Goal: Task Accomplishment & Management: Manage account settings

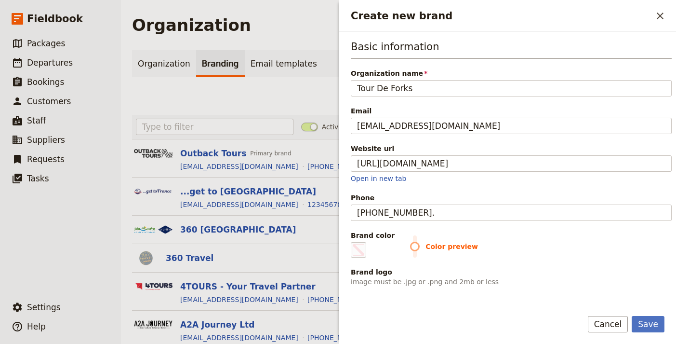
scroll to position [50, 0]
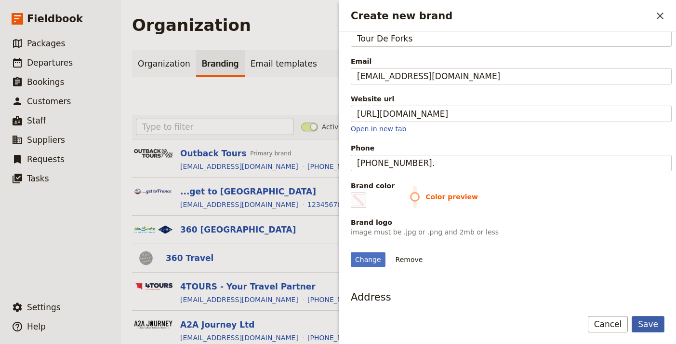
click at [655, 322] on button "Save" at bounding box center [648, 324] width 33 height 16
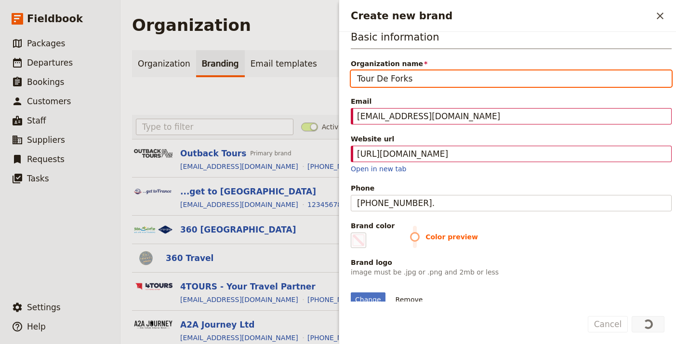
scroll to position [0, 0]
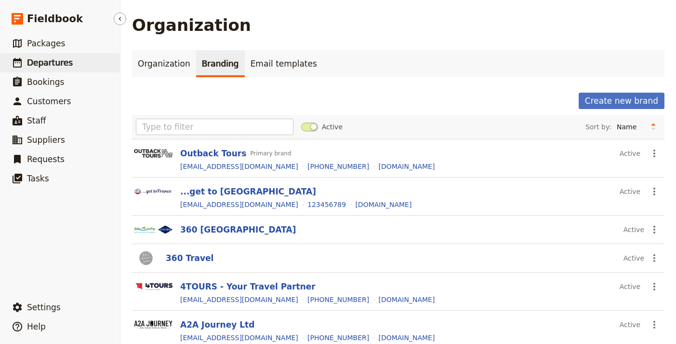
click at [59, 59] on span "Departures" at bounding box center [50, 63] width 46 height 10
select select "UPDATED_AT"
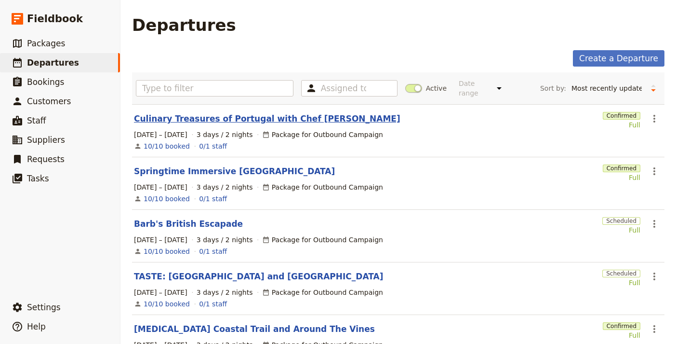
click at [212, 113] on link "Culinary Treasures of Portugal with Chef [PERSON_NAME]" at bounding box center [267, 119] width 267 height 12
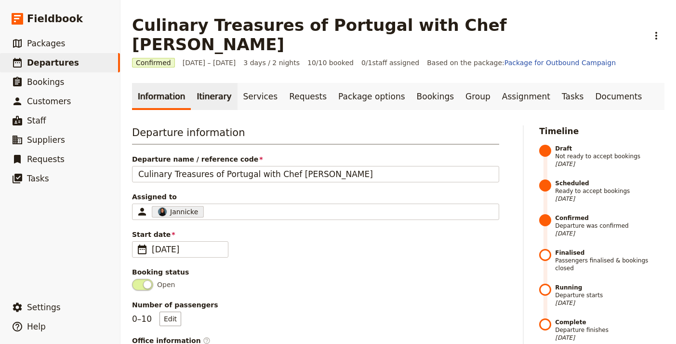
click at [209, 87] on link "Itinerary" at bounding box center [214, 96] width 46 height 27
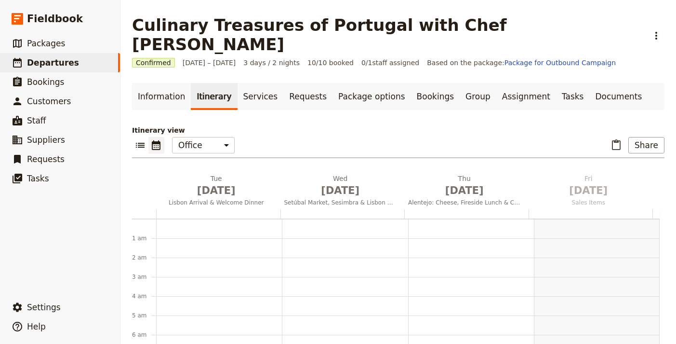
scroll to position [125, 0]
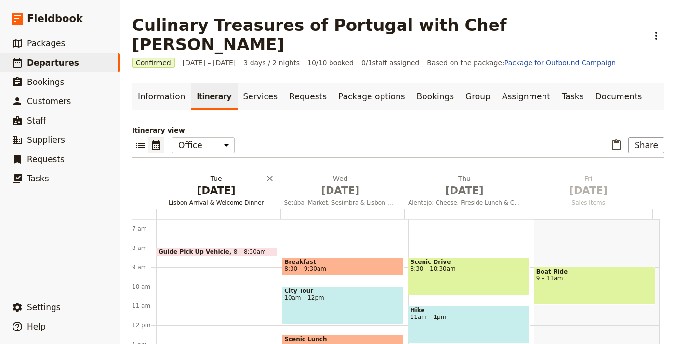
click at [218, 199] on span "Lisbon Arrival & Welcome Dinner" at bounding box center [216, 203] width 120 height 8
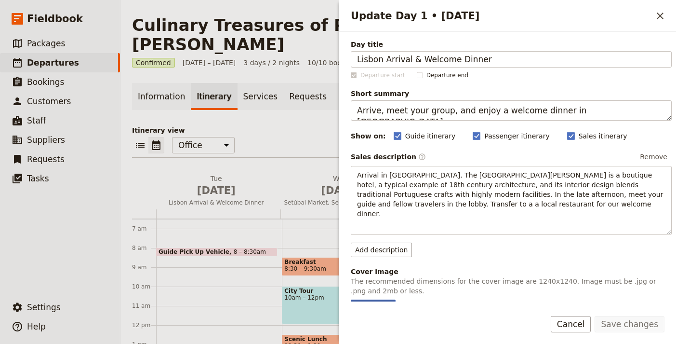
click at [378, 299] on div "Add image" at bounding box center [373, 306] width 45 height 14
click at [351, 299] on input "Add image" at bounding box center [350, 299] width 0 height 0
type input "C:\fakepath\IMG_3994-scaled-qrm6wls6c2jxwzsuxwj1llqcwshx7yqh7mlnhuziv8.jpeg"
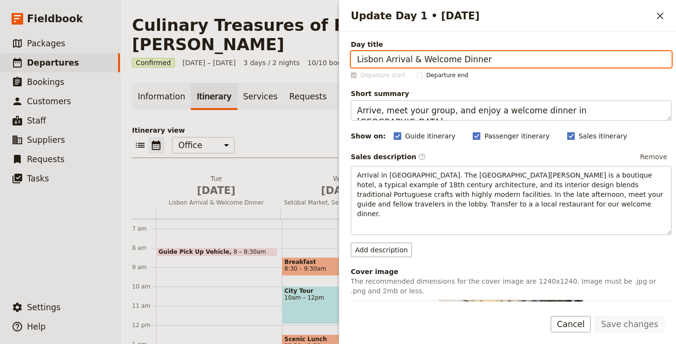
scroll to position [297, 0]
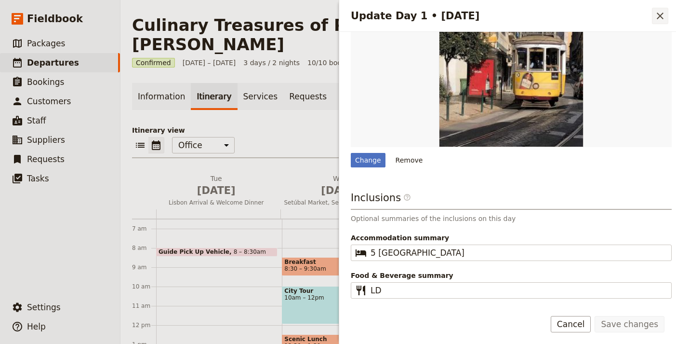
click at [657, 17] on icon "Close drawer" at bounding box center [661, 16] width 12 height 12
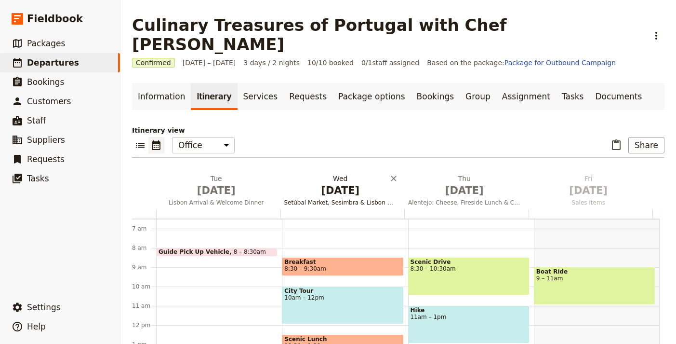
click at [347, 183] on span "[DATE]" at bounding box center [340, 190] width 113 height 14
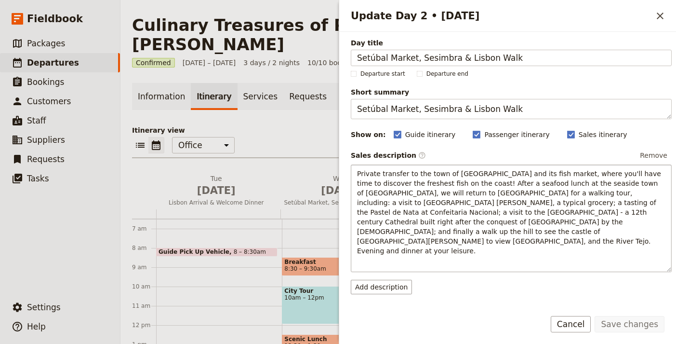
scroll to position [2, 0]
click at [394, 279] on button "Add description" at bounding box center [381, 286] width 61 height 14
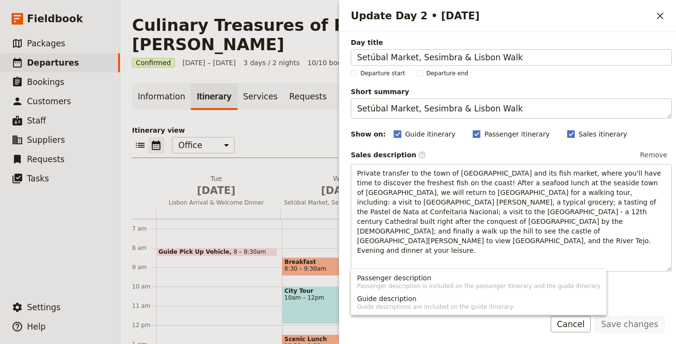
click at [472, 243] on div "Sales description ​ Remove Private transfer to the town of [GEOGRAPHIC_DATA] an…" at bounding box center [511, 220] width 321 height 146
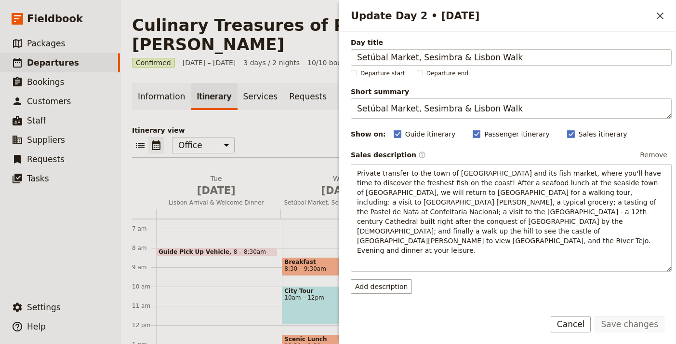
scroll to position [166, 0]
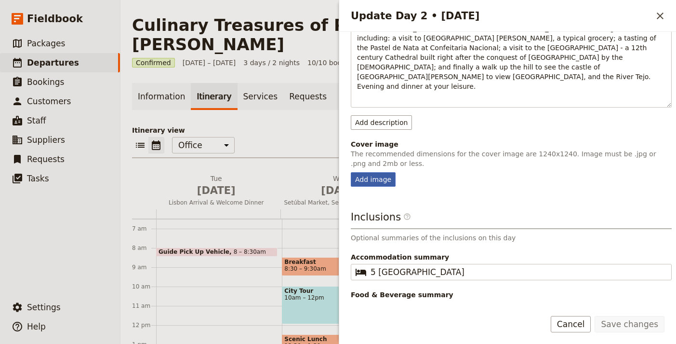
click at [372, 172] on div "Add image" at bounding box center [373, 179] width 45 height 14
click at [351, 172] on input "Add image" at bounding box center [350, 172] width 0 height 0
type input "C:\fakepath\Screenshot-2024-07-24-at-4.59.07 PM.png"
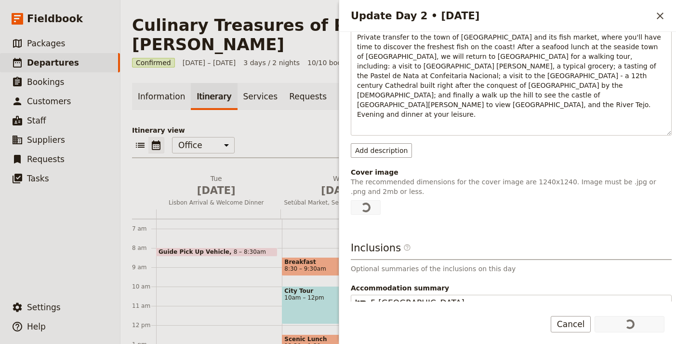
scroll to position [168, 0]
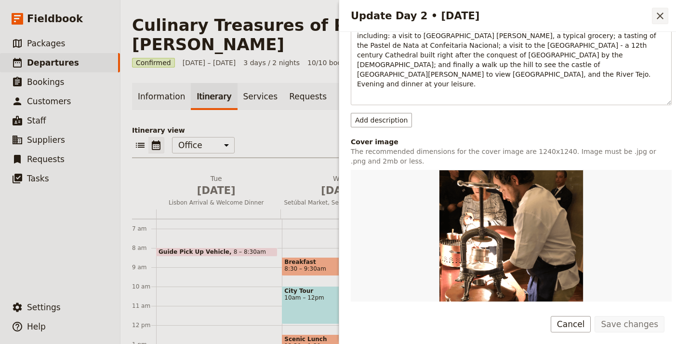
click at [657, 17] on icon "Close drawer" at bounding box center [661, 16] width 12 height 12
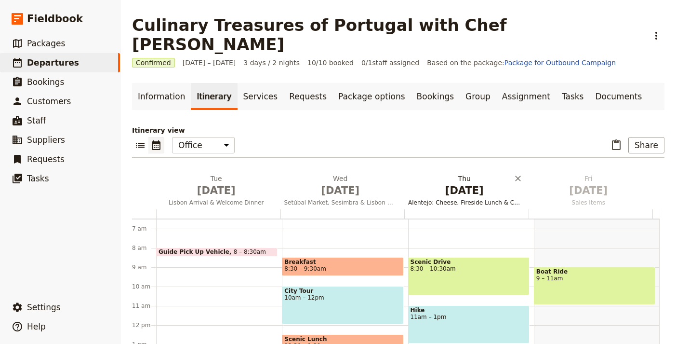
click at [489, 183] on span "[DATE]" at bounding box center [464, 190] width 113 height 14
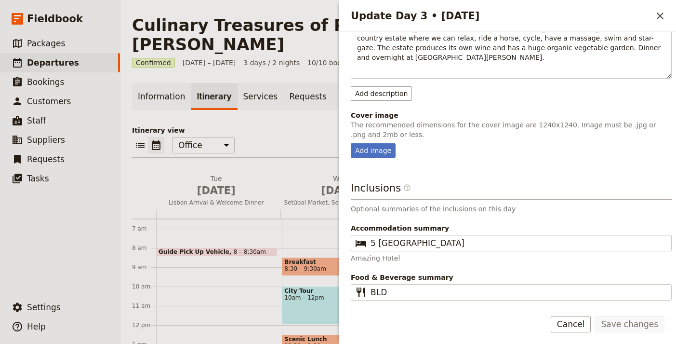
scroll to position [175, 0]
click at [384, 148] on div "Day title Alentejo: Cheese, Fireside Lunch & Country Estate Departure start Dep…" at bounding box center [511, 88] width 321 height 448
click at [385, 143] on div "Add image" at bounding box center [373, 150] width 45 height 14
click at [351, 143] on input "Add image" at bounding box center [350, 143] width 0 height 0
type input "C:\fakepath\image-asset-qkrxu5mujslnb40iotoem378mh069pc4j60wpyocp0.jpeg"
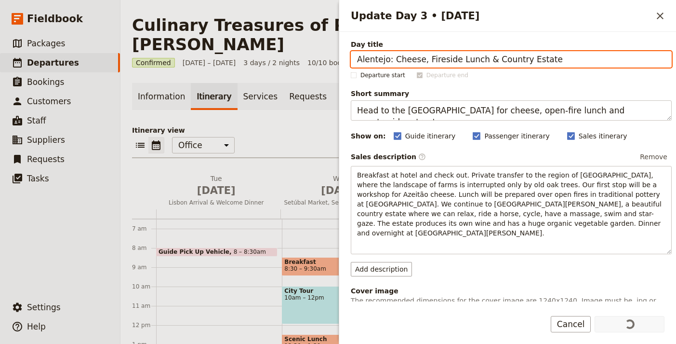
scroll to position [180, 0]
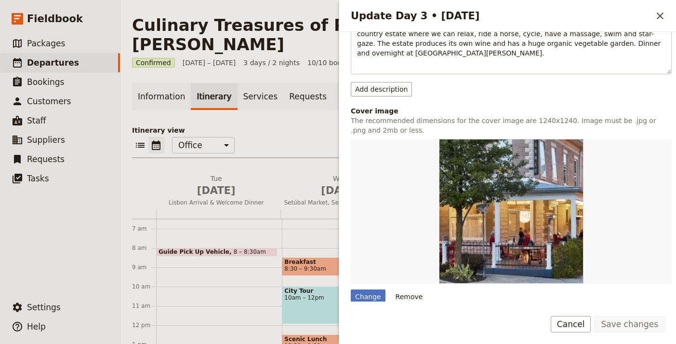
click at [670, 21] on div "Update Day 3 • [DATE] ​" at bounding box center [507, 16] width 337 height 32
click at [657, 18] on icon "Close drawer" at bounding box center [660, 16] width 7 height 7
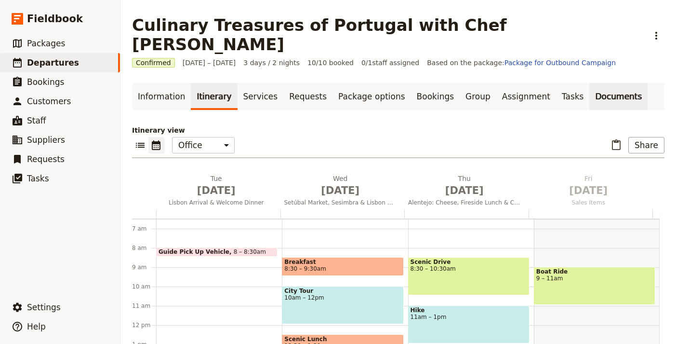
click at [589, 83] on link "Documents" at bounding box center [618, 96] width 58 height 27
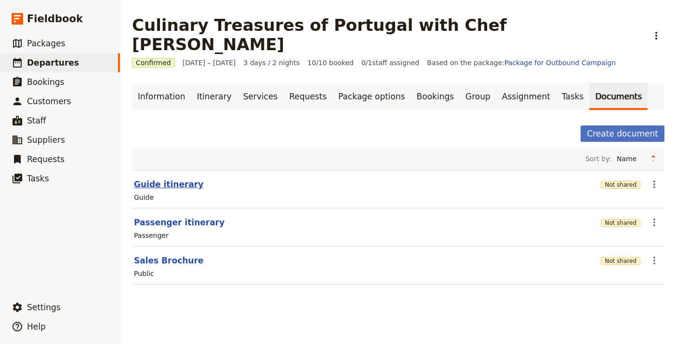
click at [171, 178] on button "Guide itinerary" at bounding box center [168, 184] width 69 height 12
select select "STAFF"
select select "RUN_SHEET"
select select "LARGE"
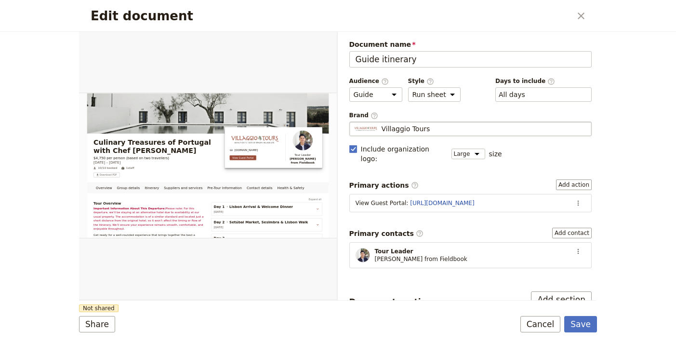
click at [463, 124] on div "Villaggio Tours" at bounding box center [471, 129] width 234 height 10
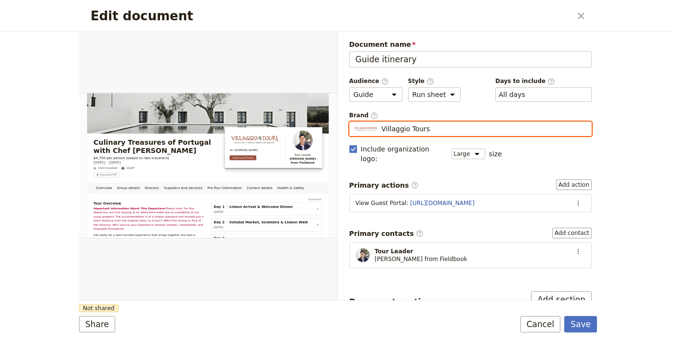
click at [354, 122] on input "Villaggio Tours" at bounding box center [353, 121] width 0 height 0
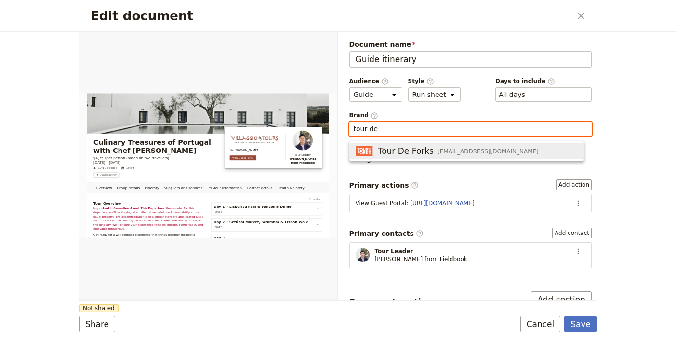
click at [443, 150] on span "[EMAIL_ADDRESS][DOMAIN_NAME]" at bounding box center [488, 151] width 101 height 8
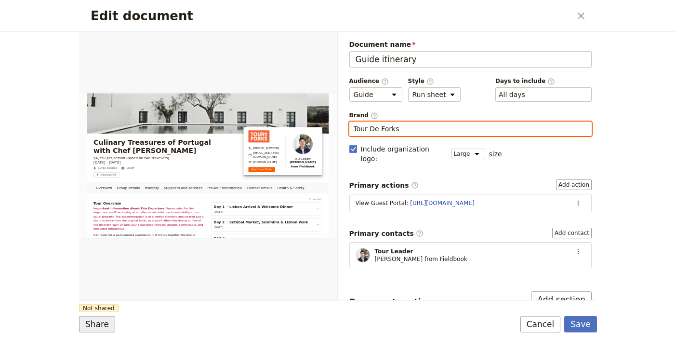
type input "Tour De Forks"
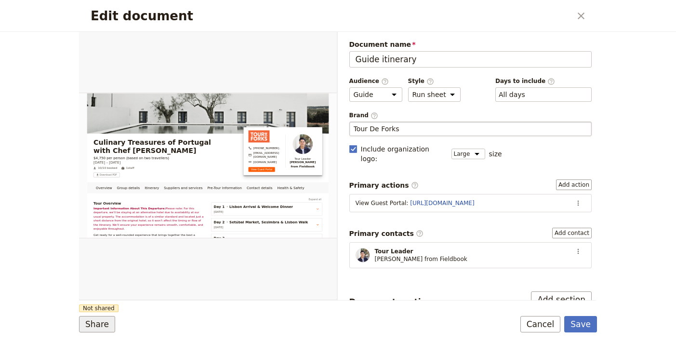
click at [107, 316] on button "Share" at bounding box center [97, 324] width 36 height 16
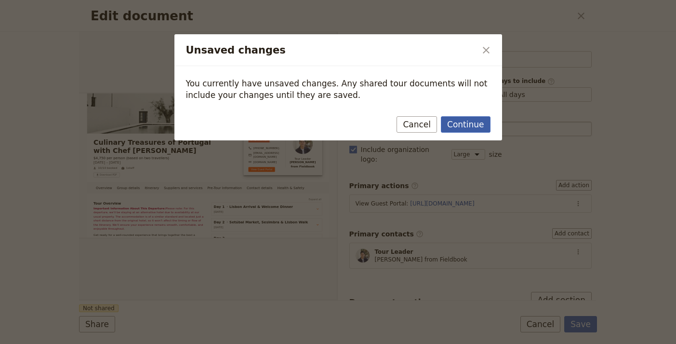
click at [468, 126] on button "Continue" at bounding box center [465, 124] width 49 height 16
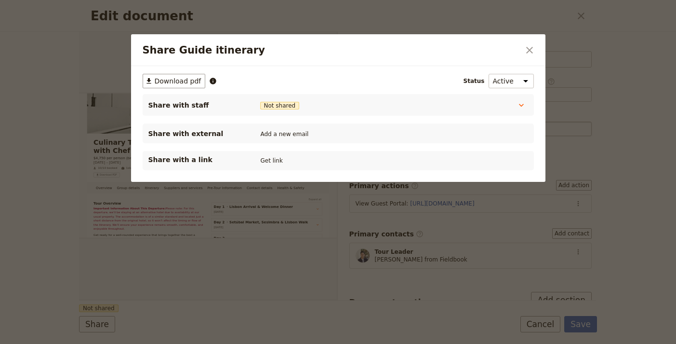
click at [254, 165] on div "Share with a link Get link" at bounding box center [338, 161] width 380 height 12
click at [259, 163] on button "Get link" at bounding box center [271, 160] width 27 height 11
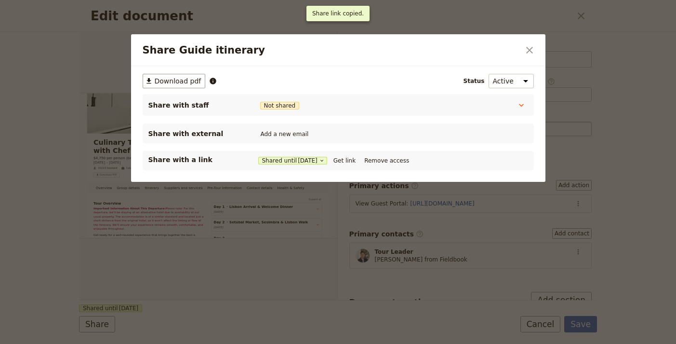
drag, startPoint x: 358, startPoint y: 160, endPoint x: 350, endPoint y: 152, distance: 11.3
click at [358, 160] on button "Get link" at bounding box center [344, 160] width 27 height 11
click at [528, 48] on icon "Close dialog" at bounding box center [530, 50] width 12 height 12
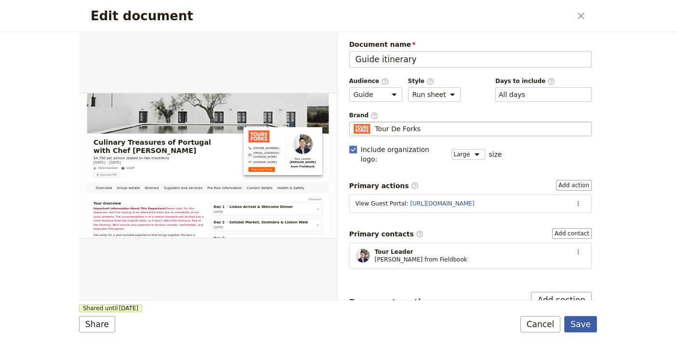
click at [584, 323] on button "Save" at bounding box center [580, 324] width 33 height 16
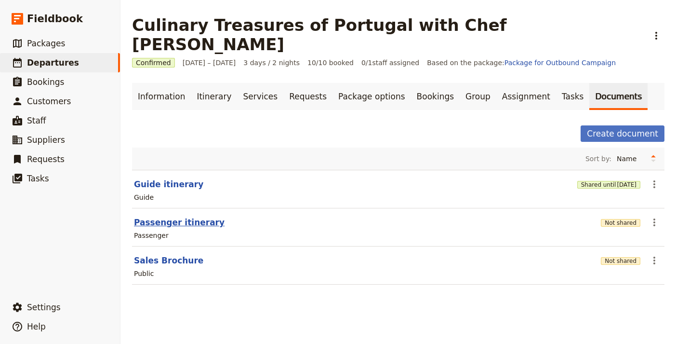
click at [174, 216] on button "Passenger itinerary" at bounding box center [179, 222] width 91 height 12
select select "PASSENGER"
select select "RUN_SHEET"
select select "LARGE"
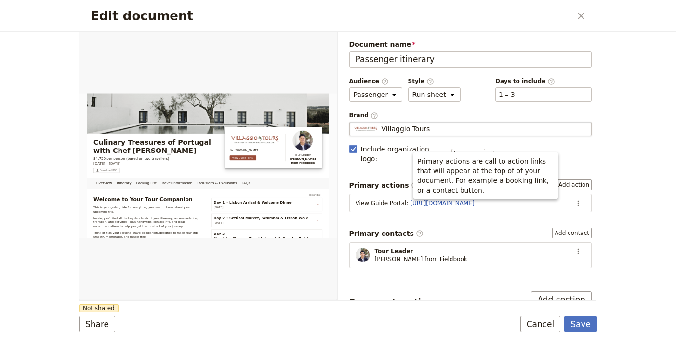
click at [438, 131] on div "Villaggio Tours" at bounding box center [471, 129] width 234 height 10
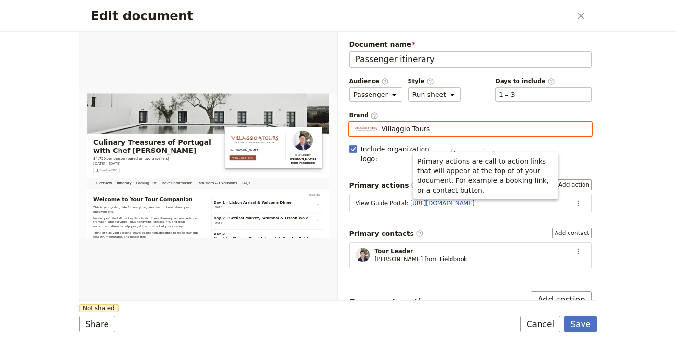
click at [354, 122] on input "Villaggio Tours" at bounding box center [353, 121] width 0 height 0
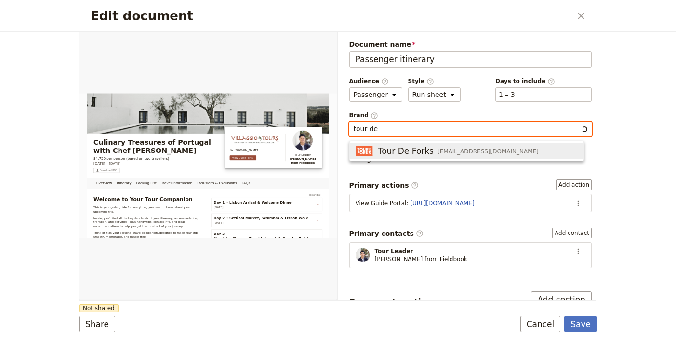
click at [440, 150] on span "[EMAIL_ADDRESS][DOMAIN_NAME]" at bounding box center [488, 151] width 101 height 8
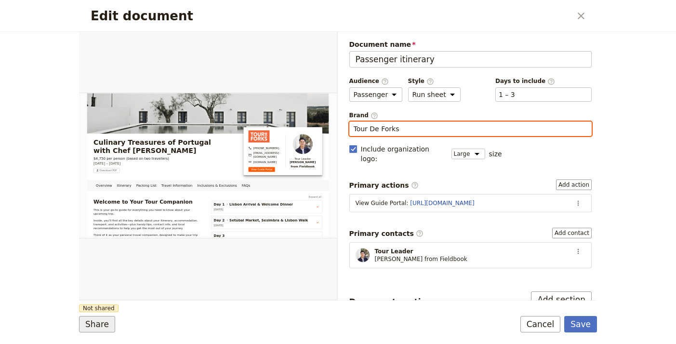
type input "Tour De Forks"
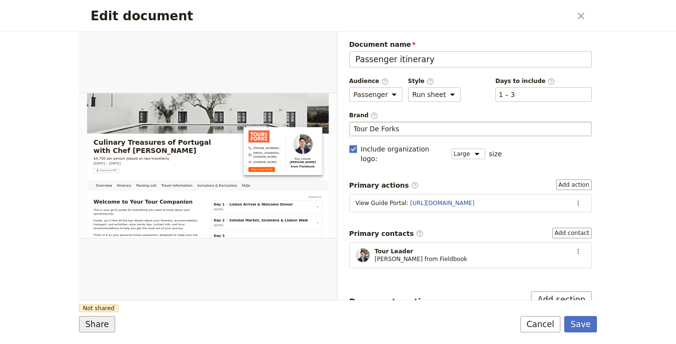
click at [90, 327] on button "Share" at bounding box center [97, 324] width 36 height 16
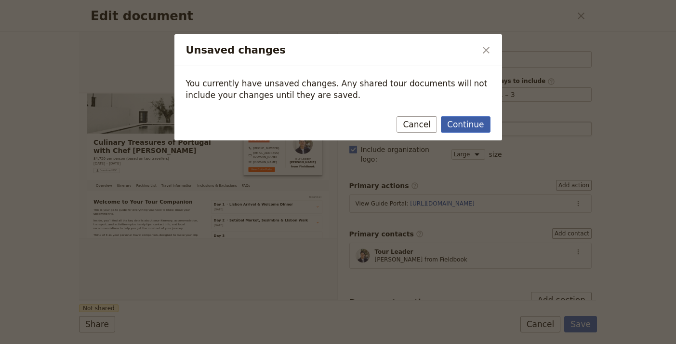
click at [454, 132] on button "Continue" at bounding box center [465, 124] width 49 height 16
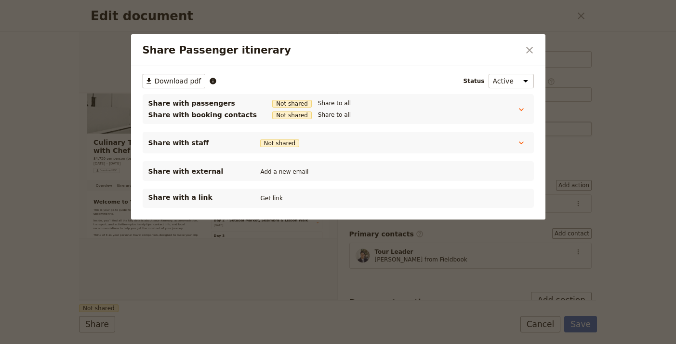
click at [284, 199] on div "Share with a link Get link" at bounding box center [338, 198] width 380 height 12
click at [277, 200] on button "Get link" at bounding box center [271, 198] width 27 height 11
click at [527, 52] on icon "Close dialog" at bounding box center [530, 50] width 12 height 12
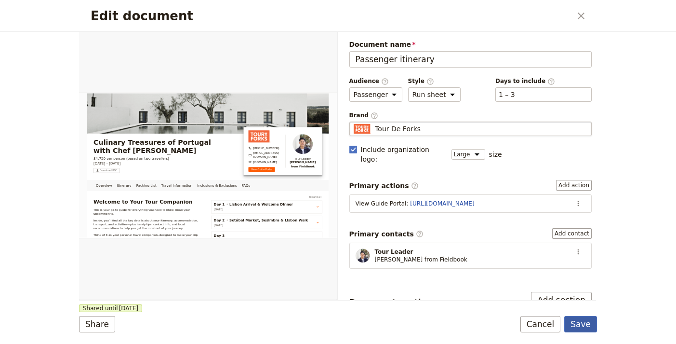
click at [579, 320] on button "Save" at bounding box center [580, 324] width 33 height 16
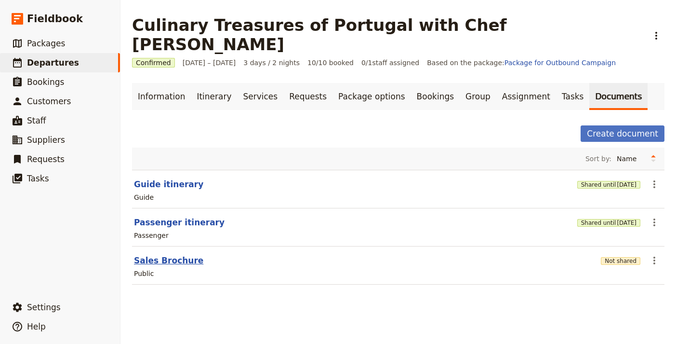
click at [171, 254] on button "Sales Brochure" at bounding box center [168, 260] width 69 height 12
select select "DEFAULT"
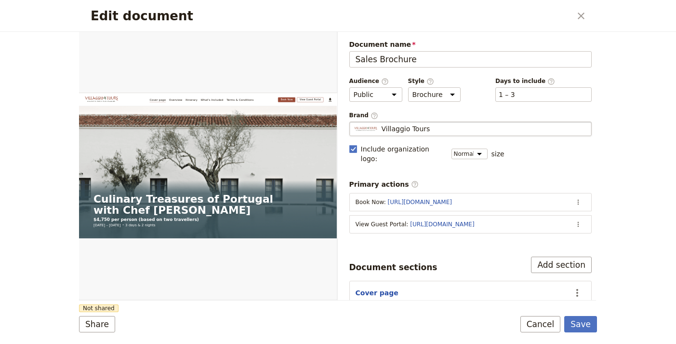
click at [478, 129] on div "Villaggio Tours" at bounding box center [471, 129] width 234 height 10
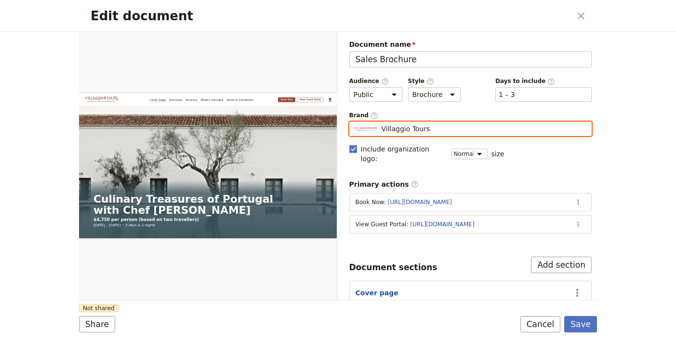
click at [354, 122] on input "Villaggio Tours" at bounding box center [353, 121] width 0 height 0
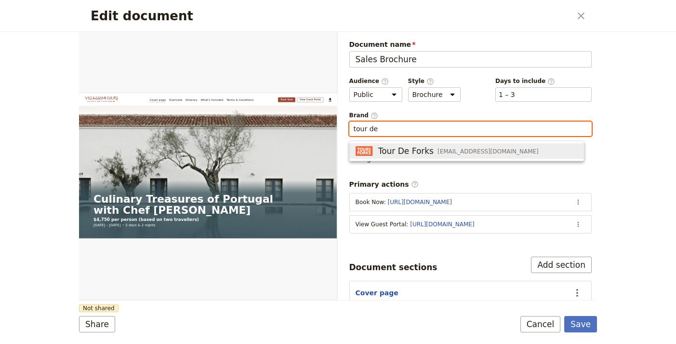
click at [438, 154] on span "[EMAIL_ADDRESS][DOMAIN_NAME]" at bounding box center [488, 151] width 101 height 8
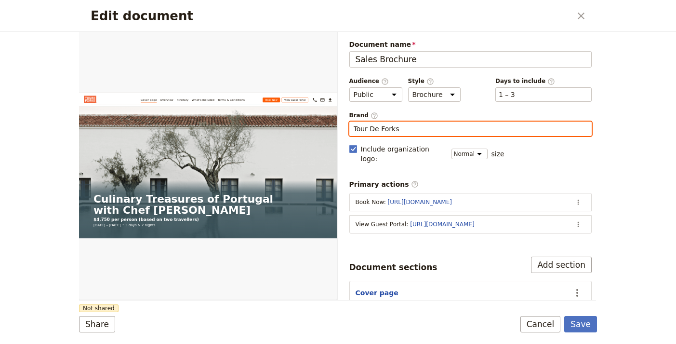
type input "Tour De Forks"
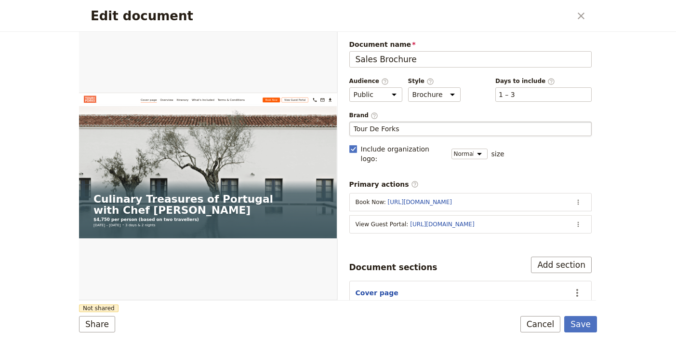
click at [94, 313] on form "Web PDF ​ Document name Sales Brochure Preview Audience ​ Public Passenger Guid…" at bounding box center [338, 188] width 518 height 312
click at [94, 320] on button "Share" at bounding box center [97, 324] width 36 height 16
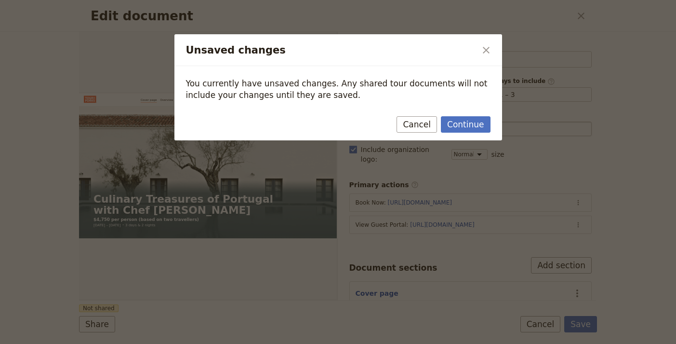
click at [459, 134] on div "Continue Cancel" at bounding box center [338, 126] width 328 height 28
click at [464, 125] on button "Continue" at bounding box center [465, 124] width 49 height 16
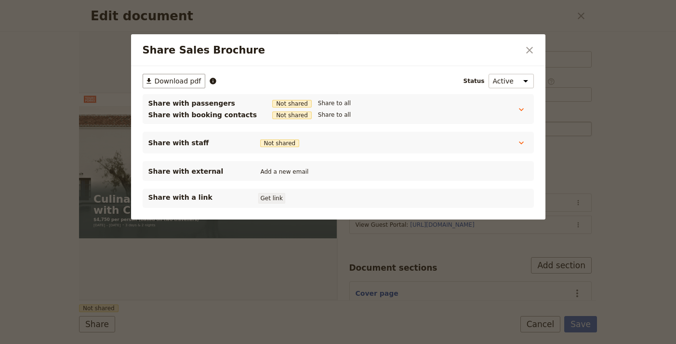
click at [274, 198] on button "Get link" at bounding box center [271, 198] width 27 height 11
click at [529, 52] on icon "Close dialog" at bounding box center [530, 50] width 12 height 12
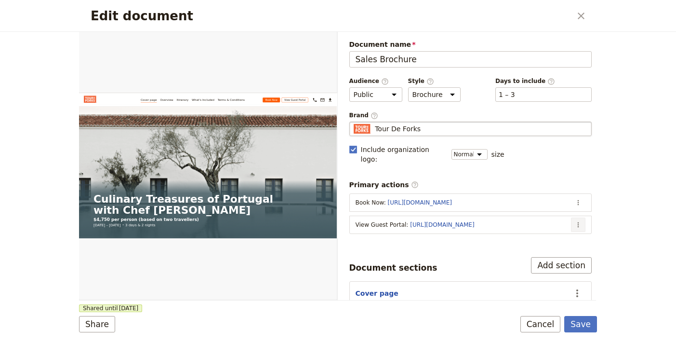
click at [576, 217] on button "​" at bounding box center [578, 224] width 14 height 14
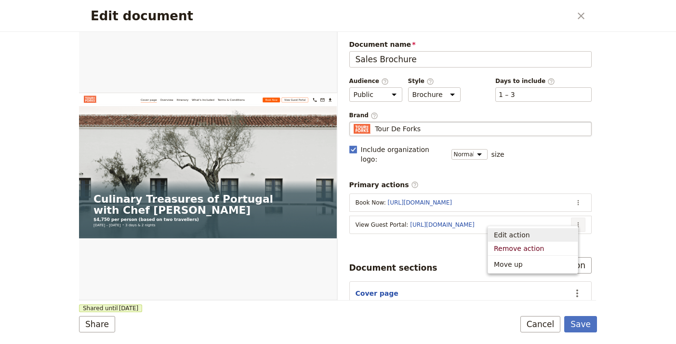
click at [556, 236] on span "Edit action" at bounding box center [533, 235] width 78 height 10
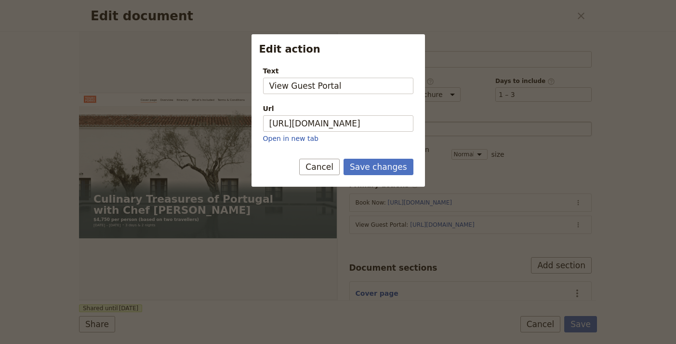
click at [319, 112] on div "Url" at bounding box center [338, 109] width 150 height 10
click at [319, 115] on input "[URL][DOMAIN_NAME]" at bounding box center [338, 123] width 150 height 16
click at [324, 124] on input "[URL][DOMAIN_NAME]" at bounding box center [338, 123] width 150 height 16
paste input "nQSv2xt462X_ziM3BGhlf"
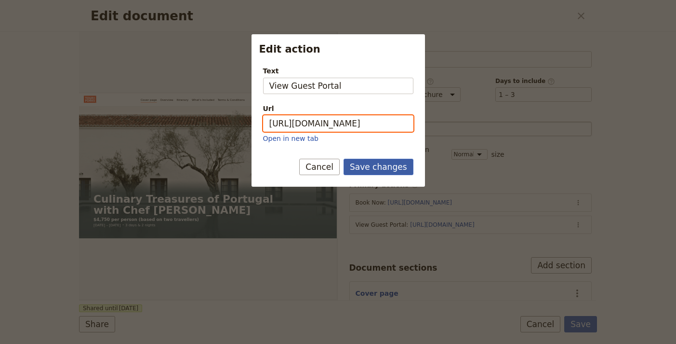
type input "[URL][DOMAIN_NAME]"
click at [391, 168] on button "Save changes" at bounding box center [379, 167] width 70 height 16
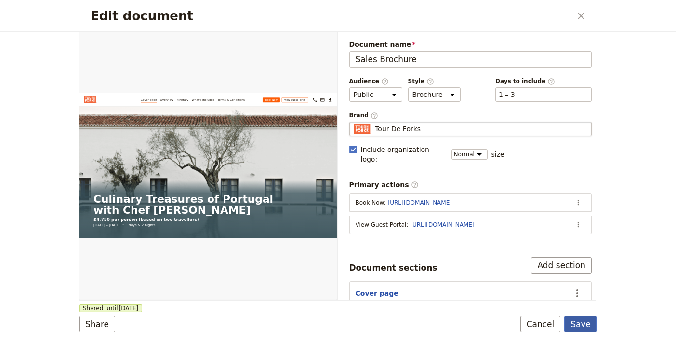
click at [592, 316] on form "Web PDF ​ Document name Sales Brochure Preview Audience ​ Public Passenger Guid…" at bounding box center [338, 188] width 518 height 312
click at [593, 318] on button "Save" at bounding box center [580, 324] width 33 height 16
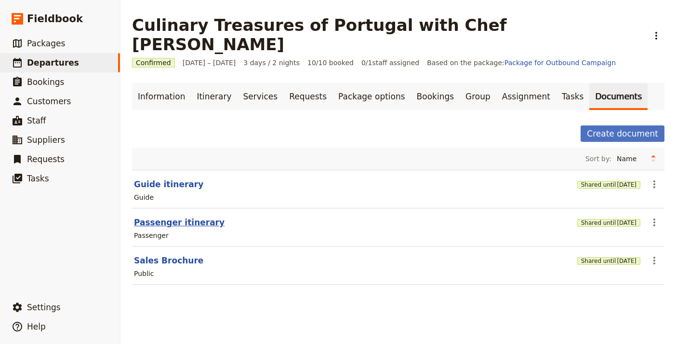
click at [199, 216] on button "Passenger itinerary" at bounding box center [179, 222] width 91 height 12
select select "PASSENGER"
select select "RUN_SHEET"
select select "LARGE"
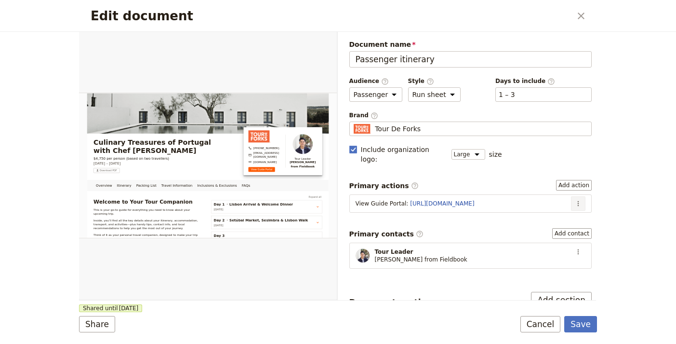
click at [575, 200] on icon "Actions" at bounding box center [579, 204] width 8 height 8
click at [559, 210] on span "Edit action" at bounding box center [547, 214] width 50 height 10
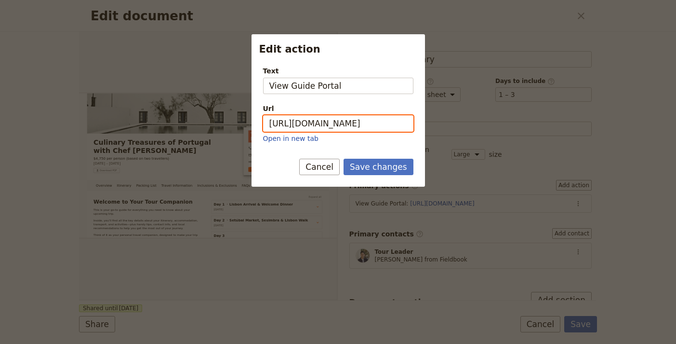
click at [305, 126] on input "[URL][DOMAIN_NAME]" at bounding box center [338, 123] width 150 height 16
paste input "6kYCcJnrfLQTavtaF1Vrn"
type input "[URL][DOMAIN_NAME]"
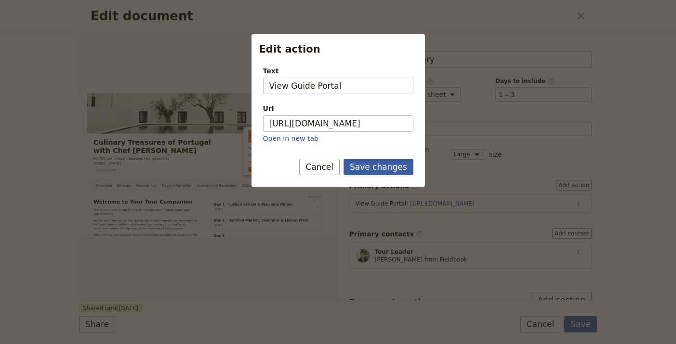
click at [385, 171] on button "Save changes" at bounding box center [379, 167] width 70 height 16
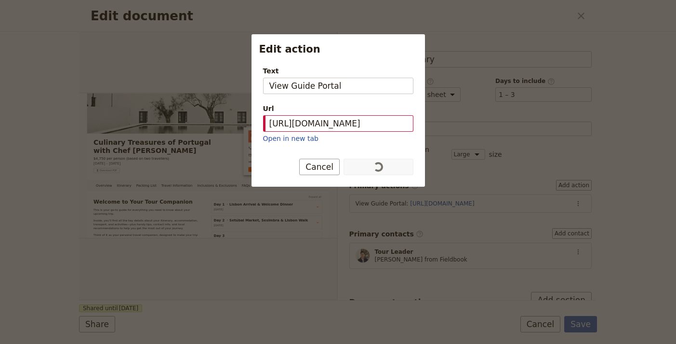
scroll to position [0, 0]
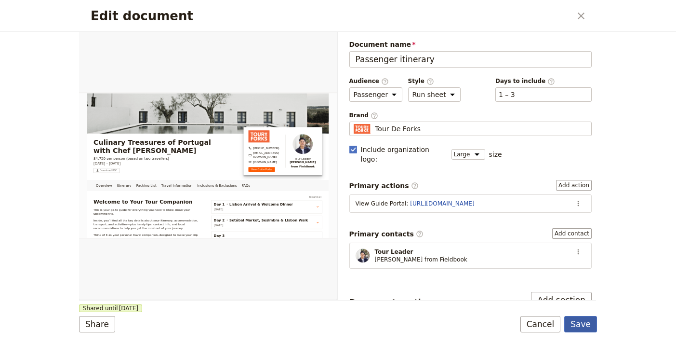
click at [585, 327] on button "Save" at bounding box center [580, 324] width 33 height 16
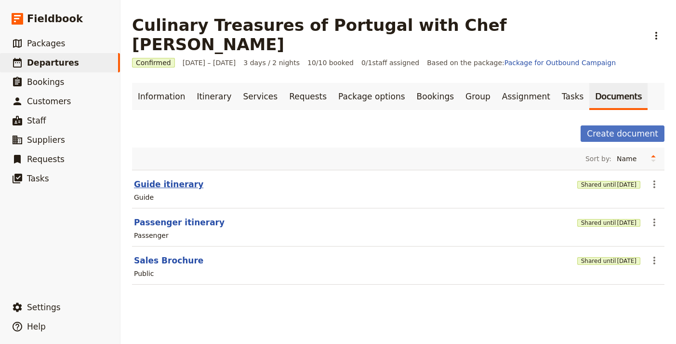
click at [180, 178] on button "Guide itinerary" at bounding box center [168, 184] width 69 height 12
select select "STAFF"
select select "RUN_SHEET"
select select "LARGE"
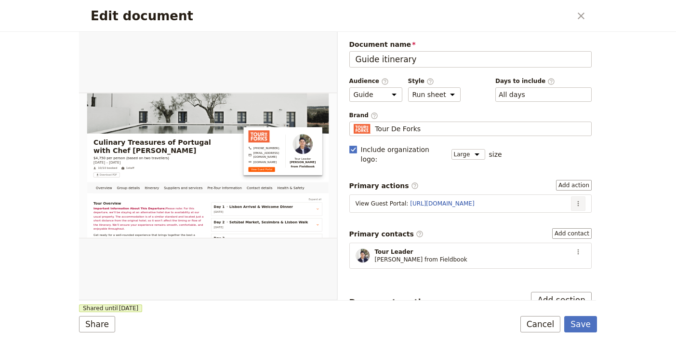
click at [575, 200] on icon "Actions" at bounding box center [579, 204] width 8 height 8
click at [566, 213] on span "Edit action" at bounding box center [547, 214] width 50 height 10
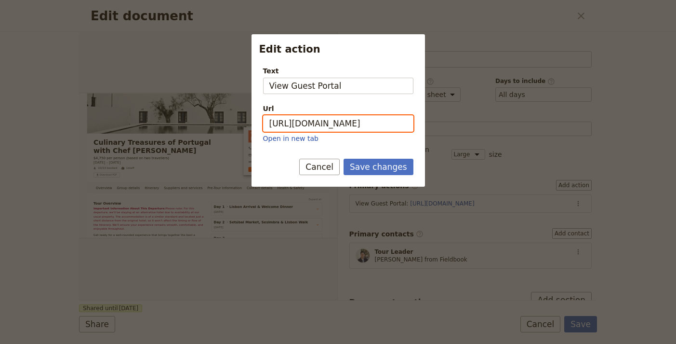
click at [363, 130] on input "[URL][DOMAIN_NAME]" at bounding box center [338, 123] width 150 height 16
paste input "nQSv2xt462X_ziM3BGhlf"
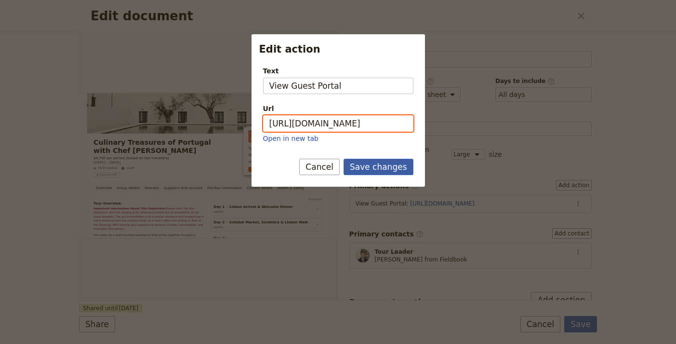
type input "[URL][DOMAIN_NAME]"
click at [401, 163] on button "Save changes" at bounding box center [379, 167] width 70 height 16
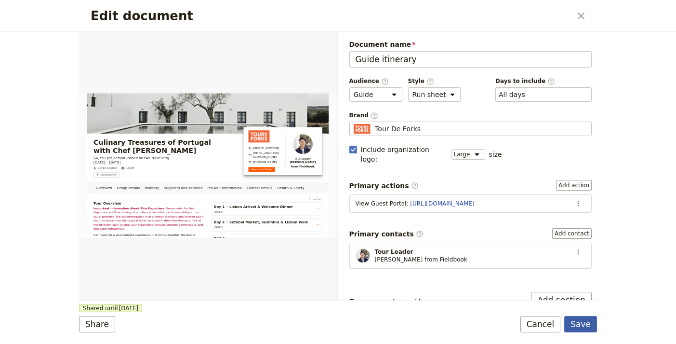
click at [590, 322] on button "Save" at bounding box center [580, 324] width 33 height 16
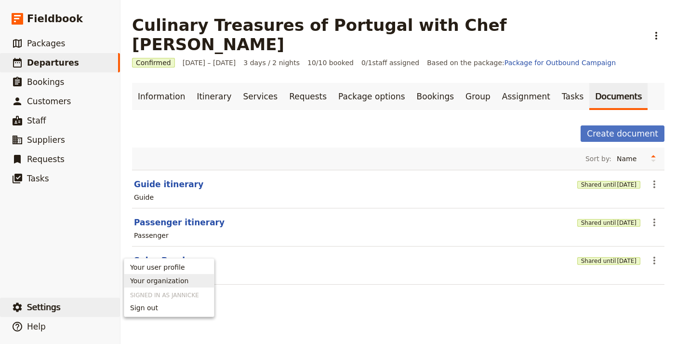
click at [189, 283] on span "Your organization" at bounding box center [169, 281] width 78 height 10
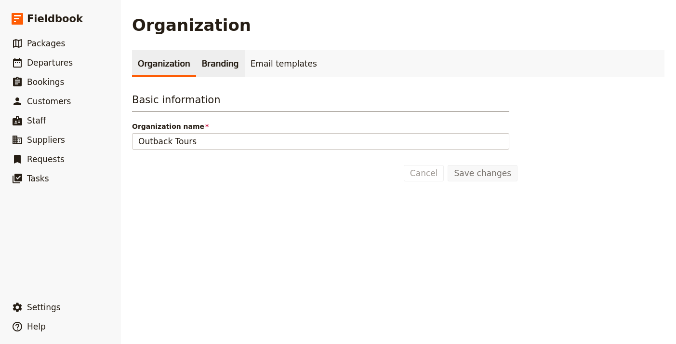
click at [208, 54] on link "Branding" at bounding box center [220, 63] width 49 height 27
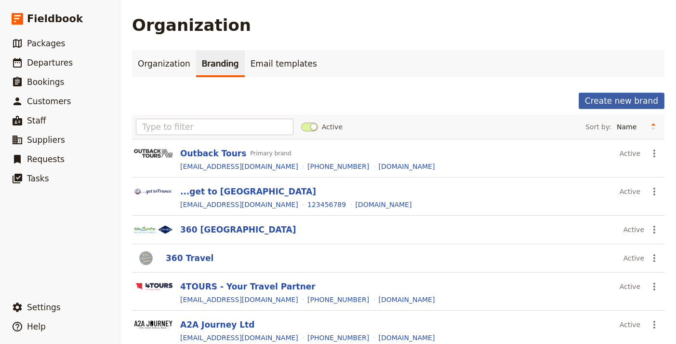
click at [615, 99] on button "Create new brand" at bounding box center [622, 101] width 86 height 16
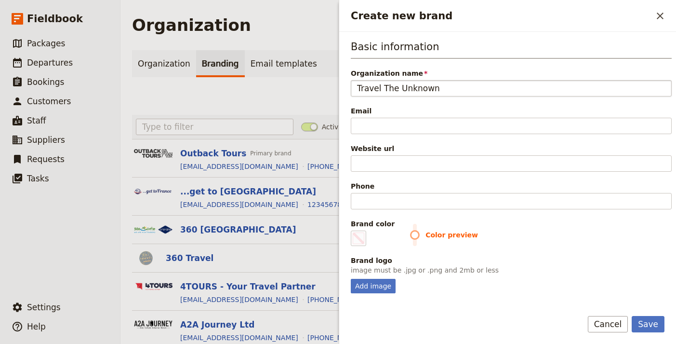
type input "Travel The Unknown"
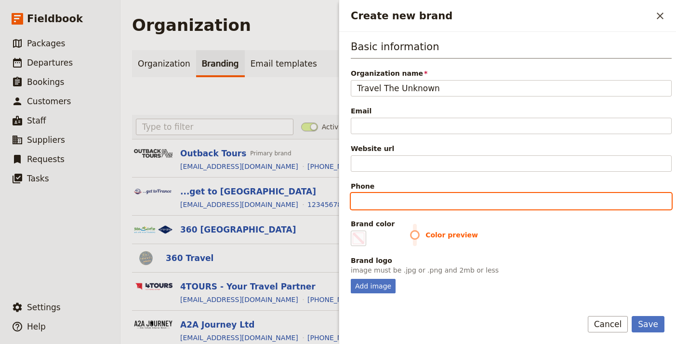
click at [385, 193] on input "Phone" at bounding box center [511, 201] width 321 height 16
paste input "+44 (0)20 7183 6371"
type input "+44 (0)20 7183 6371"
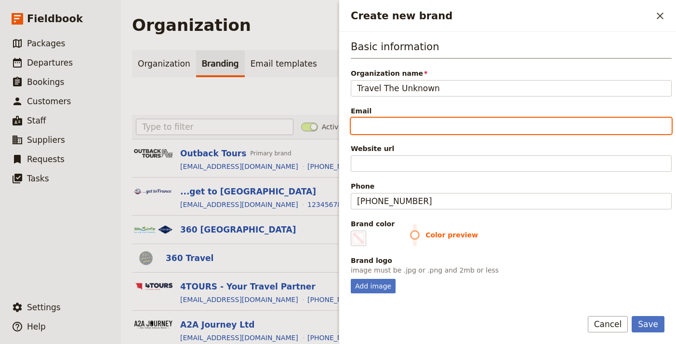
click at [407, 124] on input "Email" at bounding box center [511, 126] width 321 height 16
paste input "info@traveltheunknown.com"
type input "info@traveltheunknown.com"
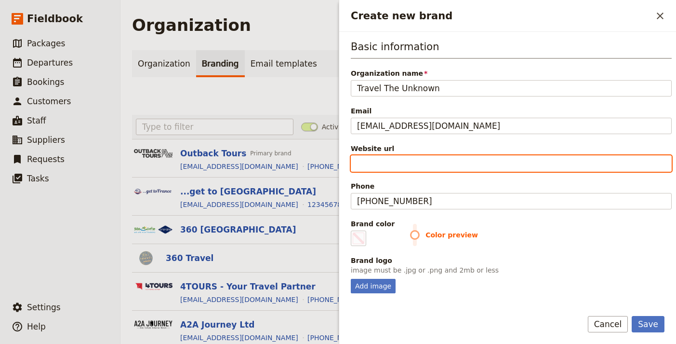
click at [444, 161] on input "Website url" at bounding box center [511, 163] width 321 height 16
paste input "https://www.traveltheunknown.com"
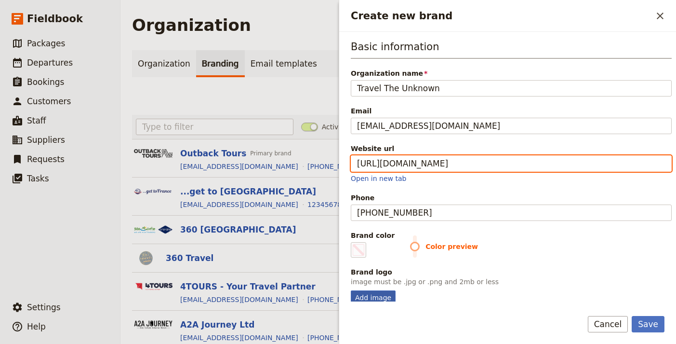
type input "https://www.traveltheunknown.com"
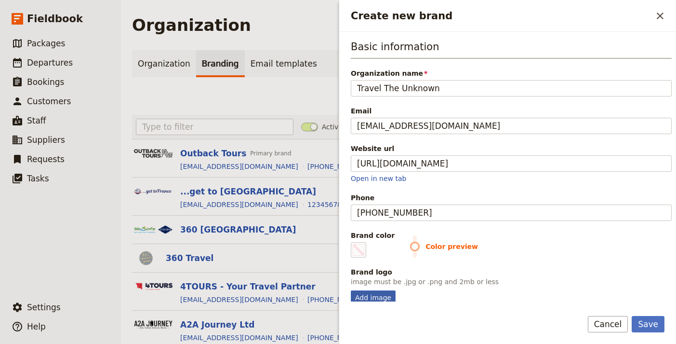
click at [367, 292] on div "Add image" at bounding box center [373, 297] width 45 height 14
click at [351, 290] on input "Add image" at bounding box center [350, 290] width 0 height 0
type input "C:\fakepath\download (3).png"
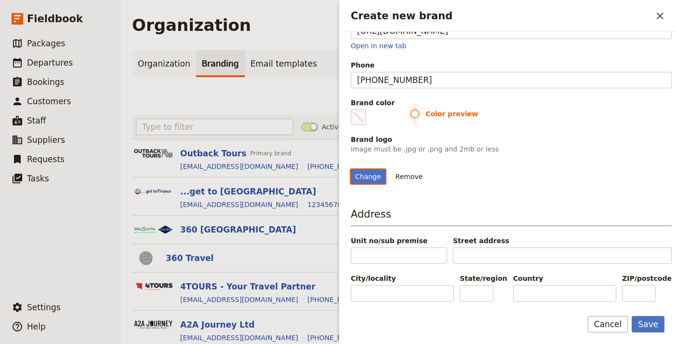
scroll to position [187, 0]
click at [655, 324] on button "Save" at bounding box center [648, 324] width 33 height 16
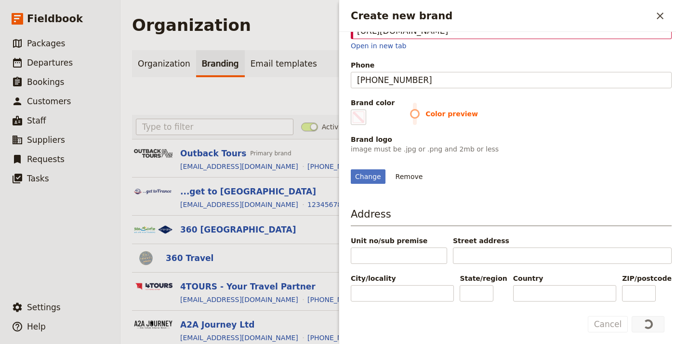
scroll to position [0, 0]
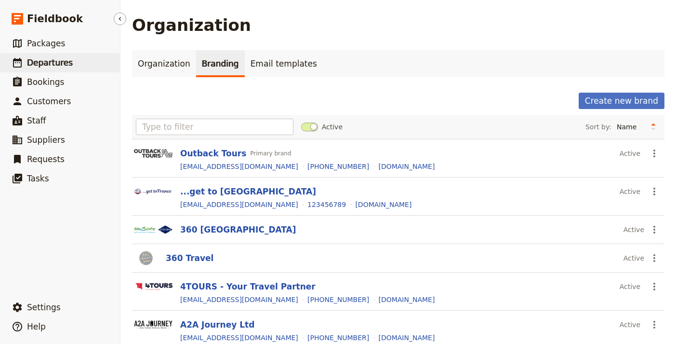
click at [70, 64] on link "​ Departures" at bounding box center [60, 62] width 120 height 19
select select "UPDATED_AT"
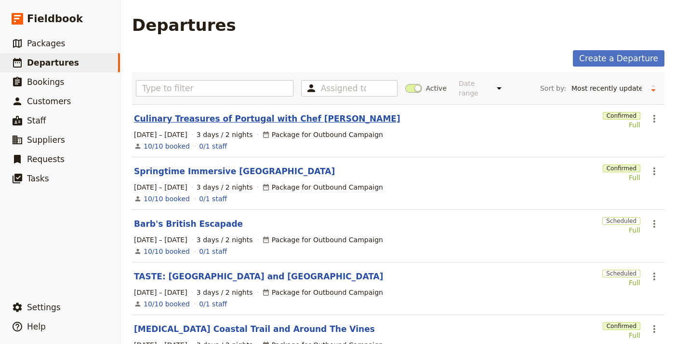
click at [250, 113] on link "Culinary Treasures of Portugal with Chef [PERSON_NAME]" at bounding box center [267, 119] width 267 height 12
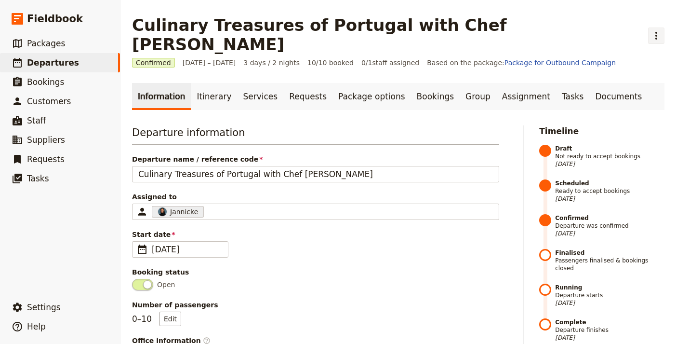
click at [656, 32] on icon "Actions" at bounding box center [657, 36] width 2 height 8
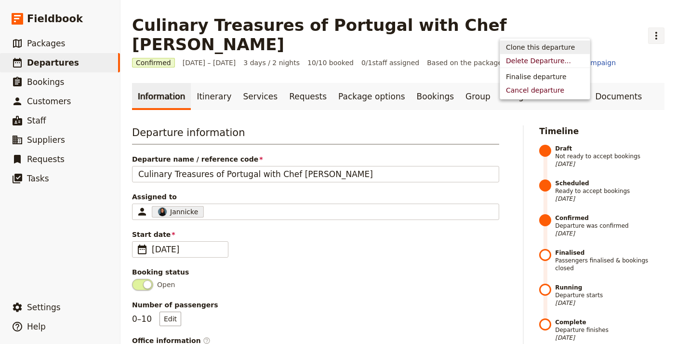
click at [516, 52] on span "Clone this departure" at bounding box center [540, 47] width 69 height 10
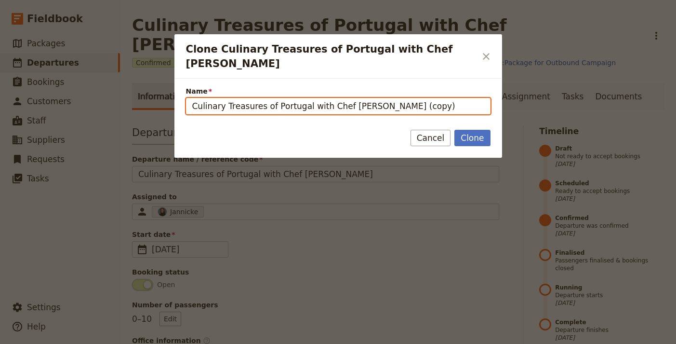
click at [370, 98] on input "Culinary Treasures of Portugal with Chef Anita Lo (copy)" at bounding box center [338, 106] width 305 height 16
paste input "lassic Bhutan & Assam Cruise"
type input "Classic Bhutan & Assam Cruise"
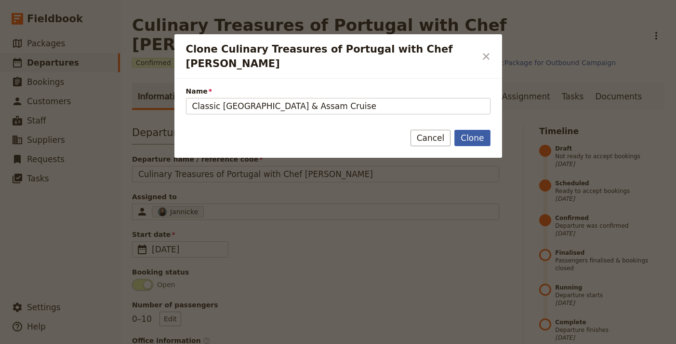
click at [482, 130] on button "Clone" at bounding box center [473, 138] width 36 height 16
type input "Classic Bhutan & Assam Cruise"
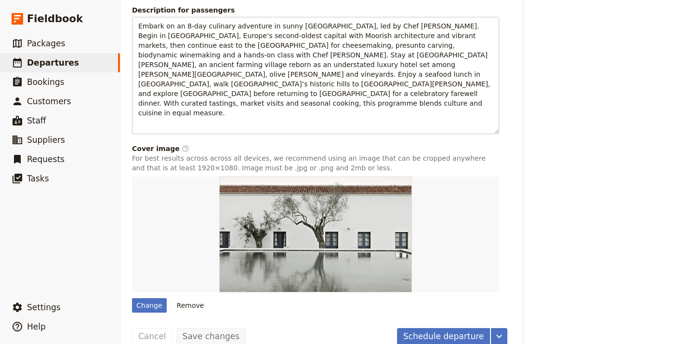
scroll to position [710, 0]
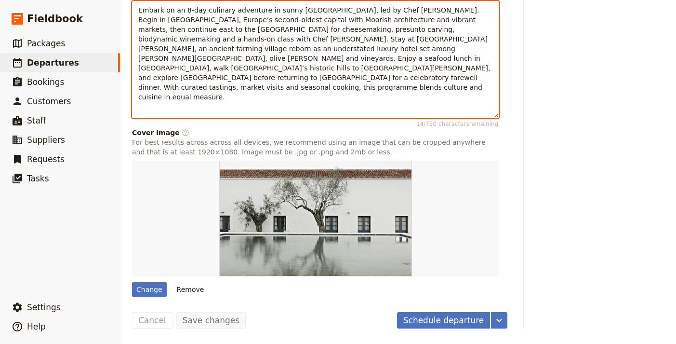
click at [279, 82] on p "Embark on an 8-day culinary adventure in sunny [GEOGRAPHIC_DATA], led by Chef […" at bounding box center [315, 53] width 355 height 96
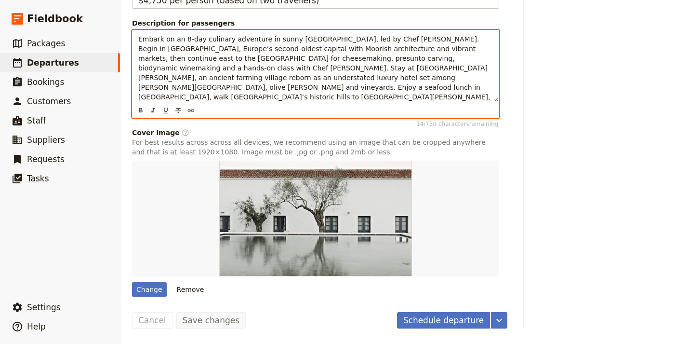
click at [279, 82] on p "Embark on an 8-day culinary adventure in sunny [GEOGRAPHIC_DATA], led by Chef […" at bounding box center [315, 82] width 355 height 96
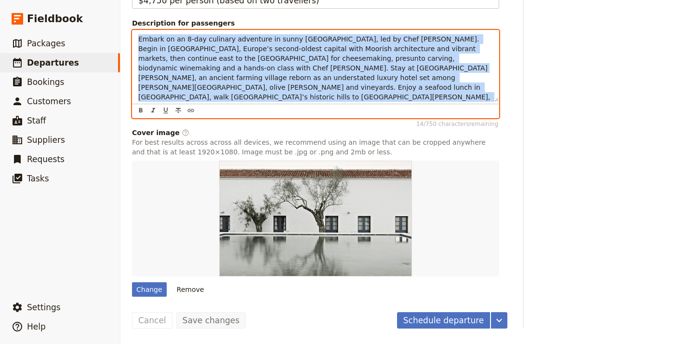
click at [279, 82] on p "Embark on an 8-day culinary adventure in sunny [GEOGRAPHIC_DATA], led by Chef […" at bounding box center [315, 82] width 355 height 96
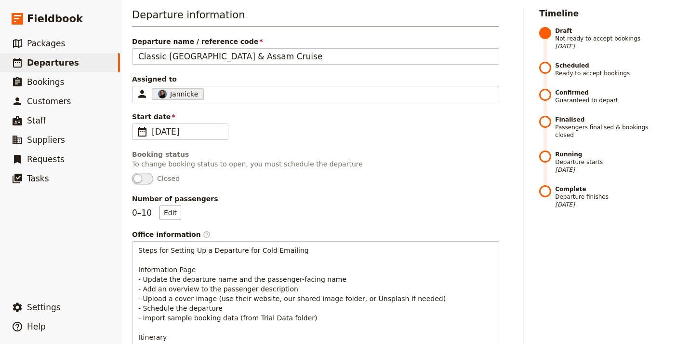
scroll to position [100, 0]
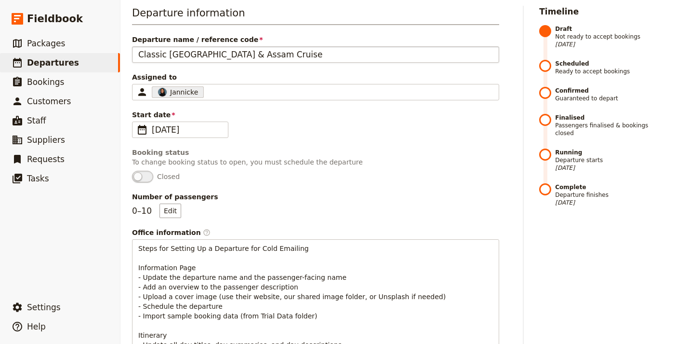
click at [259, 45] on div "Departure name / reference code Classic Bhutan & Assam Cruise" at bounding box center [315, 49] width 367 height 28
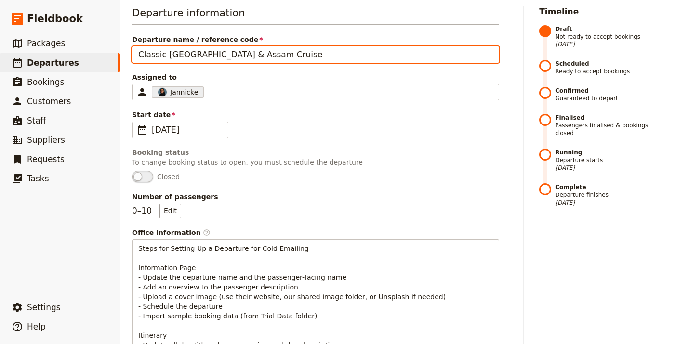
click at [259, 48] on input "Classic Bhutan & Assam Cruise" at bounding box center [315, 54] width 367 height 16
click at [259, 49] on input "Classic Bhutan & Assam Cruise" at bounding box center [315, 54] width 367 height 16
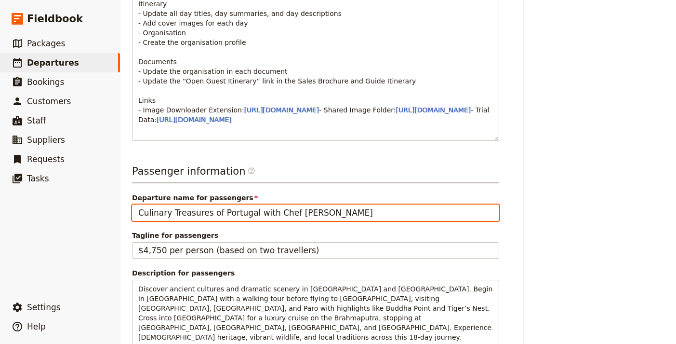
click at [188, 221] on input "Culinary Treasures of Portugal with Chef [PERSON_NAME]" at bounding box center [315, 212] width 367 height 16
paste input "lassic Bhutan & Assam Cruise"
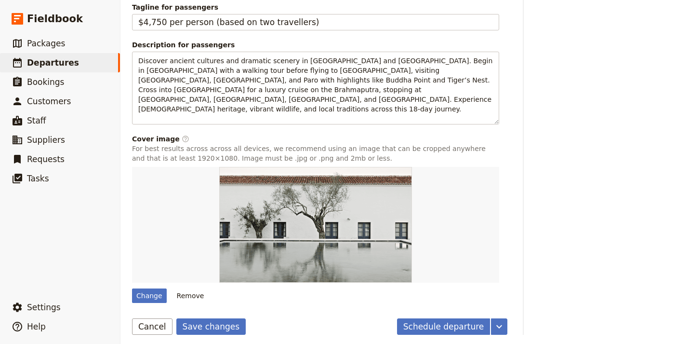
scroll to position [695, 0]
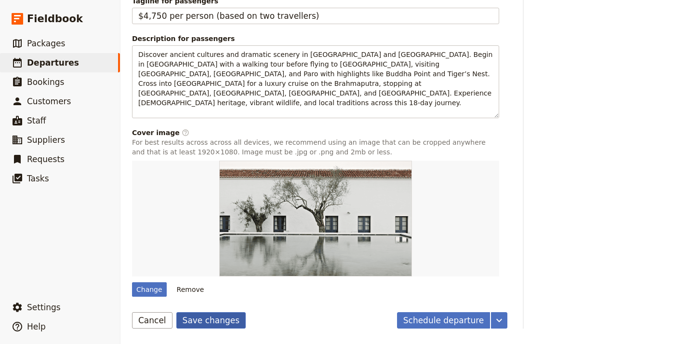
type input "Classic Bhutan & Assam Cruise"
click at [202, 319] on button "Save changes" at bounding box center [211, 320] width 70 height 16
click at [152, 292] on div "Change" at bounding box center [149, 289] width 35 height 14
click at [132, 282] on input "Change" at bounding box center [132, 281] width 0 height 0
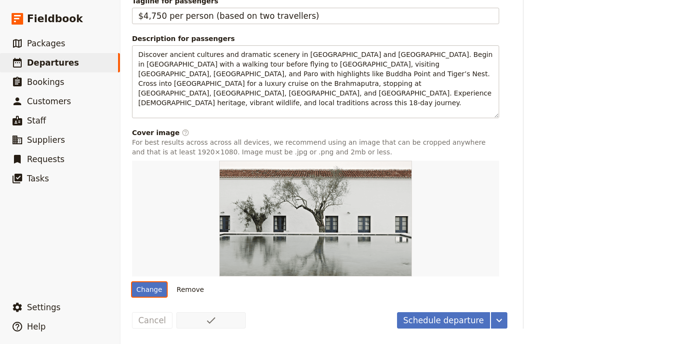
type input "C:\fakepath\home-hero.jpg"
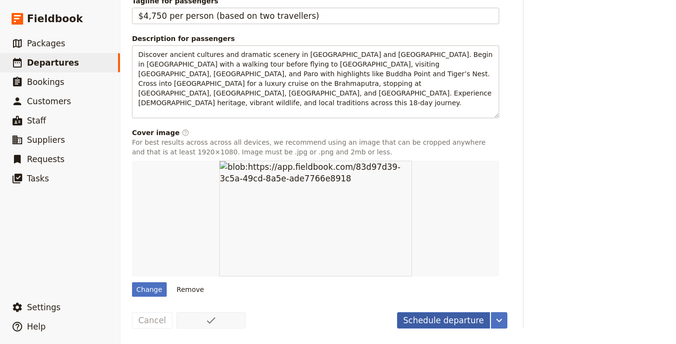
click at [417, 319] on button "Schedule departure" at bounding box center [444, 320] width 94 height 16
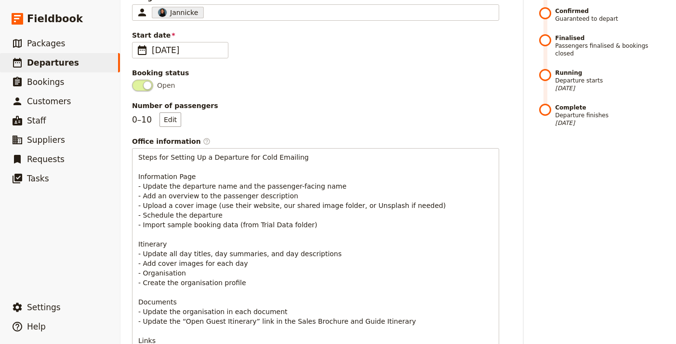
scroll to position [0, 0]
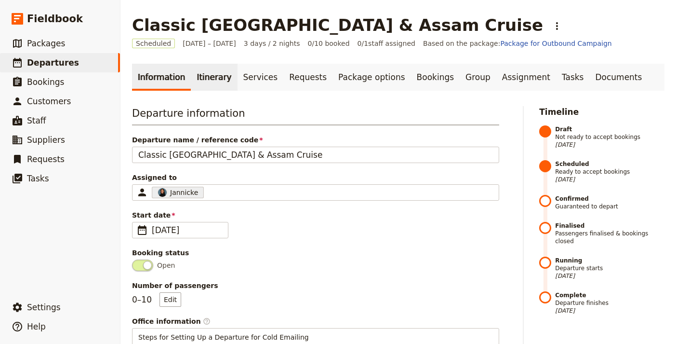
click at [199, 74] on link "Itinerary" at bounding box center [214, 77] width 46 height 27
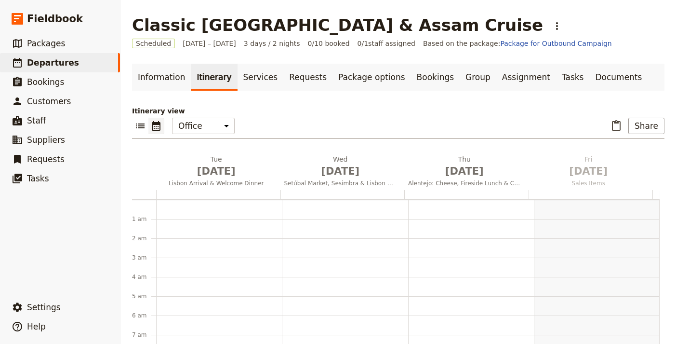
scroll to position [125, 0]
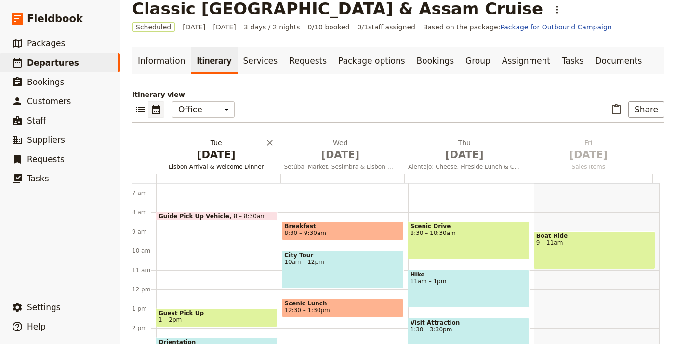
click at [219, 166] on span "Lisbon Arrival & Welcome Dinner" at bounding box center [216, 167] width 120 height 8
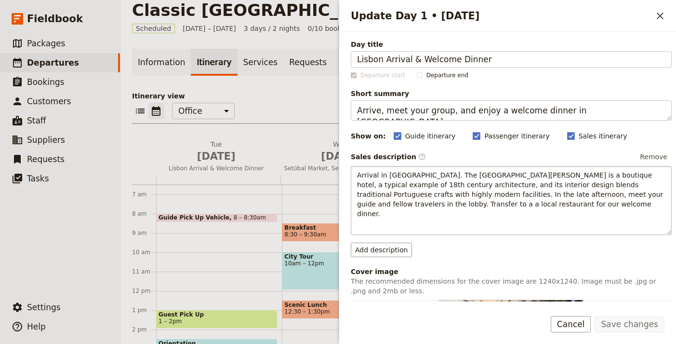
scroll to position [14, 0]
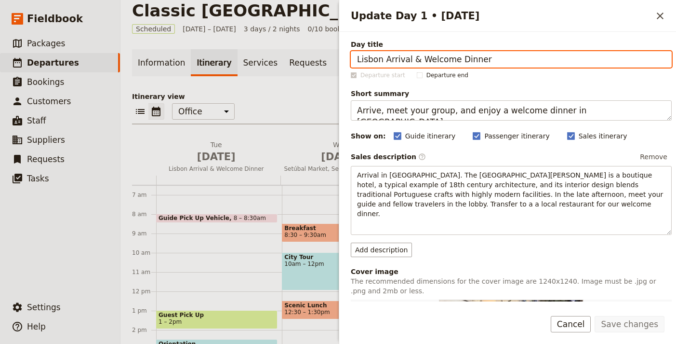
paste input "Colonial Kolkata"
type input "Colonial Kolkata"
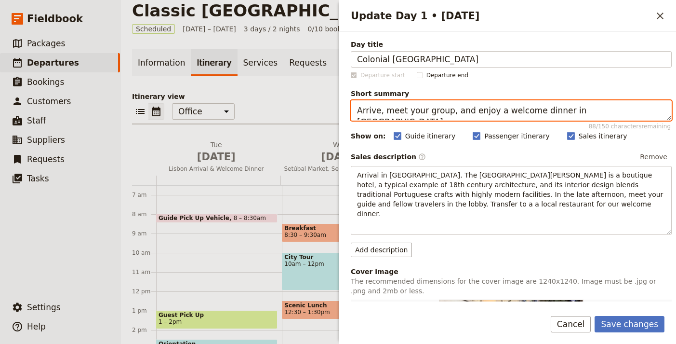
click at [504, 110] on textarea "Arrive, meet your group, and enjoy a welcome dinner in [GEOGRAPHIC_DATA]." at bounding box center [511, 110] width 321 height 20
paste textarea "Walking tour of colonial Kolkata sights"
type textarea "Walking tour of colonial Kolkata sights."
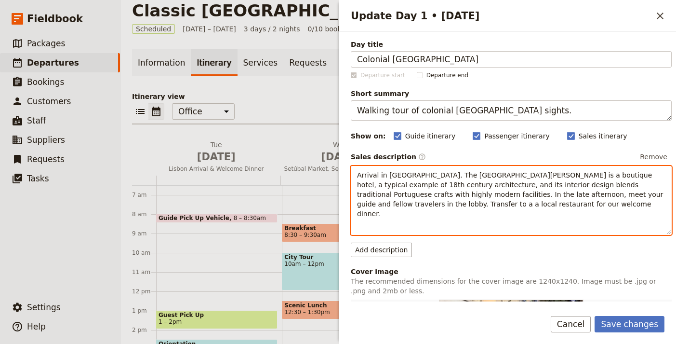
click at [457, 190] on span "Arrival in [GEOGRAPHIC_DATA]. The [GEOGRAPHIC_DATA][PERSON_NAME] is a boutique …" at bounding box center [511, 194] width 308 height 46
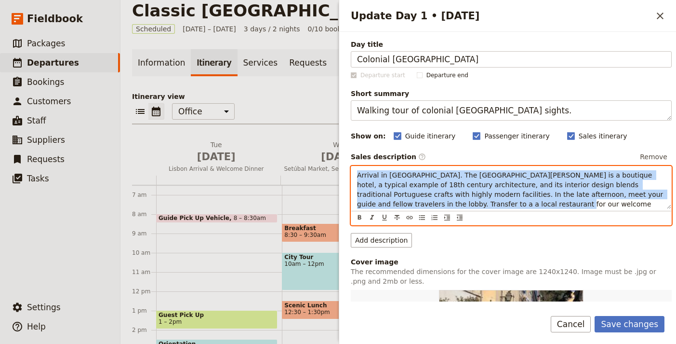
click at [457, 190] on span "Arrival in [GEOGRAPHIC_DATA]. The [GEOGRAPHIC_DATA][PERSON_NAME] is a boutique …" at bounding box center [511, 194] width 308 height 46
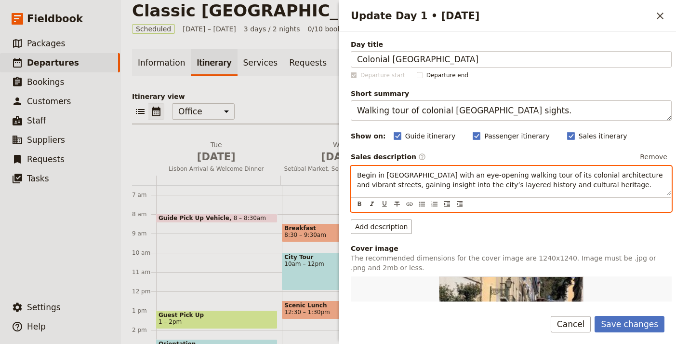
scroll to position [169, 0]
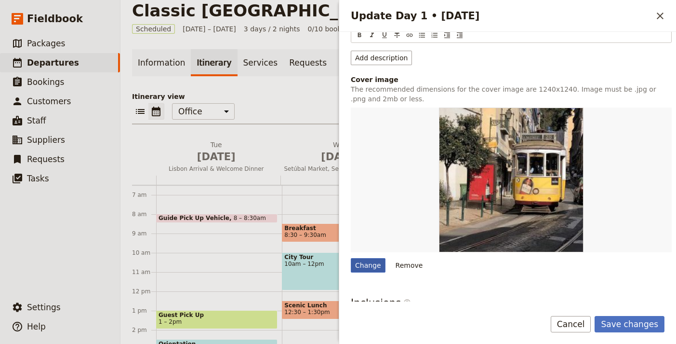
click at [359, 264] on div "Change" at bounding box center [368, 265] width 35 height 14
click at [351, 258] on input "Change" at bounding box center [350, 257] width 0 height 0
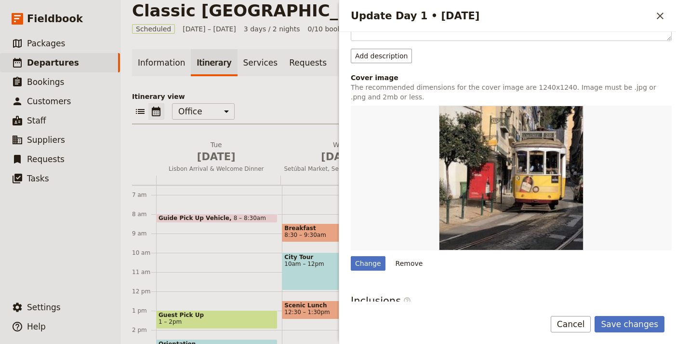
click at [402, 264] on button "Remove" at bounding box center [409, 263] width 36 height 14
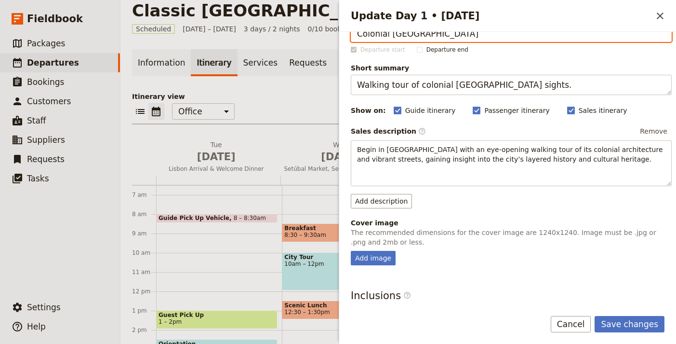
scroll to position [0, 0]
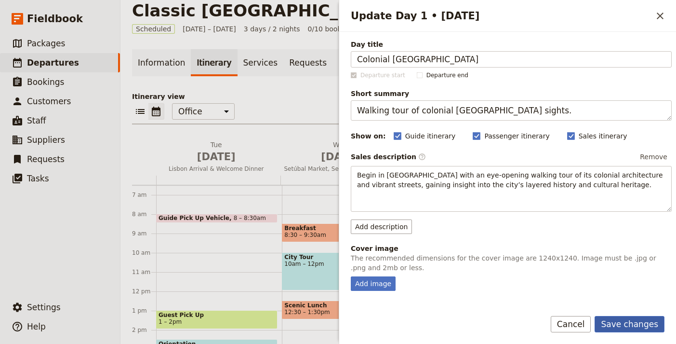
click at [632, 319] on button "Save changes" at bounding box center [630, 324] width 70 height 16
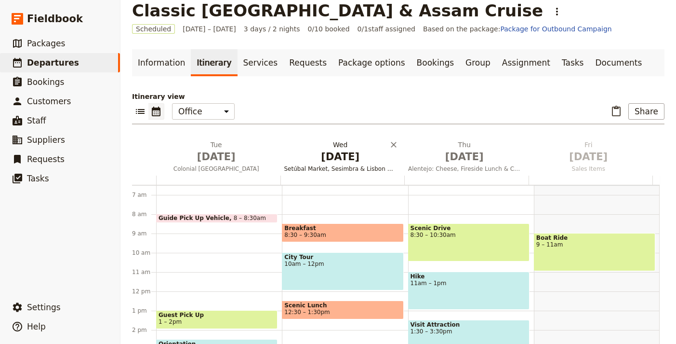
click at [344, 157] on span "[DATE]" at bounding box center [340, 156] width 113 height 14
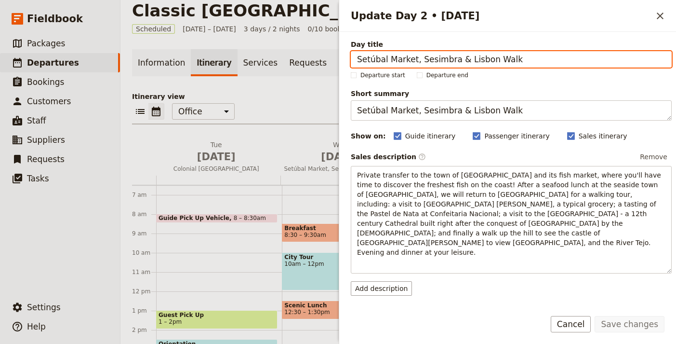
click at [532, 57] on input "Setúbal Market, Sesimbra & Lisbon Walk" at bounding box center [511, 59] width 321 height 16
paste input "Himalayan Drive to Thimphu"
type input "Himalayan Drive to Thimphu"
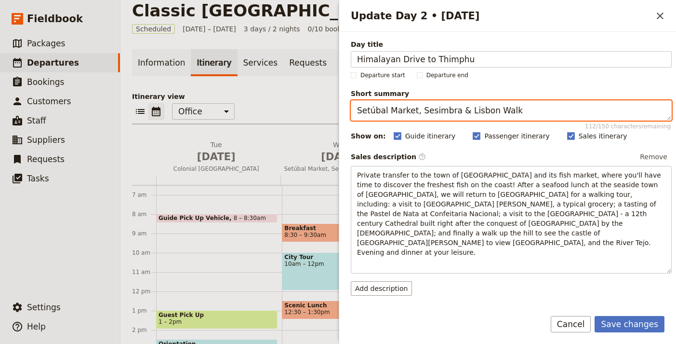
click at [542, 114] on textarea "Setúbal Market, Sesimbra & Lisbon Walk" at bounding box center [511, 110] width 321 height 20
click at [543, 114] on textarea "Setúbal Market, Sesimbra & Lisbon Walk" at bounding box center [511, 110] width 321 height 20
paste textarea "cenic drive to Thimphu via Buddha Point."
type textarea "Scenic drive to Thimphu via Buddha Point."
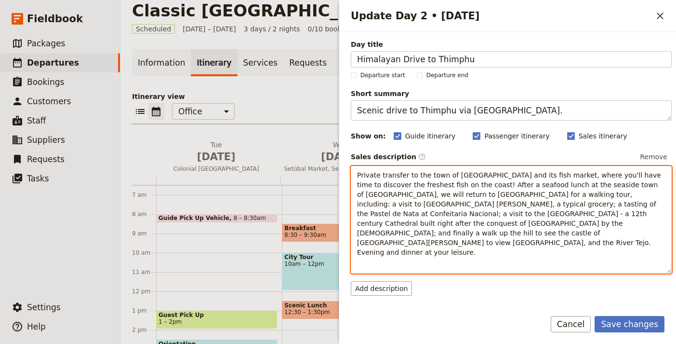
click at [429, 214] on span "Private transfer to the town of [GEOGRAPHIC_DATA] and its fish market, where yo…" at bounding box center [510, 213] width 306 height 85
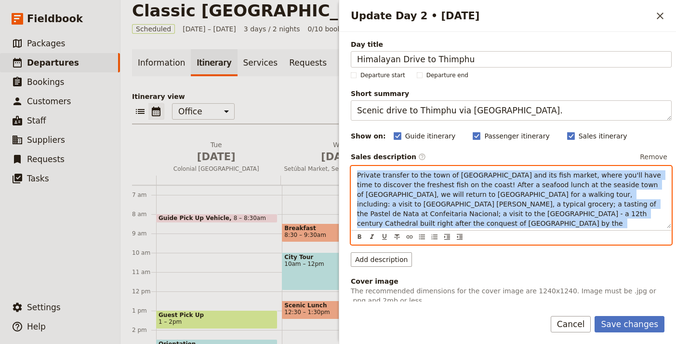
click at [429, 214] on span "Private transfer to the town of [GEOGRAPHIC_DATA] and its fish market, where yo…" at bounding box center [510, 213] width 306 height 85
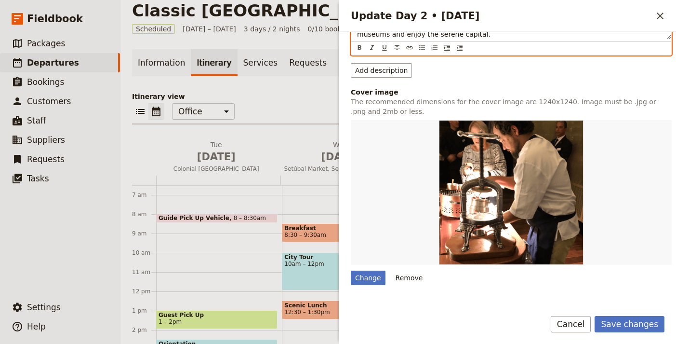
scroll to position [213, 0]
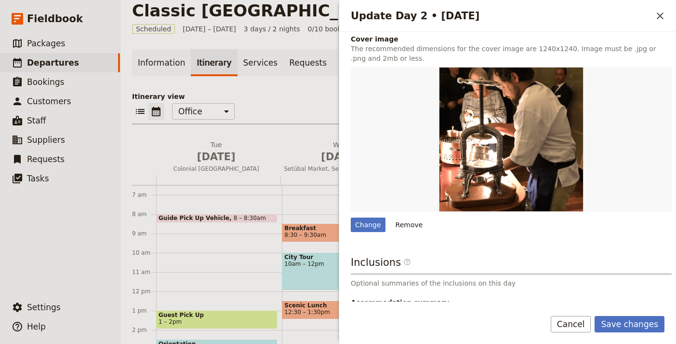
click at [399, 221] on button "Remove" at bounding box center [409, 224] width 36 height 14
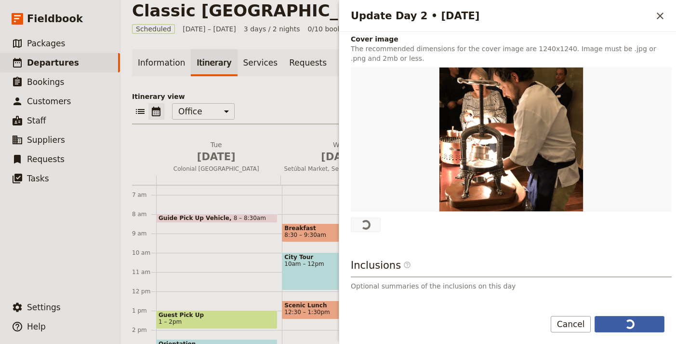
scroll to position [0, 0]
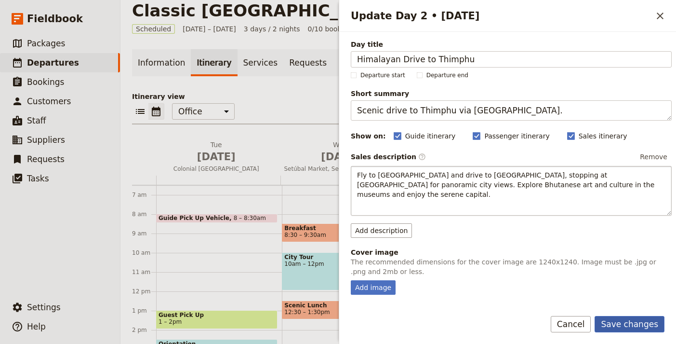
click at [644, 325] on button "Save changes" at bounding box center [630, 324] width 70 height 16
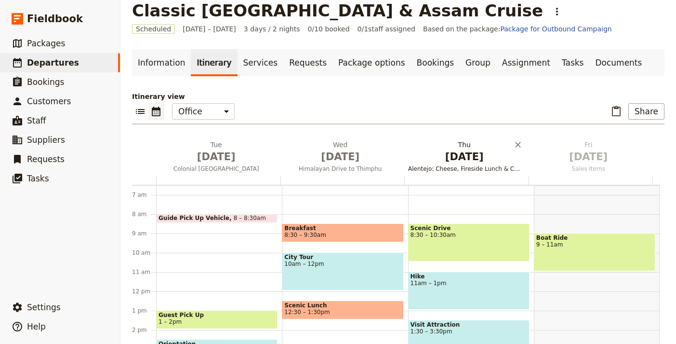
click at [443, 158] on span "[DATE]" at bounding box center [464, 156] width 113 height 14
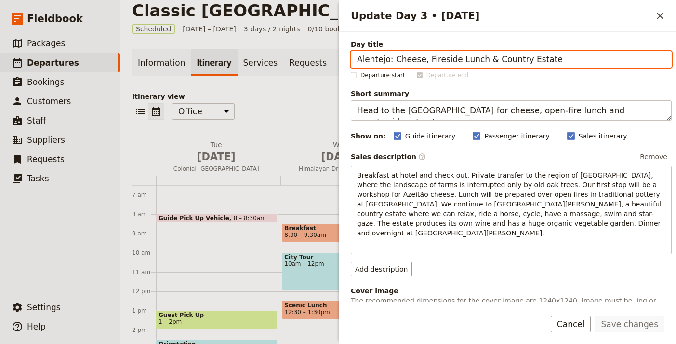
click at [544, 63] on input "Alentejo: Cheese, Fireside Lunch & Country Estate" at bounding box center [511, 59] width 321 height 16
paste input "Dochula Pass & Punakha Dzong"
type input "Dochula Pass & Punakha Dzong"
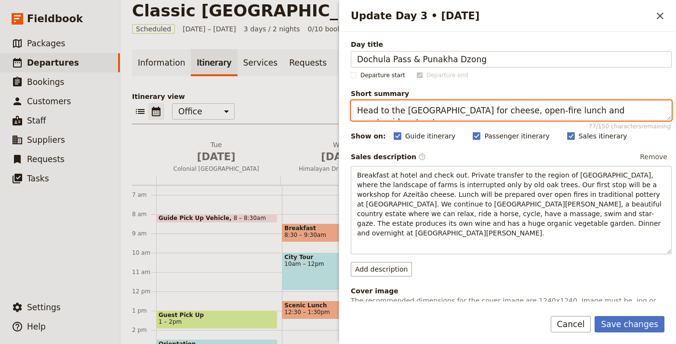
click at [524, 111] on textarea "Head to the [GEOGRAPHIC_DATA] for cheese, open-fire lunch and countryside retre…" at bounding box center [511, 110] width 321 height 20
paste textarea "Cross Dochula Pass to Punakha Dzong"
type textarea "Cross Dochula Pass to Punakha Dzong."
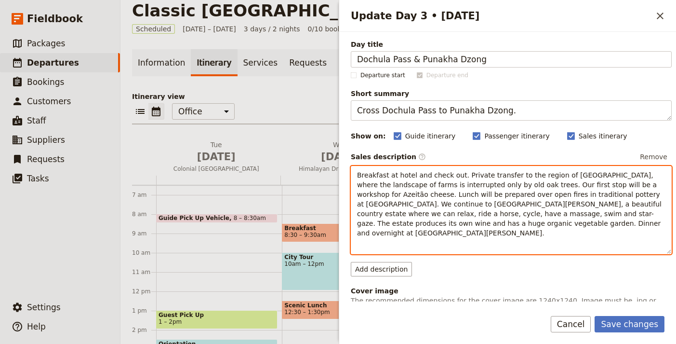
click at [467, 192] on span "Breakfast at hotel and check out. Private transfer to the region of [GEOGRAPHIC…" at bounding box center [510, 204] width 307 height 66
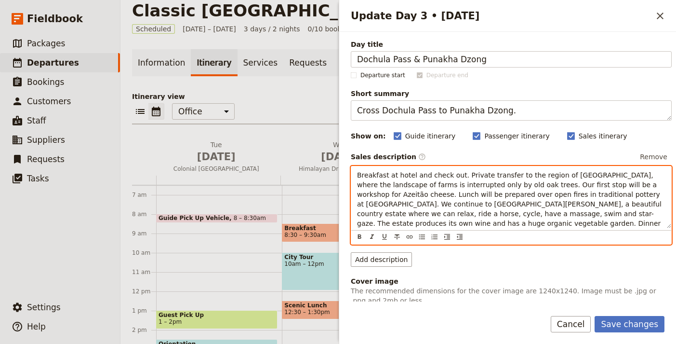
click at [467, 192] on span "Breakfast at hotel and check out. Private transfer to the region of [GEOGRAPHIC…" at bounding box center [510, 204] width 307 height 66
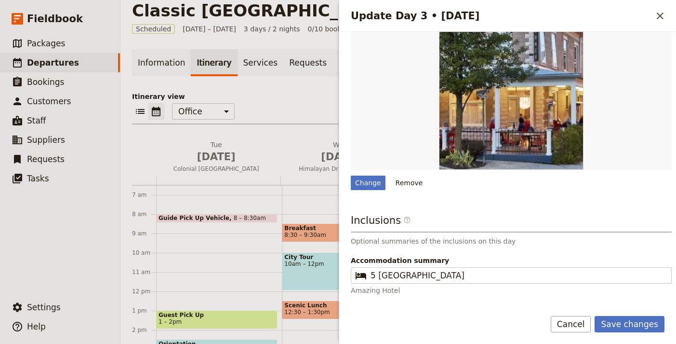
scroll to position [299, 0]
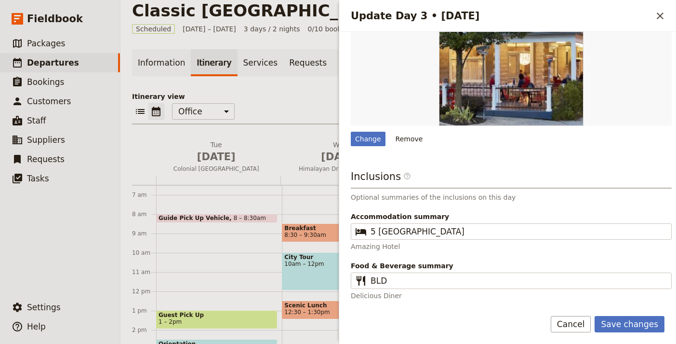
click at [406, 146] on div "Day title Dochula Pass & Punakha Dzong Departure start Departure end Short summ…" at bounding box center [511, 21] width 321 height 560
click at [406, 143] on button "Remove" at bounding box center [409, 139] width 36 height 14
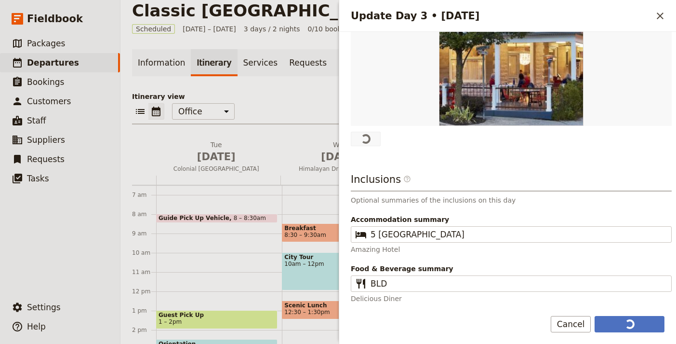
scroll to position [0, 0]
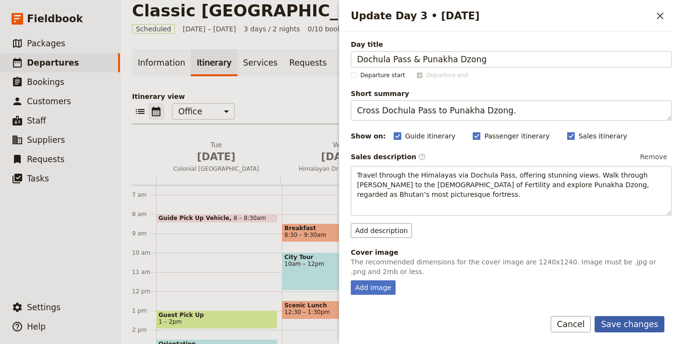
click at [643, 324] on button "Save changes" at bounding box center [630, 324] width 70 height 16
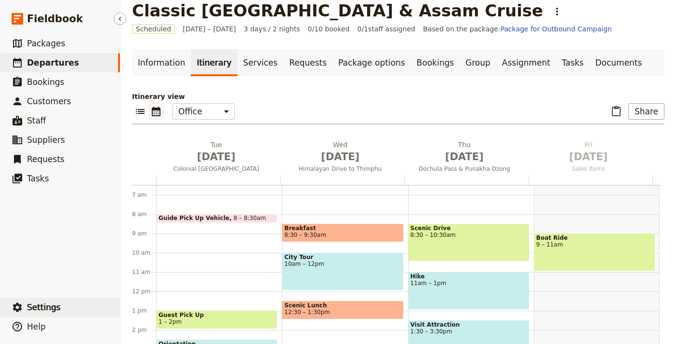
click at [48, 306] on span "Settings" at bounding box center [44, 307] width 34 height 10
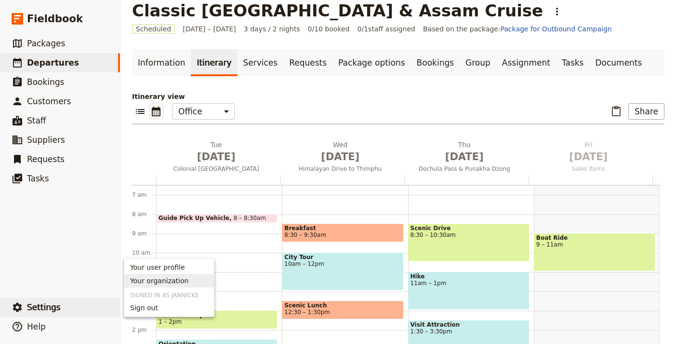
click at [180, 285] on span "Your organization" at bounding box center [159, 281] width 58 height 10
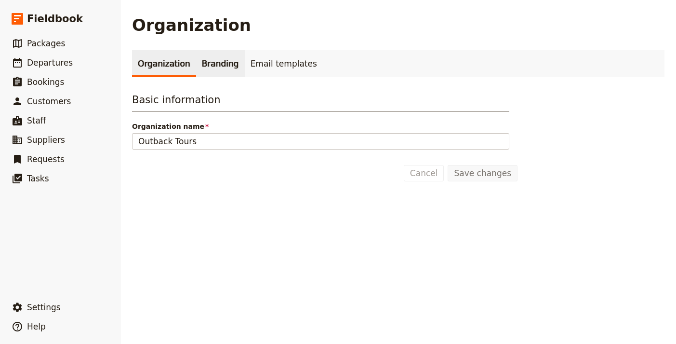
click at [215, 67] on link "Branding" at bounding box center [220, 63] width 49 height 27
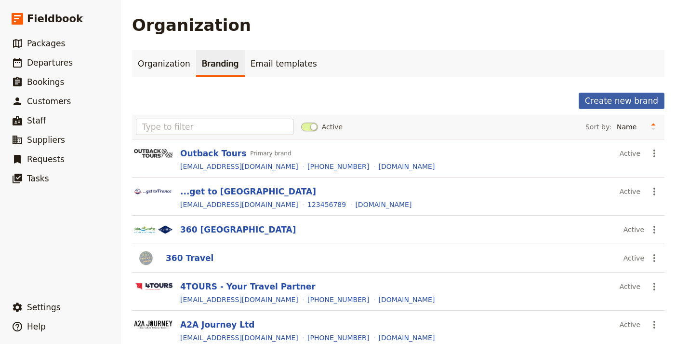
click at [601, 103] on button "Create new brand" at bounding box center [622, 101] width 86 height 16
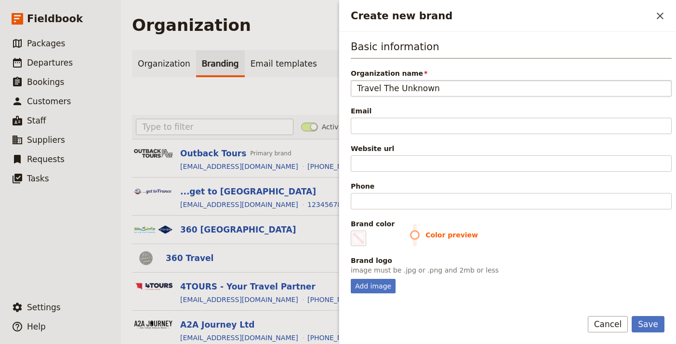
type input "Travel The Unknown"
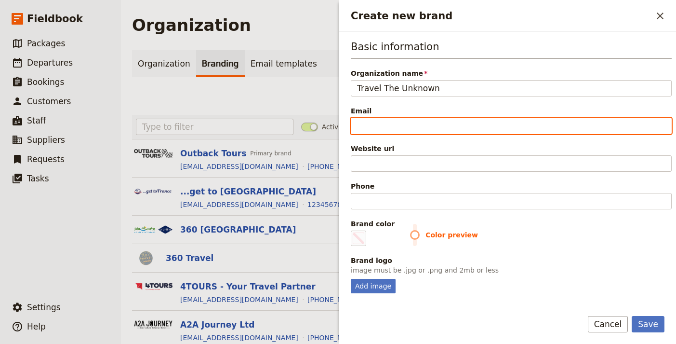
click at [455, 121] on input "Email" at bounding box center [511, 126] width 321 height 16
paste input "mailto:info@traveltheunknown.com"
type input "mailto:info@traveltheunknown.com"
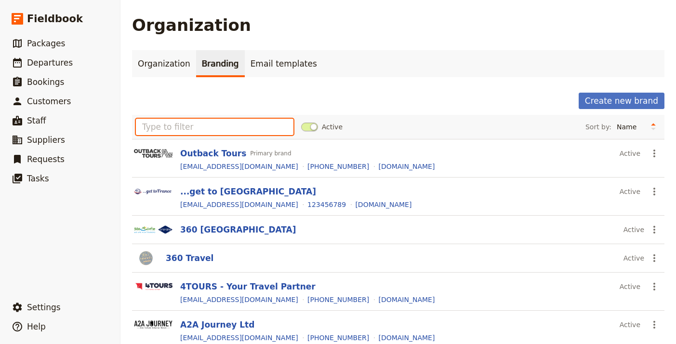
click at [244, 124] on input "text" at bounding box center [215, 127] width 158 height 16
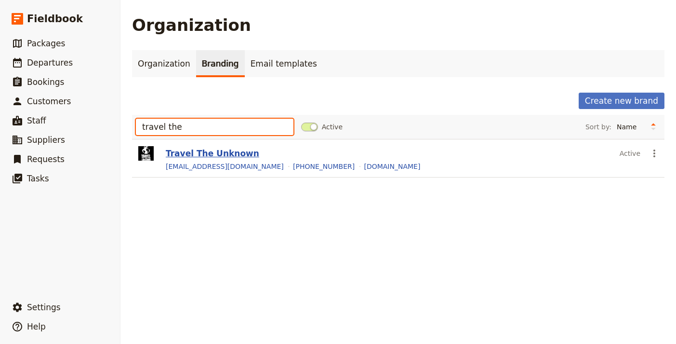
type input "travel the"
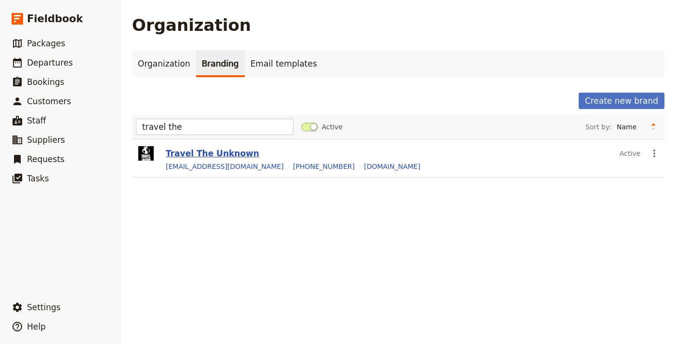
click at [170, 149] on button "Travel The Unknown" at bounding box center [213, 153] width 94 height 12
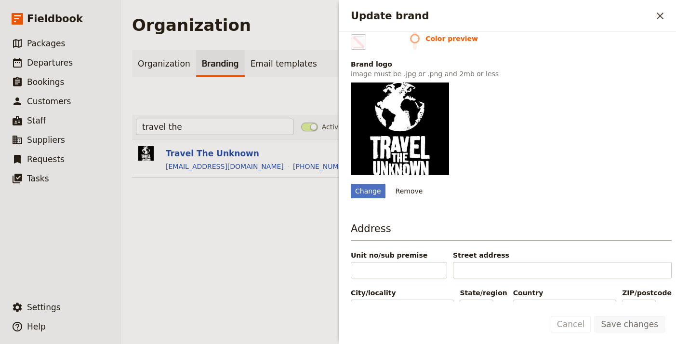
scroll to position [222, 0]
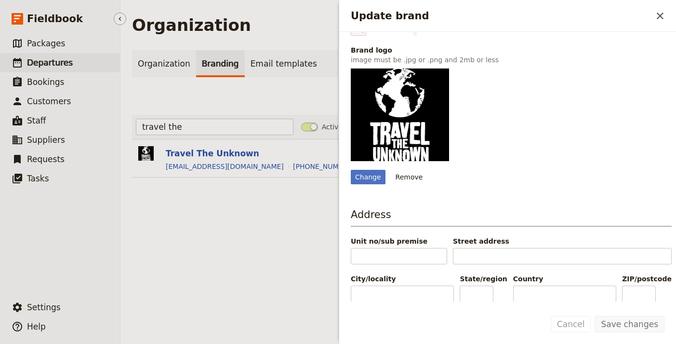
click at [62, 63] on span "Departures" at bounding box center [50, 63] width 46 height 10
select select "UPDATED_AT"
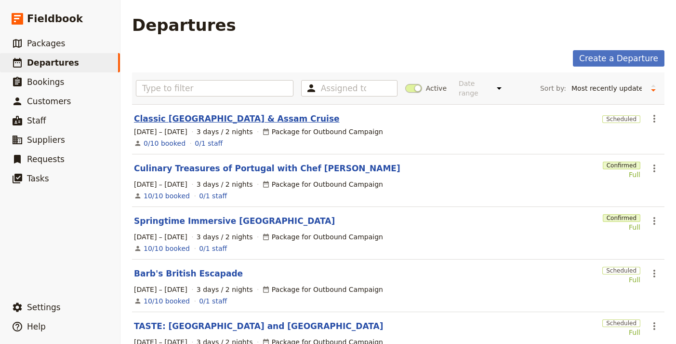
click at [219, 113] on link "Classic [GEOGRAPHIC_DATA] & Assam Cruise" at bounding box center [237, 119] width 206 height 12
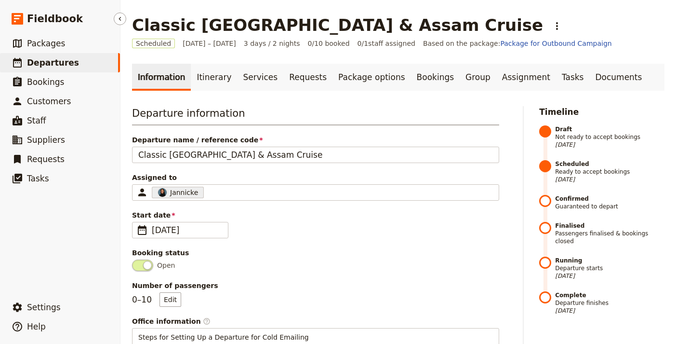
click at [65, 63] on span "Departures" at bounding box center [53, 63] width 52 height 10
select select "UPDATED_AT"
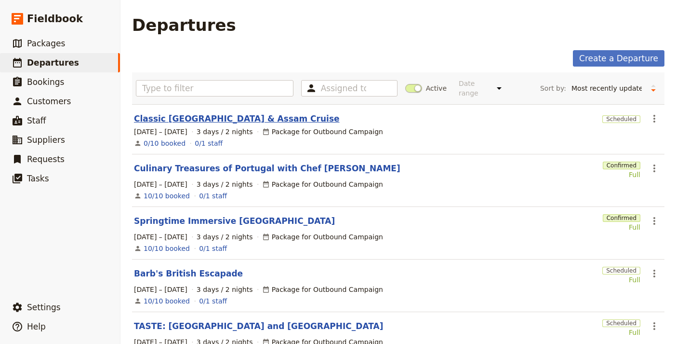
click at [216, 113] on link "Classic [GEOGRAPHIC_DATA] & Assam Cruise" at bounding box center [237, 119] width 206 height 12
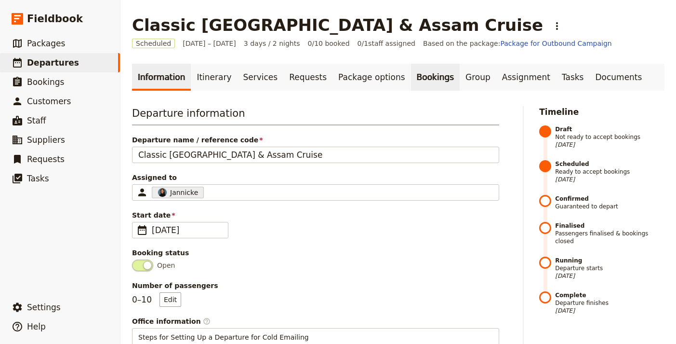
click at [415, 78] on link "Bookings" at bounding box center [435, 77] width 49 height 27
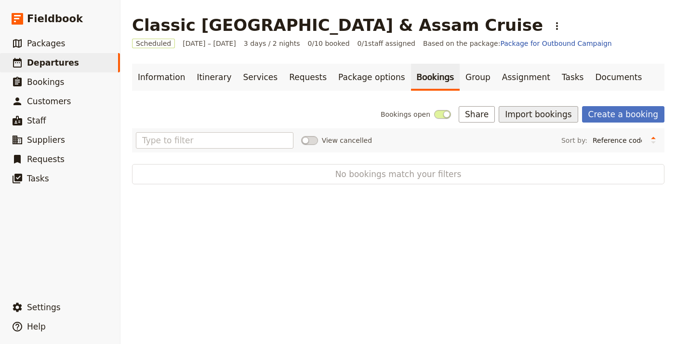
click at [529, 113] on button "Import bookings" at bounding box center [538, 114] width 79 height 16
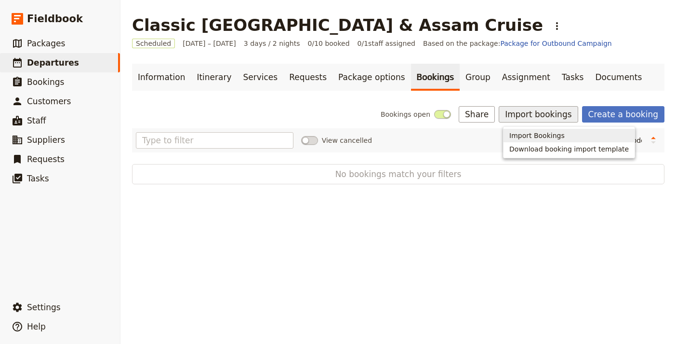
click at [536, 132] on span "Import Bookings" at bounding box center [536, 136] width 55 height 10
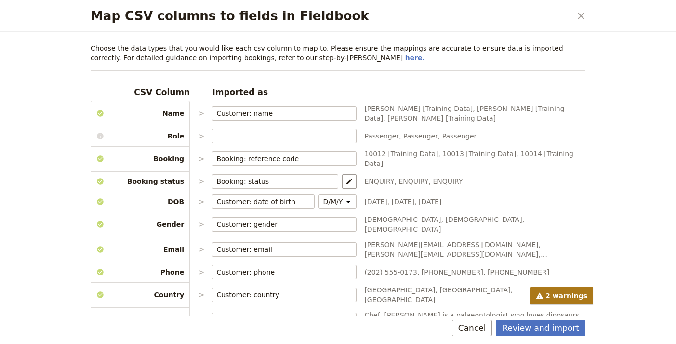
click at [547, 328] on button "Review and import" at bounding box center [541, 328] width 90 height 16
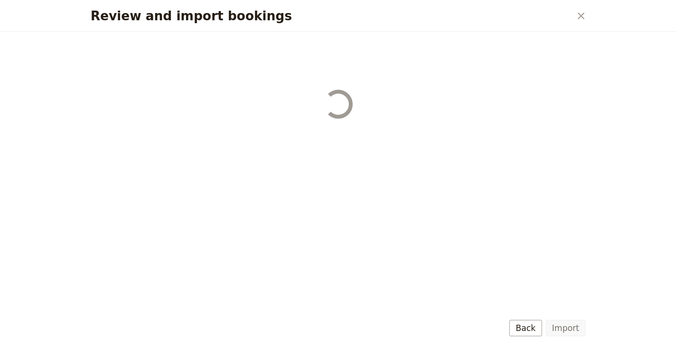
select select "68b002b7cac3c784cf00db27"
select select "68b002b7cac3c784cf00db28"
select select "68b002b7cac3c784cf00db29"
select select "68b002b7cac3c784cf00db2a"
select select "650e1b8d408bbede5b0c6045"
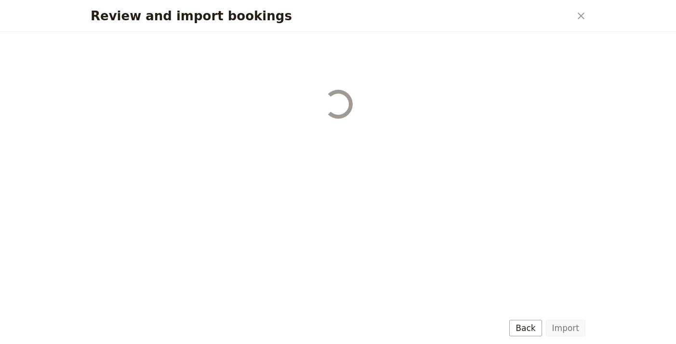
select select "68b002b7cac3c784cf00db2c"
select select "68b002b7cac3c784cf00db2d"
select select "68b002b7cac3c784cf00db2e"
select select "68b002b7cac3c784cf00db2f"
select select "68b002b7cac3c784cf00db30"
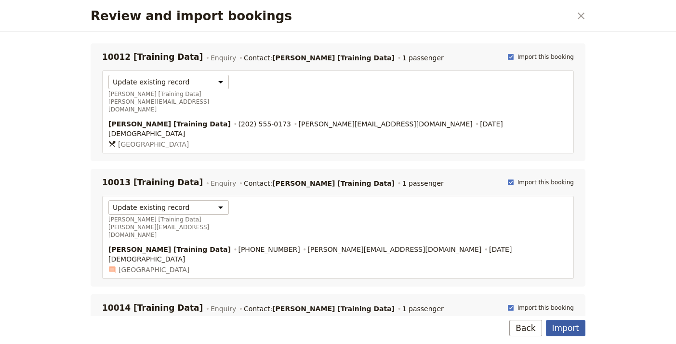
click at [578, 324] on button "Import" at bounding box center [566, 328] width 40 height 16
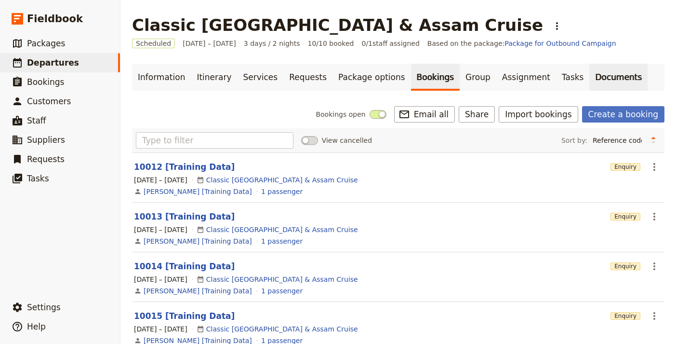
click at [589, 79] on link "Documents" at bounding box center [618, 77] width 58 height 27
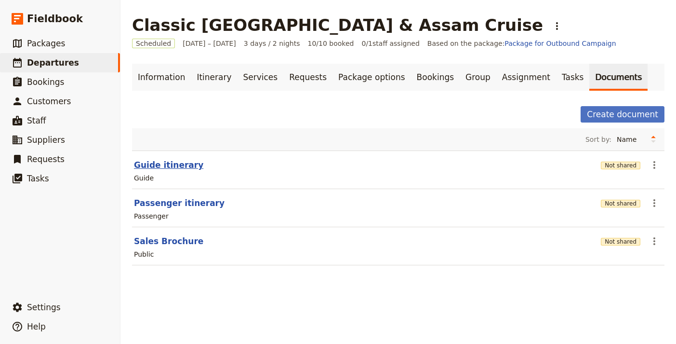
click at [179, 167] on button "Guide itinerary" at bounding box center [168, 165] width 69 height 12
select select "STAFF"
select select "RUN_SHEET"
select select "LARGE"
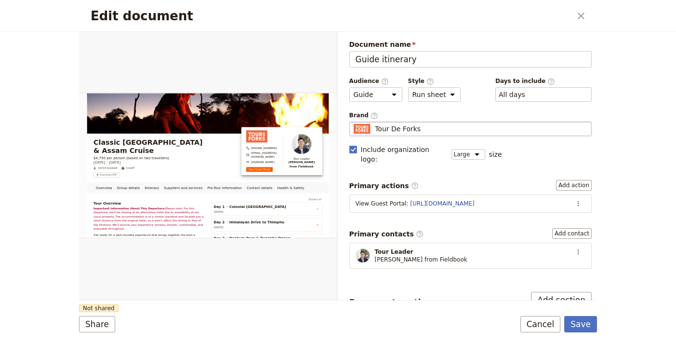
click at [464, 132] on div "Tour De Forks" at bounding box center [471, 129] width 234 height 10
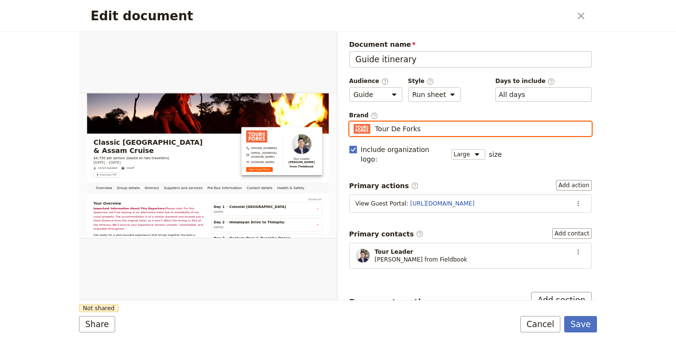
click at [354, 122] on input "Tour De Forks" at bounding box center [353, 121] width 0 height 0
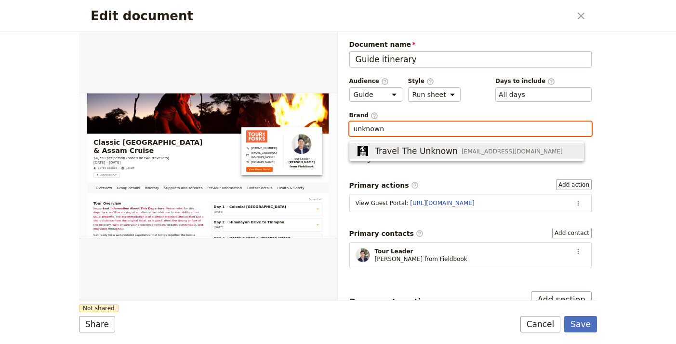
click at [462, 149] on span "info@traveltheunknown.com" at bounding box center [512, 151] width 101 height 8
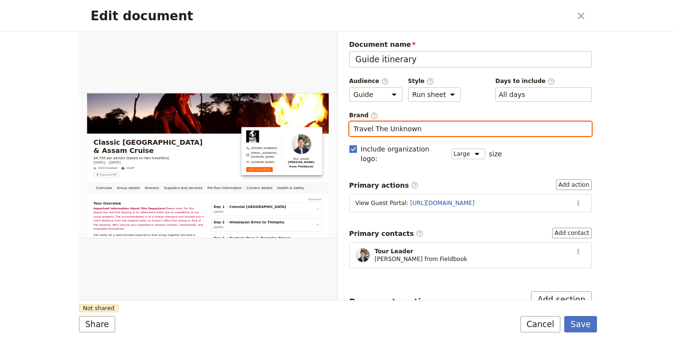
type input "Travel The Unknown"
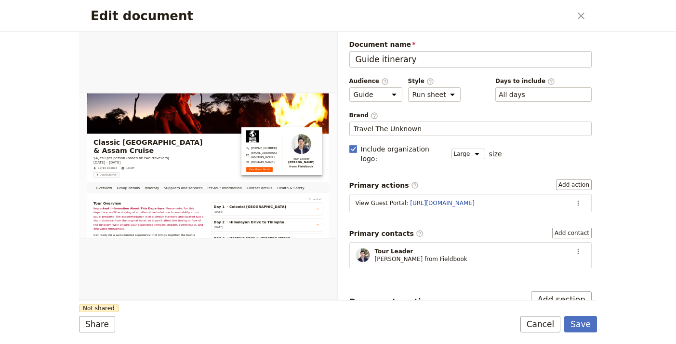
click at [395, 309] on form "Overview Group details Itinerary Suppliers and services Pre-Tour Information Co…" at bounding box center [338, 188] width 518 height 312
click at [100, 323] on button "Share" at bounding box center [97, 324] width 36 height 16
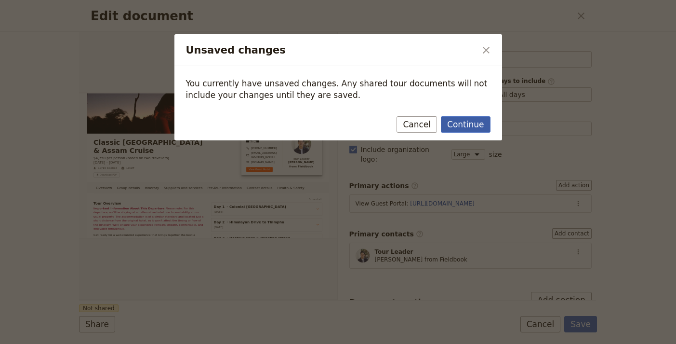
click at [459, 118] on button "Continue" at bounding box center [465, 124] width 49 height 16
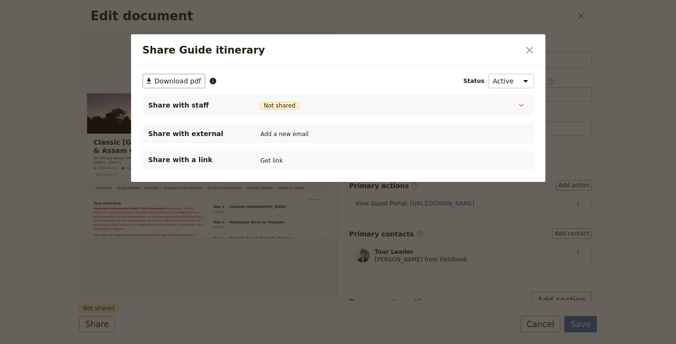
click at [273, 167] on div "Share with a link Get link" at bounding box center [338, 160] width 391 height 19
click at [271, 157] on button "Get link" at bounding box center [271, 160] width 27 height 11
click at [524, 50] on icon "Close dialog" at bounding box center [530, 50] width 12 height 12
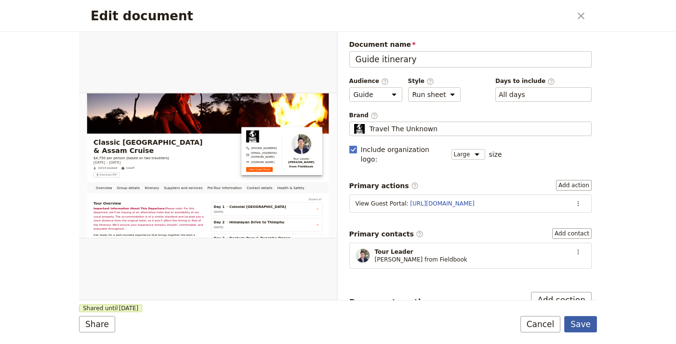
click at [591, 325] on button "Save" at bounding box center [580, 324] width 33 height 16
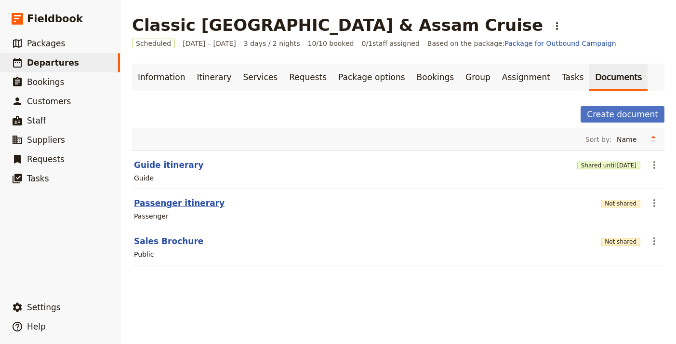
click at [181, 199] on button "Passenger itinerary" at bounding box center [179, 203] width 91 height 12
select select "PASSENGER"
select select "RUN_SHEET"
select select "LARGE"
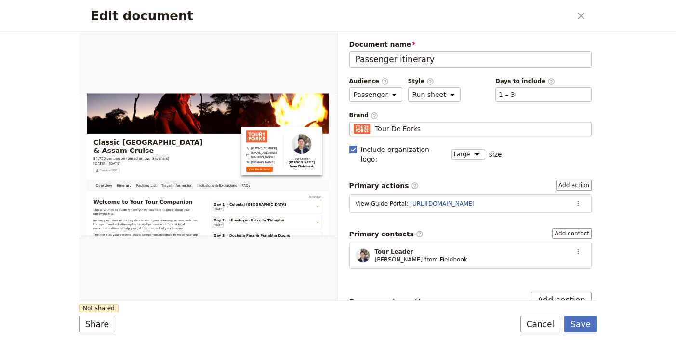
click at [461, 128] on div "Tour De Forks" at bounding box center [471, 129] width 234 height 10
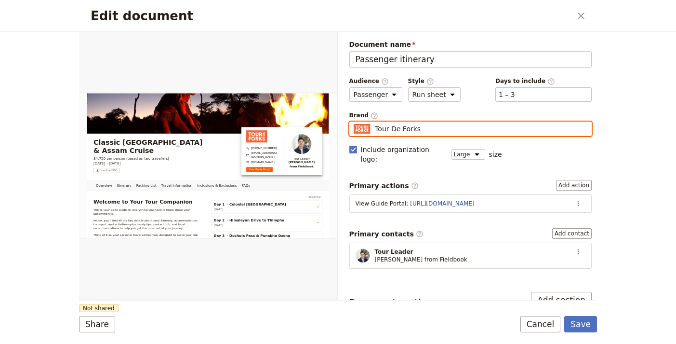
click at [354, 122] on input "Tour De Forks" at bounding box center [353, 121] width 0 height 0
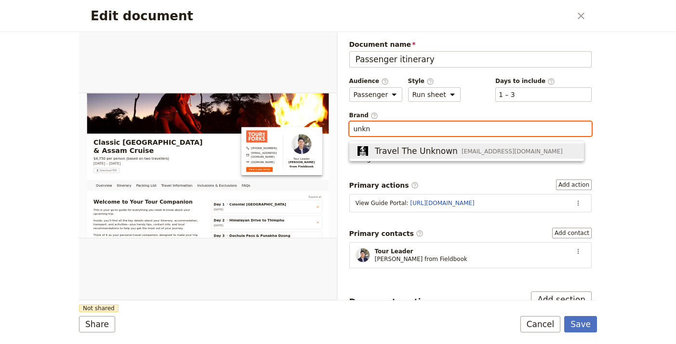
click at [438, 156] on span "Travel The Unknown" at bounding box center [416, 151] width 83 height 12
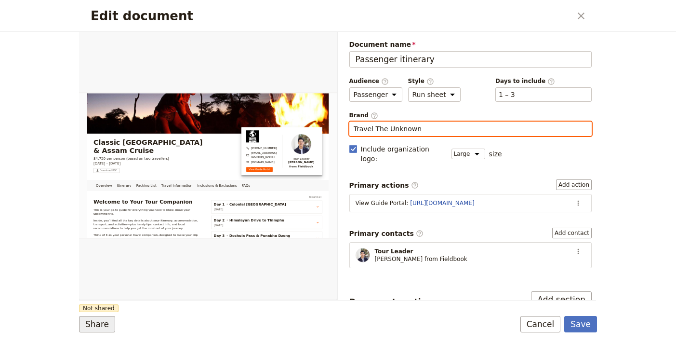
type input "Travel The Unknown"
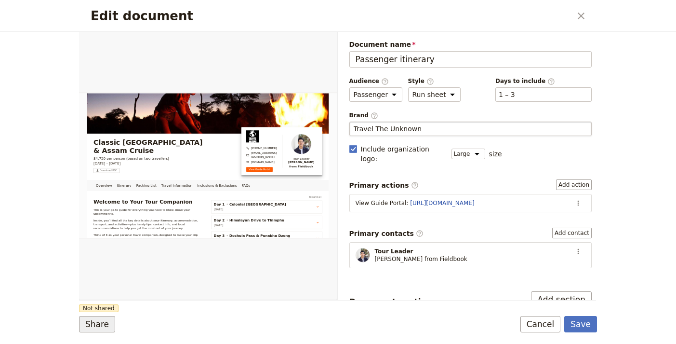
click at [104, 324] on button "Share" at bounding box center [97, 324] width 36 height 16
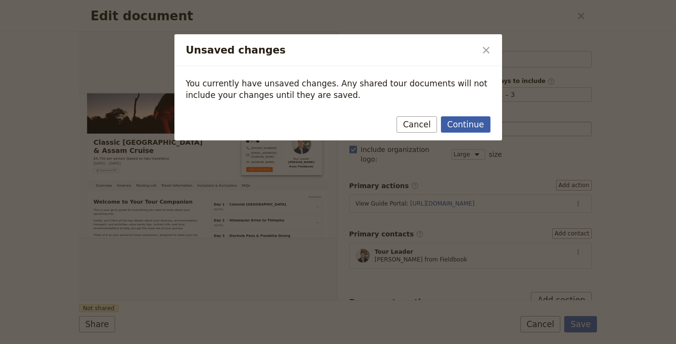
click at [474, 125] on button "Continue" at bounding box center [465, 124] width 49 height 16
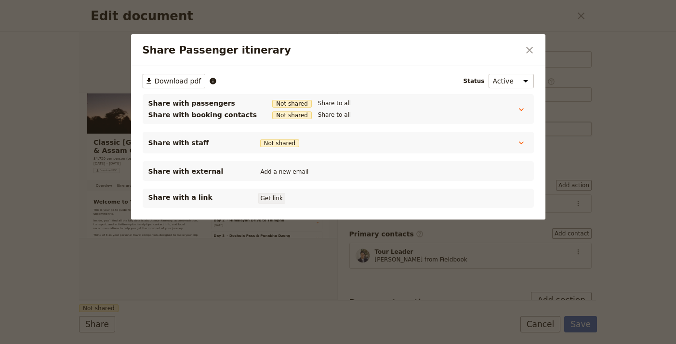
click at [271, 198] on button "Get link" at bounding box center [271, 198] width 27 height 11
click at [520, 54] on div "Share Passenger itinerary ​" at bounding box center [338, 50] width 415 height 32
click at [526, 52] on icon "Close dialog" at bounding box center [530, 50] width 12 height 12
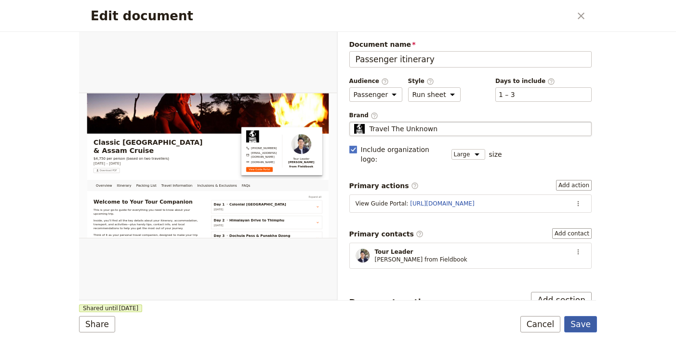
click at [586, 318] on button "Save" at bounding box center [580, 324] width 33 height 16
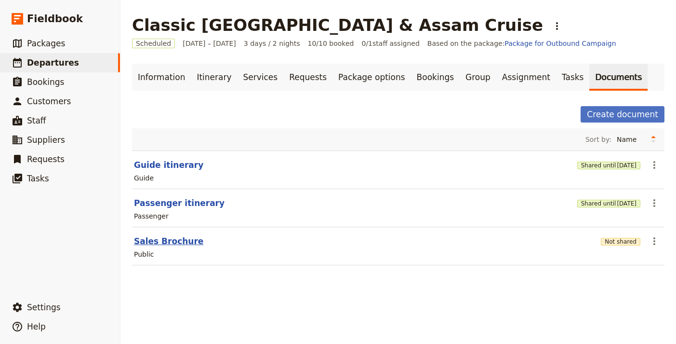
click at [172, 243] on button "Sales Brochure" at bounding box center [168, 241] width 69 height 12
select select "DEFAULT"
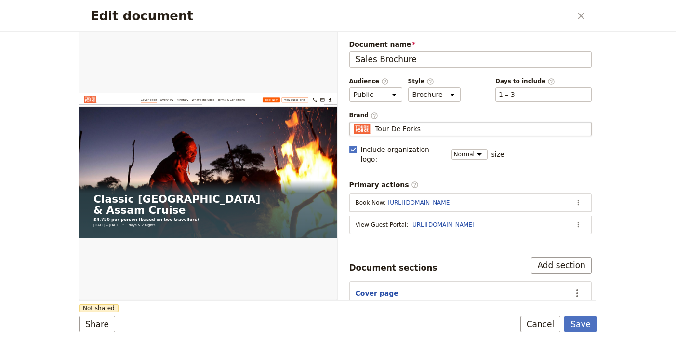
click at [462, 130] on div "Tour De Forks" at bounding box center [471, 129] width 234 height 10
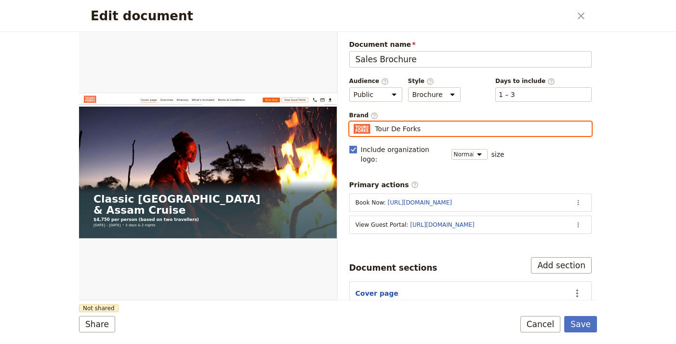
click at [354, 122] on input "Tour De Forks" at bounding box center [353, 121] width 0 height 0
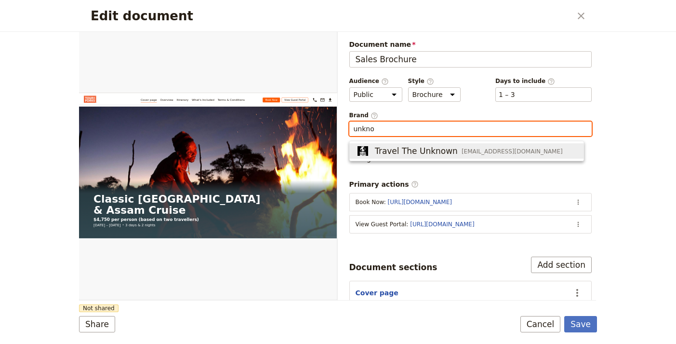
click at [404, 147] on span "Travel The Unknown" at bounding box center [416, 151] width 83 height 12
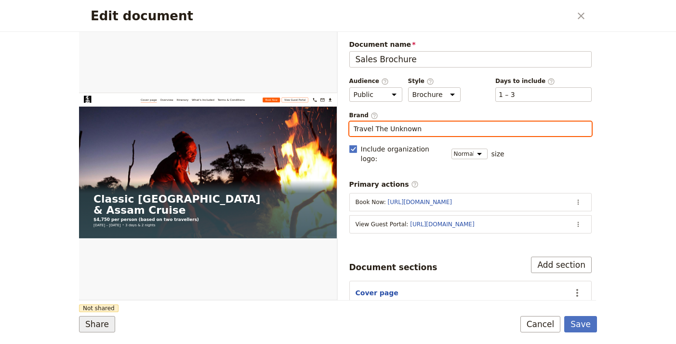
type input "Travel The Unknown"
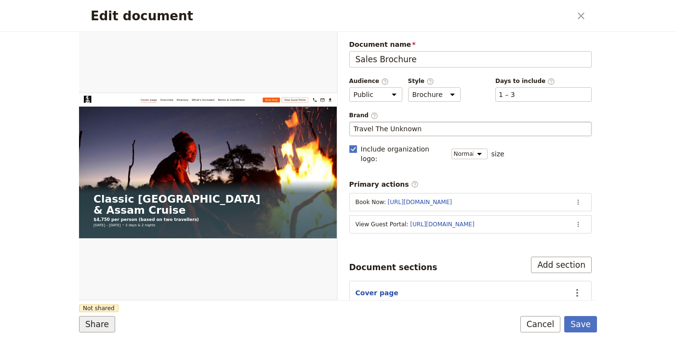
click at [95, 323] on button "Share" at bounding box center [97, 324] width 36 height 16
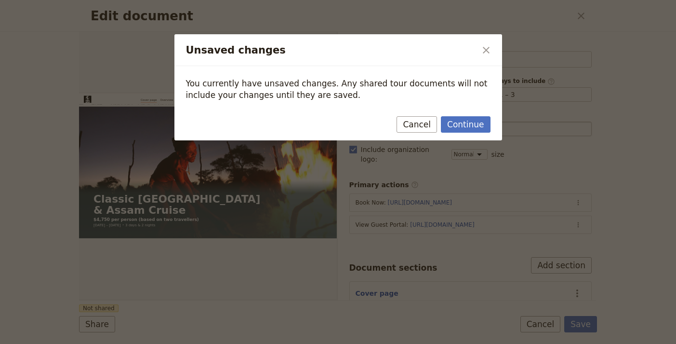
click at [459, 136] on div "Continue Cancel" at bounding box center [338, 126] width 328 height 28
click at [464, 127] on button "Continue" at bounding box center [465, 124] width 49 height 16
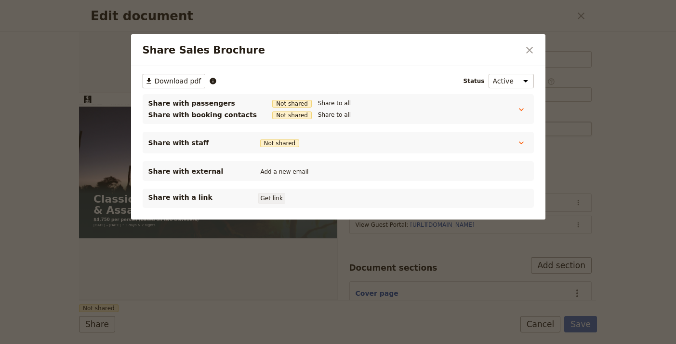
click at [276, 199] on button "Get link" at bounding box center [271, 198] width 27 height 11
click at [531, 55] on icon "Close dialog" at bounding box center [530, 50] width 12 height 12
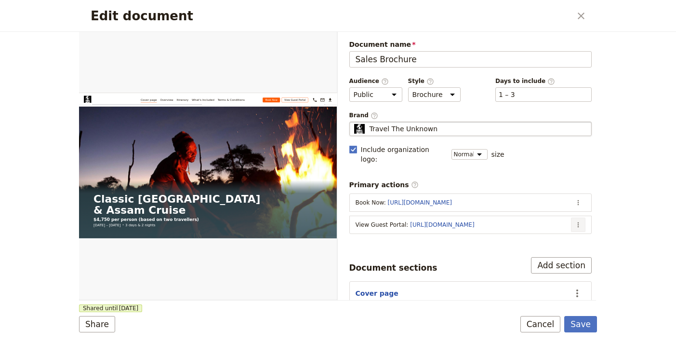
click at [575, 221] on icon "Actions" at bounding box center [579, 225] width 8 height 8
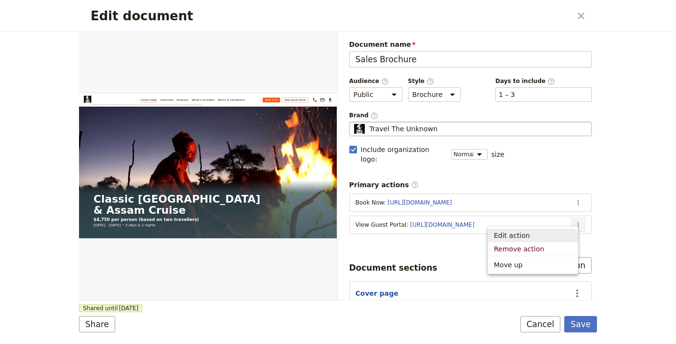
click at [563, 232] on span "Edit action" at bounding box center [533, 235] width 78 height 10
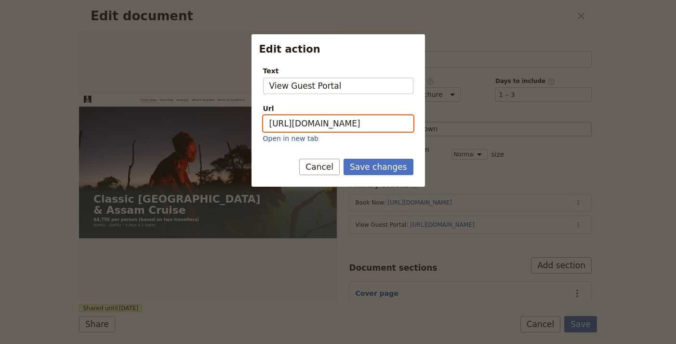
click at [360, 121] on input "https://trips.fieldbook.com/d/nQSv2xt462X_ziM3BGhlf" at bounding box center [338, 123] width 150 height 16
paste input "3I9GikrI1mc9BVuLpfAG0"
type input "https://trips.fieldbook.com/d/3I9GikrI1mc9BVuLpfAG0"
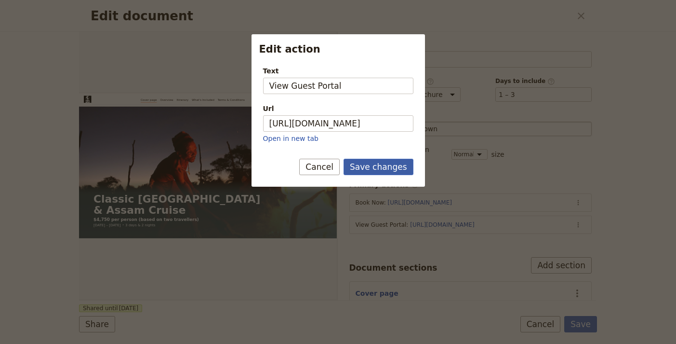
click at [393, 163] on button "Save changes" at bounding box center [379, 167] width 70 height 16
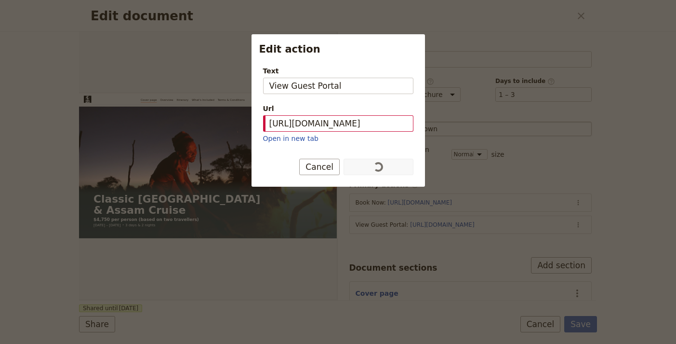
scroll to position [0, 0]
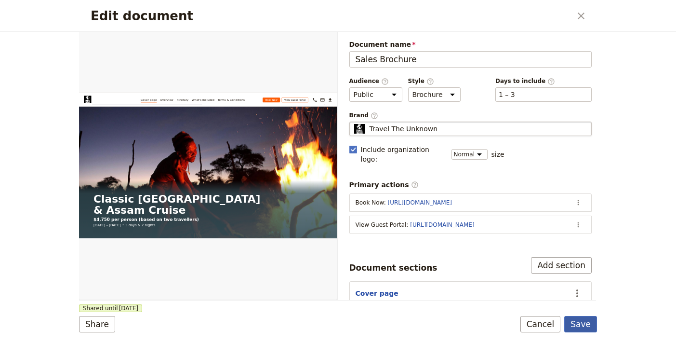
click at [584, 326] on button "Save" at bounding box center [580, 324] width 33 height 16
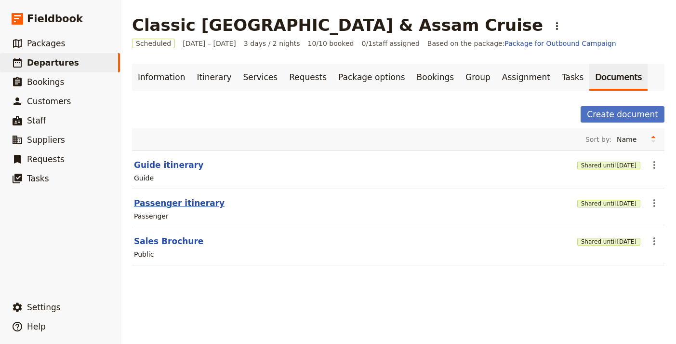
click at [176, 200] on button "Passenger itinerary" at bounding box center [179, 203] width 91 height 12
select select "PASSENGER"
select select "RUN_SHEET"
select select "LARGE"
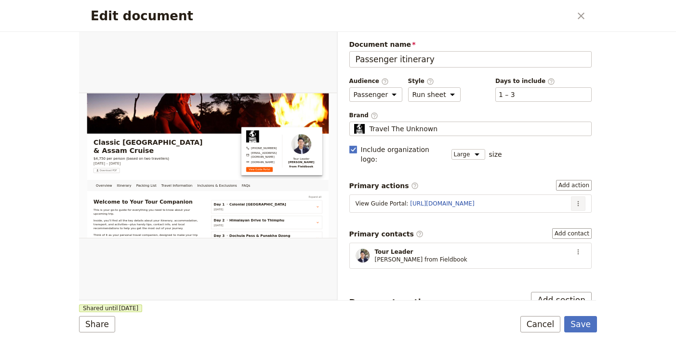
click at [575, 200] on icon "Actions" at bounding box center [579, 204] width 8 height 8
click at [565, 209] on button "Edit action" at bounding box center [547, 213] width 62 height 13
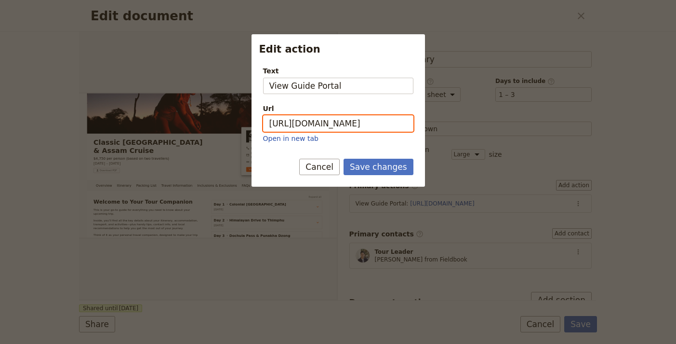
click at [347, 117] on input "https://trips.fieldbook.com/d/6kYCcJnrfLQTavtaF1Vrn" at bounding box center [338, 123] width 150 height 16
paste input "s5sLuGo6uRf1MQJTmzKMW"
type input "https://trips.fieldbook.com/d/s5sLuGo6uRf1MQJTmzKMW"
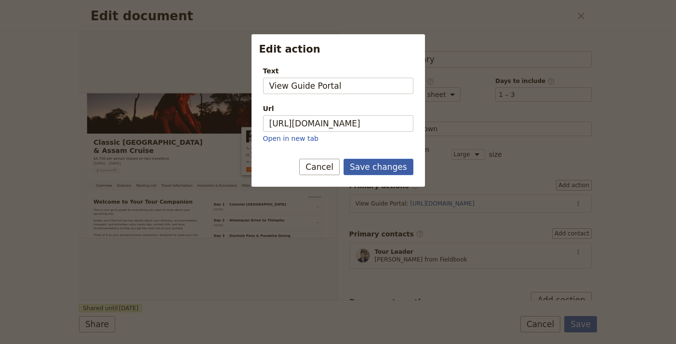
click at [386, 164] on button "Save changes" at bounding box center [379, 167] width 70 height 16
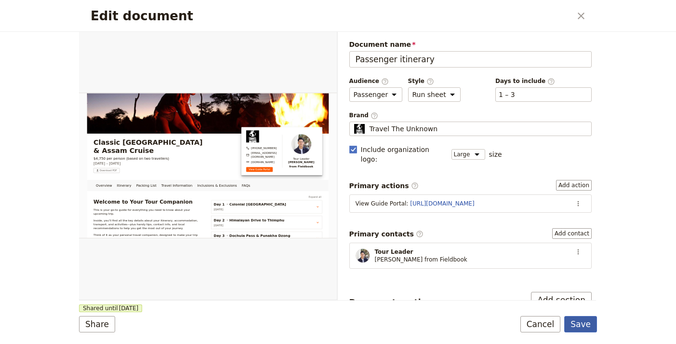
click at [585, 327] on button "Save" at bounding box center [580, 324] width 33 height 16
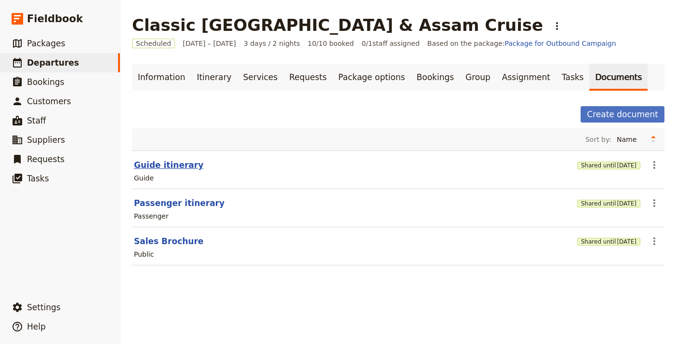
click at [156, 167] on button "Guide itinerary" at bounding box center [168, 165] width 69 height 12
select select "STAFF"
select select "RUN_SHEET"
select select "LARGE"
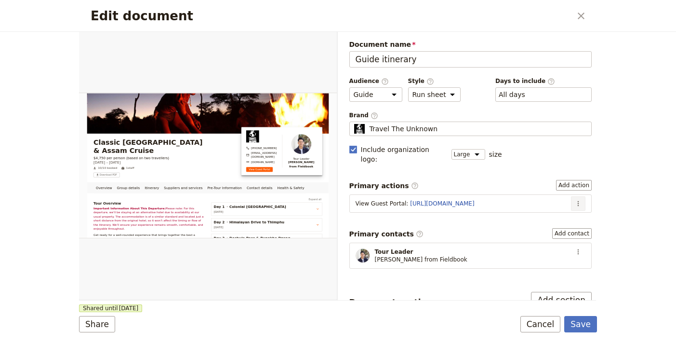
click at [578, 201] on icon "Actions" at bounding box center [578, 203] width 1 height 5
click at [568, 210] on span "Edit action" at bounding box center [547, 214] width 50 height 10
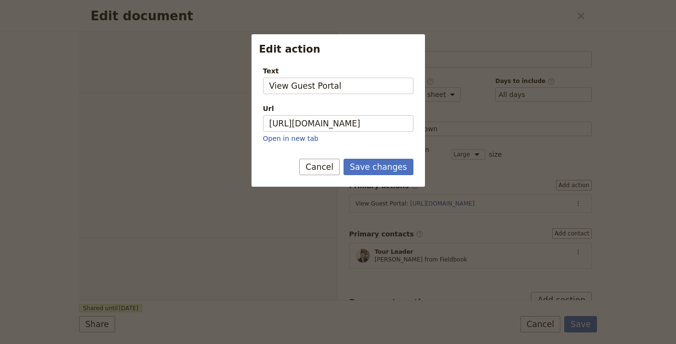
select select "STAFF"
select select "RUN_SHEET"
select select "LARGE"
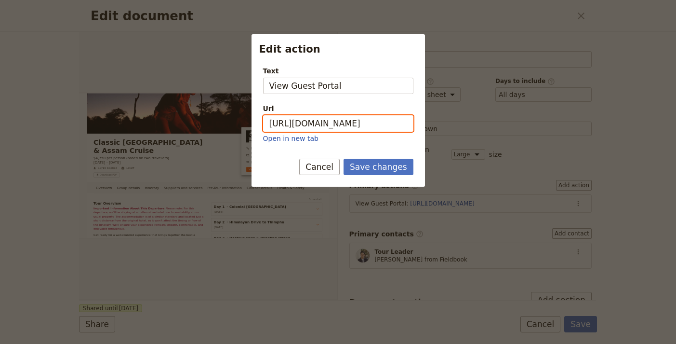
click at [390, 123] on input "[URL][DOMAIN_NAME]" at bounding box center [338, 123] width 150 height 16
paste input "3I9GikrI1mc9BVuLpfAG0"
type input "https://trips.fieldbook.com/d/3I9GikrI1mc9BVuLpfAG0"
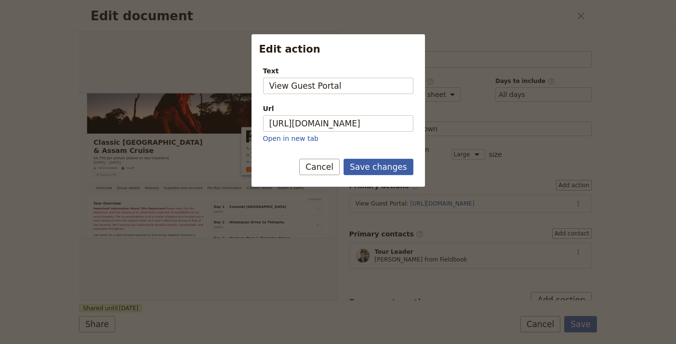
click at [398, 165] on button "Save changes" at bounding box center [379, 167] width 70 height 16
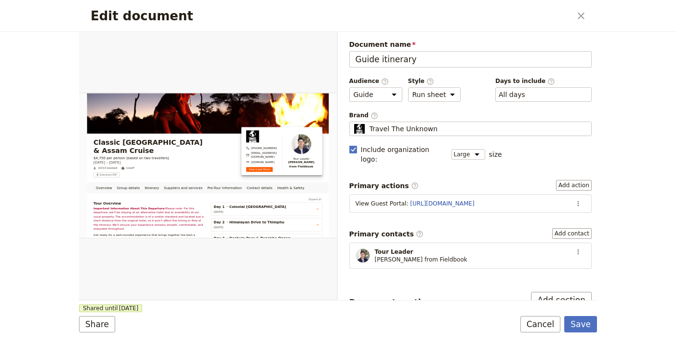
click at [596, 333] on form "Overview Group details Itinerary Suppliers and services Pre-Tour Information Co…" at bounding box center [338, 188] width 518 height 312
click at [586, 324] on button "Save" at bounding box center [580, 324] width 33 height 16
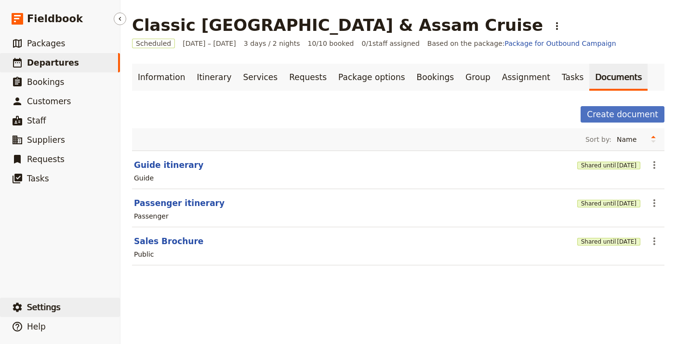
click at [40, 300] on button "​ Settings" at bounding box center [60, 306] width 120 height 19
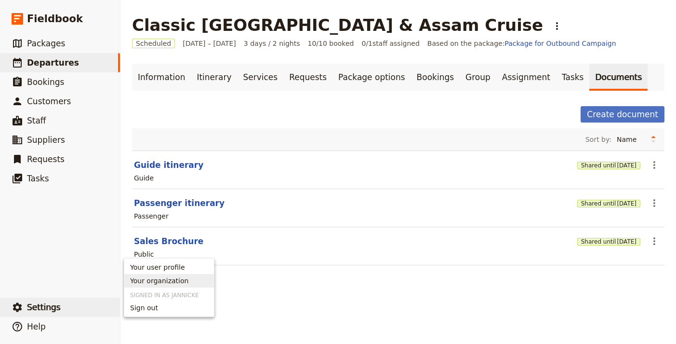
click at [159, 284] on span "Your organization" at bounding box center [159, 281] width 58 height 10
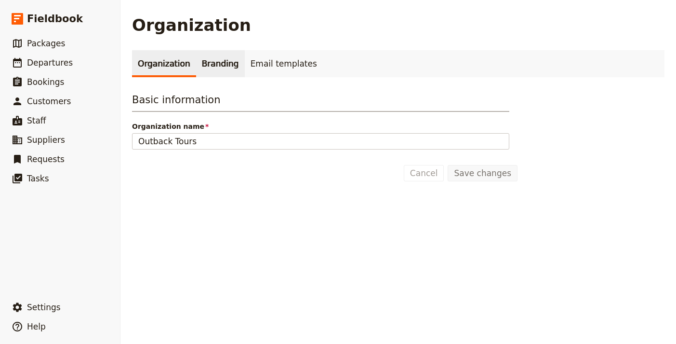
click at [208, 72] on link "Branding" at bounding box center [220, 63] width 49 height 27
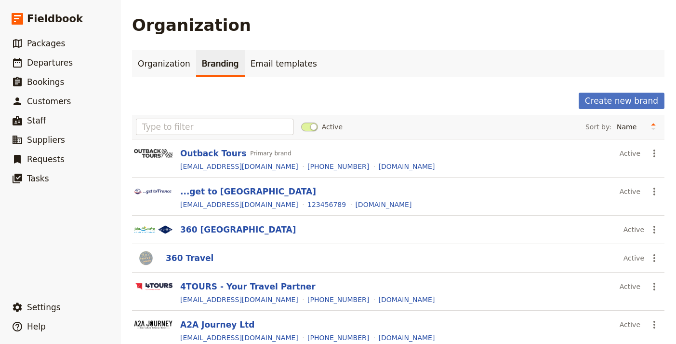
click at [209, 115] on div "Active Sort by: Name Most recently updated Most recently created" at bounding box center [398, 127] width 533 height 24
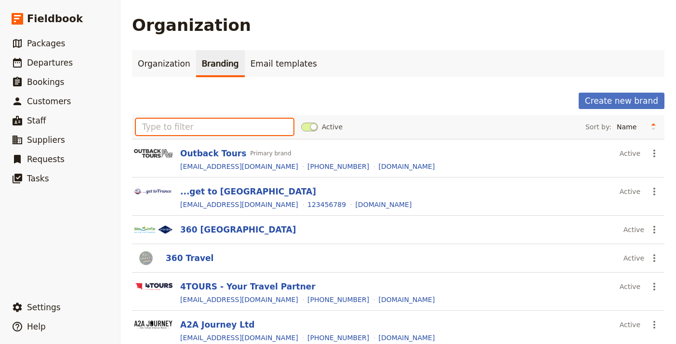
click at [207, 120] on input "text" at bounding box center [215, 127] width 158 height 16
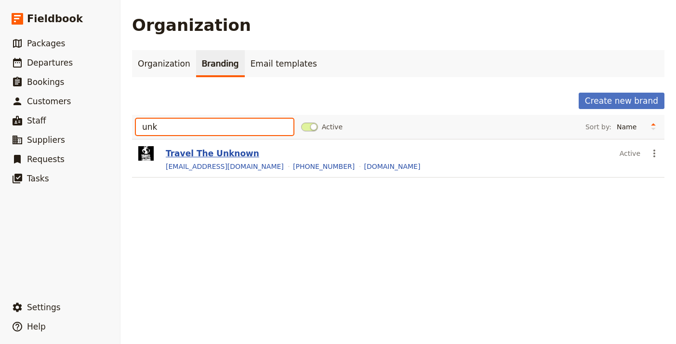
type input "unk"
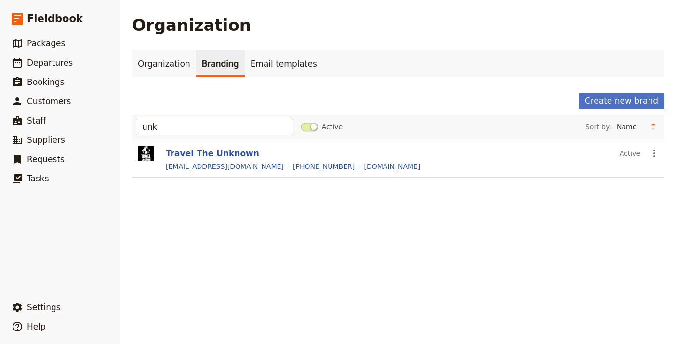
click at [204, 149] on button "Travel The Unknown" at bounding box center [213, 153] width 94 height 12
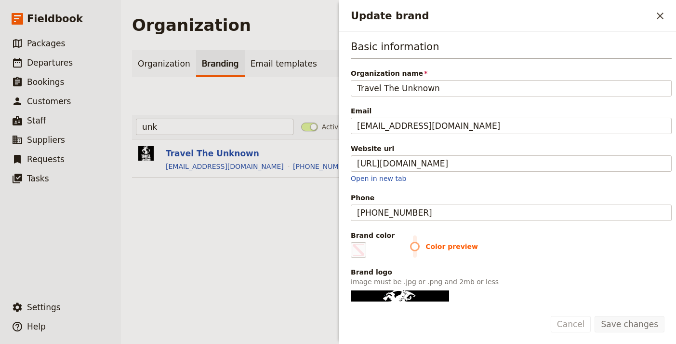
click at [368, 250] on label "Brand color #000000" at bounding box center [373, 243] width 44 height 27
click at [353, 242] on input "#000000" at bounding box center [353, 241] width 0 height 0
click at [566, 255] on div "Color preview" at bounding box center [541, 249] width 262 height 16
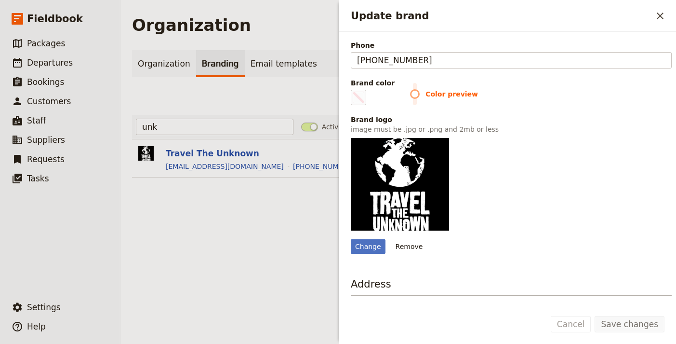
scroll to position [150, 0]
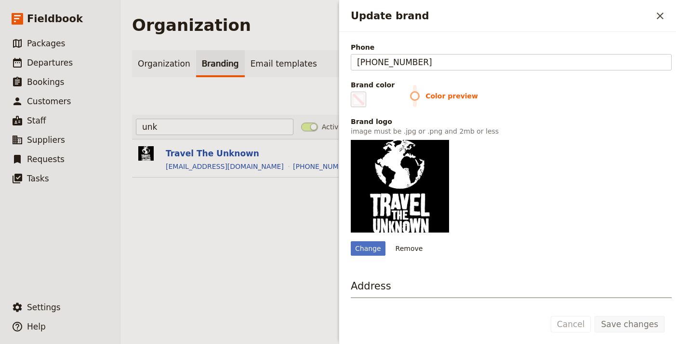
click at [351, 107] on div "Basic information Organization name Travel The Unknown Email info@traveltheunkn…" at bounding box center [511, 72] width 321 height 366
click at [361, 95] on span "Update brand" at bounding box center [359, 100] width 12 height 12
click at [353, 92] on input "#000000" at bounding box center [353, 91] width 0 height 0
click at [527, 179] on div "Change Remove" at bounding box center [511, 198] width 321 height 116
click at [410, 95] on span "Color preview" at bounding box center [541, 96] width 262 height 10
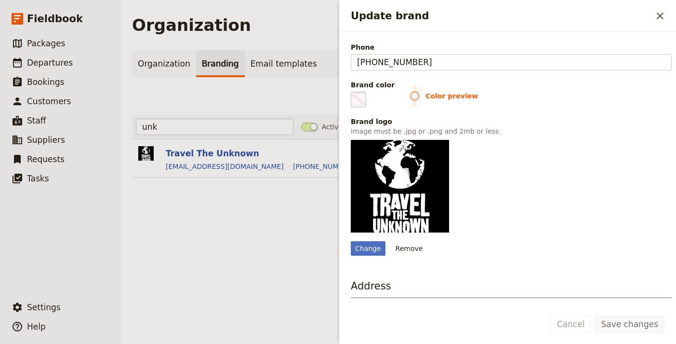
click at [365, 97] on fieldset "#000000" at bounding box center [358, 99] width 15 height 15
click at [353, 92] on input "#000000" at bounding box center [353, 91] width 0 height 0
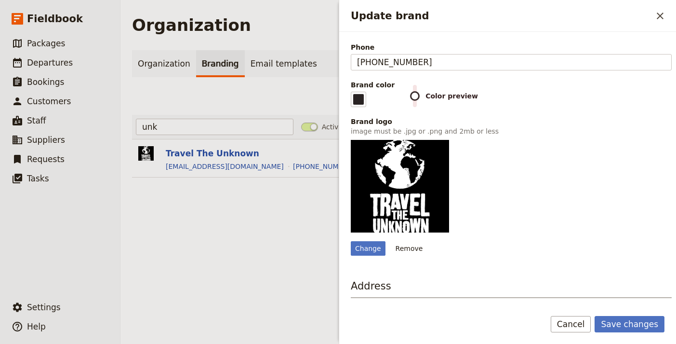
type input "#292323"
click at [572, 158] on div "Change Remove" at bounding box center [511, 198] width 321 height 116
click at [637, 323] on button "Save changes" at bounding box center [630, 324] width 70 height 16
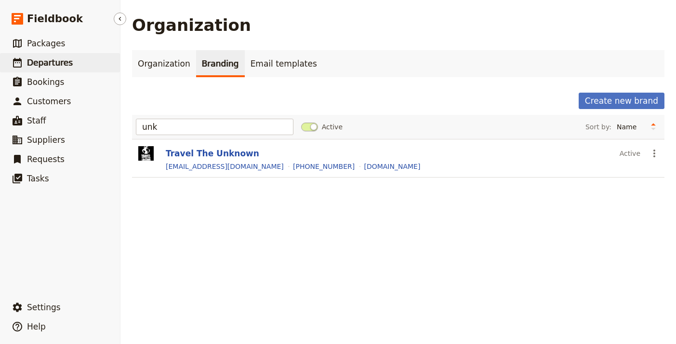
click at [85, 63] on link "​ Departures" at bounding box center [60, 62] width 120 height 19
select select "UPDATED_AT"
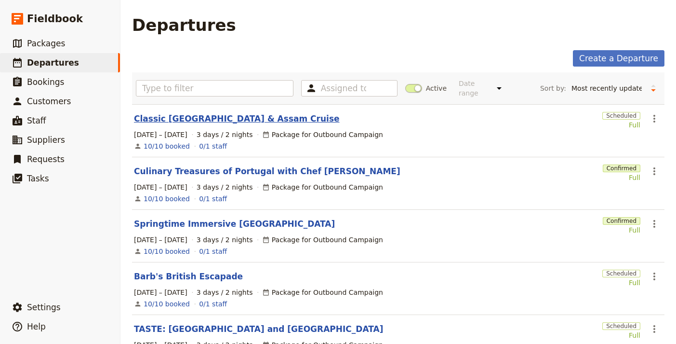
click at [233, 113] on link "Classic Bhutan & Assam Cruise" at bounding box center [237, 119] width 206 height 12
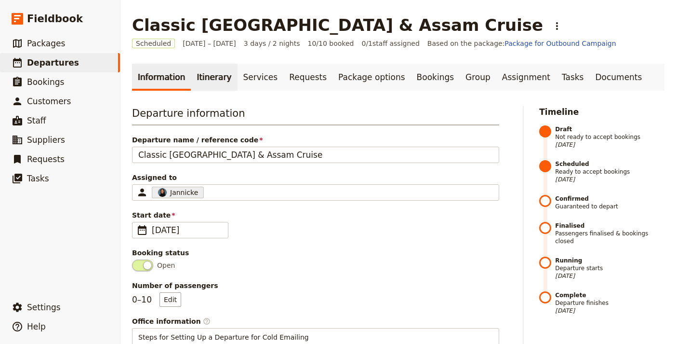
click at [212, 77] on link "Itinerary" at bounding box center [214, 77] width 46 height 27
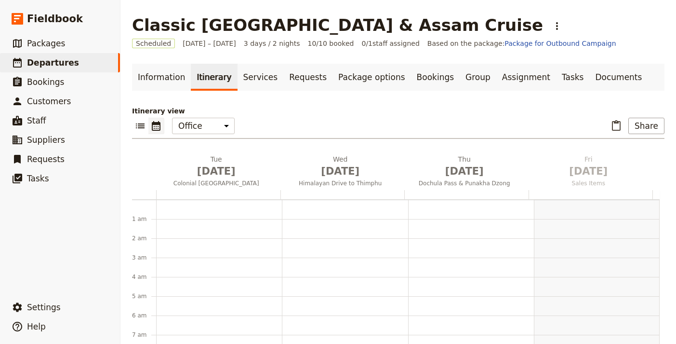
scroll to position [125, 0]
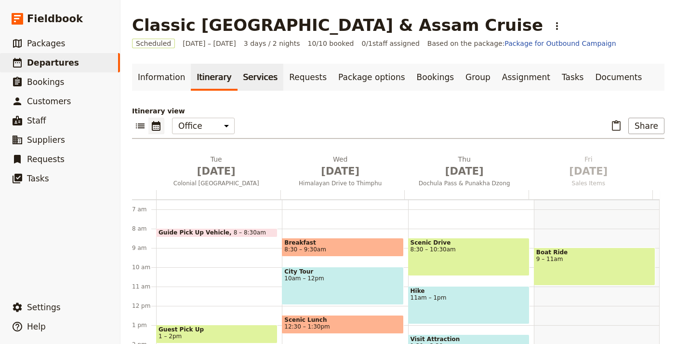
click at [243, 80] on link "Services" at bounding box center [261, 77] width 46 height 27
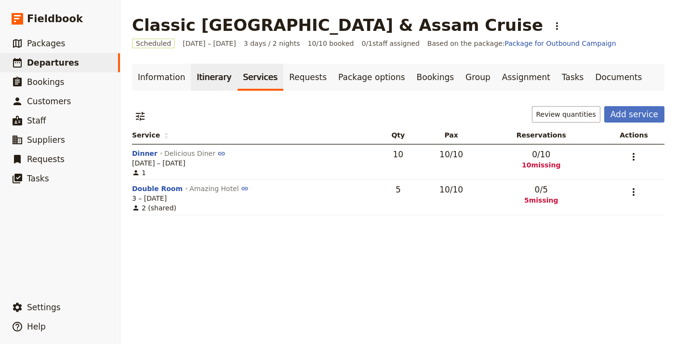
click at [201, 81] on link "Itinerary" at bounding box center [214, 77] width 46 height 27
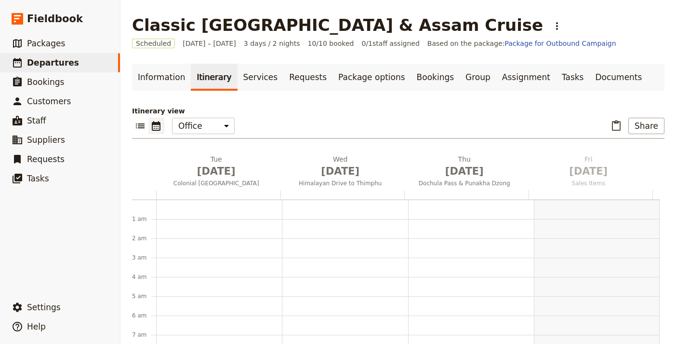
scroll to position [125, 0]
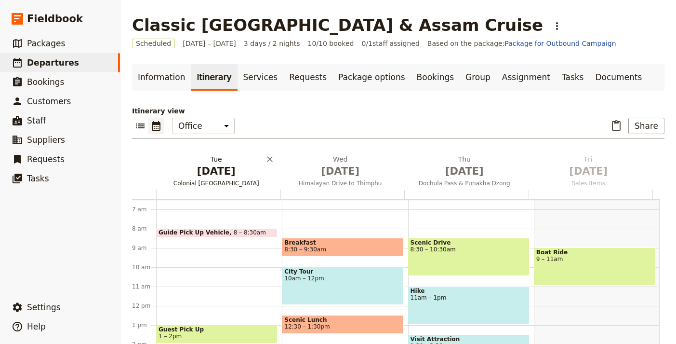
click at [215, 173] on span "[DATE]" at bounding box center [216, 171] width 113 height 14
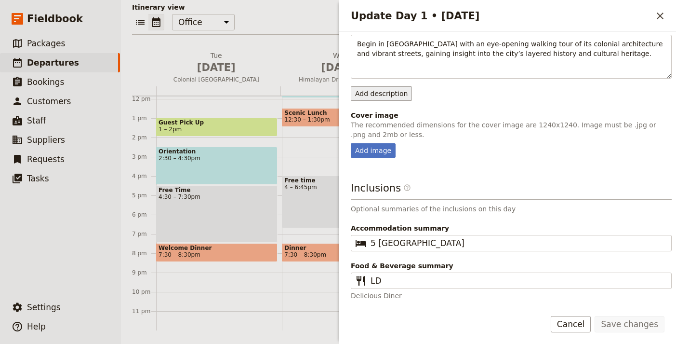
scroll to position [106, 0]
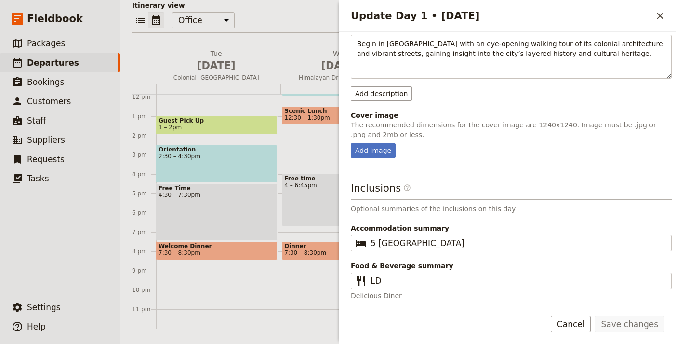
click at [371, 158] on div "Day title Colonial Kolkata Departure start Departure end Short summary Walking …" at bounding box center [511, 104] width 321 height 392
click at [374, 150] on div "Add image" at bounding box center [373, 150] width 45 height 14
click at [351, 143] on input "Add image" at bounding box center [350, 143] width 0 height 0
type input "C:\fakepath\230_square.jpeg"
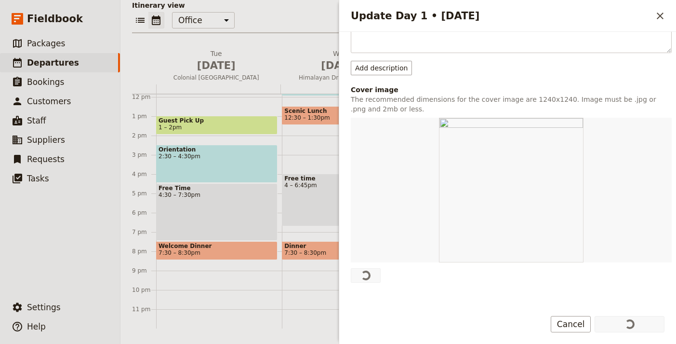
scroll to position [148, 0]
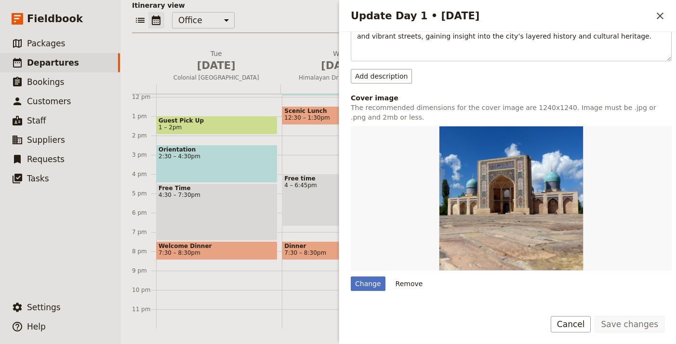
click at [655, 15] on icon "Close drawer" at bounding box center [661, 16] width 12 height 12
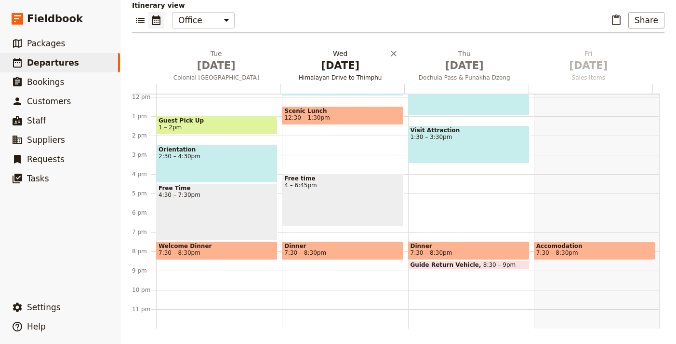
click at [348, 71] on span "[DATE]" at bounding box center [340, 65] width 113 height 14
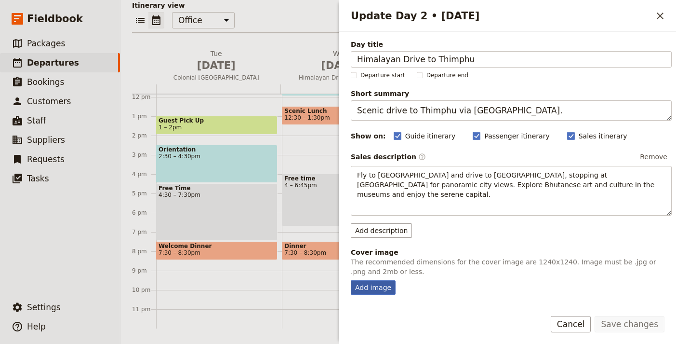
click at [374, 282] on div "Add image" at bounding box center [373, 287] width 45 height 14
click at [351, 280] on input "Add image" at bounding box center [350, 280] width 0 height 0
click at [372, 280] on div "Add image" at bounding box center [373, 287] width 45 height 14
click at [351, 280] on input "Add image" at bounding box center [350, 280] width 0 height 0
type input "C:\fakepath\156_small.jpeg"
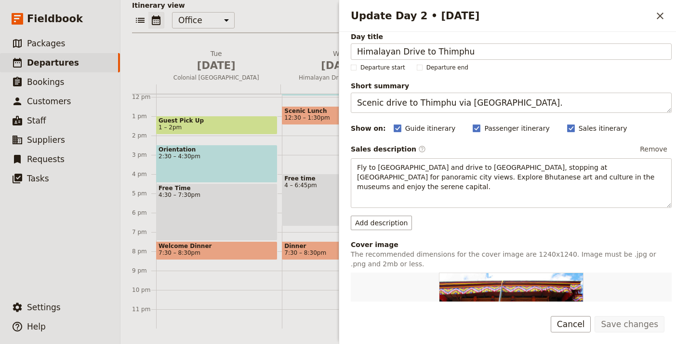
scroll to position [0, 0]
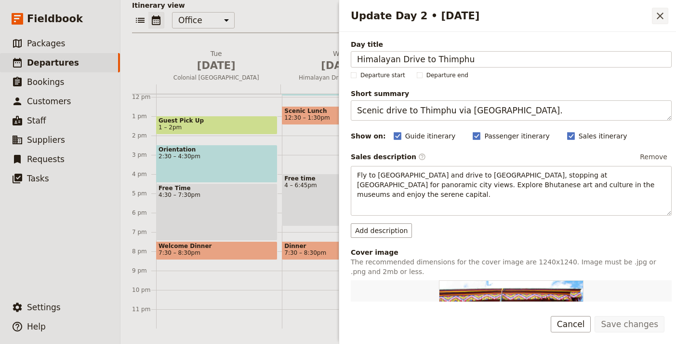
click at [659, 17] on icon "Close drawer" at bounding box center [660, 16] width 7 height 7
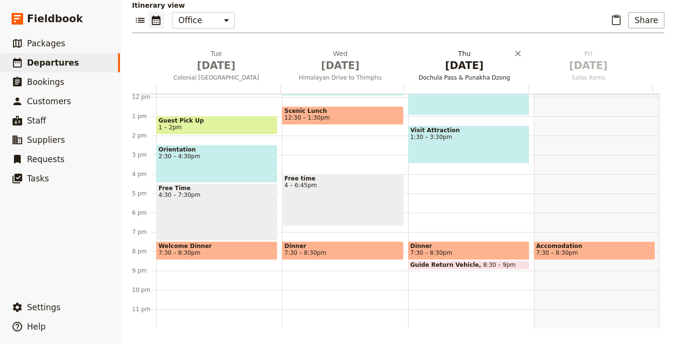
click at [482, 67] on span "[DATE]" at bounding box center [464, 65] width 113 height 14
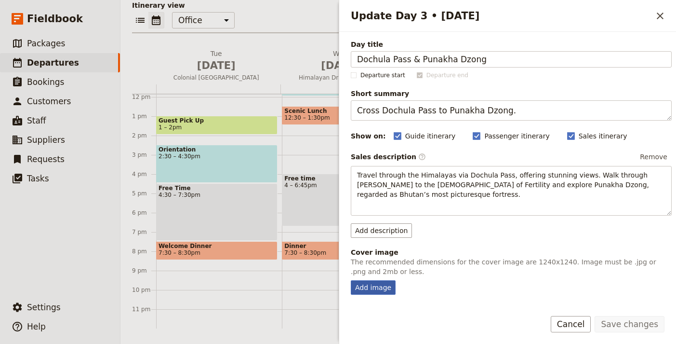
click at [371, 286] on div "Add image" at bounding box center [373, 287] width 45 height 14
click at [351, 280] on input "Add image" at bounding box center [350, 280] width 0 height 0
type input "C:\fakepath\1185.jpeg"
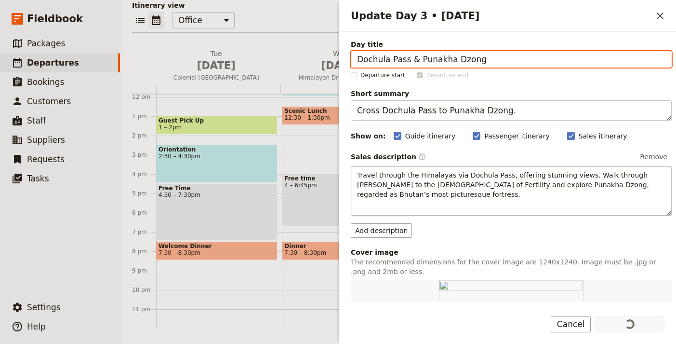
scroll to position [205, 0]
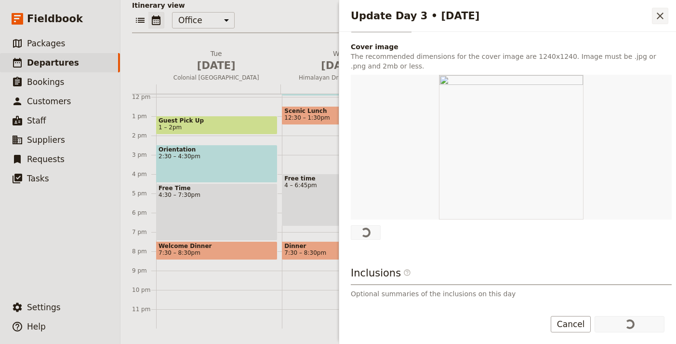
click at [657, 16] on icon "Close drawer" at bounding box center [661, 16] width 12 height 12
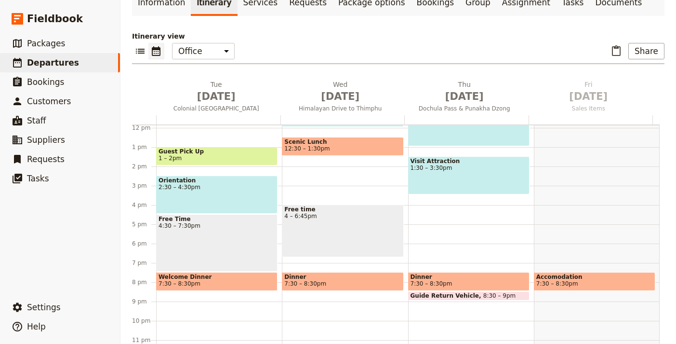
scroll to position [0, 0]
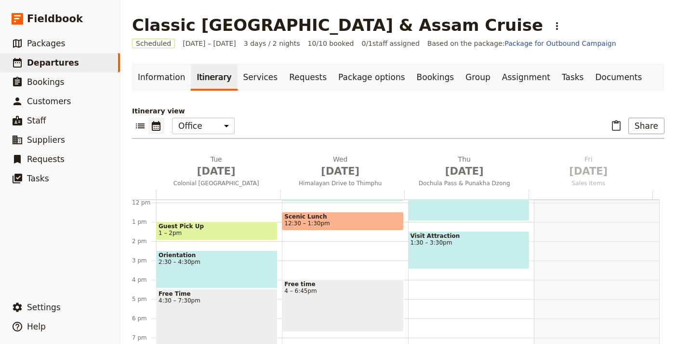
click at [309, 38] on main "Classic Bhutan & Assam Cruise ​ Scheduled 1 – 3 Sep 2026 3 days / 2 nights 10/1…" at bounding box center [398, 224] width 556 height 449
click at [317, 29] on h1 "Classic Bhutan & Assam Cruise" at bounding box center [337, 24] width 411 height 19
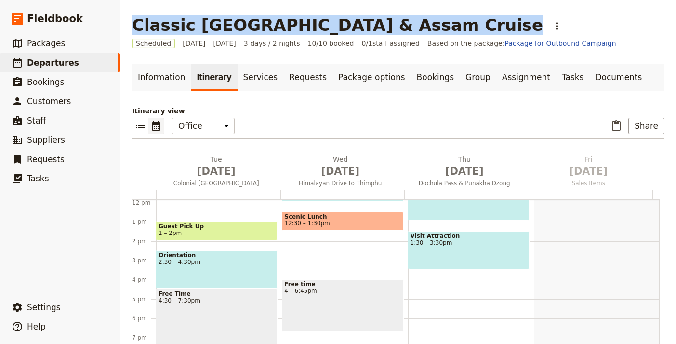
click at [317, 29] on h1 "Classic Bhutan & Assam Cruise" at bounding box center [337, 24] width 411 height 19
copy h1 "Classic Bhutan & Assam Cruise"
click at [67, 63] on span "Departures" at bounding box center [53, 63] width 52 height 10
select select "UPDATED_AT"
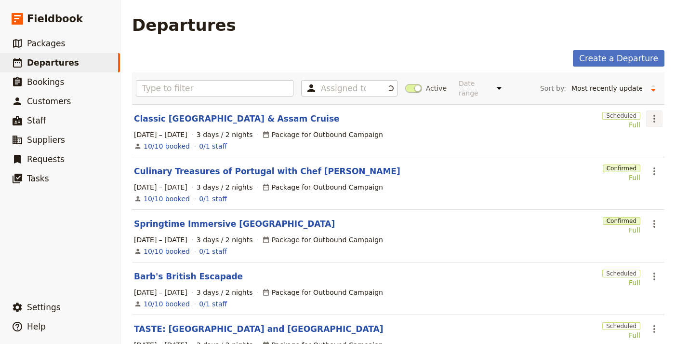
click at [654, 115] on icon "Actions" at bounding box center [655, 119] width 2 height 8
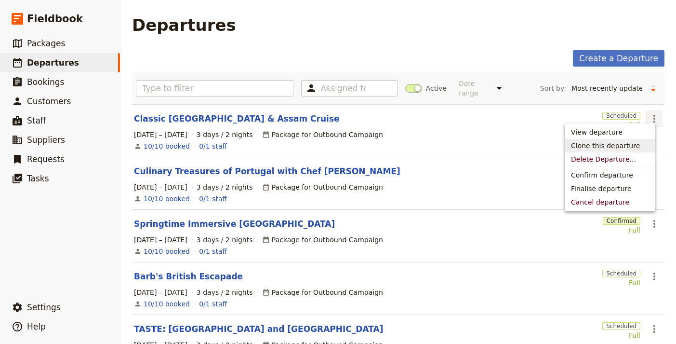
click at [629, 141] on span "Clone this departure" at bounding box center [605, 146] width 69 height 10
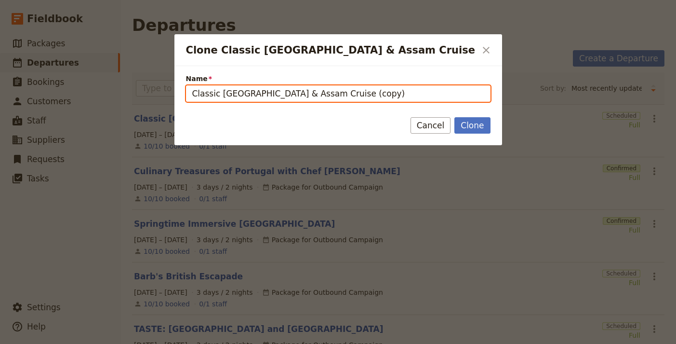
click at [370, 90] on input "Classic Bhutan & Assam Cruise (copy)" at bounding box center [338, 93] width 305 height 16
paste input "12 Day Vagabond Giant Irish Adventure"
type input "12 Day Vagabond Giant Irish Adventure"
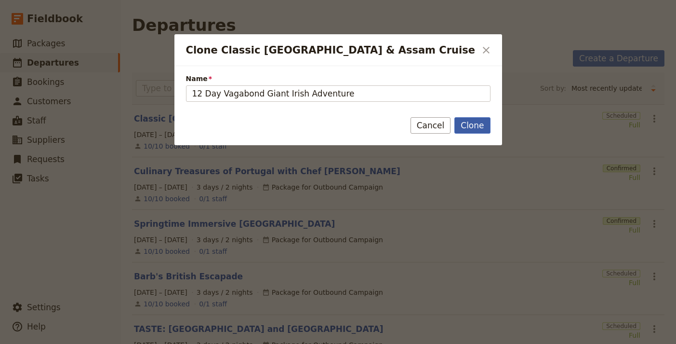
click at [480, 128] on button "Clone" at bounding box center [473, 125] width 36 height 16
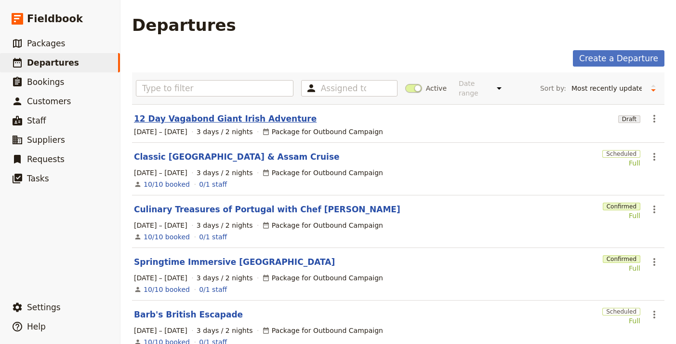
click at [190, 113] on link "12 Day Vagabond Giant Irish Adventure" at bounding box center [225, 119] width 183 height 12
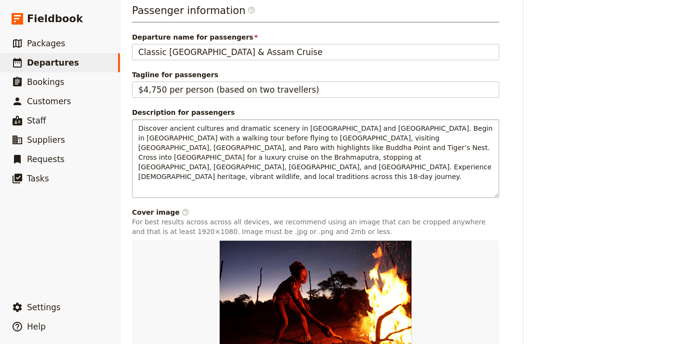
scroll to position [590, 0]
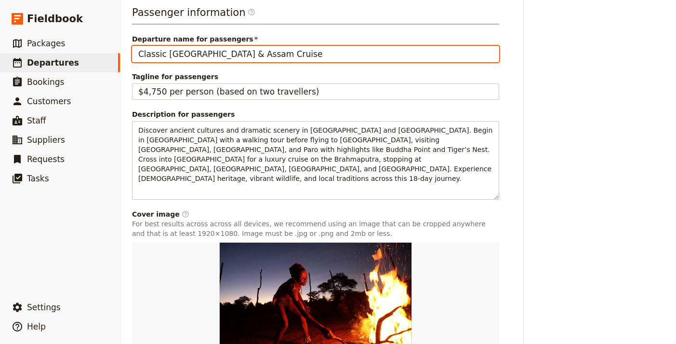
click at [264, 62] on input "Classic Bhutan & Assam Cruise" at bounding box center [315, 54] width 367 height 16
click at [263, 62] on input "Classic Bhutan & Assam Cruise" at bounding box center [315, 54] width 367 height 16
paste input "12 Day Vagabond Giant Irish Adventur"
type input "12 Day Vagabond Giant Irish Adventure"
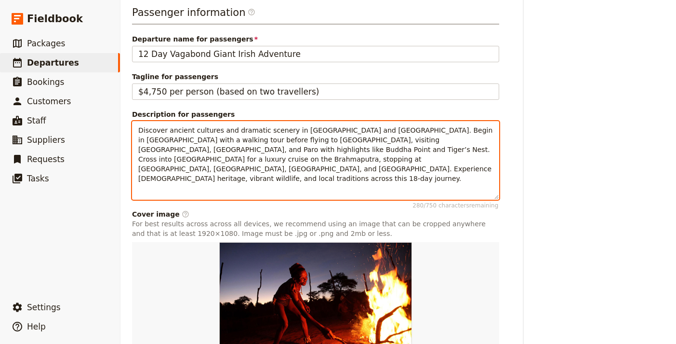
click at [322, 180] on span "Discover ancient cultures and dramatic scenery in Bhutan and North East India. …" at bounding box center [316, 154] width 357 height 56
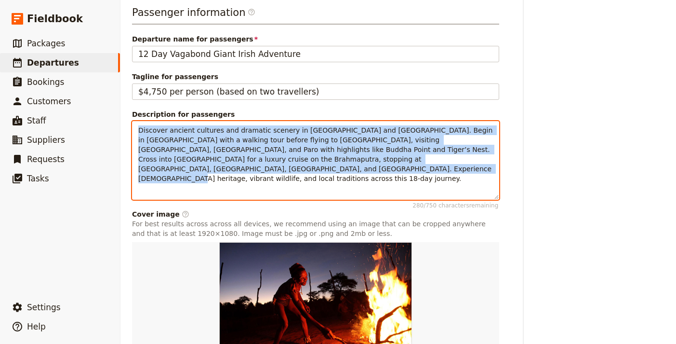
click at [322, 180] on span "Discover ancient cultures and dramatic scenery in Bhutan and North East India. …" at bounding box center [316, 154] width 357 height 56
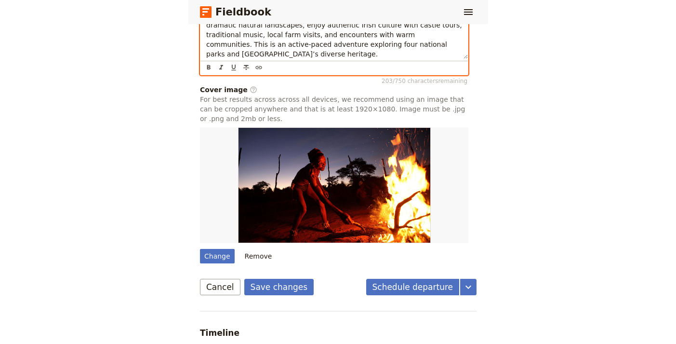
scroll to position [695, 0]
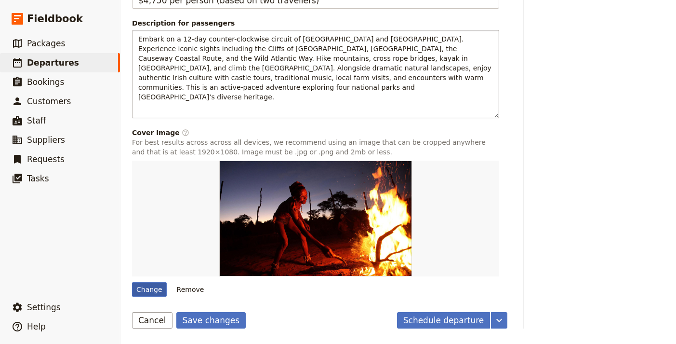
click at [153, 286] on div "Change" at bounding box center [149, 289] width 35 height 14
click at [132, 282] on input "Change" at bounding box center [132, 281] width 0 height 0
type input "C:\fakepath\1185.jpeg"
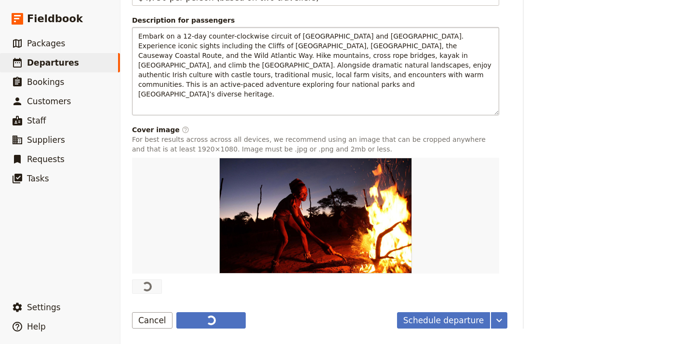
type input "Classic Bhutan & Assam Cruise"
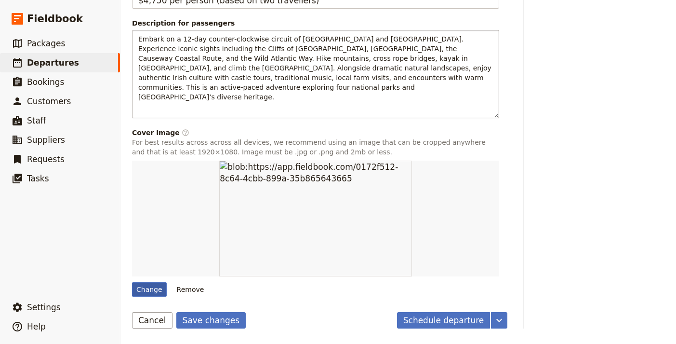
click at [148, 291] on div "Change" at bounding box center [149, 289] width 35 height 14
click at [132, 282] on input "Change" at bounding box center [132, 281] width 0 height 0
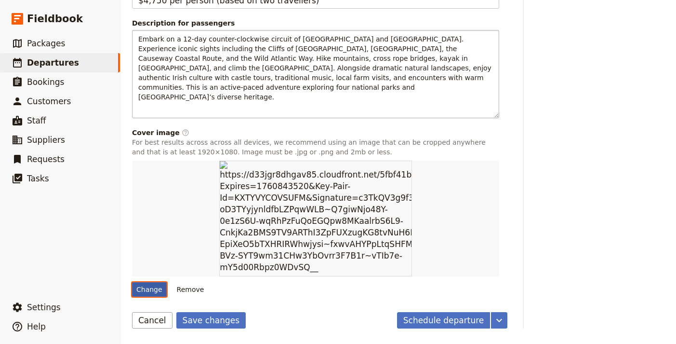
type input "C:\fakepath\croagh-patrick-hiking-wow2.jpeg"
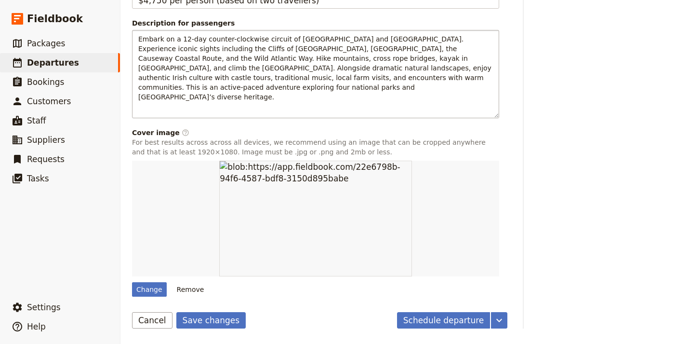
scroll to position [0, 0]
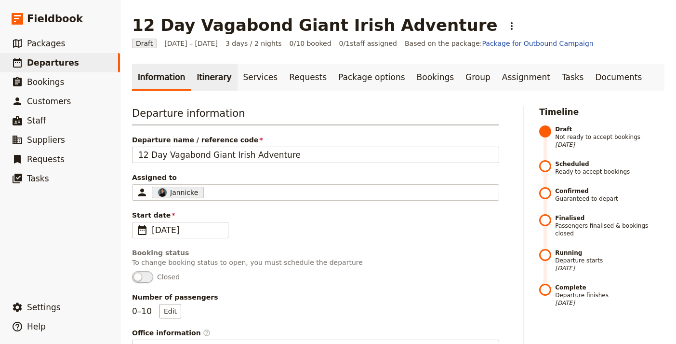
click at [211, 79] on link "Itinerary" at bounding box center [214, 77] width 46 height 27
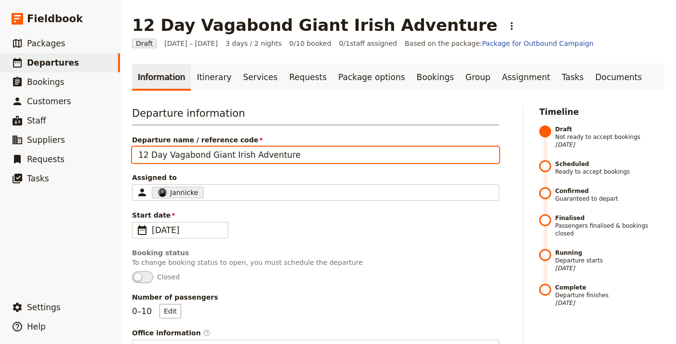
click at [237, 147] on input "12 Day Vagabond Giant Irish Adventure" at bounding box center [315, 155] width 367 height 16
click at [238, 147] on input "12 Day Vagabond Giant Irish Adventure" at bounding box center [315, 155] width 367 height 16
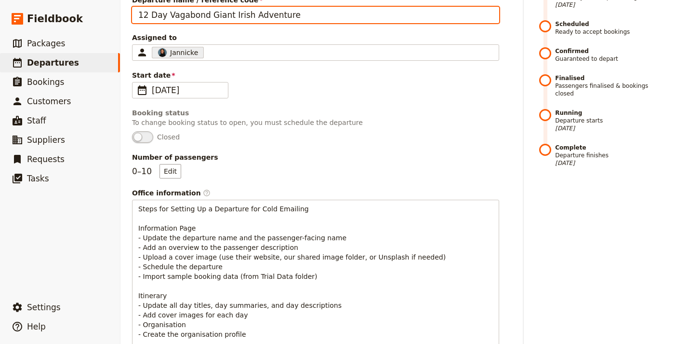
scroll to position [608, 0]
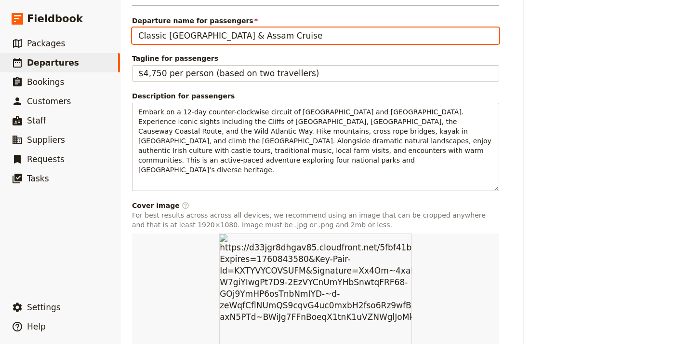
click at [259, 44] on input "Classic Bhutan & Assam Cruise" at bounding box center [315, 35] width 367 height 16
paste input "12 Day Vagabond Giant Irish Adventur"
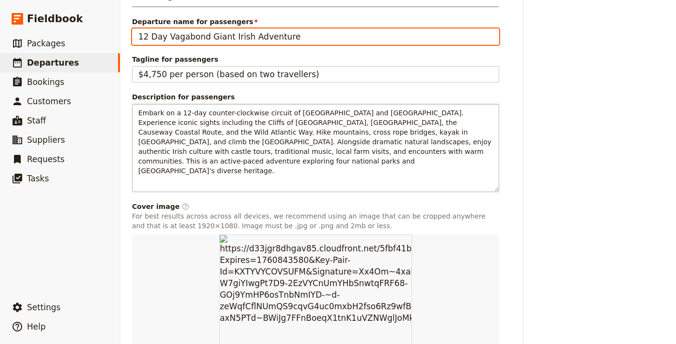
scroll to position [695, 0]
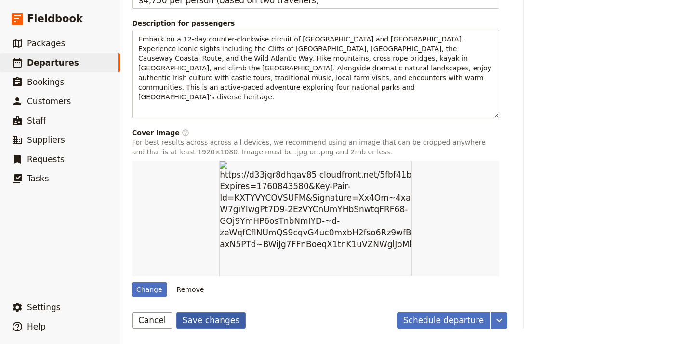
type input "12 Day Vagabond Giant Irish Adventure"
click at [192, 317] on button "Save changes" at bounding box center [211, 320] width 70 height 16
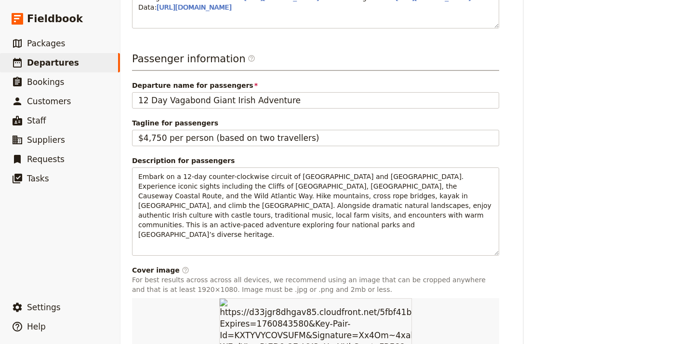
scroll to position [0, 0]
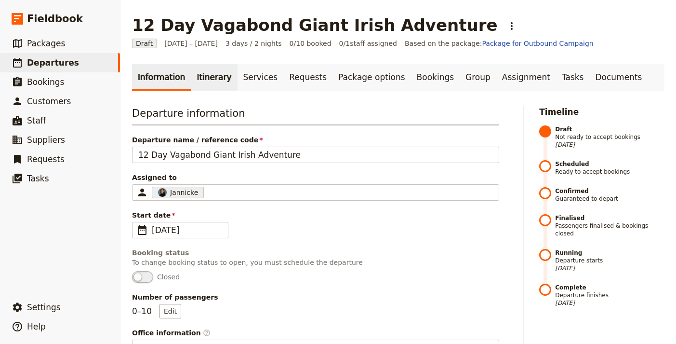
click at [213, 73] on link "Itinerary" at bounding box center [214, 77] width 46 height 27
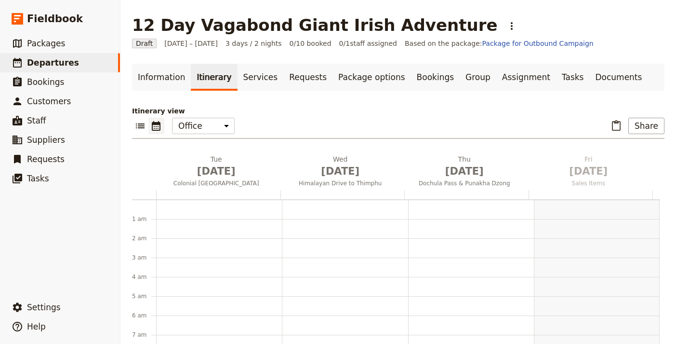
scroll to position [125, 0]
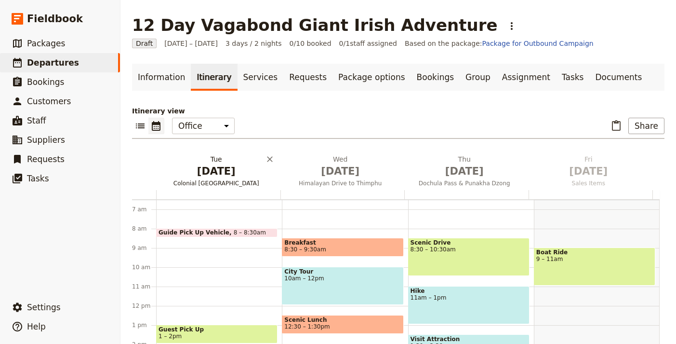
click at [214, 178] on span "[DATE]" at bounding box center [216, 171] width 113 height 14
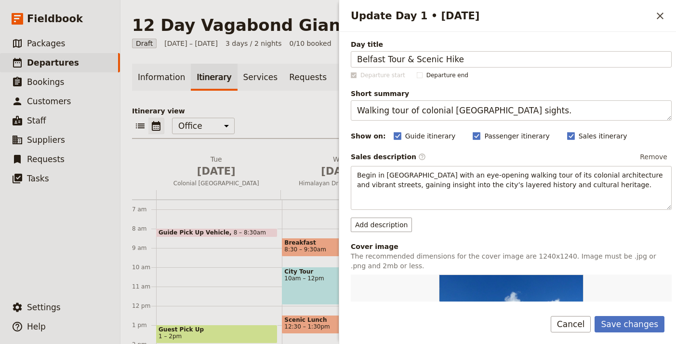
type input "Belfast Tour & Scenic Hike"
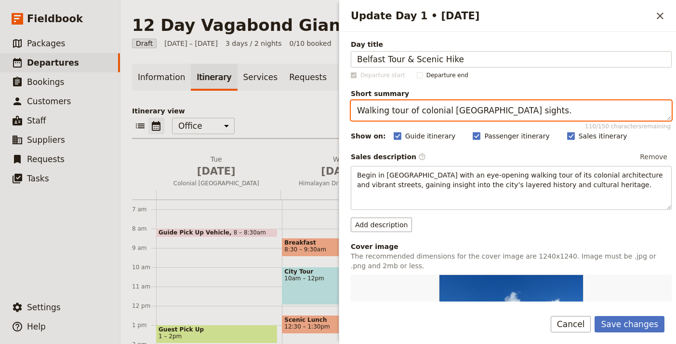
click at [462, 109] on textarea "Walking tour of colonial Kolkata sights." at bounding box center [511, 110] width 321 height 20
paste textarea "Hike Slieve Gullion and explore Belfast"
type textarea "Hike Slieve Gullion and explore Belfast."
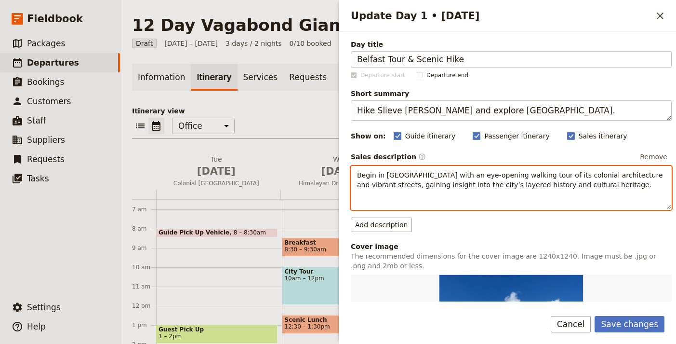
click at [454, 175] on span "Begin in Kolkata with an eye-opening walking tour of its colonial architecture …" at bounding box center [511, 179] width 308 height 17
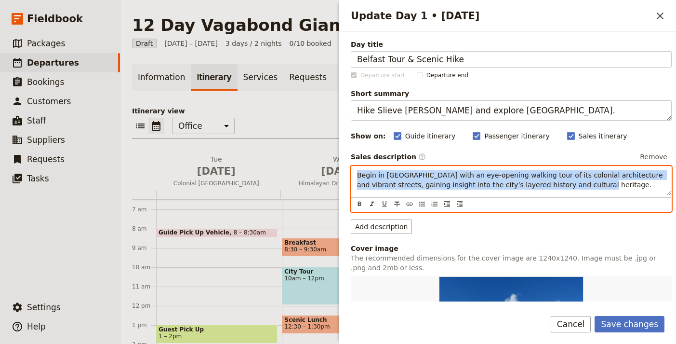
click at [454, 175] on span "Begin in Kolkata with an eye-opening walking tour of its colonial architecture …" at bounding box center [511, 179] width 308 height 17
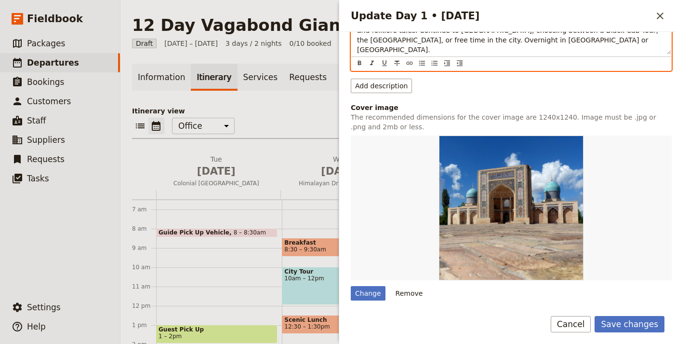
scroll to position [182, 0]
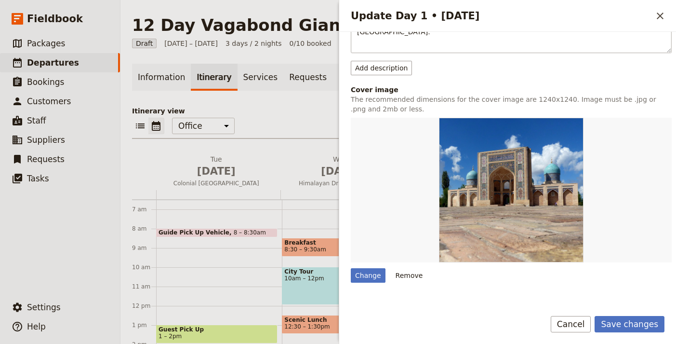
click at [374, 263] on div "Day title Belfast Tour & Scenic Hike Departure start Departure end Short summar…" at bounding box center [511, 141] width 321 height 567
click at [375, 268] on div "Change" at bounding box center [368, 275] width 35 height 14
click at [351, 268] on input "Change" at bounding box center [350, 268] width 0 height 0
type input "C:\fakepath\sheep-mountain-lambs.jpeg"
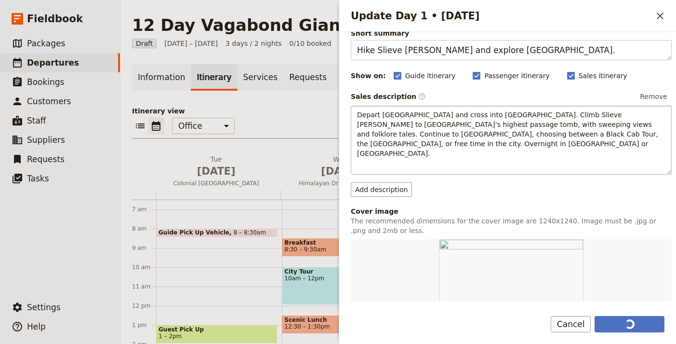
scroll to position [175, 0]
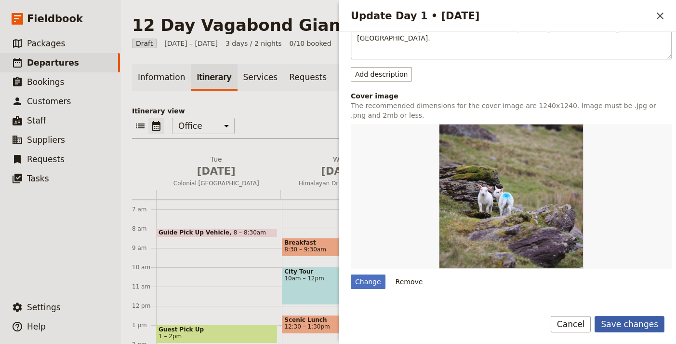
click at [617, 321] on button "Save changes" at bounding box center [630, 324] width 70 height 16
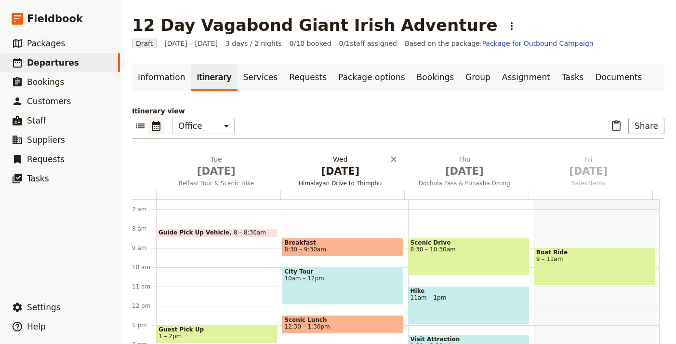
click at [340, 177] on span "[DATE]" at bounding box center [340, 171] width 113 height 14
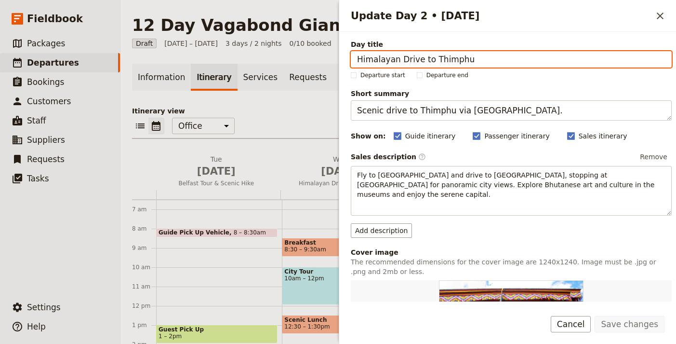
click at [467, 57] on input "Himalayan Drive to Thimphu" at bounding box center [511, 59] width 321 height 16
paste input "Giant’s Causeway Hike"
type input "Giant’s Causeway Hike"
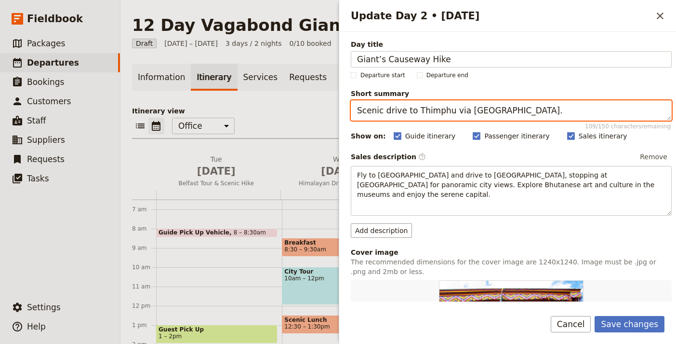
click at [527, 110] on textarea "Scenic drive to Thimphu via Buddha Point." at bounding box center [511, 110] width 321 height 20
paste textarea "Walk the Causeway Coastal Route to Giant’s Causeway"
type textarea "Walk the Causeway Coastal Route to Giant’s Causeway."
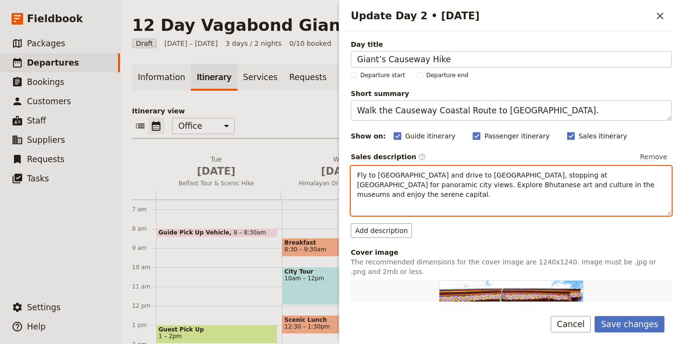
click at [472, 179] on p "Fly to Bhutan and drive to Thimphu, stopping at Buddha Point for panoramic city…" at bounding box center [511, 184] width 308 height 29
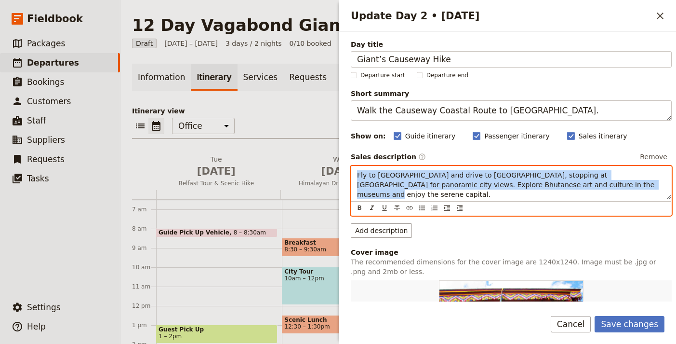
click at [472, 179] on p "Fly to Bhutan and drive to Thimphu, stopping at Buddha Point for panoramic city…" at bounding box center [511, 184] width 308 height 29
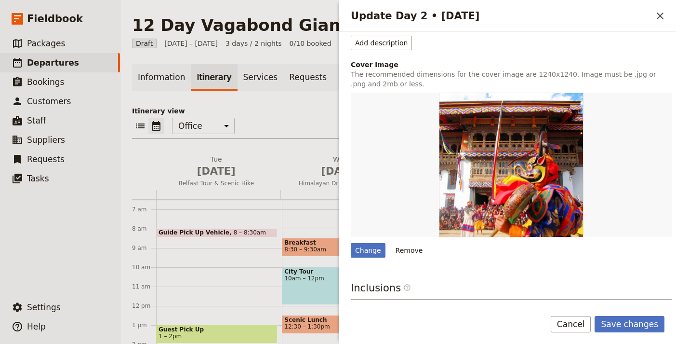
scroll to position [191, 0]
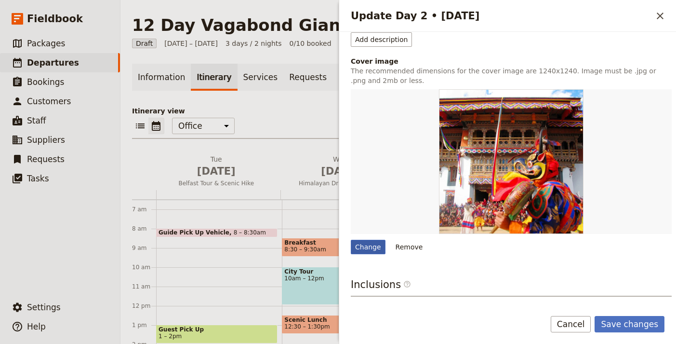
click at [371, 244] on div "Change" at bounding box center [368, 247] width 35 height 14
click at [351, 240] on input "Change" at bounding box center [350, 239] width 0 height 0
type input "C:\fakepath\rock-cashel-1.jpeg"
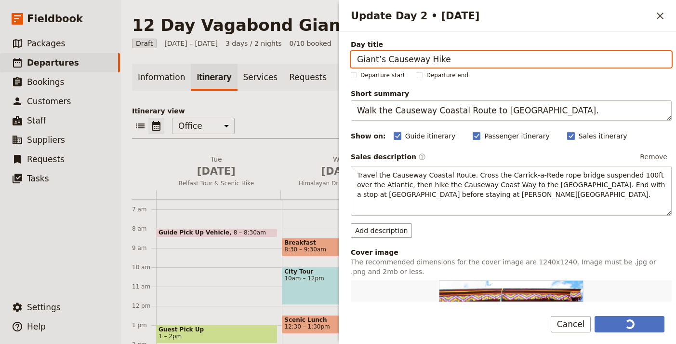
scroll to position [205, 0]
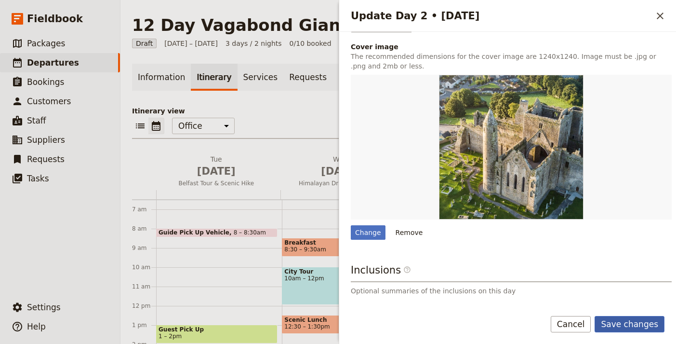
click at [645, 315] on form "Day title Giant’s Causeway Hike Departure start Departure end Short summary Wal…" at bounding box center [507, 188] width 337 height 312
click at [644, 323] on button "Save changes" at bounding box center [630, 324] width 70 height 16
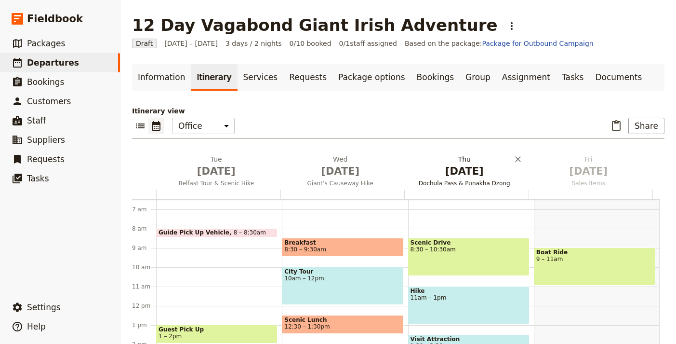
click at [443, 167] on span "[DATE]" at bounding box center [464, 171] width 113 height 14
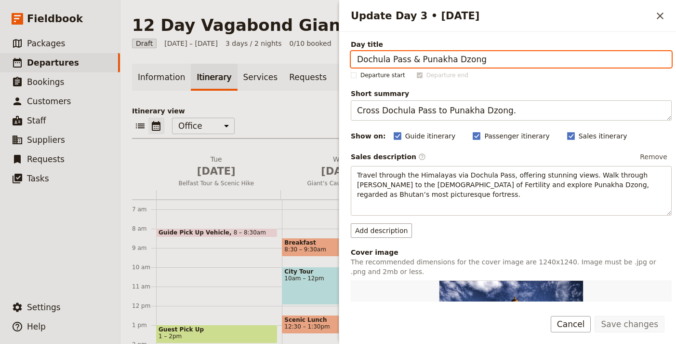
click at [465, 59] on input "Dochula Pass & Punakha Dzong" at bounding box center [511, 59] width 321 height 16
paste input "erry & Donegal Landscapes"
type input "Derry & Donegal Landscapes"
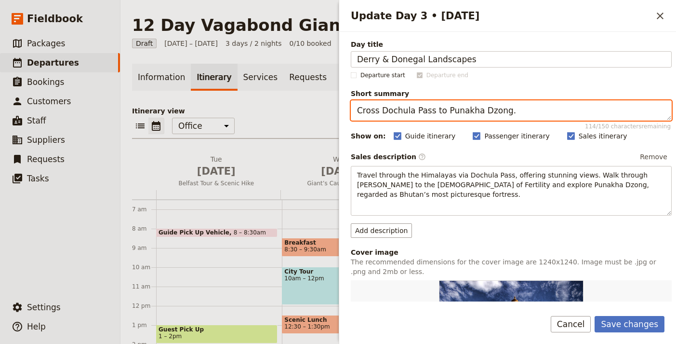
click at [520, 113] on textarea "Cross Dochula Pass to Punakha Dzong." at bounding box center [511, 110] width 321 height 20
paste textarea "Derry & Donegal Landscapes"
type textarea "Derry & Donegal Landscapes."
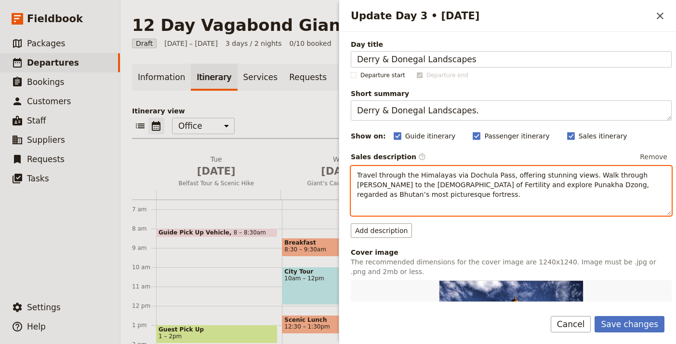
click at [432, 185] on span "Travel through the Himalayas via Dochula Pass, offering stunning views. Walk th…" at bounding box center [504, 184] width 294 height 27
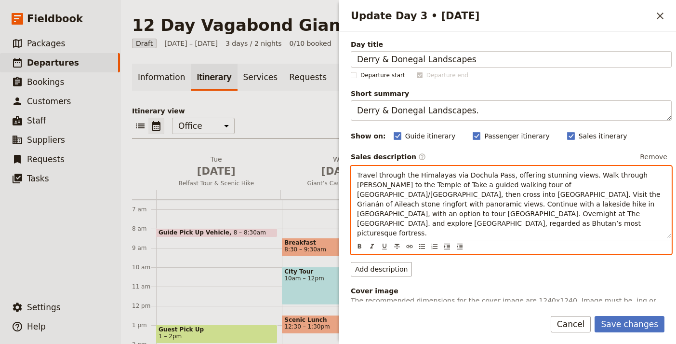
click at [462, 195] on span "Travel through the Himalayas via Dochula Pass, offering stunning views. Walk th…" at bounding box center [510, 204] width 306 height 66
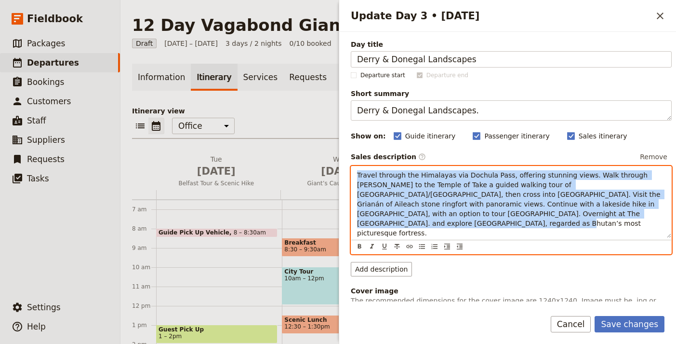
click at [462, 195] on span "Travel through the Himalayas via Dochula Pass, offering stunning views. Walk th…" at bounding box center [510, 204] width 306 height 66
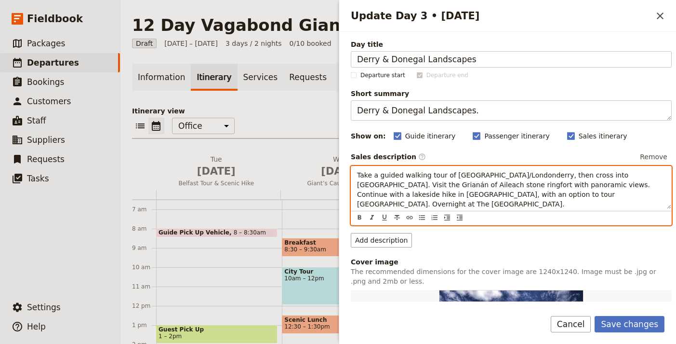
scroll to position [221, 0]
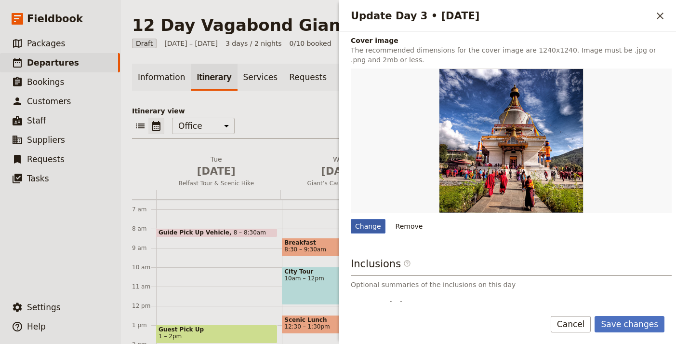
click at [369, 219] on div "Change" at bounding box center [368, 226] width 35 height 14
click at [351, 218] on input "Change" at bounding box center [350, 218] width 0 height 0
type input "C:\fakepath\croagh-patrick-hiking-wow2.jpeg"
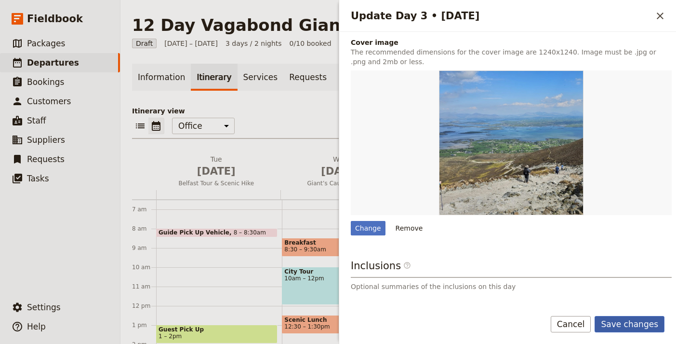
scroll to position [218, 0]
click at [617, 320] on button "Save changes" at bounding box center [630, 324] width 70 height 16
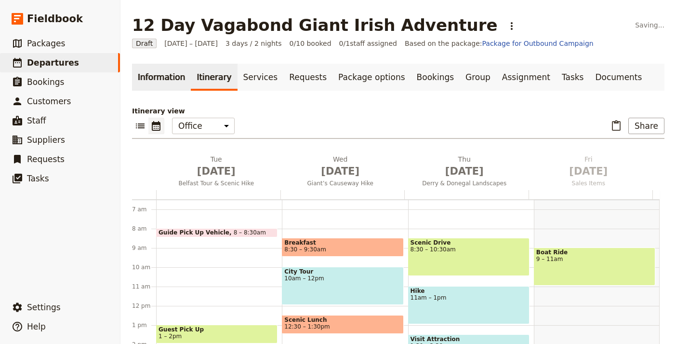
click at [169, 85] on link "Information" at bounding box center [161, 77] width 59 height 27
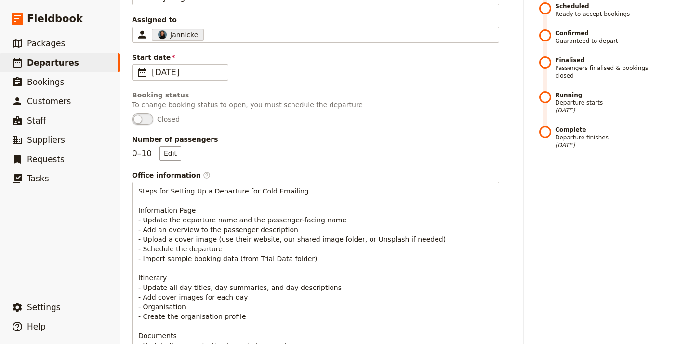
scroll to position [695, 0]
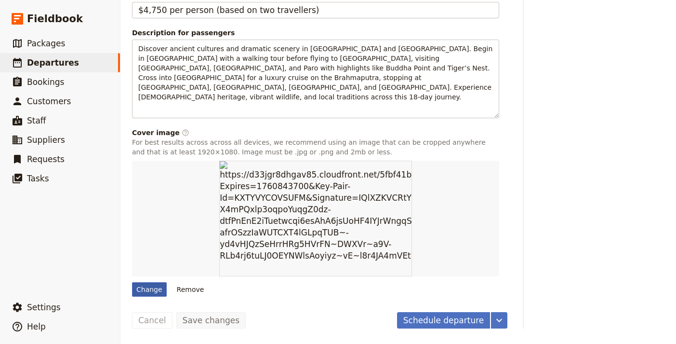
click at [151, 284] on div "Change" at bounding box center [149, 289] width 35 height 14
click at [132, 282] on input "Change" at bounding box center [132, 281] width 0 height 0
type input "C:\fakepath\active-adventure-ireland-tours-kayaking-dingle-ocean-blue-sky-slide…"
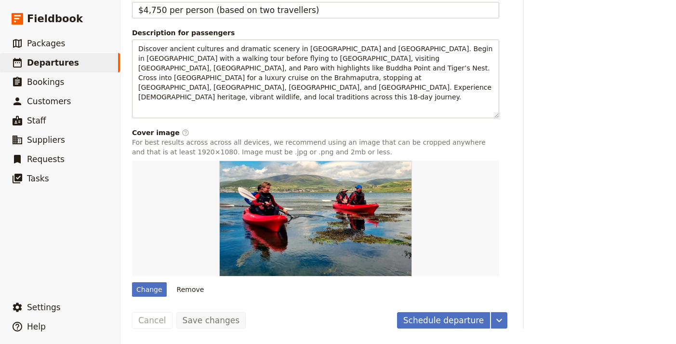
click at [462, 320] on button "Schedule departure" at bounding box center [444, 320] width 94 height 16
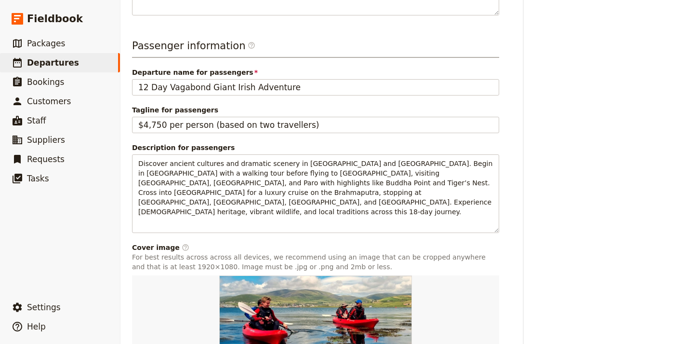
scroll to position [683, 0]
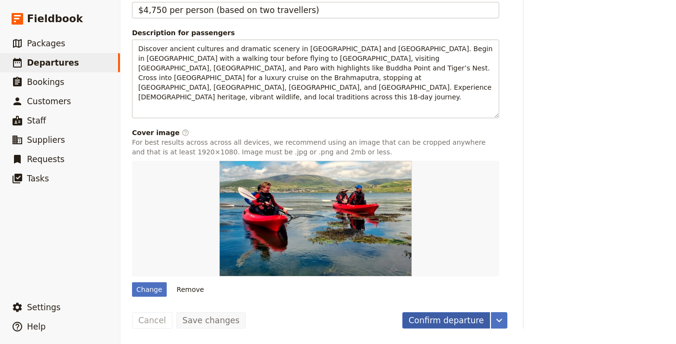
click at [441, 322] on button "Confirm departure" at bounding box center [446, 320] width 88 height 16
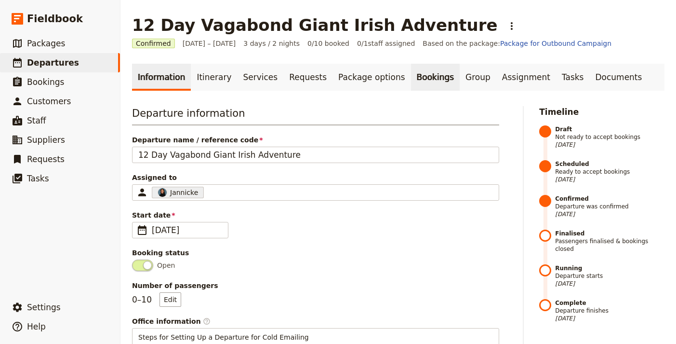
click at [411, 71] on link "Bookings" at bounding box center [435, 77] width 49 height 27
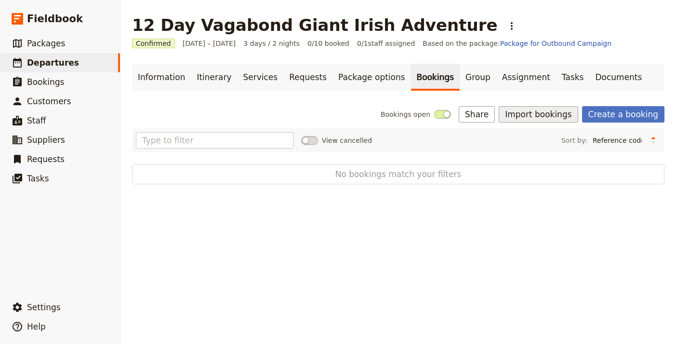
click at [541, 113] on button "Import bookings" at bounding box center [538, 114] width 79 height 16
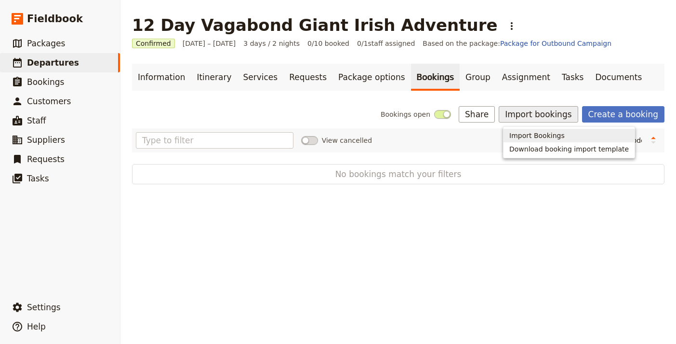
click at [563, 136] on span "Import Bookings" at bounding box center [569, 136] width 120 height 10
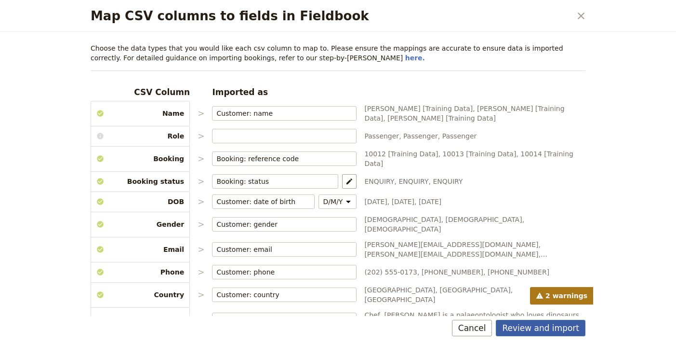
click at [544, 332] on button "Review and import" at bounding box center [541, 328] width 90 height 16
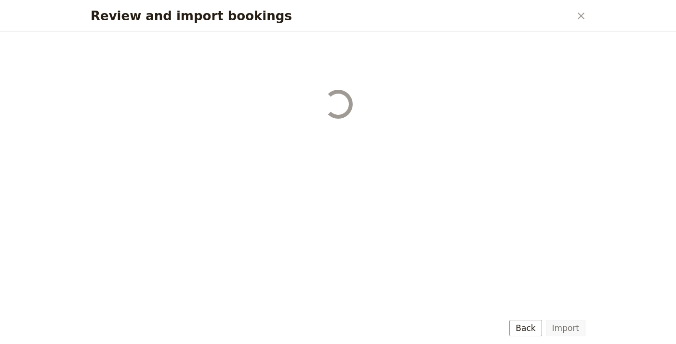
select select "68b002b7cac3c784cf00db27"
select select "68b002b7cac3c784cf00db28"
select select "68b002b7cac3c784cf00db29"
select select "68b002b7cac3c784cf00db2a"
select select "650e1b8d408bbede5b0c6045"
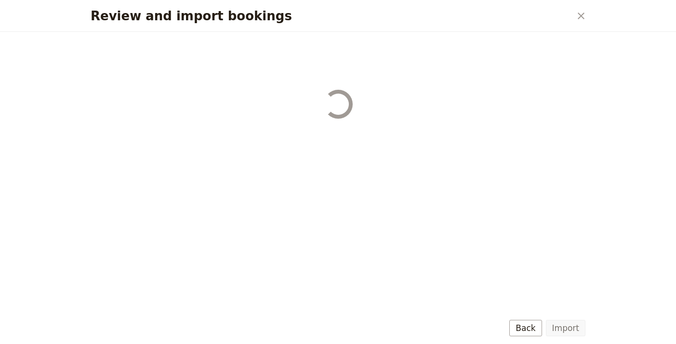
select select "68b002b7cac3c784cf00db2c"
select select "68b002b7cac3c784cf00db2d"
select select "68b002b7cac3c784cf00db2e"
select select "68b002b7cac3c784cf00db2f"
select select "68b002b7cac3c784cf00db30"
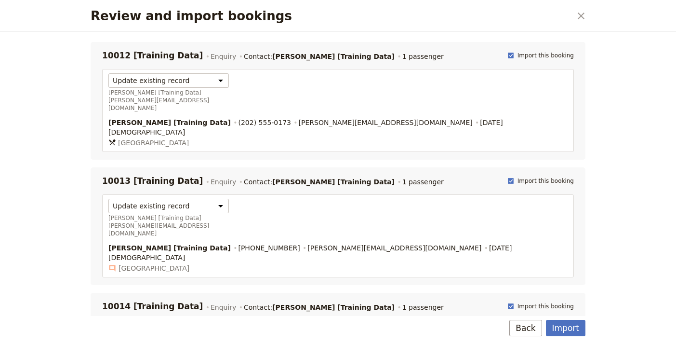
scroll to position [2, 0]
click at [568, 328] on button "Import" at bounding box center [566, 328] width 40 height 16
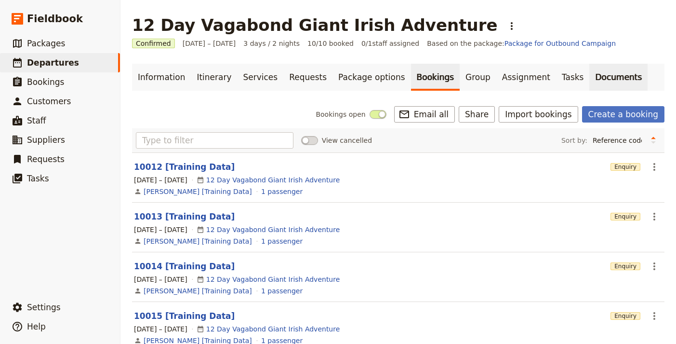
click at [589, 79] on link "Documents" at bounding box center [618, 77] width 58 height 27
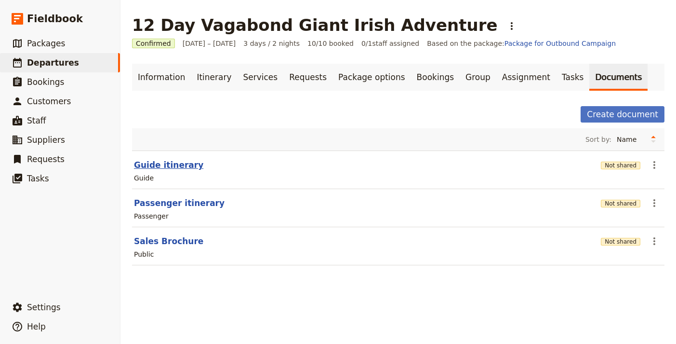
click at [172, 169] on button "Guide itinerary" at bounding box center [168, 165] width 69 height 12
select select "STAFF"
select select "RUN_SHEET"
select select "LARGE"
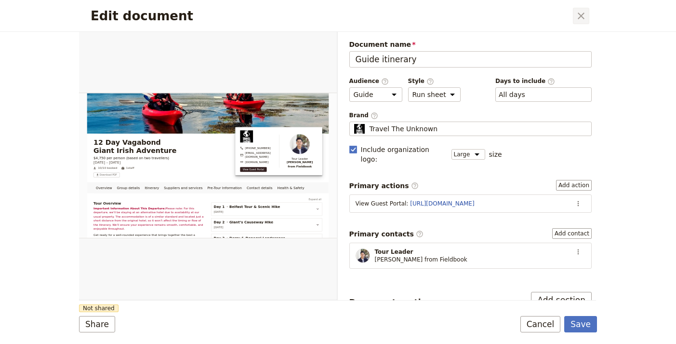
click at [582, 16] on icon "Close dialog" at bounding box center [581, 16] width 7 height 7
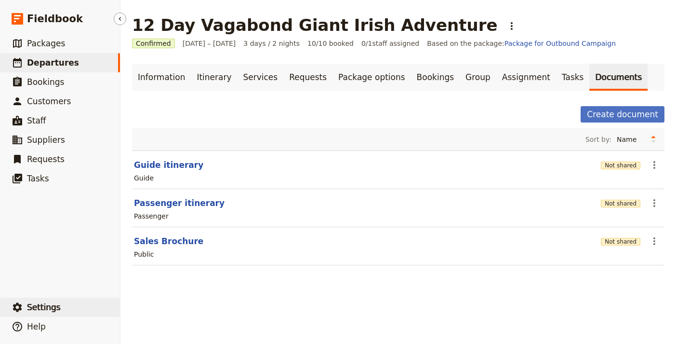
click at [35, 305] on span "Settings" at bounding box center [44, 307] width 34 height 10
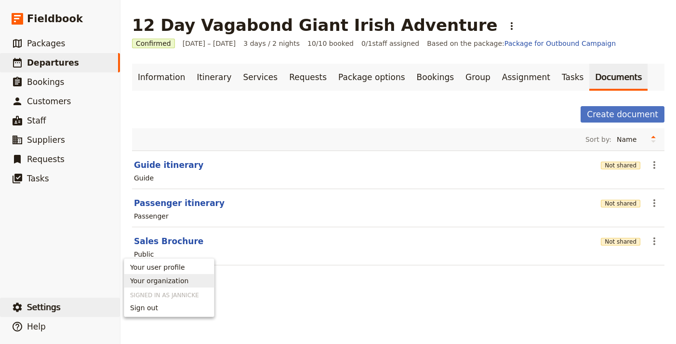
click at [183, 278] on span "Your organization" at bounding box center [159, 281] width 58 height 10
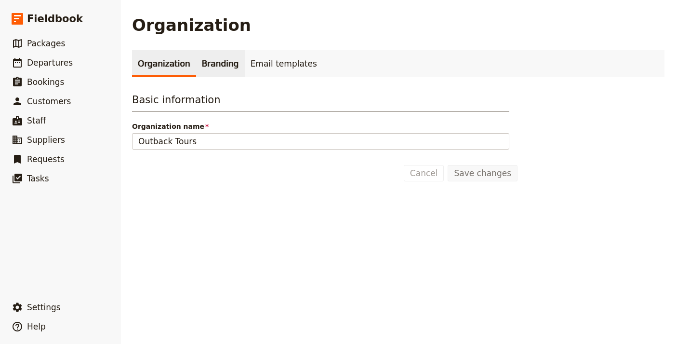
click at [213, 76] on link "Branding" at bounding box center [220, 63] width 49 height 27
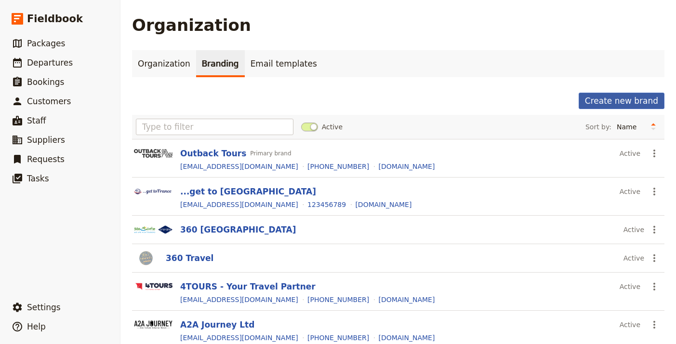
click at [619, 102] on button "Create new brand" at bounding box center [622, 101] width 86 height 16
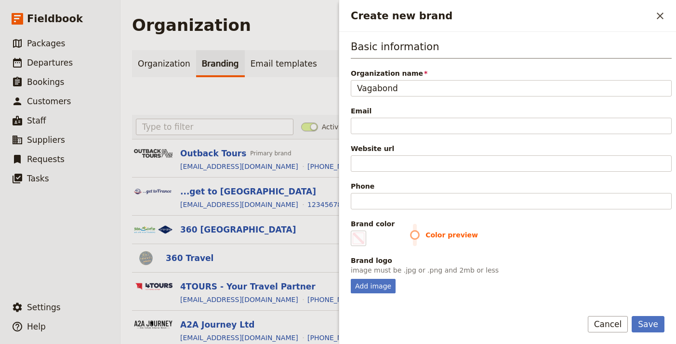
type input "Vagabond"
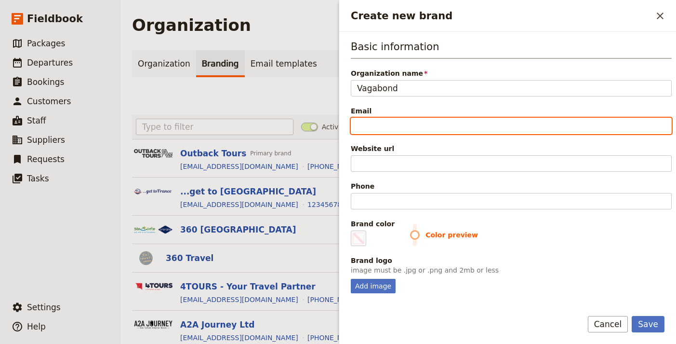
click at [391, 124] on input "Email" at bounding box center [511, 126] width 321 height 16
paste input "mailto:enquiries@vagabond.ie"
drag, startPoint x: 380, startPoint y: 124, endPoint x: 335, endPoint y: 123, distance: 45.3
click at [335, 123] on div "Organization Organization Branding Email templates Create new brand Active Sort…" at bounding box center [398, 172] width 556 height 344
type input "[EMAIL_ADDRESS][DOMAIN_NAME]"
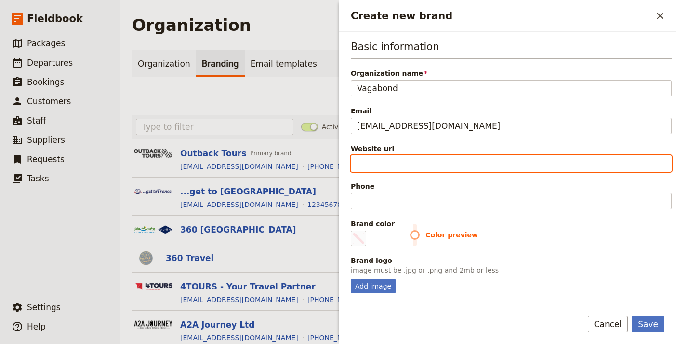
click at [509, 159] on input "Website url" at bounding box center [511, 163] width 321 height 16
click at [383, 161] on input "Website url" at bounding box center [511, 163] width 321 height 16
paste input "https://vagabondtoursofireland.com/"
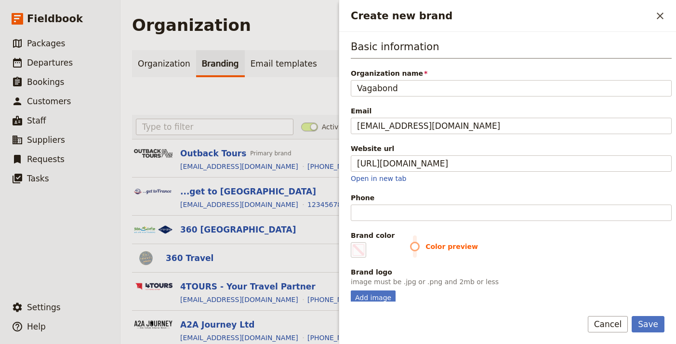
type input "https://vagabondtoursofireland.com"
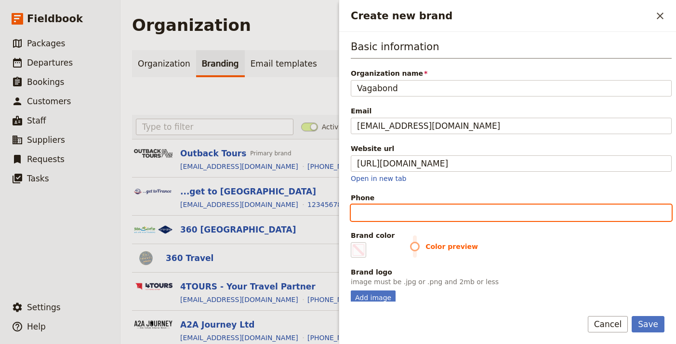
click at [415, 218] on input "Phone" at bounding box center [511, 212] width 321 height 16
paste input "+1 833 230 0288"
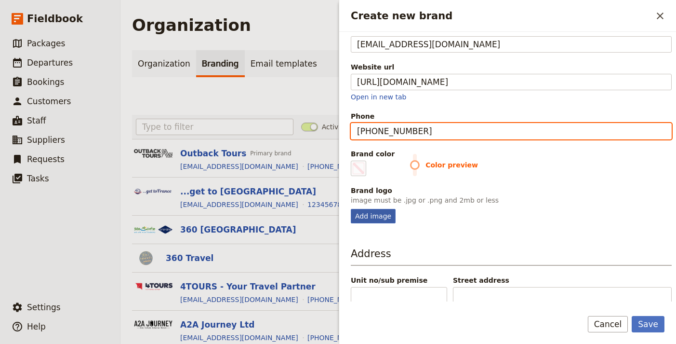
scroll to position [80, 0]
type input "+1 833 230 0288"
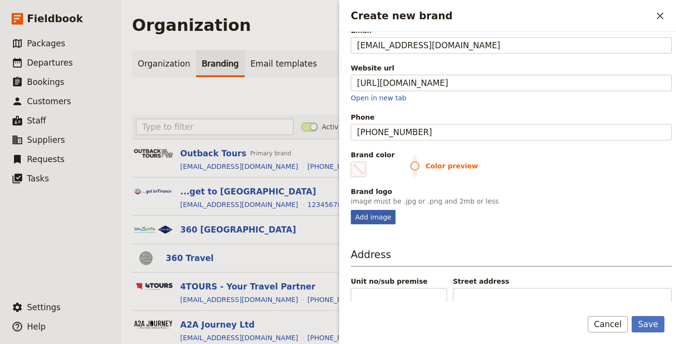
click at [364, 219] on div "Add image" at bounding box center [373, 217] width 45 height 14
click at [351, 210] on input "Add image" at bounding box center [350, 209] width 0 height 0
type input "C:\fakepath\vagabond-small-group.jpg"
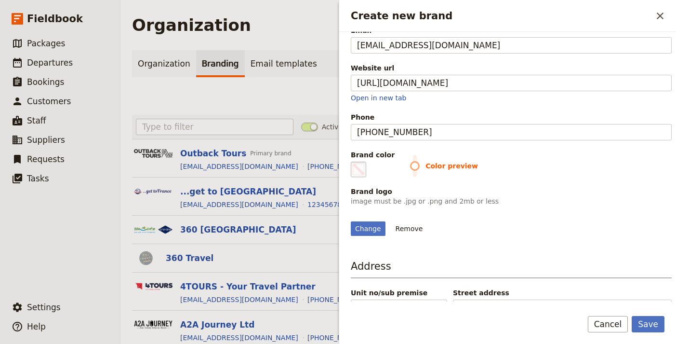
click at [354, 170] on span "Create new brand" at bounding box center [359, 169] width 12 height 12
click at [353, 161] on input "#000000" at bounding box center [353, 161] width 0 height 0
type input "#88aa44"
click at [622, 236] on div "Change Remove" at bounding box center [511, 223] width 321 height 26
click at [659, 329] on button "Save" at bounding box center [648, 324] width 33 height 16
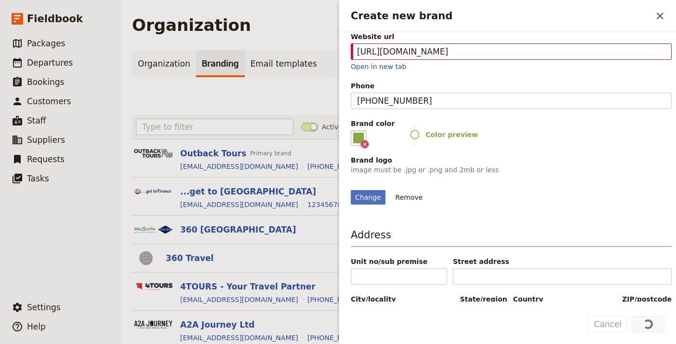
scroll to position [214, 0]
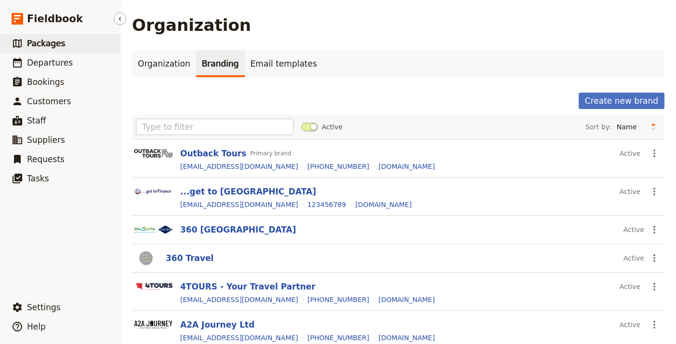
click at [80, 50] on link "​ Packages" at bounding box center [60, 43] width 120 height 19
select select "UPDATED_AT"
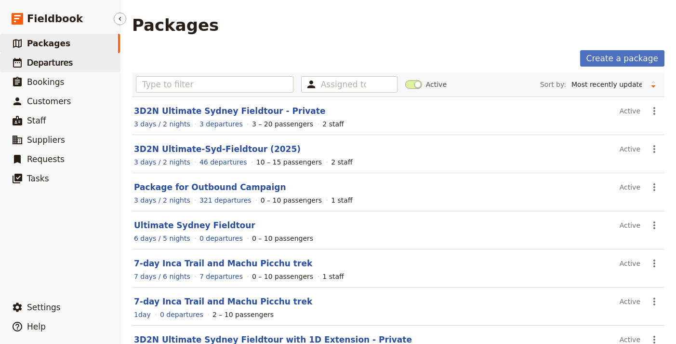
click at [58, 65] on span "Departures" at bounding box center [50, 63] width 46 height 10
select select "UPDATED_AT"
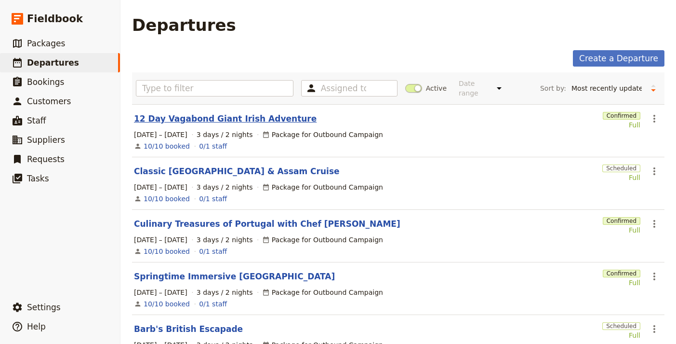
click at [242, 113] on link "12 Day Vagabond Giant Irish Adventure" at bounding box center [225, 119] width 183 height 12
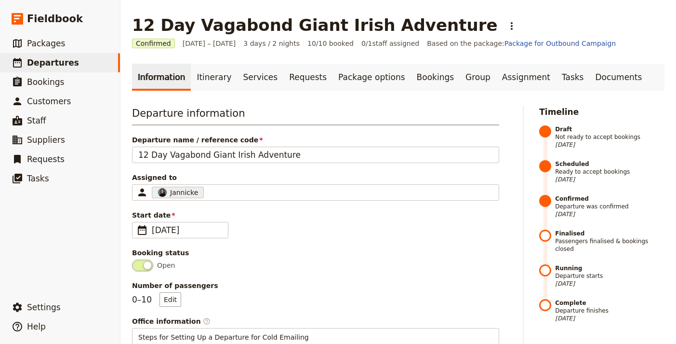
click at [307, 29] on h1 "12 Day Vagabond Giant Irish Adventure" at bounding box center [315, 24] width 366 height 19
click at [308, 29] on h1 "12 Day Vagabond Giant Irish Adventure" at bounding box center [315, 24] width 366 height 19
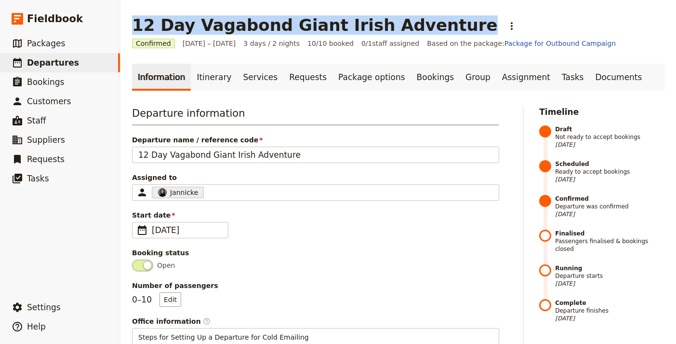
click at [308, 29] on h1 "12 Day Vagabond Giant Irish Adventure" at bounding box center [315, 24] width 366 height 19
copy h1 "12 Day Vagabond Giant Irish Adventure"
click at [589, 78] on link "Documents" at bounding box center [618, 77] width 58 height 27
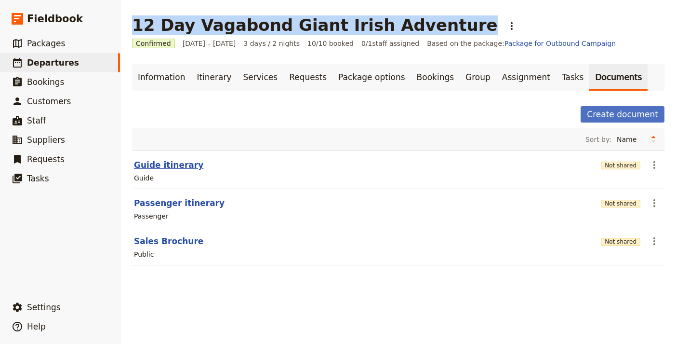
click at [188, 164] on button "Guide itinerary" at bounding box center [168, 165] width 69 height 12
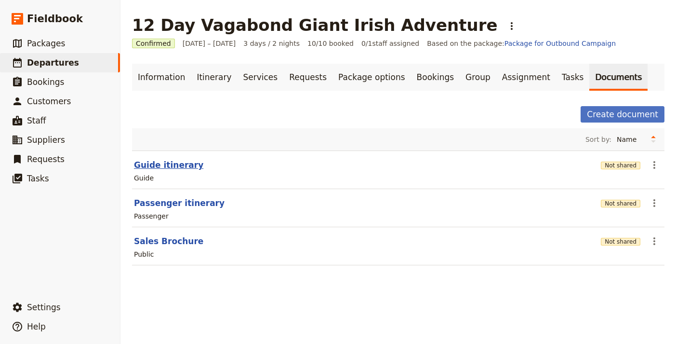
select select "STAFF"
select select "RUN_SHEET"
select select "LARGE"
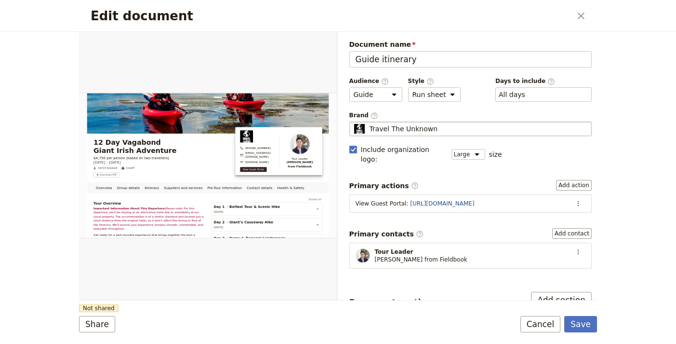
click at [446, 133] on div "Travel The Unknown" at bounding box center [471, 129] width 234 height 10
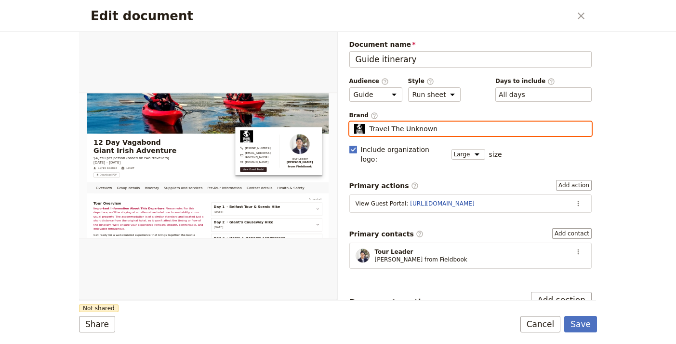
click at [354, 122] on input "Travel The Unknown" at bounding box center [353, 121] width 0 height 0
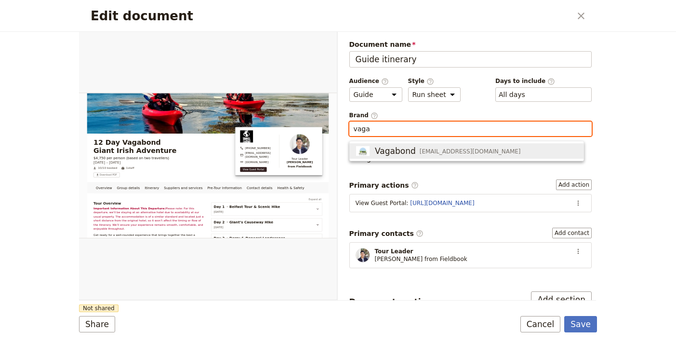
click at [438, 150] on span "enquiries@vagabond.ie" at bounding box center [470, 151] width 101 height 8
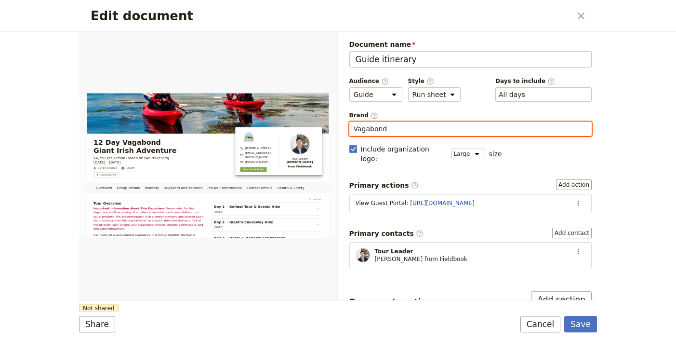
type input "Vagabond"
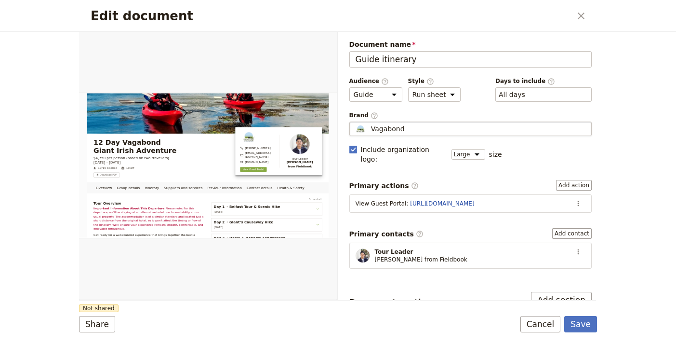
click at [260, 310] on form "Overview Group details Itinerary Suppliers and services Pre-Tour Information Co…" at bounding box center [338, 188] width 518 height 312
click at [103, 322] on button "Share" at bounding box center [97, 324] width 36 height 16
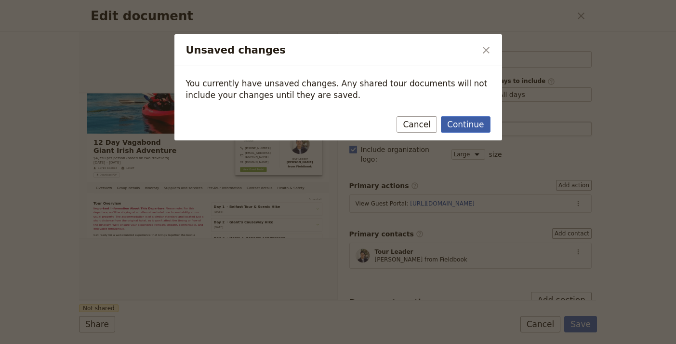
click at [450, 125] on button "Continue" at bounding box center [465, 124] width 49 height 16
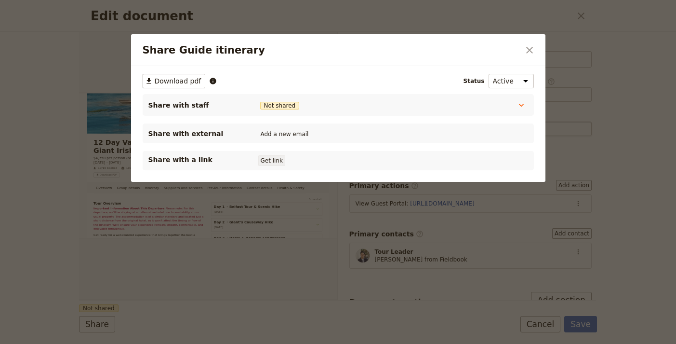
click at [280, 159] on button "Get link" at bounding box center [271, 160] width 27 height 11
click at [525, 50] on icon "Close dialog" at bounding box center [530, 50] width 12 height 12
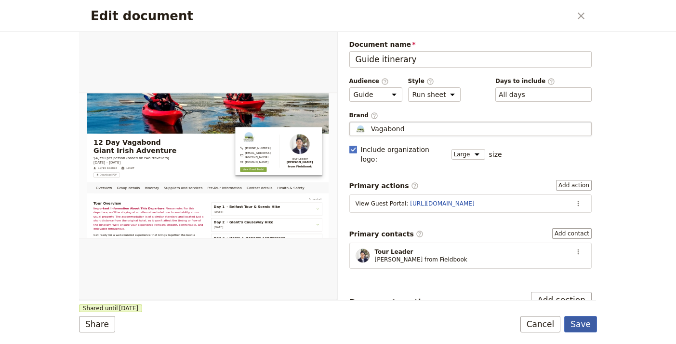
click at [583, 321] on button "Save" at bounding box center [580, 324] width 33 height 16
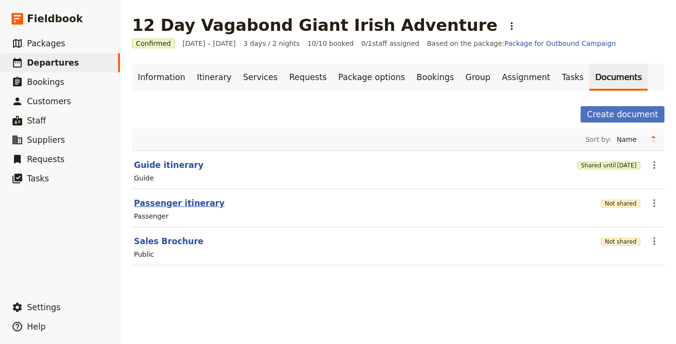
click at [171, 205] on button "Passenger itinerary" at bounding box center [179, 203] width 91 height 12
select select "PASSENGER"
select select "RUN_SHEET"
select select "LARGE"
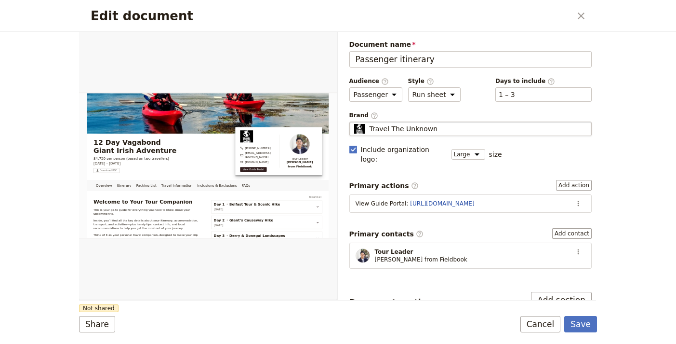
click at [456, 130] on div "Travel The Unknown" at bounding box center [471, 129] width 234 height 10
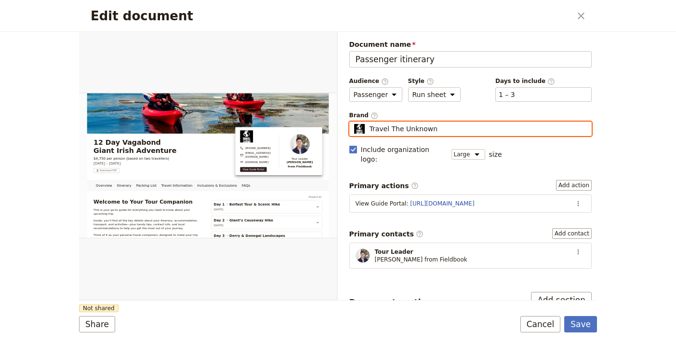
click at [354, 122] on input "Travel The Unknown" at bounding box center [353, 121] width 0 height 0
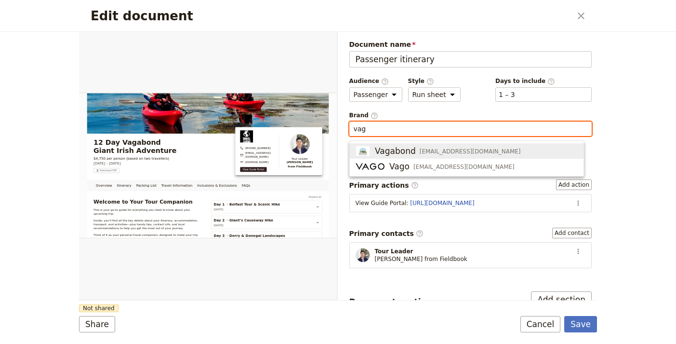
click at [454, 149] on span "enquiries@vagabond.ie" at bounding box center [470, 151] width 101 height 8
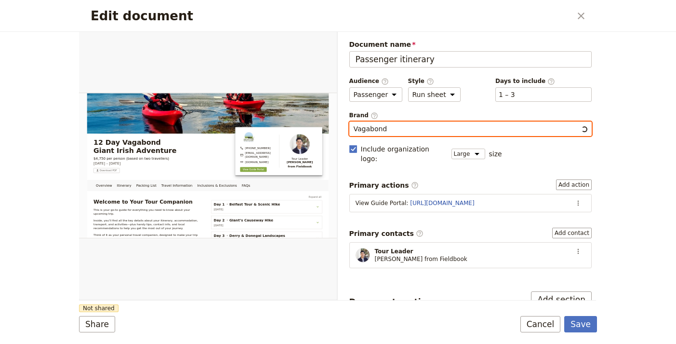
type input "Vagabond"
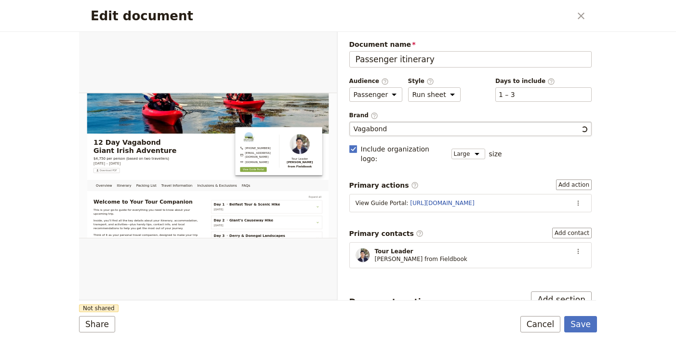
click at [260, 303] on form "Overview Itinerary Packing List Travel Information Inclusions & Exclusions FAQs…" at bounding box center [338, 188] width 518 height 312
click at [85, 320] on button "Share" at bounding box center [97, 324] width 36 height 16
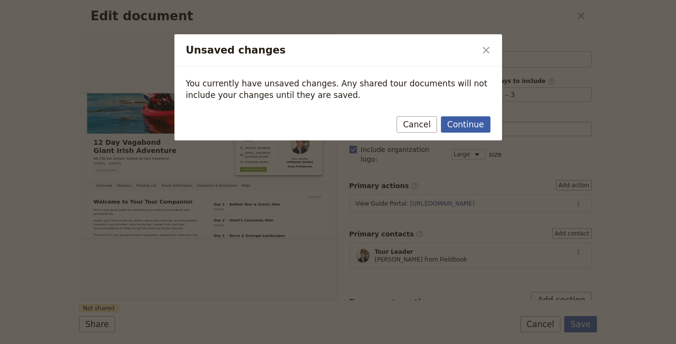
click at [452, 127] on button "Continue" at bounding box center [465, 124] width 49 height 16
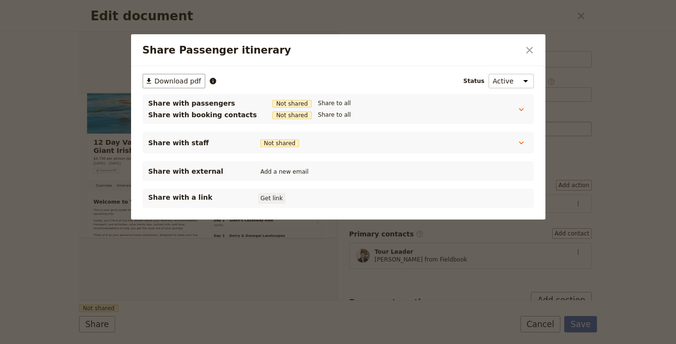
click at [268, 199] on button "Get link" at bounding box center [271, 198] width 27 height 11
click at [526, 50] on icon "Close dialog" at bounding box center [530, 50] width 12 height 12
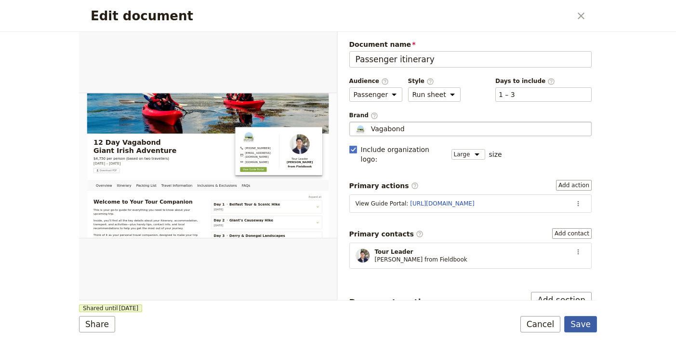
click at [582, 325] on button "Save" at bounding box center [580, 324] width 33 height 16
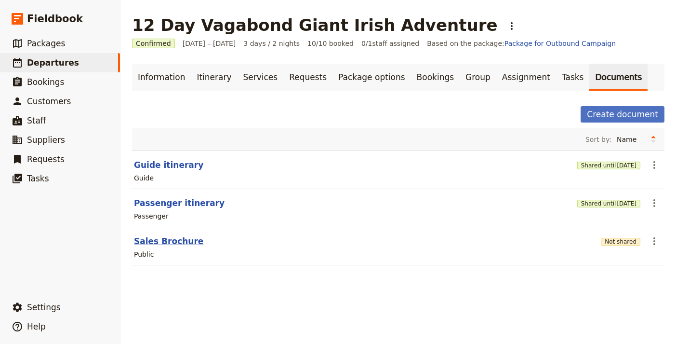
click at [151, 238] on button "Sales Brochure" at bounding box center [168, 241] width 69 height 12
select select "DEFAULT"
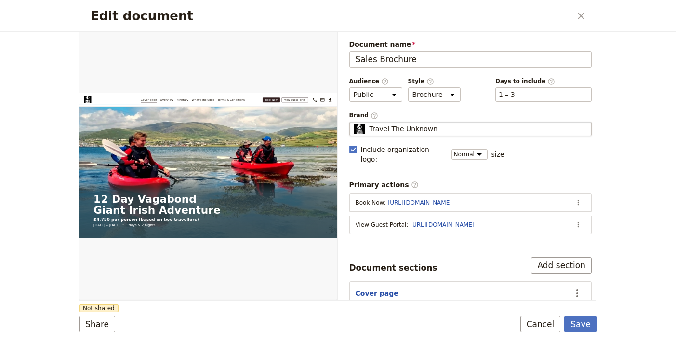
click at [428, 124] on span "Travel The Unknown" at bounding box center [404, 129] width 68 height 10
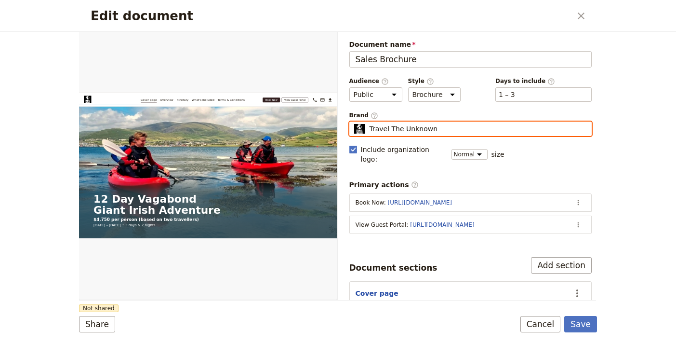
click at [354, 122] on input "Travel The Unknown" at bounding box center [353, 121] width 0 height 0
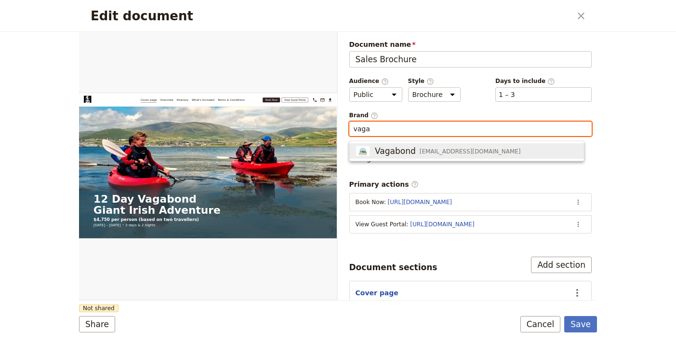
click at [432, 153] on span "enquiries@vagabond.ie" at bounding box center [470, 151] width 101 height 8
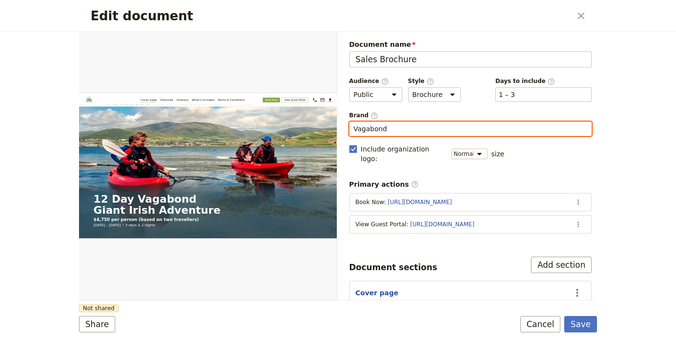
type input "Vagabond"
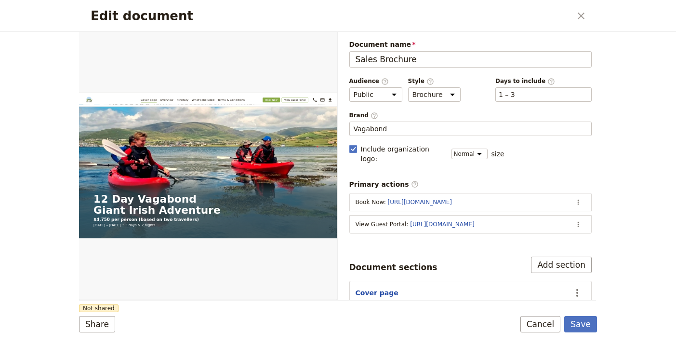
click at [446, 309] on form "Web PDF ​ Document name Sales Brochure Preview Audience ​ Public Passenger Guid…" at bounding box center [338, 188] width 518 height 312
click at [87, 327] on button "Share" at bounding box center [97, 324] width 36 height 16
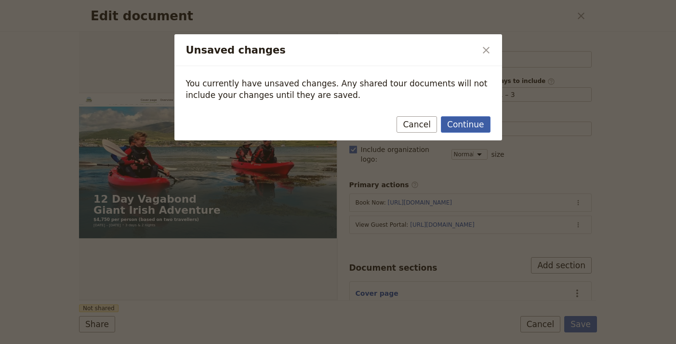
click at [455, 130] on button "Continue" at bounding box center [465, 124] width 49 height 16
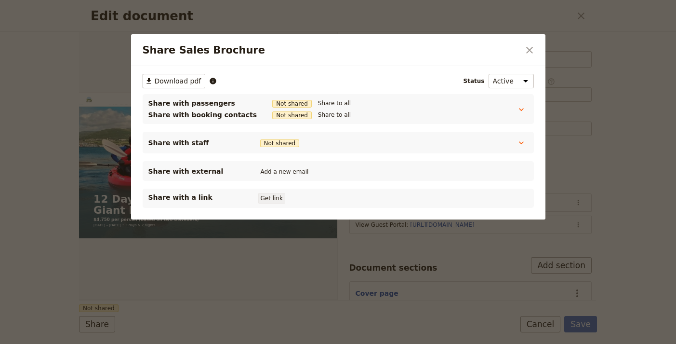
click at [280, 198] on button "Get link" at bounding box center [271, 198] width 27 height 11
click at [534, 43] on button "​" at bounding box center [530, 50] width 16 height 16
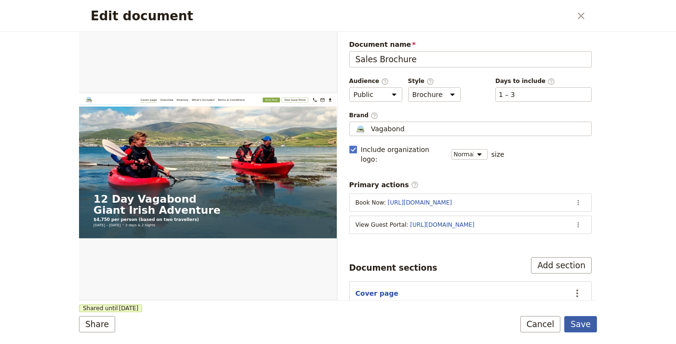
click at [579, 321] on button "Save" at bounding box center [580, 324] width 33 height 16
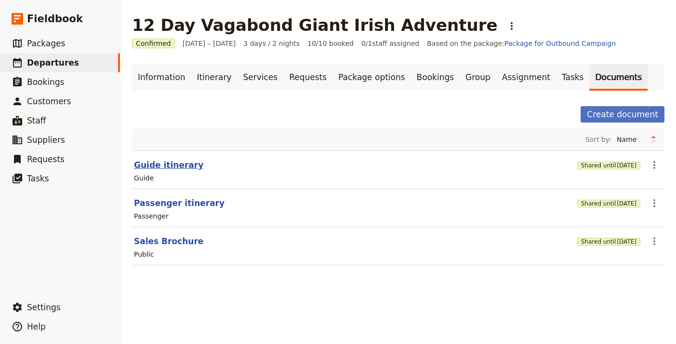
click at [180, 170] on button "Guide itinerary" at bounding box center [168, 165] width 69 height 12
select select "STAFF"
select select "RUN_SHEET"
select select "LARGE"
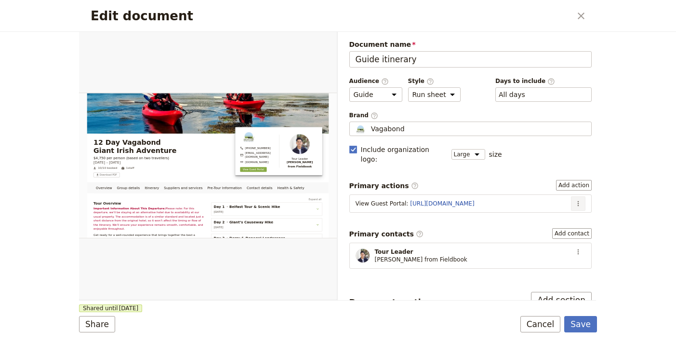
click at [575, 200] on icon "Actions" at bounding box center [579, 204] width 8 height 8
click at [553, 209] on span "Edit action" at bounding box center [540, 214] width 36 height 10
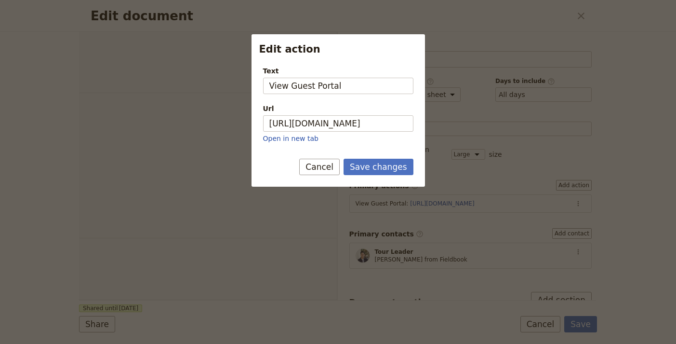
select select "STAFF"
select select "RUN_SHEET"
select select "LARGE"
click at [395, 165] on button "Save changes" at bounding box center [379, 167] width 70 height 16
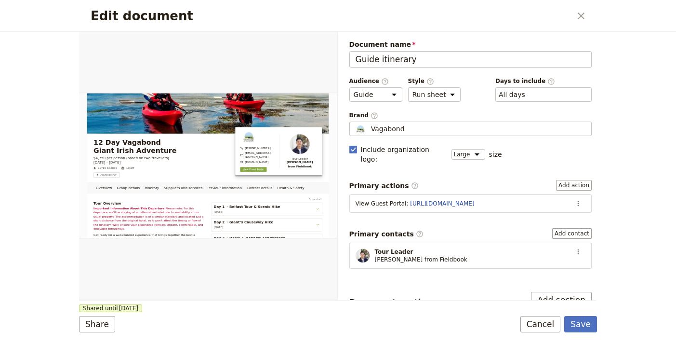
click at [596, 332] on form "Overview Group details Itinerary Suppliers and services Pre-Tour Information Co…" at bounding box center [338, 188] width 518 height 312
click at [591, 329] on button "Save" at bounding box center [580, 324] width 33 height 16
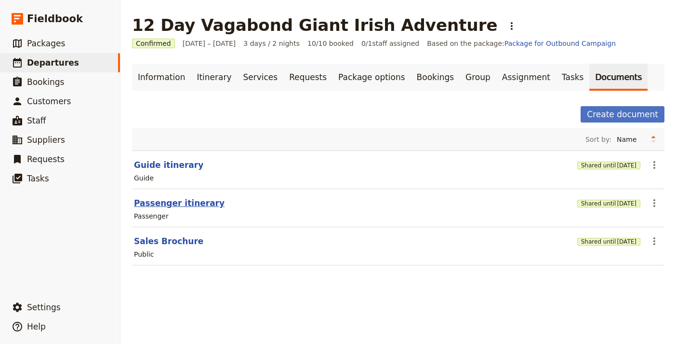
click at [161, 203] on button "Passenger itinerary" at bounding box center [179, 203] width 91 height 12
select select "PASSENGER"
select select "RUN_SHEET"
select select "LARGE"
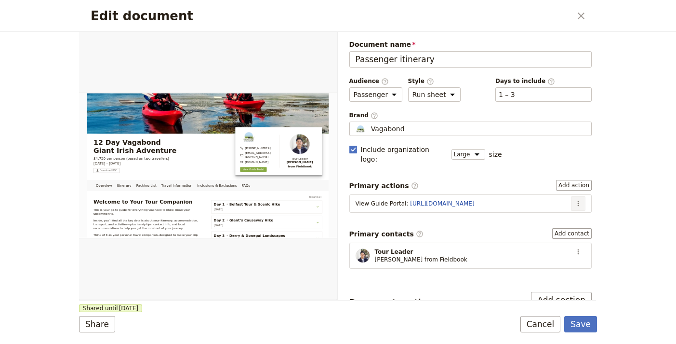
click at [575, 200] on icon "Actions" at bounding box center [579, 204] width 8 height 8
click at [561, 210] on span "Edit action" at bounding box center [547, 214] width 50 height 10
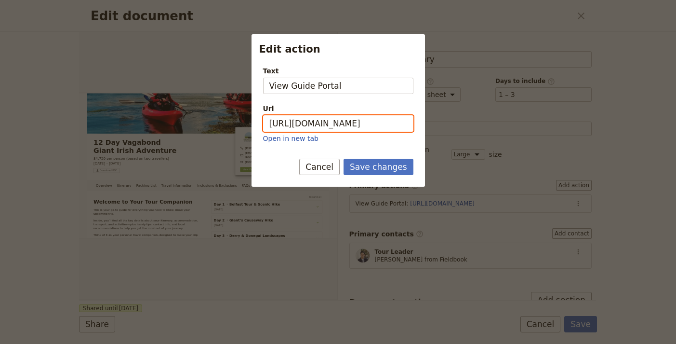
click at [359, 121] on input "https://trips.fieldbook.com/d/s5sLuGo6uRf1MQJTmzKMW" at bounding box center [338, 123] width 150 height 16
paste input "https://trips.fieldbook.com/d/zatS1qkTLF9wPnJT0xPuB"
paste input "m/d/zatS1qkTLF9wPnJT0xPuB"
type input "https://trips.fieldbook.com/d/zatS1qkTLF9wPnJT0xPuB"
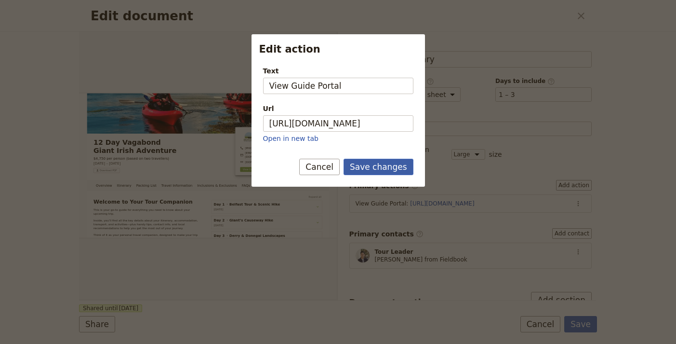
click at [401, 165] on button "Save changes" at bounding box center [379, 167] width 70 height 16
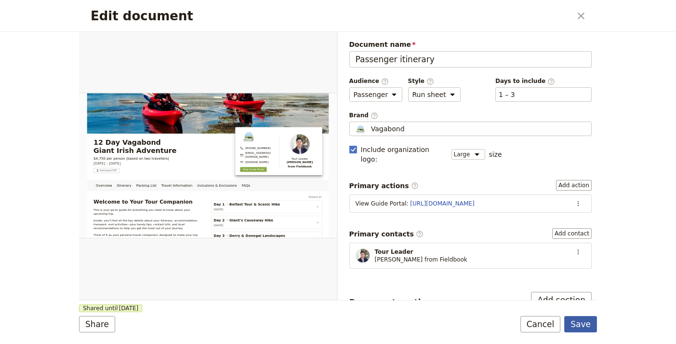
click at [589, 330] on button "Save" at bounding box center [580, 324] width 33 height 16
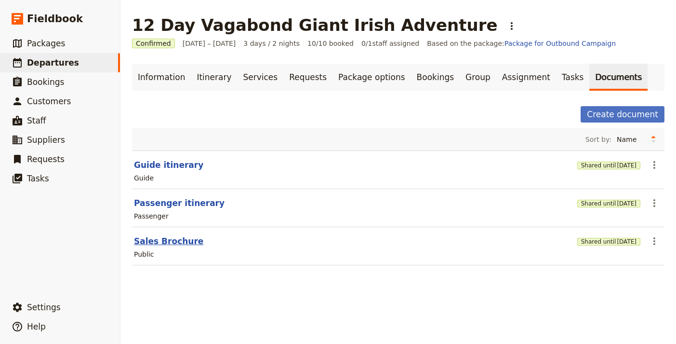
click at [179, 241] on button "Sales Brochure" at bounding box center [168, 241] width 69 height 12
select select "DEFAULT"
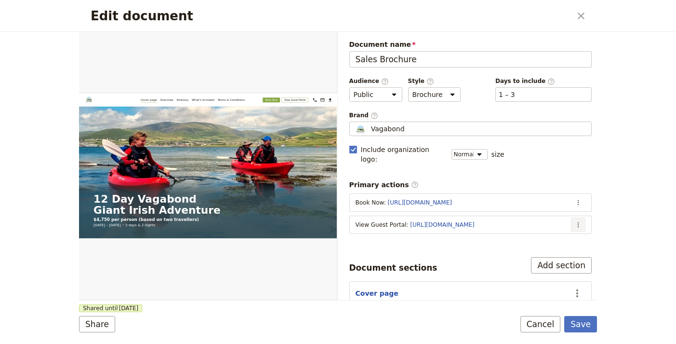
click at [578, 222] on icon "Actions" at bounding box center [578, 224] width 1 height 5
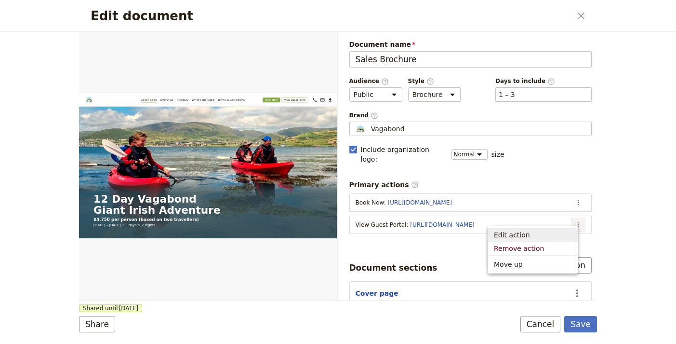
click at [549, 233] on span "Edit action" at bounding box center [533, 235] width 78 height 10
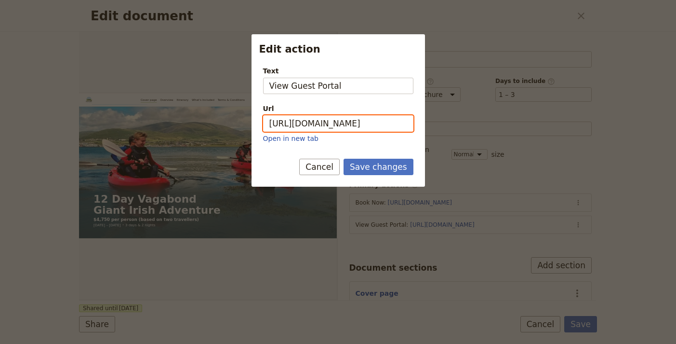
click at [301, 121] on input "https://trips.fieldbook.com/d/3I9GikrI1mc9BVuLpfAG0" at bounding box center [338, 123] width 150 height 16
paste input "w1Hvvwr1ALQIiqGsvu-RA"
type input "https://trips.fieldbook.com/d/w1Hvvwr1ALQIiqGsvu-RA"
click at [377, 178] on div "Save changes Cancel" at bounding box center [339, 173] width 174 height 28
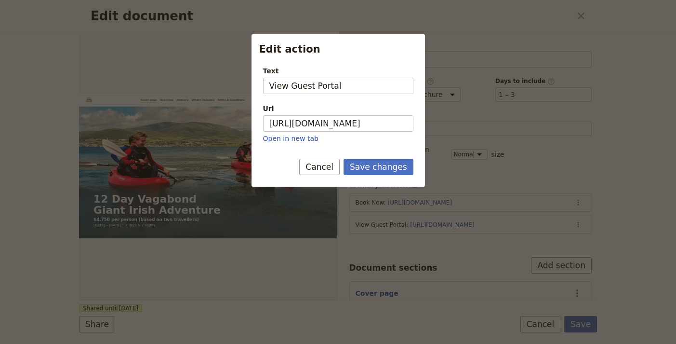
scroll to position [0, 0]
click at [382, 169] on button "Save changes" at bounding box center [379, 167] width 70 height 16
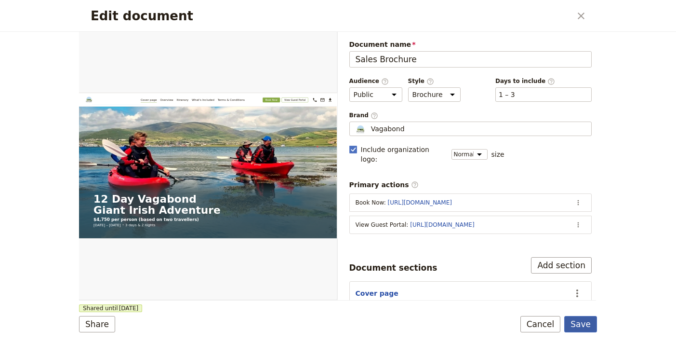
click at [586, 324] on button "Save" at bounding box center [580, 324] width 33 height 16
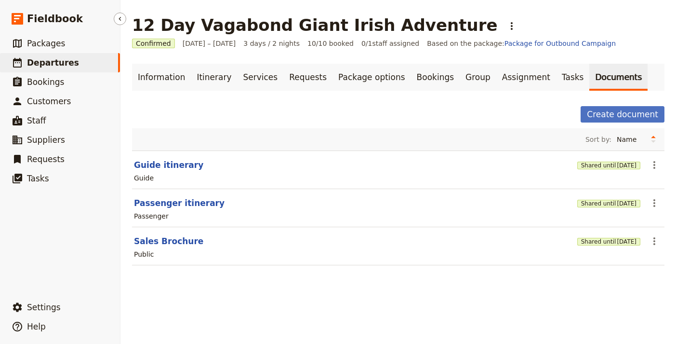
click at [55, 66] on span "Departures" at bounding box center [53, 63] width 52 height 10
select select "UPDATED_AT"
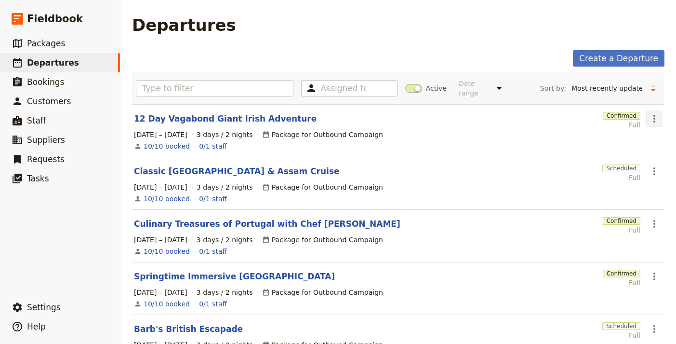
click at [646, 111] on button "​" at bounding box center [654, 118] width 16 height 16
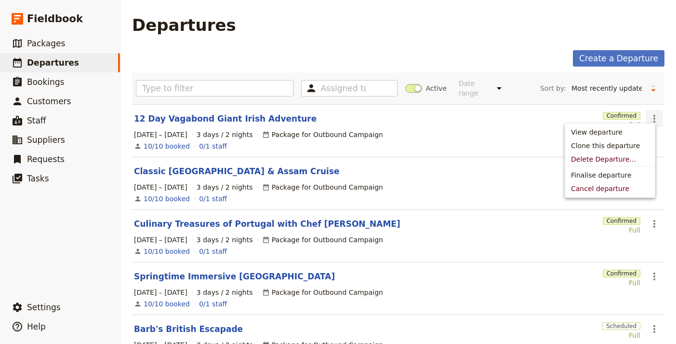
click at [649, 113] on icon "Actions" at bounding box center [655, 119] width 12 height 12
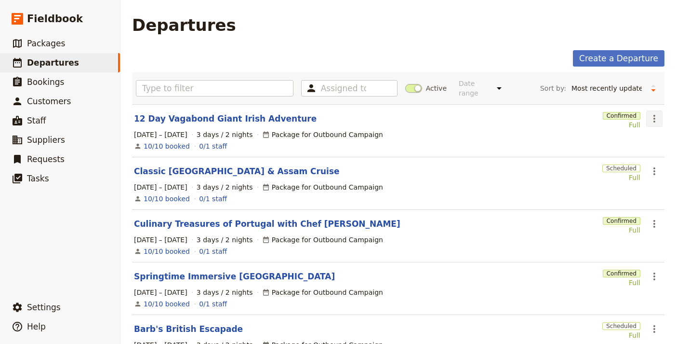
click at [654, 115] on icon "Actions" at bounding box center [655, 119] width 2 height 8
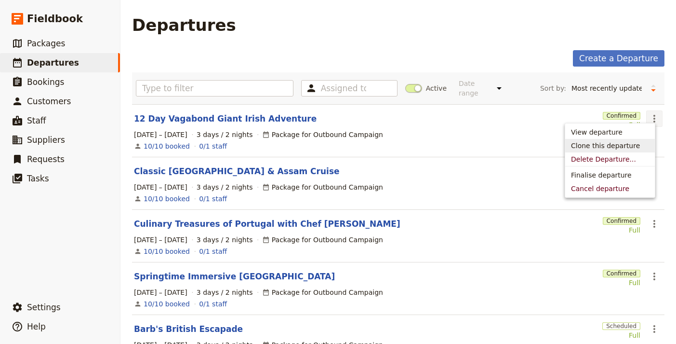
click at [630, 148] on span "Clone this departure" at bounding box center [605, 146] width 69 height 10
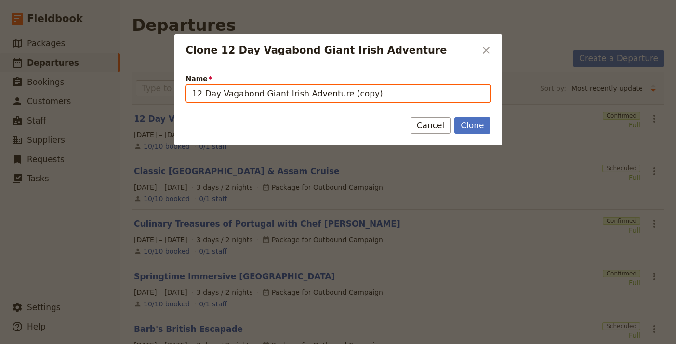
click at [272, 91] on input "12 Day Vagabond Giant Irish Adventure (copy)" at bounding box center [338, 93] width 305 height 16
paste input "Canyon Country: Arches, Canyonlands, Capital Reef, Bryce & Zion."
type input "Canyon Country: Arches, Canyonlands, Capital Reef, Bryce & Zion."
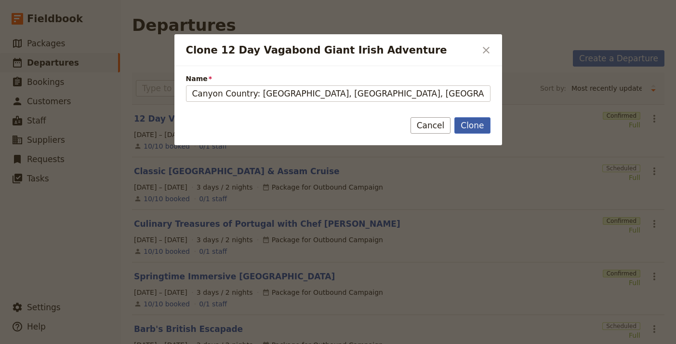
click at [476, 126] on button "Clone" at bounding box center [473, 125] width 36 height 16
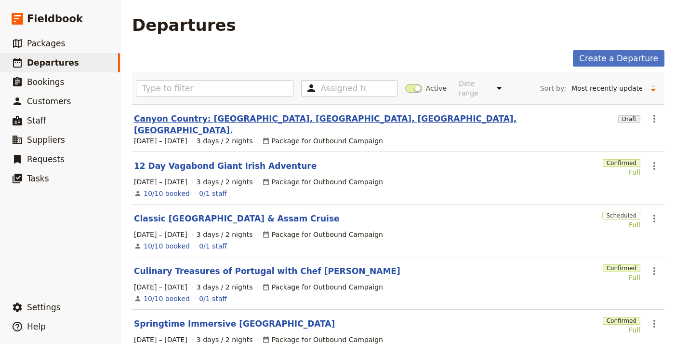
click at [294, 114] on link "Canyon Country: Arches, Canyonlands, Capital Reef, Bryce & Zion." at bounding box center [374, 124] width 481 height 23
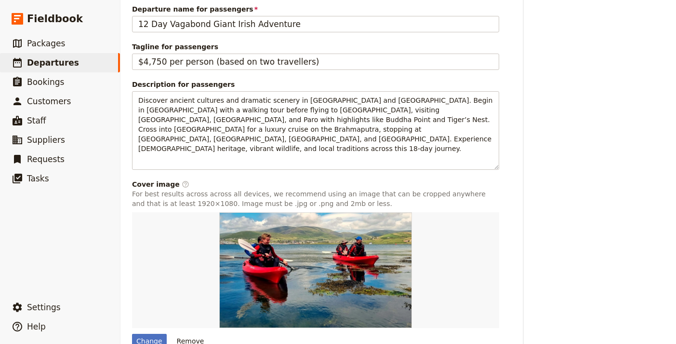
scroll to position [658, 0]
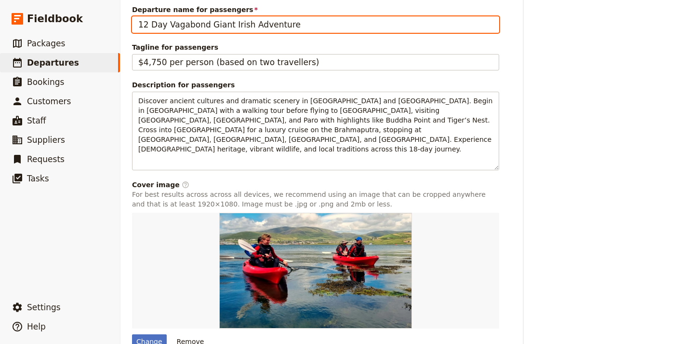
click at [305, 19] on input "12 Day Vagabond Giant Irish Adventure" at bounding box center [315, 24] width 367 height 16
click at [306, 19] on input "12 Day Vagabond Giant Irish Adventure" at bounding box center [315, 24] width 367 height 16
paste input "Canyon Country: Arches, Canyonlands, Capital Reef, Bryce & Zion."
type input "Canyon Country: Arches, Canyonlands, Capital Reef, Bryce & Zion."
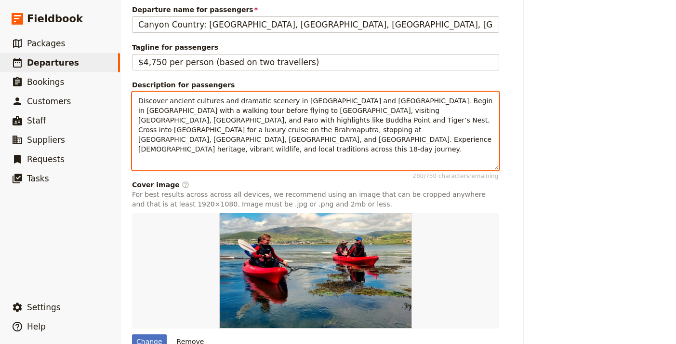
click at [318, 116] on span "Discover ancient cultures and dramatic scenery in Bhutan and North East India. …" at bounding box center [316, 125] width 357 height 56
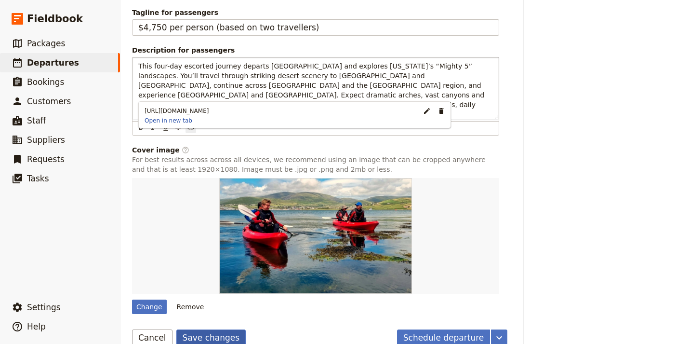
click at [203, 329] on button "Save changes" at bounding box center [211, 337] width 70 height 16
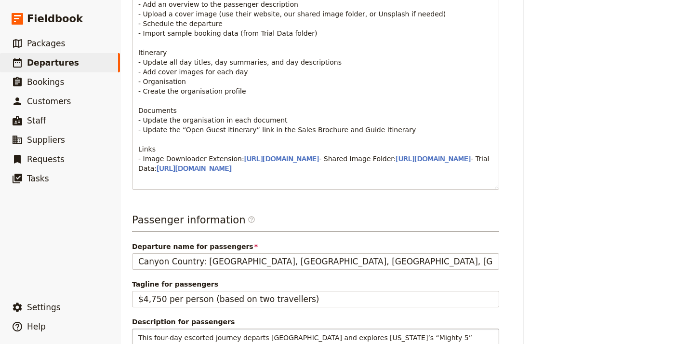
scroll to position [695, 0]
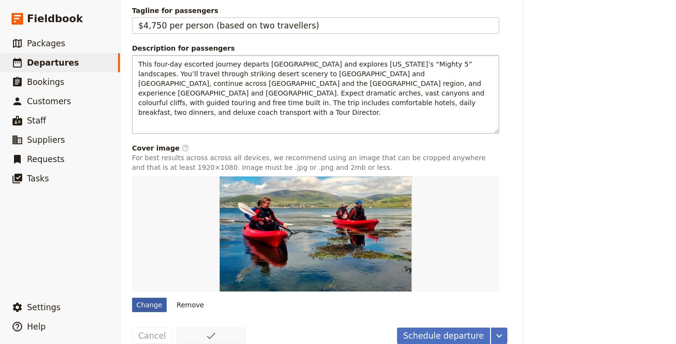
click at [162, 297] on div "Change" at bounding box center [149, 304] width 35 height 14
click at [132, 297] on input "Change" at bounding box center [132, 297] width 0 height 0
type input "C:\fakepath\Mesa-Arch-Canyonlands-768x528.jpg"
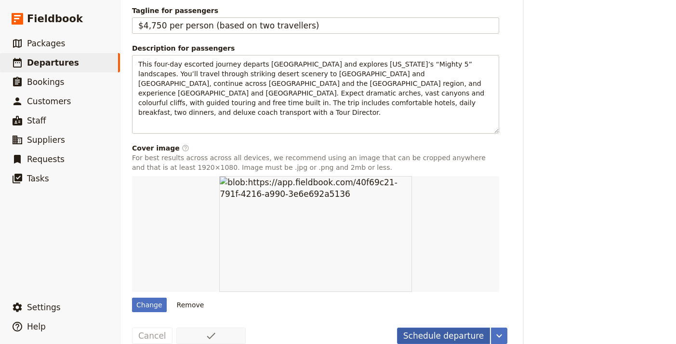
click at [429, 327] on button "Schedule departure" at bounding box center [444, 335] width 94 height 16
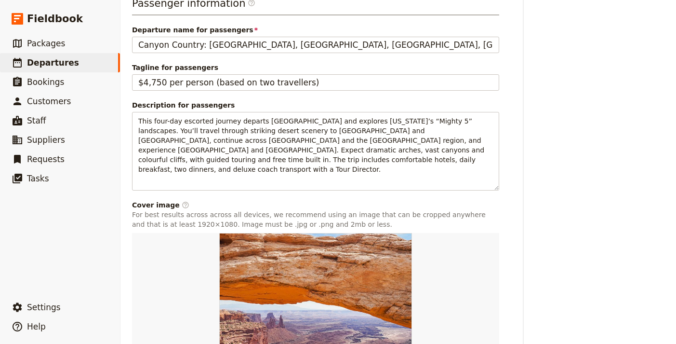
scroll to position [0, 0]
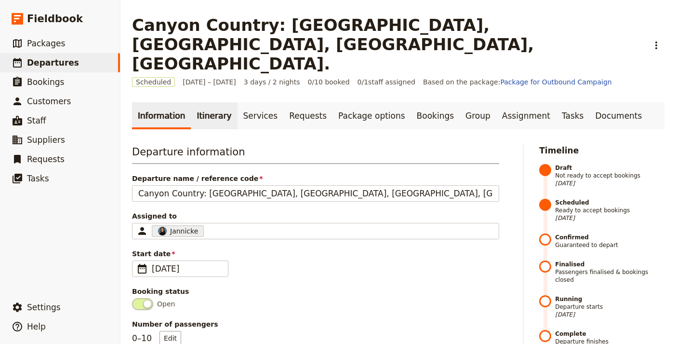
click at [198, 102] on link "Itinerary" at bounding box center [214, 115] width 46 height 27
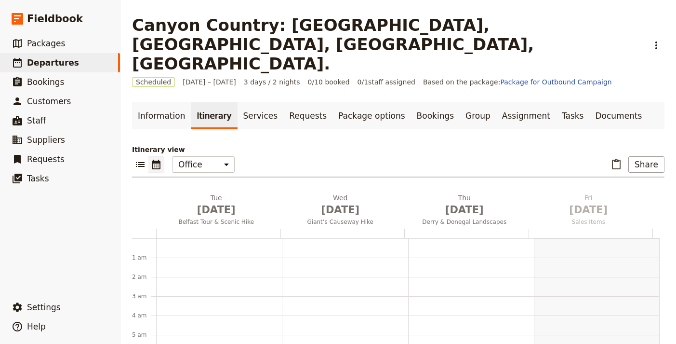
scroll to position [125, 0]
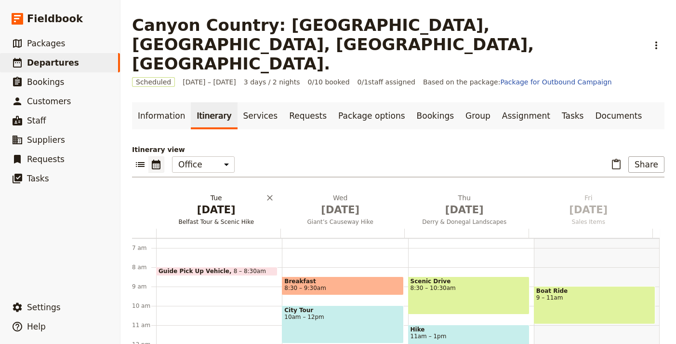
click at [217, 202] on span "[DATE]" at bounding box center [216, 209] width 113 height 14
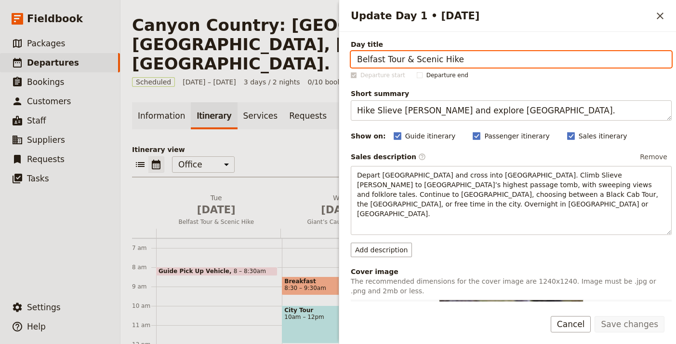
paste input "Las Vegas to Moab check-in & welcome dinner"
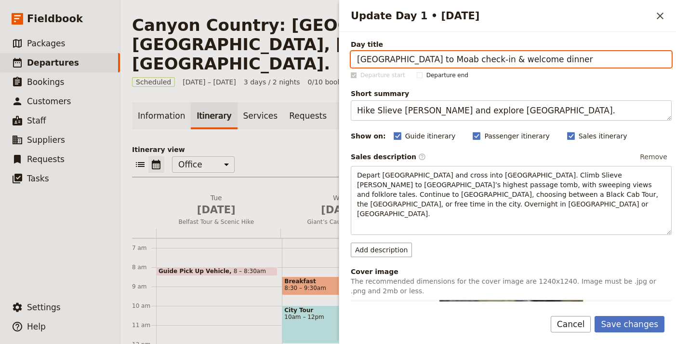
type input "Las Vegas to Moab check-in & welcome dinner"
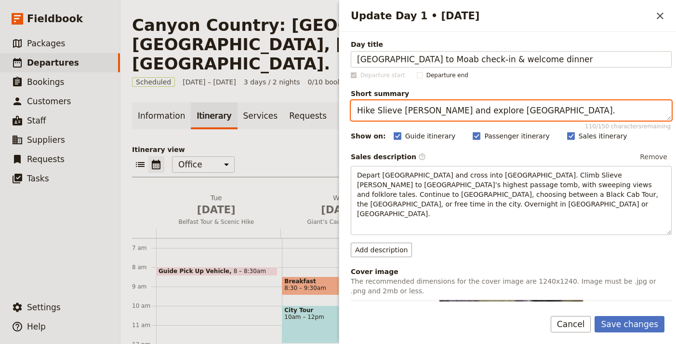
click at [424, 112] on textarea "Hike Slieve Gullion and explore Belfast." at bounding box center [511, 110] width 321 height 20
paste textarea "Coach from Las Vegas to Moab with rest stops; hotel check-in and welcome dinner"
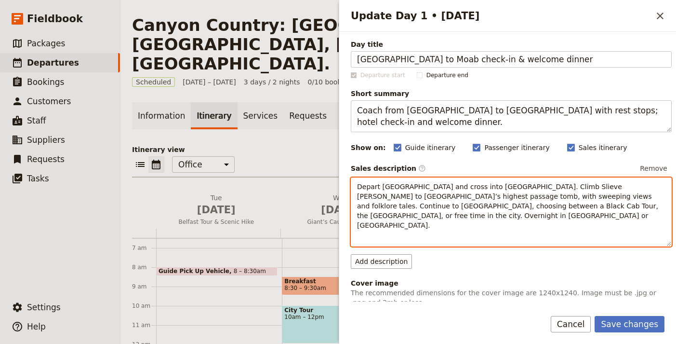
click at [420, 204] on span "Depart Dublin and cross into Northern Ireland. Climb Slieve Gullion to Ireland’…" at bounding box center [508, 206] width 303 height 46
click at [419, 204] on span "Depart Dublin and cross into Northern Ireland. Climb Slieve Gullion to Ireland’…" at bounding box center [508, 206] width 303 height 46
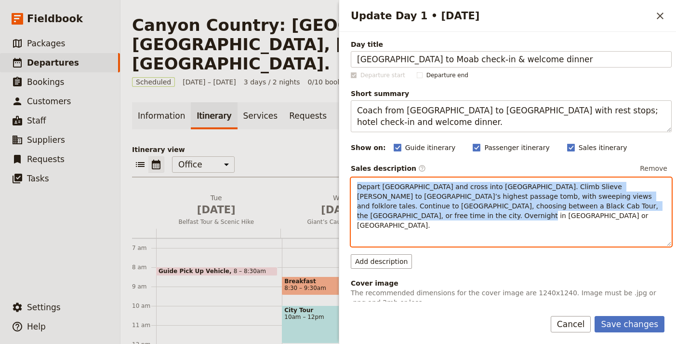
click at [419, 204] on span "Depart Dublin and cross into Northern Ireland. Climb Slieve Gullion to Ireland’…" at bounding box center [508, 206] width 303 height 46
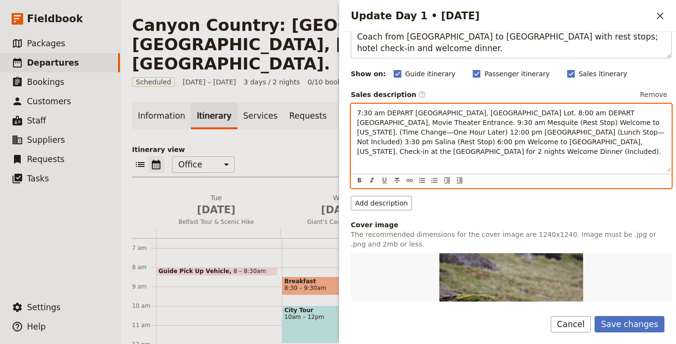
scroll to position [71, 0]
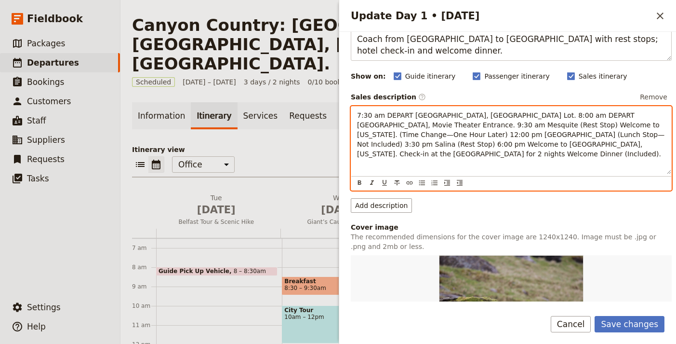
click at [451, 129] on p "7:30 am DEPART RED ROCK CASINO, East Parking Lot. 8:00 am DEPART BOULDER STATIO…" at bounding box center [511, 134] width 308 height 48
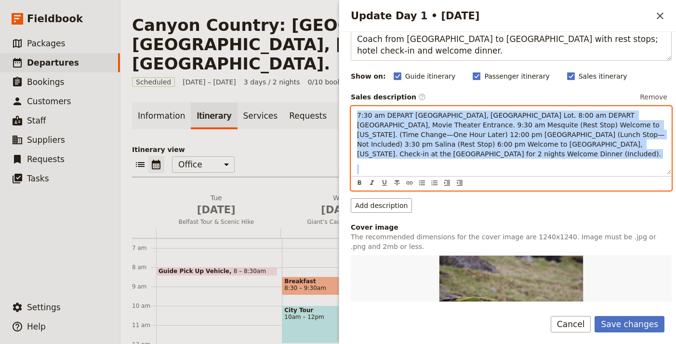
click at [451, 129] on p "7:30 am DEPART RED ROCK CASINO, East Parking Lot. 8:00 am DEPART BOULDER STATIO…" at bounding box center [511, 134] width 308 height 48
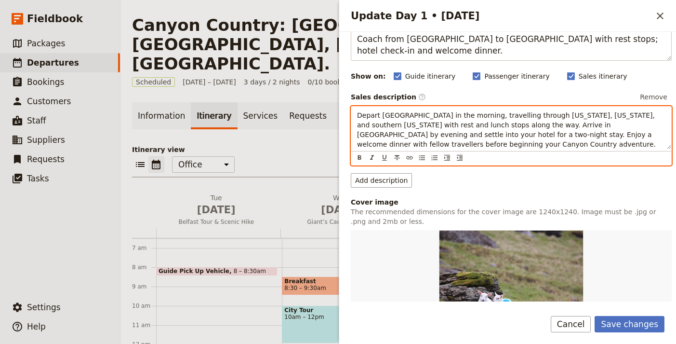
scroll to position [0, 0]
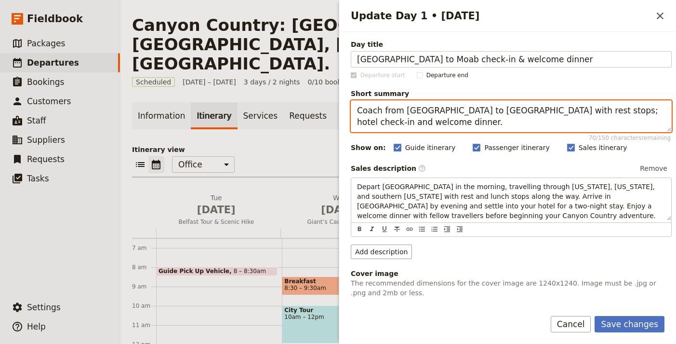
click at [474, 110] on textarea "Coach from Las Vegas to Moab with rest stops; hotel check-in and welcome dinner." at bounding box center [511, 116] width 321 height 32
paste textarea "Scenic coach journey to Moab with rest stops, hotel check-in, and a hosted"
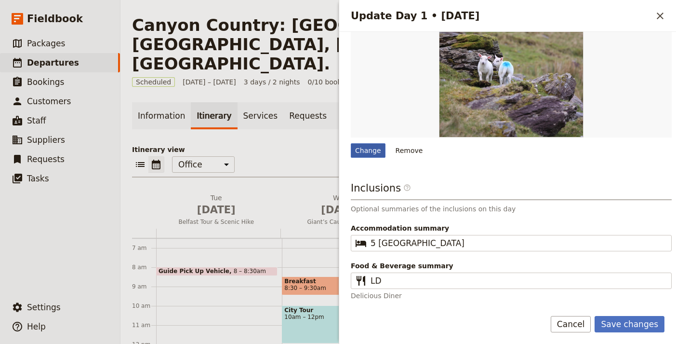
type textarea "Scenic coach journey to Moab with rest stops, hotel check-in, and a hosted dinn…"
click at [365, 147] on div "Change" at bounding box center [368, 150] width 35 height 14
click at [351, 143] on input "Change" at bounding box center [350, 143] width 0 height 0
type input "C:\fakepath\Bryce-8.jpg"
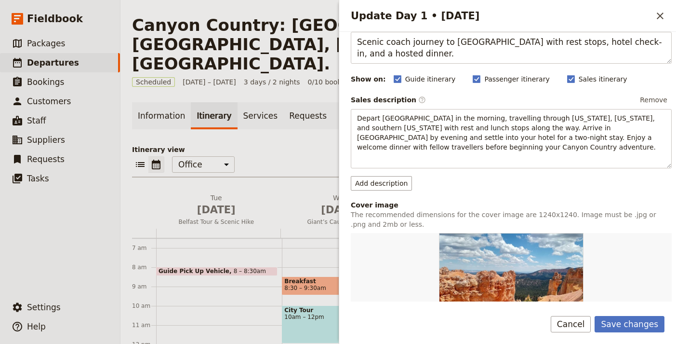
scroll to position [0, 0]
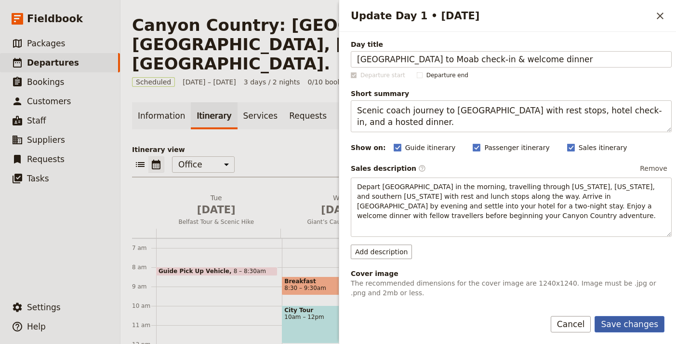
click at [628, 323] on button "Save changes" at bounding box center [630, 324] width 70 height 16
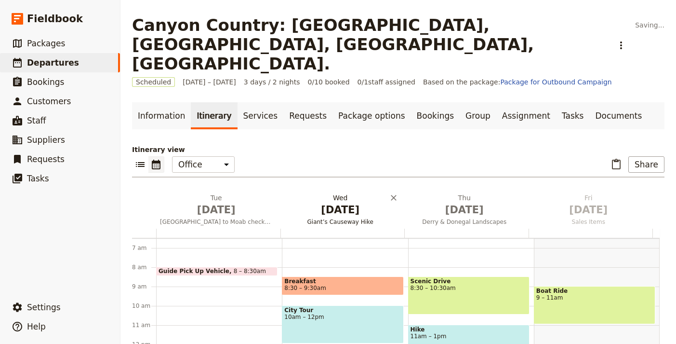
click at [359, 202] on span "[DATE]" at bounding box center [340, 209] width 113 height 14
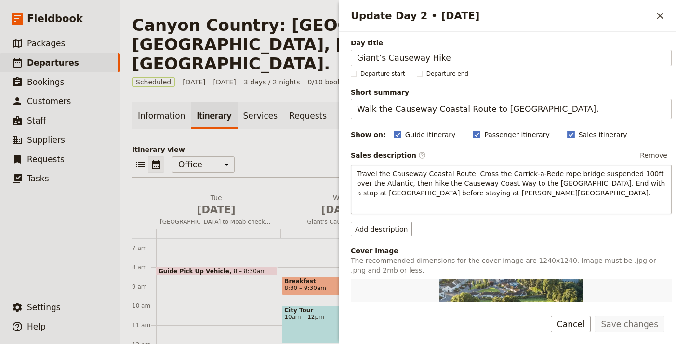
scroll to position [2, 0]
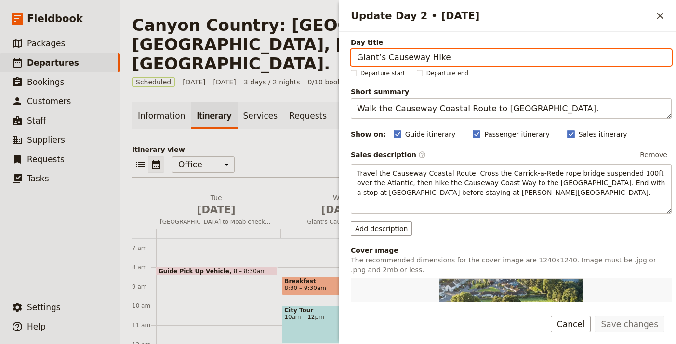
click at [508, 53] on input "Giant’s Causeway Hike" at bounding box center [511, 57] width 321 height 16
paste input "Arches & Canyonlands National Parks"
type input "Arches & Canyonlands National Parks"
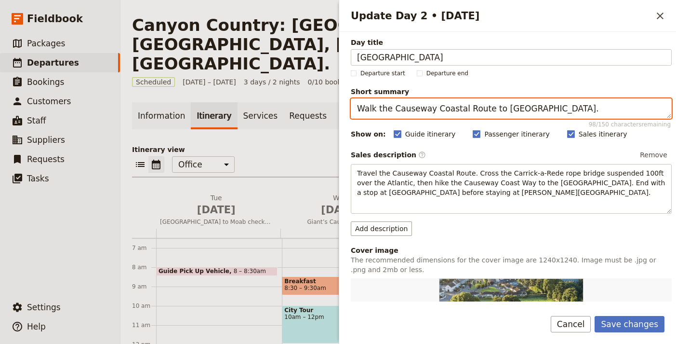
click at [485, 116] on textarea "Walk the Causeway Coastal Route to Giant’s Causeway." at bounding box center [511, 108] width 321 height 20
paste textarea "Guided visits to Arches in the morning and Canyonlands in the afternoon, evenin…"
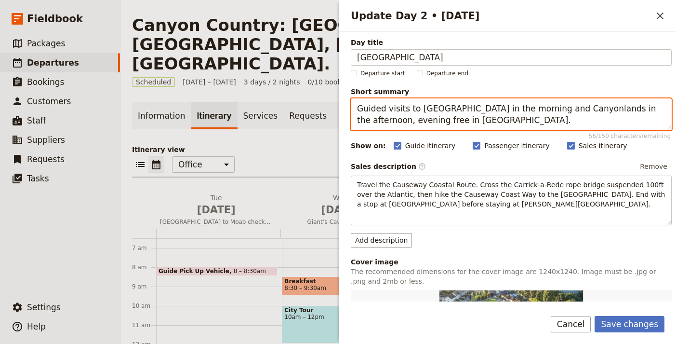
type textarea "Guided visits to Arches in the morning and Canyonlands in the afternoon, evenin…"
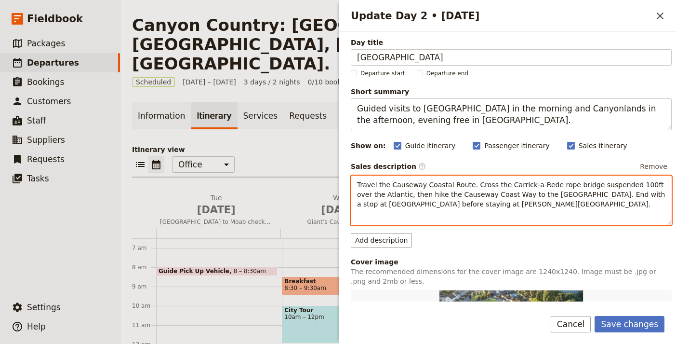
click at [478, 191] on span "Travel the Causeway Coastal Route. Cross the Carrick-a-Rede rope bridge suspend…" at bounding box center [512, 194] width 310 height 27
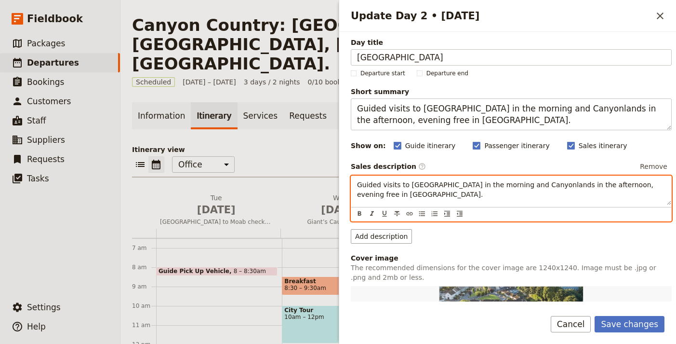
click at [492, 181] on span "Guided visits to Arches in the morning and Canyonlands in the afternoon, evenin…" at bounding box center [506, 189] width 299 height 17
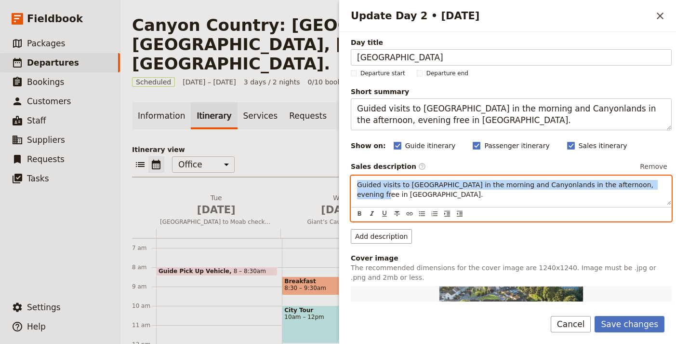
click at [492, 181] on span "Guided visits to Arches in the morning and Canyonlands in the afternoon, evenin…" at bounding box center [506, 189] width 299 height 17
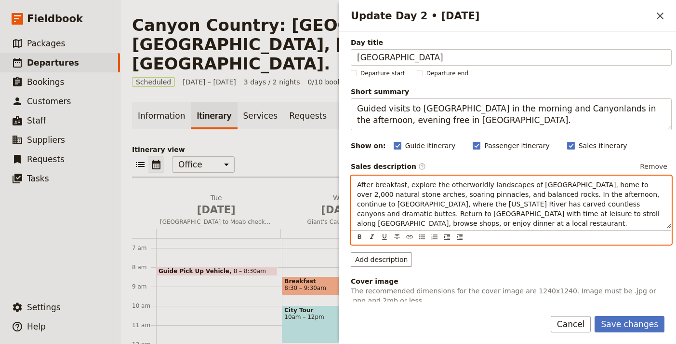
scroll to position [186, 0]
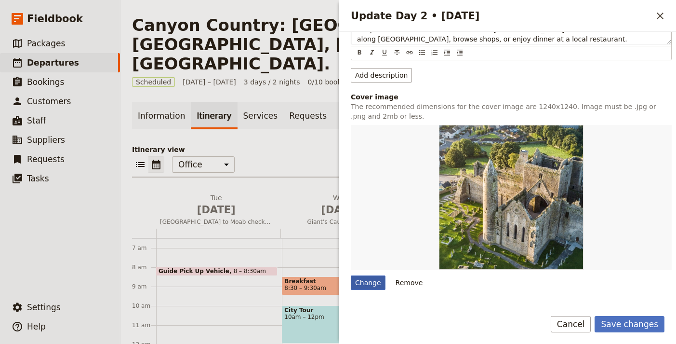
click at [382, 282] on div "Change" at bounding box center [368, 282] width 35 height 14
click at [351, 275] on input "Change" at bounding box center [350, 275] width 0 height 0
type input "C:\fakepath\images (20).jpeg"
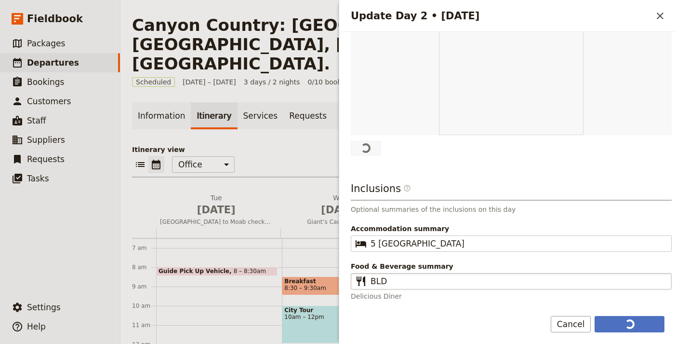
scroll to position [318, 0]
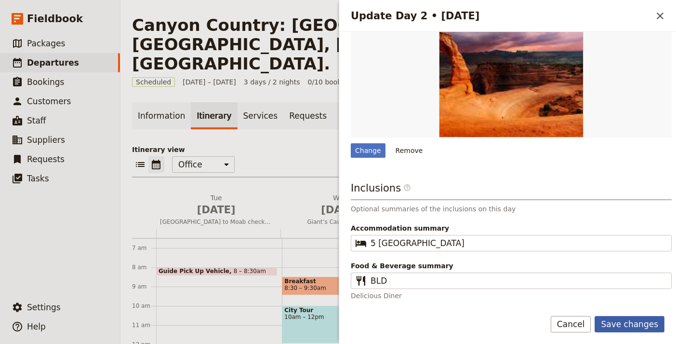
click at [632, 318] on button "Save changes" at bounding box center [630, 324] width 70 height 16
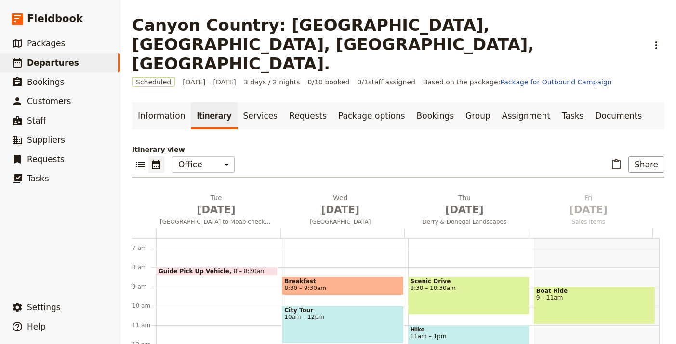
click at [456, 228] on div at bounding box center [466, 232] width 124 height 9
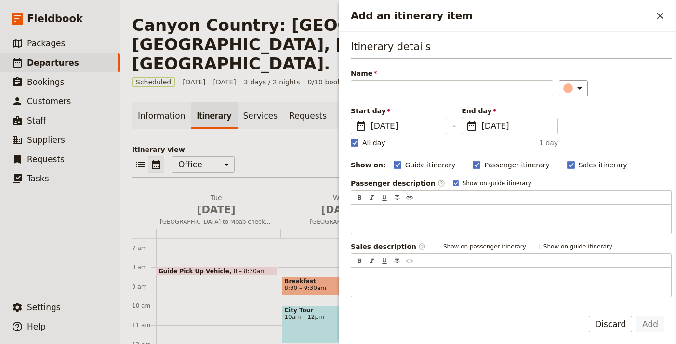
click at [455, 176] on div "Add an itinerary item ​ Itinerary details Name ​ Please fill out this field. St…" at bounding box center [507, 172] width 337 height 344
click at [656, 15] on icon "Close drawer" at bounding box center [661, 16] width 12 height 12
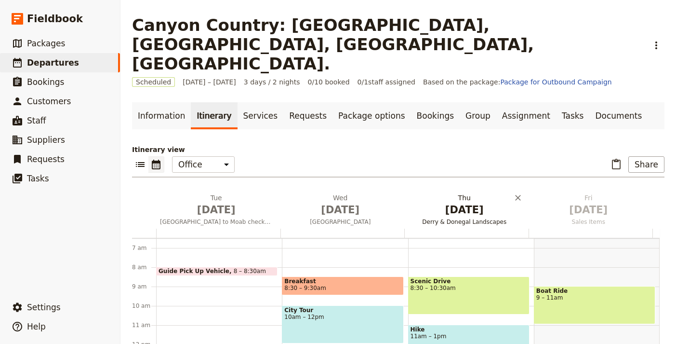
click at [462, 202] on span "[DATE]" at bounding box center [464, 209] width 113 height 14
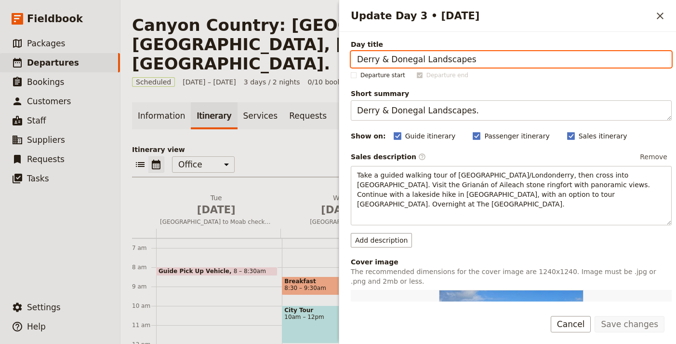
click at [451, 54] on input "Derry & Donegal Landscapes" at bounding box center [511, 59] width 321 height 16
paste input "Capitol Reef & [GEOGRAPHIC_DATA]"
type input "Capitol Reef & [GEOGRAPHIC_DATA]"
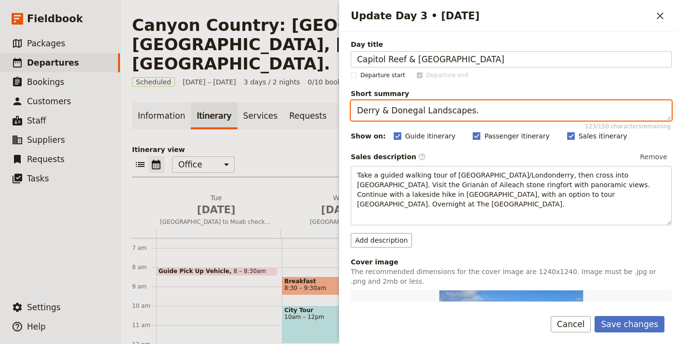
click at [462, 110] on textarea "Derry & Donegal Landscapes." at bounding box center [511, 110] width 321 height 20
paste textarea "Scenic drive to Capitol Reef, along Route 12, and arrival at Bryce Canyon for r…"
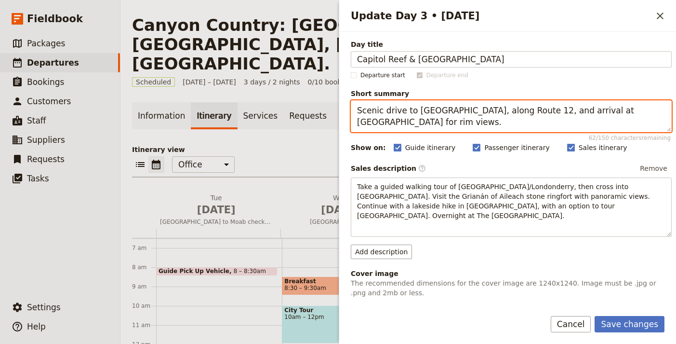
type textarea "Scenic drive to Capitol Reef, along Route 12, and arrival at Bryce Canyon for r…"
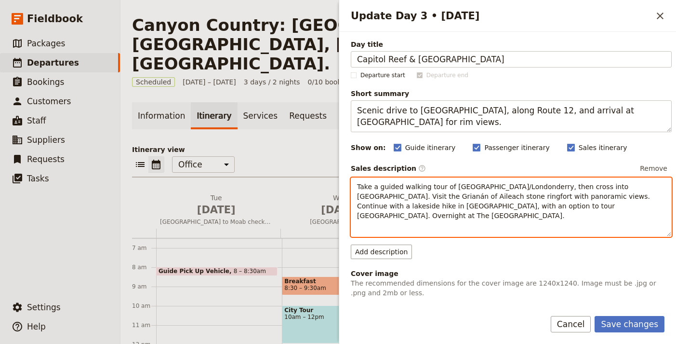
click at [509, 195] on span "Take a guided walking tour of Derry/Londonderry, then cross into Donegal. Visit…" at bounding box center [504, 201] width 295 height 37
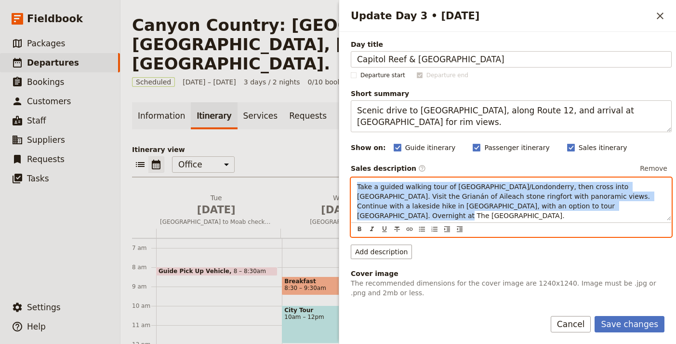
click at [509, 195] on span "Take a guided walking tour of Derry/Londonderry, then cross into Donegal. Visit…" at bounding box center [504, 201] width 295 height 37
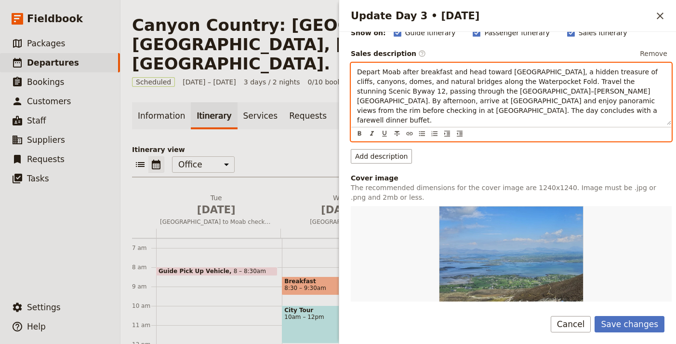
scroll to position [195, 0]
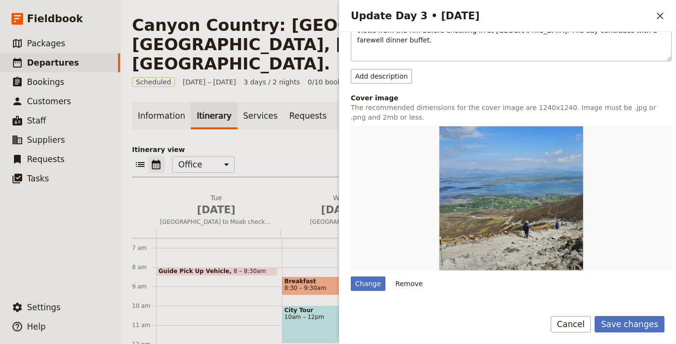
click at [368, 265] on div "Change Remove" at bounding box center [511, 208] width 321 height 165
click at [365, 276] on div "Change" at bounding box center [368, 283] width 35 height 14
click at [351, 276] on input "Change" at bounding box center [350, 276] width 0 height 0
type input "C:\fakepath\images (19).jpeg"
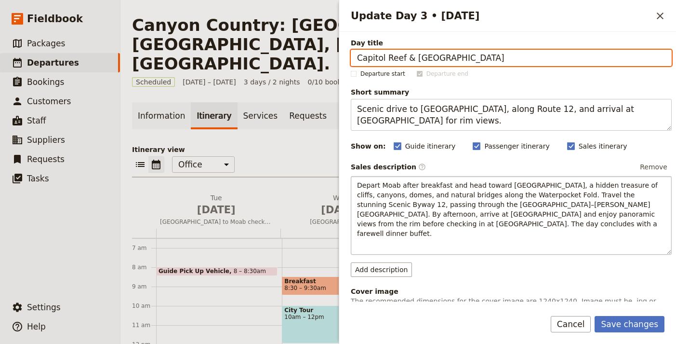
scroll to position [2, 0]
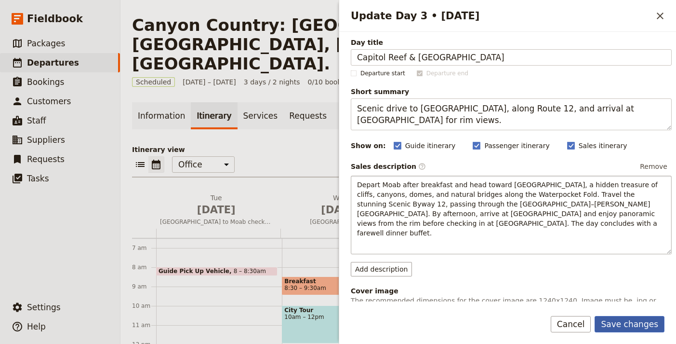
click at [634, 328] on button "Save changes" at bounding box center [630, 324] width 70 height 16
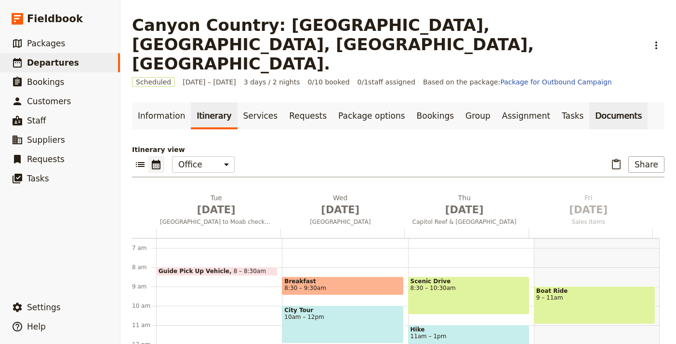
click at [589, 102] on link "Documents" at bounding box center [618, 115] width 58 height 27
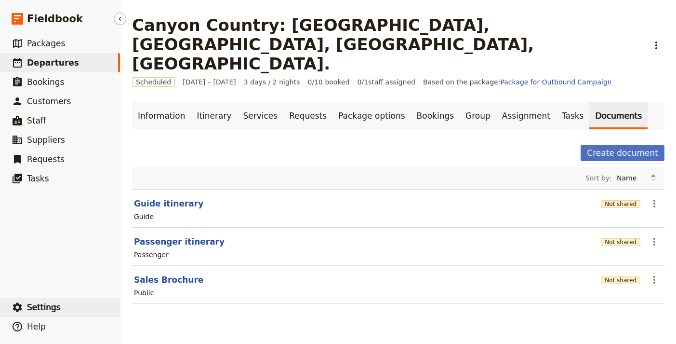
click at [94, 308] on button "​ Settings" at bounding box center [60, 306] width 120 height 19
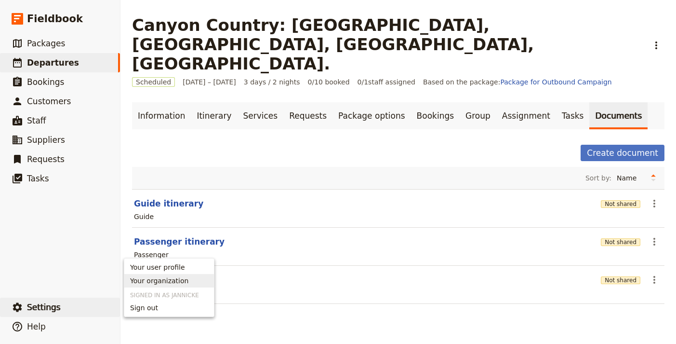
click at [215, 278] on main "Canyon Country: Arches, Canyonlands, Capital Reef, Bryce & Zion. ​ Scheduled 1 …" at bounding box center [398, 165] width 556 height 331
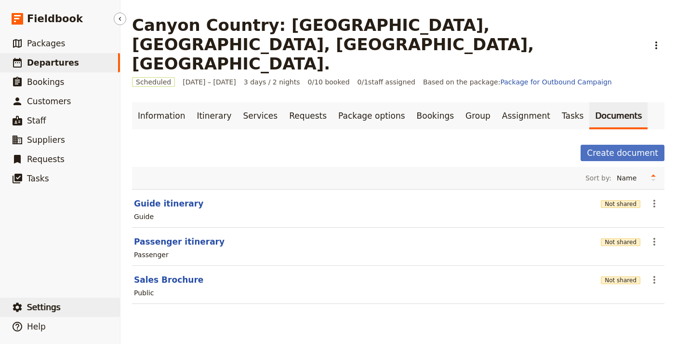
click at [71, 297] on button "​ Settings" at bounding box center [60, 306] width 120 height 19
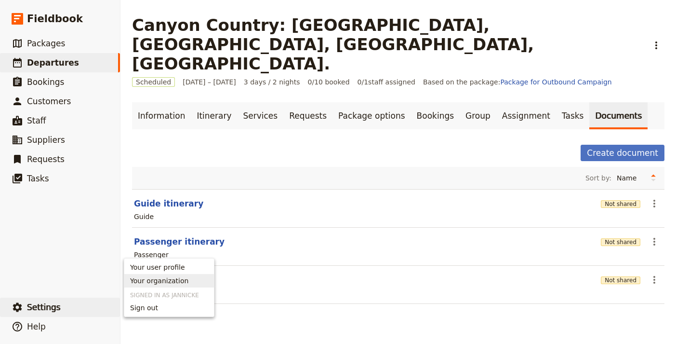
click at [164, 281] on span "Your organization" at bounding box center [159, 281] width 58 height 10
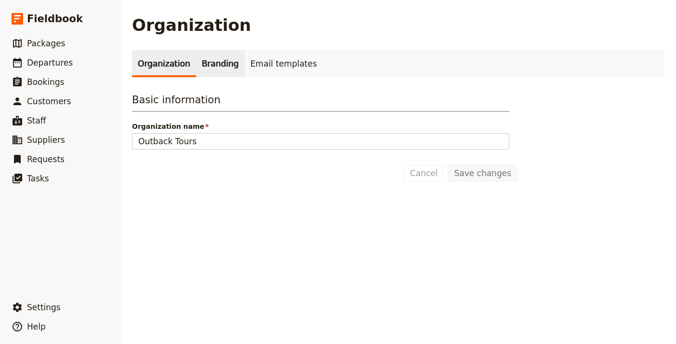
click at [214, 69] on link "Branding" at bounding box center [220, 63] width 49 height 27
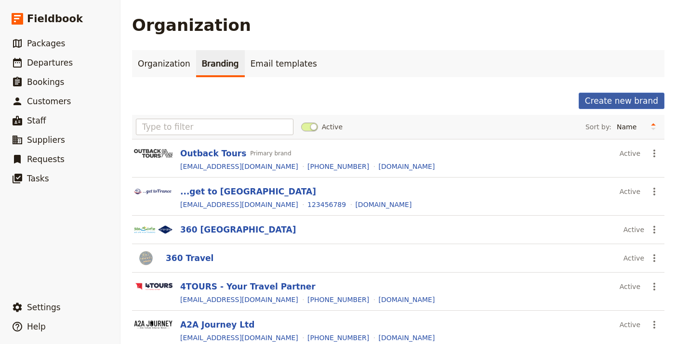
click at [603, 97] on button "Create new brand" at bounding box center [622, 101] width 86 height 16
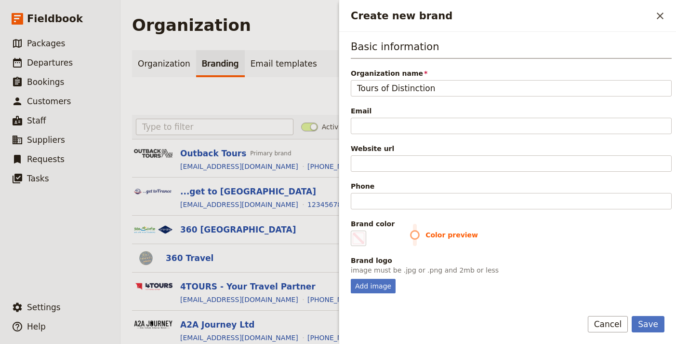
type input "Tours of Distinction"
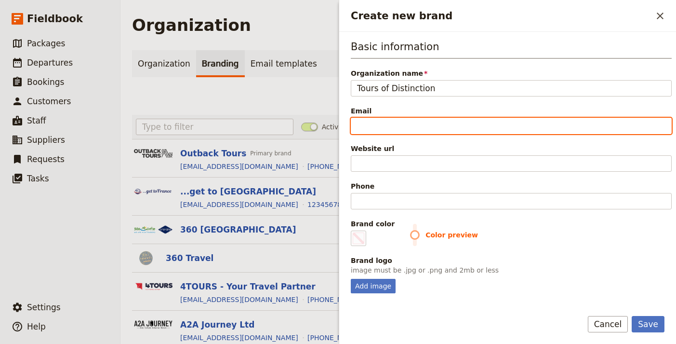
click at [532, 124] on input "Email" at bounding box center [511, 126] width 321 height 16
paste input "mailto:toursofdistinctionlv@gmail.com"
drag, startPoint x: 382, startPoint y: 125, endPoint x: 335, endPoint y: 122, distance: 46.8
click at [335, 122] on div "Organization Organization Branding Email templates Create new brand Active Sort…" at bounding box center [398, 172] width 556 height 344
type input "[EMAIL_ADDRESS][DOMAIN_NAME]"
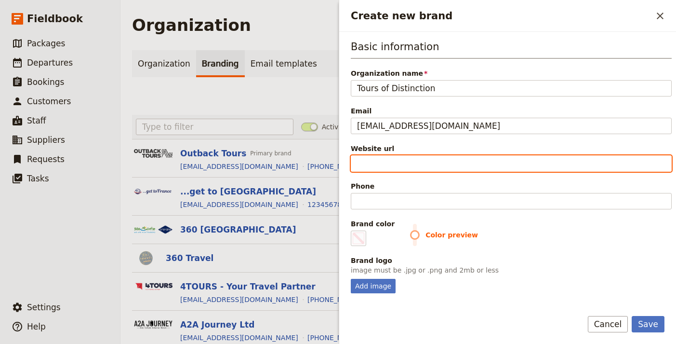
click at [405, 164] on input "Website url" at bounding box center [511, 163] width 321 height 16
paste input "https://toursofdistinctionlv.com/"
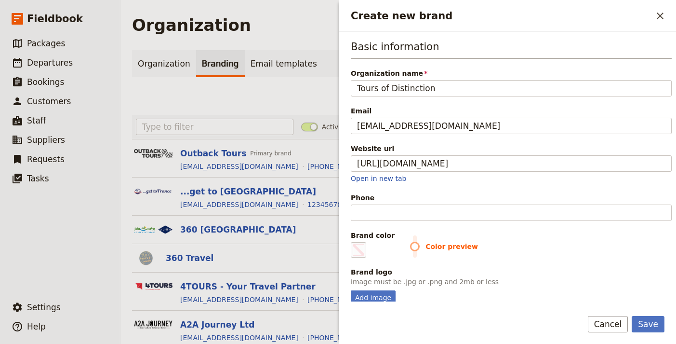
type input "https://toursofdistinctionlv.com"
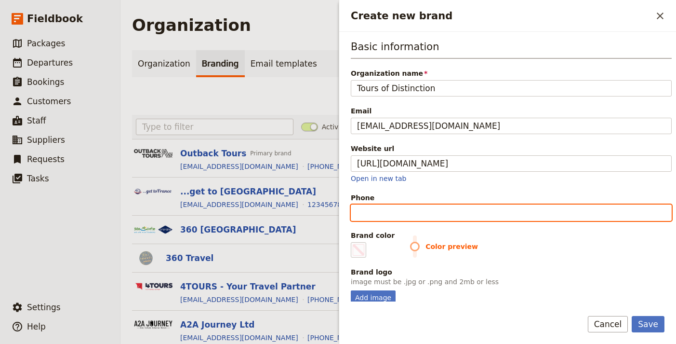
click at [447, 211] on input "Phone" at bounding box center [511, 212] width 321 height 16
paste input "[PHONE_NUMBER]"
type input "[PHONE_NUMBER]"
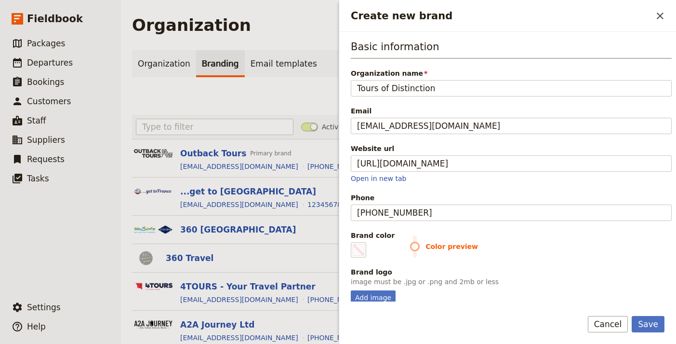
click at [363, 289] on fieldset "Brand logo image must be .jpg or .png and 2mb or less Add image" at bounding box center [511, 286] width 321 height 38
click at [361, 295] on div "Add image" at bounding box center [373, 297] width 45 height 14
click at [351, 290] on input "Add image" at bounding box center [350, 290] width 0 height 0
type input "C:\fakepath\cropped-header2.jpg"
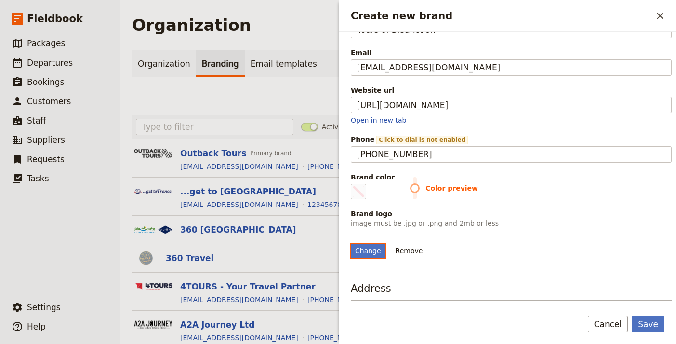
scroll to position [59, 0]
click at [412, 182] on div "Brand color #000000 Color preview" at bounding box center [511, 185] width 321 height 27
click at [410, 187] on span "Color preview" at bounding box center [541, 188] width 262 height 10
click at [363, 190] on span "Create new brand" at bounding box center [359, 191] width 12 height 12
click at [353, 183] on input "#000000" at bounding box center [353, 183] width 0 height 0
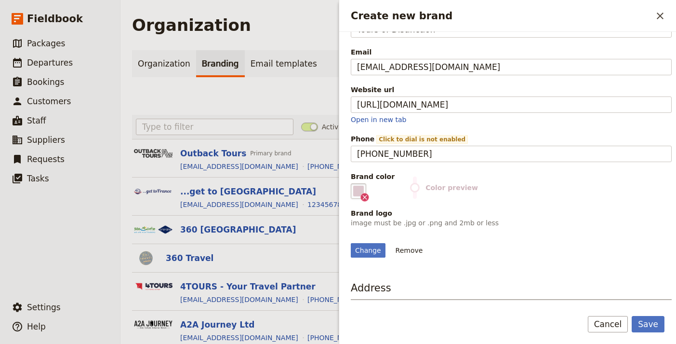
click at [584, 257] on div "Change Remove" at bounding box center [511, 244] width 321 height 26
click at [422, 186] on span "Color preview" at bounding box center [541, 188] width 262 height 10
click at [364, 192] on fieldset "#ddc8ce" at bounding box center [358, 190] width 15 height 15
click at [353, 183] on input "#ddc8ce" at bounding box center [353, 183] width 0 height 0
type input "#ce506f"
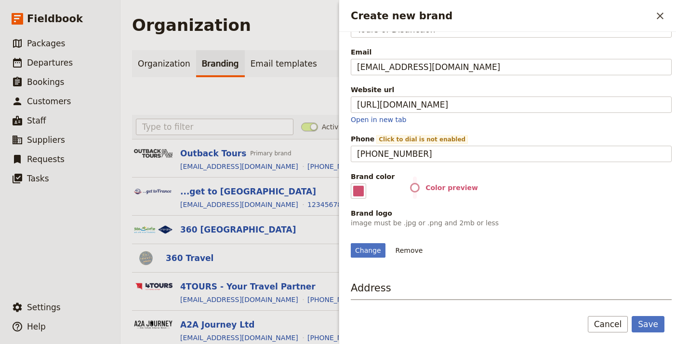
click at [579, 206] on div "Basic information Organization name Tours of Distinction Email toursofdistincti…" at bounding box center [511, 119] width 321 height 277
click at [649, 326] on button "Save" at bounding box center [648, 324] width 33 height 16
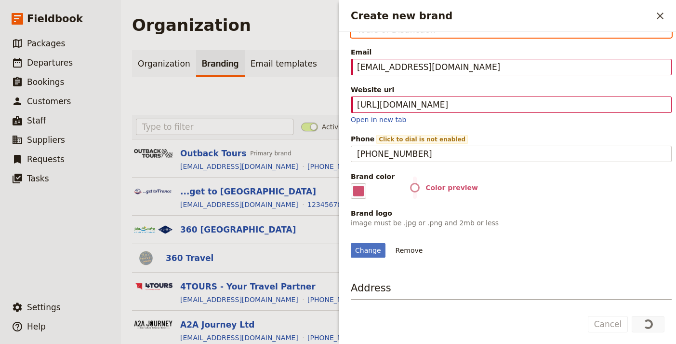
scroll to position [48, 0]
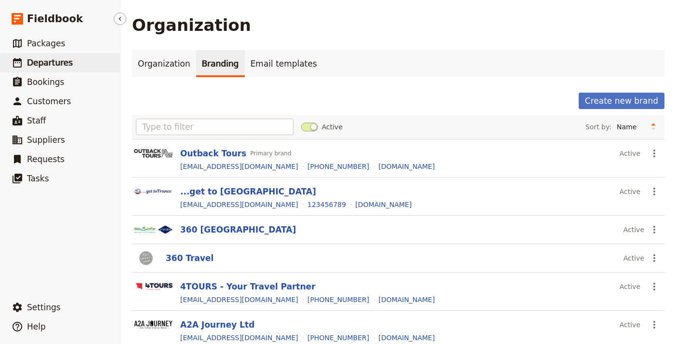
click at [47, 64] on span "Departures" at bounding box center [50, 63] width 46 height 10
select select "UPDATED_AT"
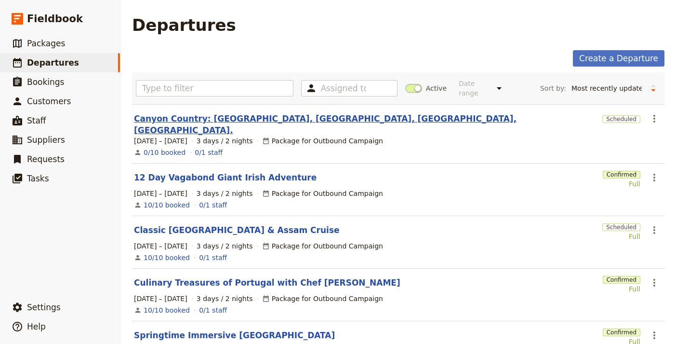
click at [177, 116] on link "Canyon Country: [GEOGRAPHIC_DATA], [GEOGRAPHIC_DATA], [GEOGRAPHIC_DATA], [GEOGR…" at bounding box center [366, 124] width 465 height 23
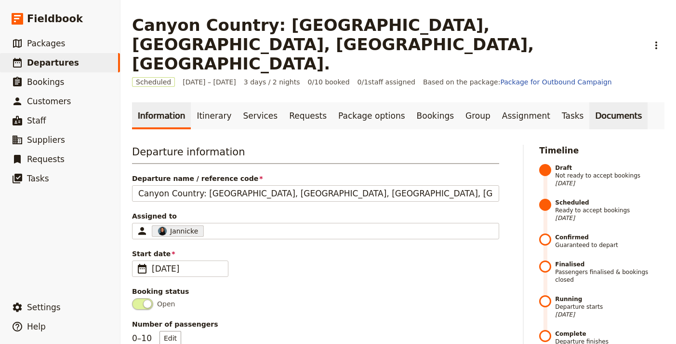
click at [591, 102] on link "Documents" at bounding box center [618, 115] width 58 height 27
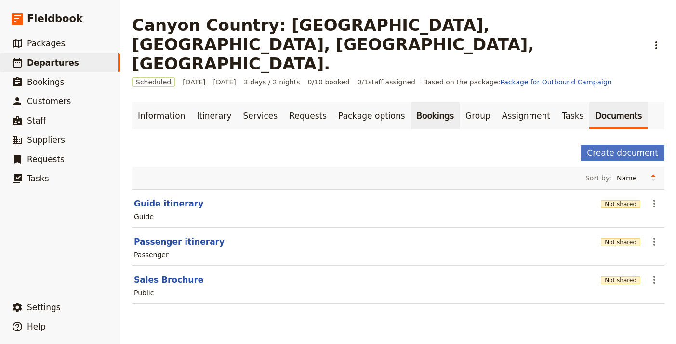
click at [411, 102] on link "Bookings" at bounding box center [435, 115] width 49 height 27
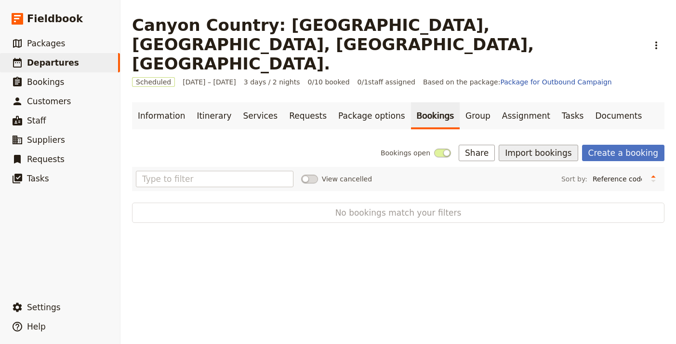
click at [532, 145] on button "Import bookings" at bounding box center [538, 153] width 79 height 16
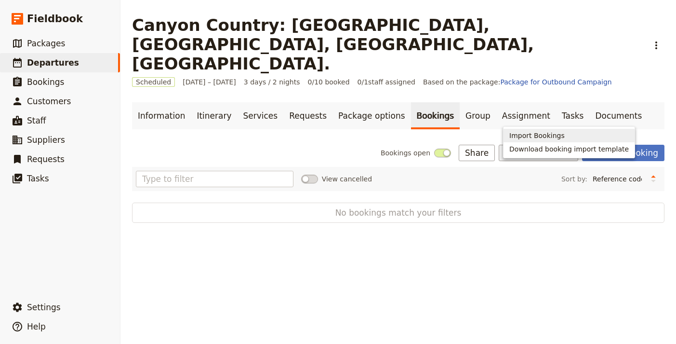
click at [527, 134] on span "Import Bookings" at bounding box center [536, 136] width 55 height 10
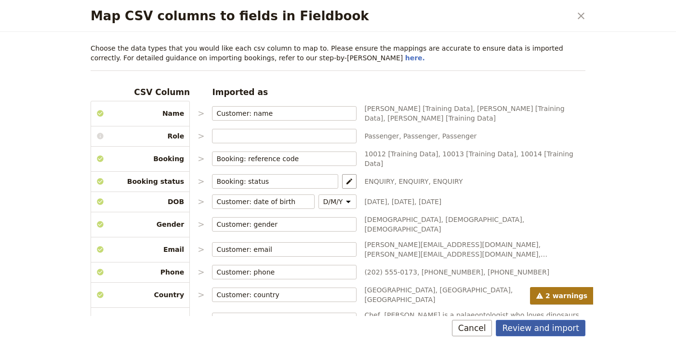
click at [555, 329] on button "Review and import" at bounding box center [541, 328] width 90 height 16
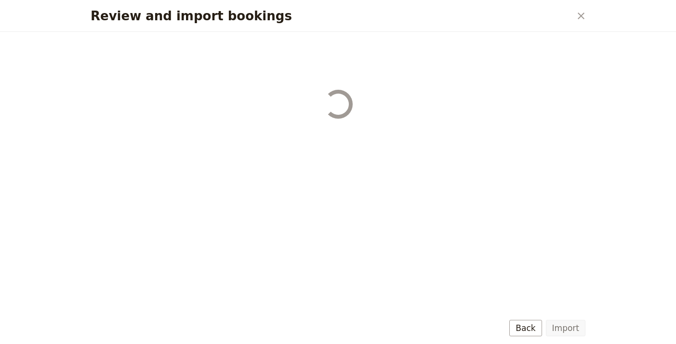
select select "68b002b7cac3c784cf00db27"
select select "68b002b7cac3c784cf00db28"
select select "68b002b7cac3c784cf00db29"
select select "68b002b7cac3c784cf00db2a"
select select "650e1b8d408bbede5b0c6045"
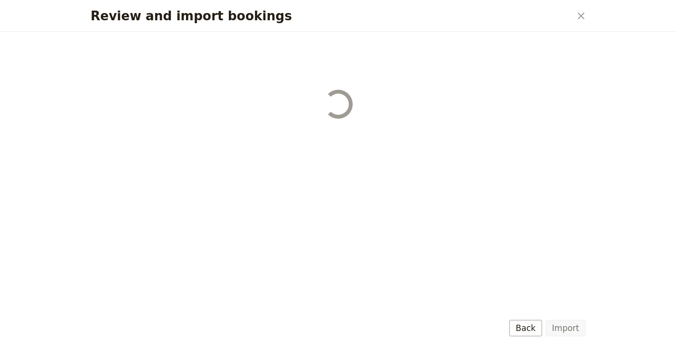
select select "68b002b7cac3c784cf00db2c"
select select "68b002b7cac3c784cf00db2d"
select select "68b002b7cac3c784cf00db2e"
select select "68b002b7cac3c784cf00db2f"
select select "68b002b7cac3c784cf00db30"
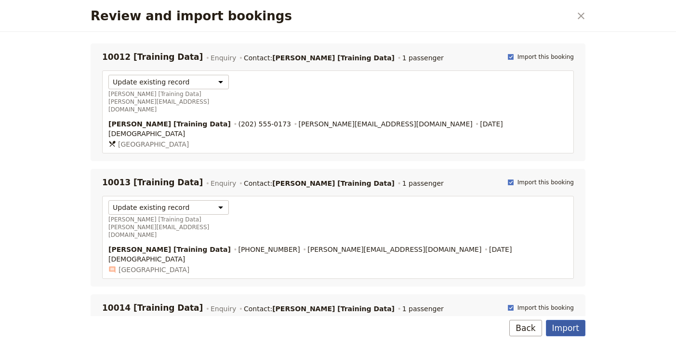
click at [577, 330] on button "Import" at bounding box center [566, 328] width 40 height 16
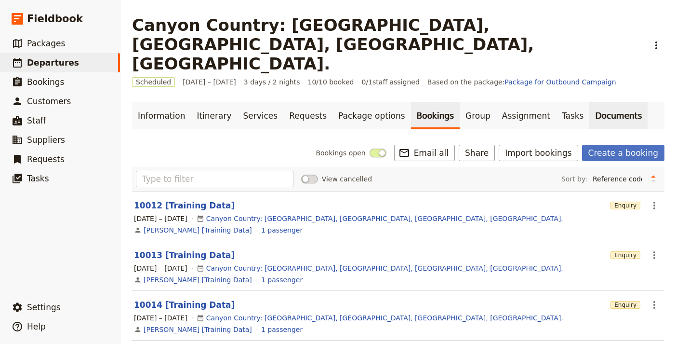
click at [589, 102] on link "Documents" at bounding box center [618, 115] width 58 height 27
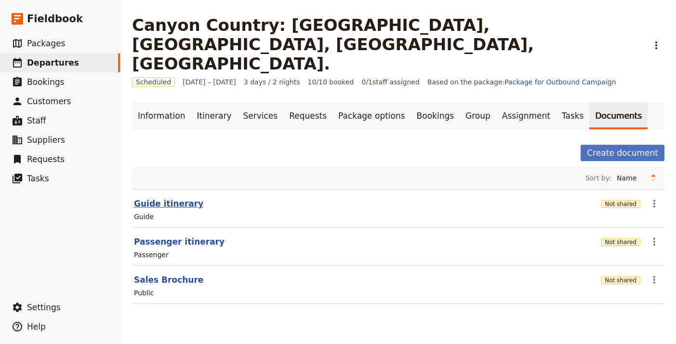
click at [174, 198] on button "Guide itinerary" at bounding box center [168, 204] width 69 height 12
select select "STAFF"
select select "RUN_SHEET"
select select "LARGE"
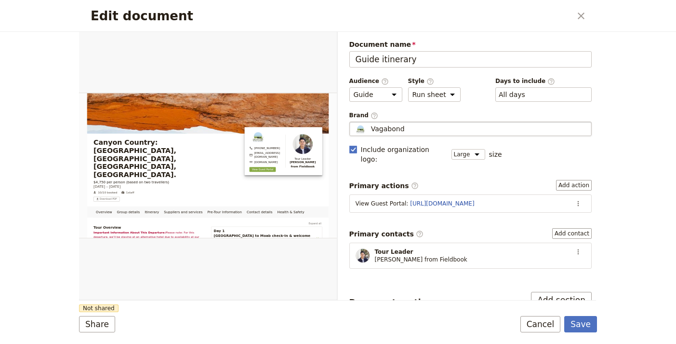
click at [397, 131] on span "Vagabond" at bounding box center [388, 129] width 34 height 10
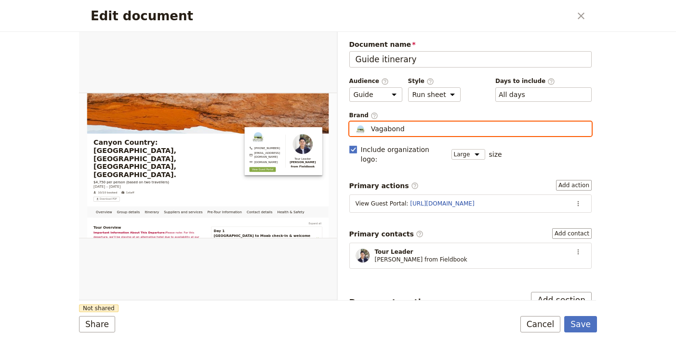
click at [354, 122] on input "Vagabond" at bounding box center [353, 121] width 0 height 0
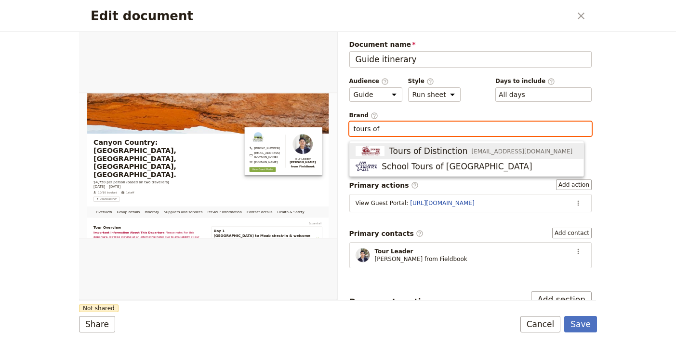
click at [408, 149] on span "Tours of Distinction" at bounding box center [428, 151] width 78 height 12
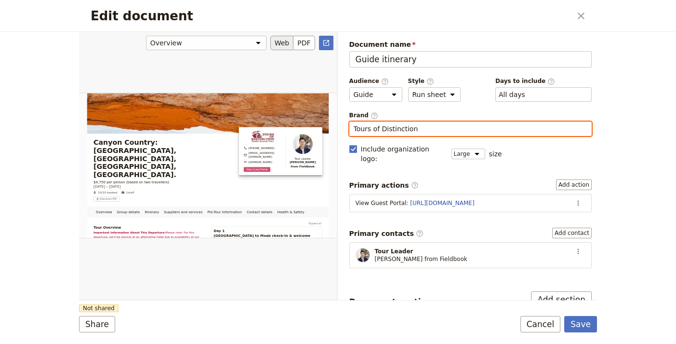
type input "Tours of Distinction"
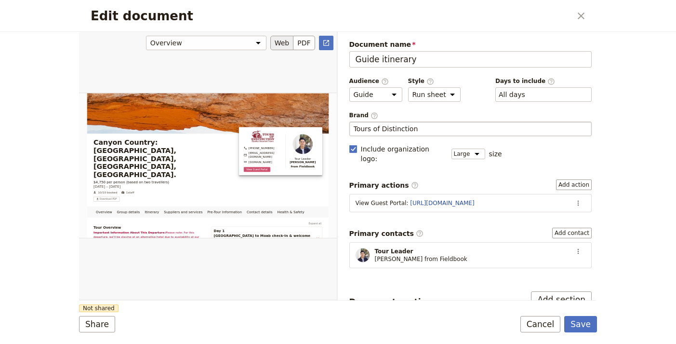
click at [171, 261] on div "Edit document" at bounding box center [208, 165] width 258 height 268
click at [96, 314] on form "Overview Group details Itinerary Suppliers and services Pre-Tour Information Co…" at bounding box center [338, 188] width 518 height 312
click at [93, 319] on button "Share" at bounding box center [97, 324] width 36 height 16
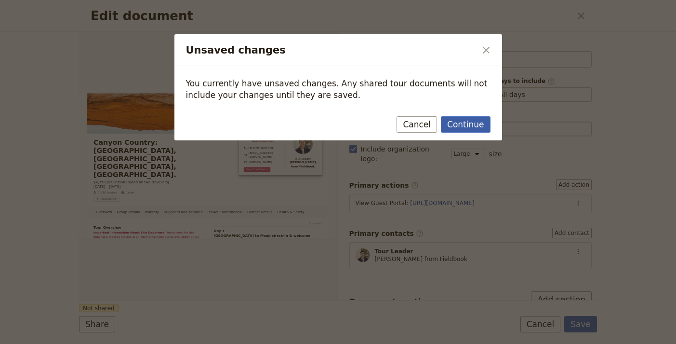
click at [487, 121] on button "Continue" at bounding box center [465, 124] width 49 height 16
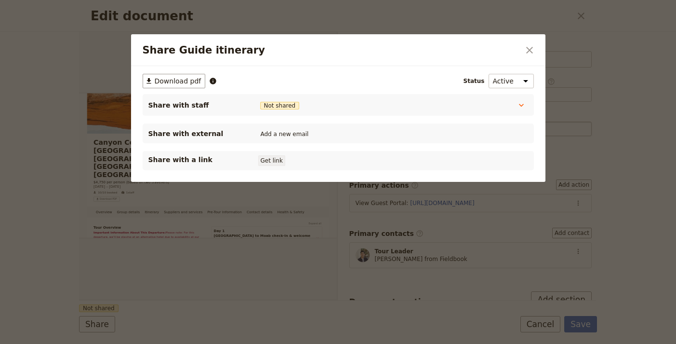
click at [270, 157] on button "Get link" at bounding box center [271, 160] width 27 height 11
click at [534, 53] on icon "Close dialog" at bounding box center [530, 50] width 12 height 12
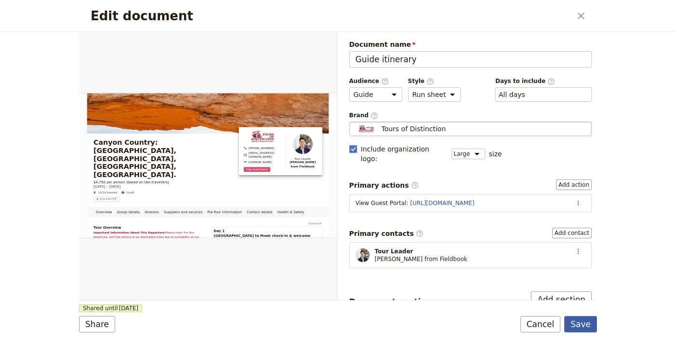
click at [584, 323] on button "Save" at bounding box center [580, 324] width 33 height 16
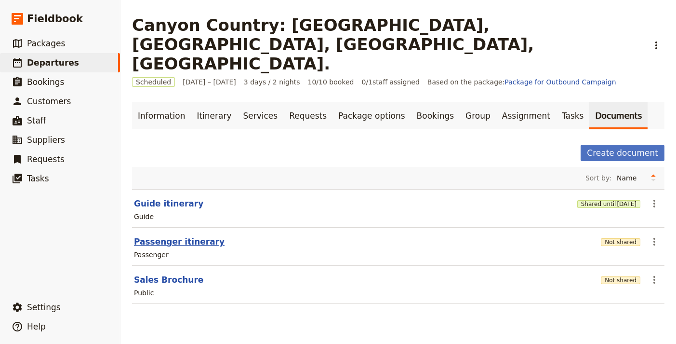
click at [156, 236] on button "Passenger itinerary" at bounding box center [179, 242] width 91 height 12
select select "PASSENGER"
select select "RUN_SHEET"
select select "LARGE"
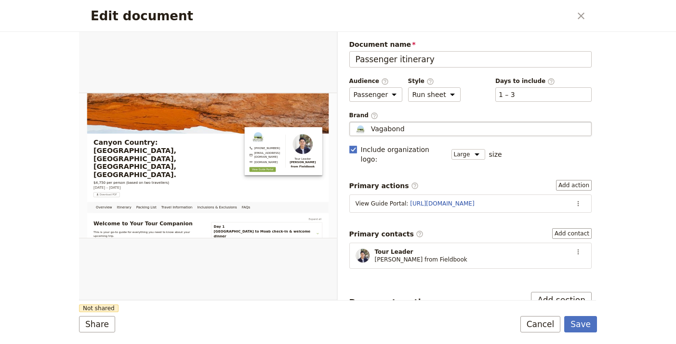
click at [443, 129] on div "Vagabond" at bounding box center [471, 129] width 234 height 10
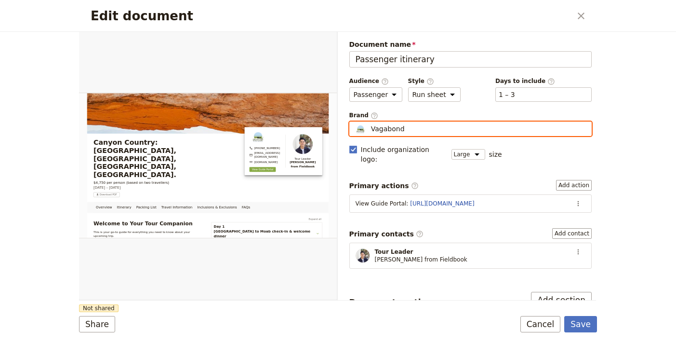
click at [354, 122] on input "Vagabond" at bounding box center [353, 121] width 0 height 0
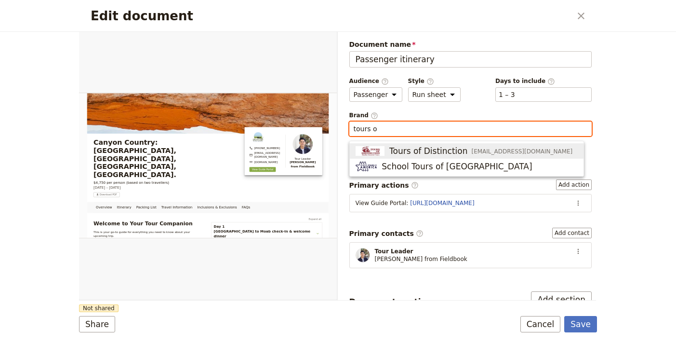
click at [441, 145] on span "Tours of Distinction" at bounding box center [428, 151] width 78 height 12
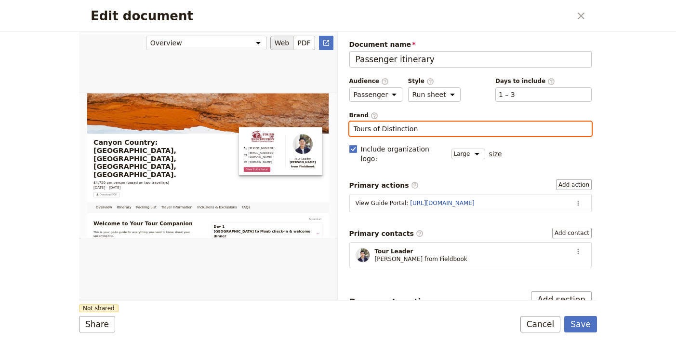
type input "Tours of Distinction"
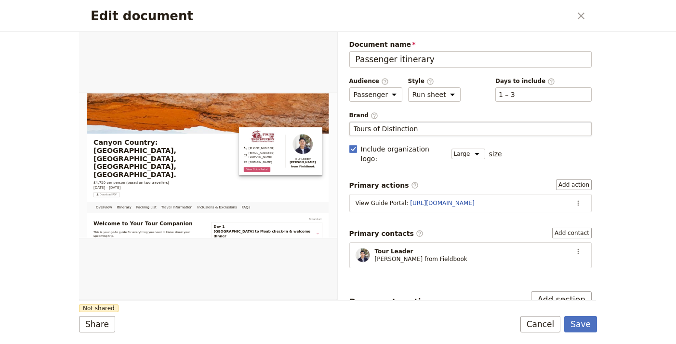
drag, startPoint x: 238, startPoint y: 296, endPoint x: 231, endPoint y: 300, distance: 7.8
click at [238, 296] on div "Edit document" at bounding box center [208, 165] width 258 height 268
click at [71, 324] on div "Edit document ​ Overview Itinerary Packing List Travel Information Inclusions &…" at bounding box center [338, 172] width 676 height 344
click at [85, 324] on button "Share" at bounding box center [97, 324] width 36 height 16
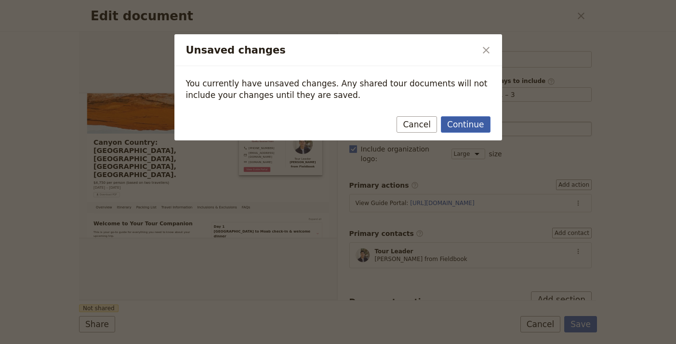
click at [476, 123] on button "Continue" at bounding box center [465, 124] width 49 height 16
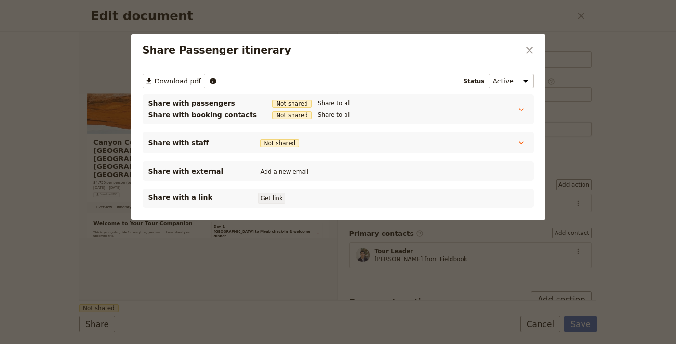
click at [281, 195] on button "Get link" at bounding box center [271, 198] width 27 height 11
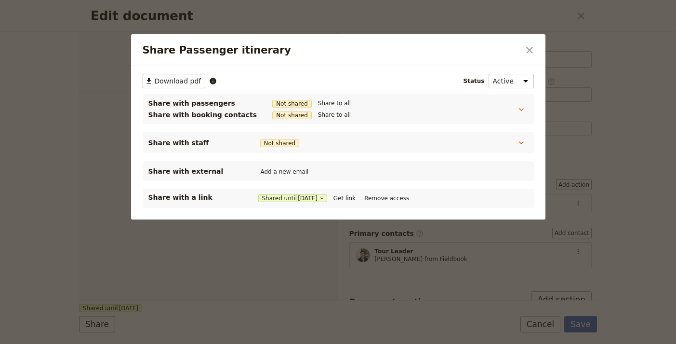
select select "PASSENGER"
select select "RUN_SHEET"
select select "LARGE"
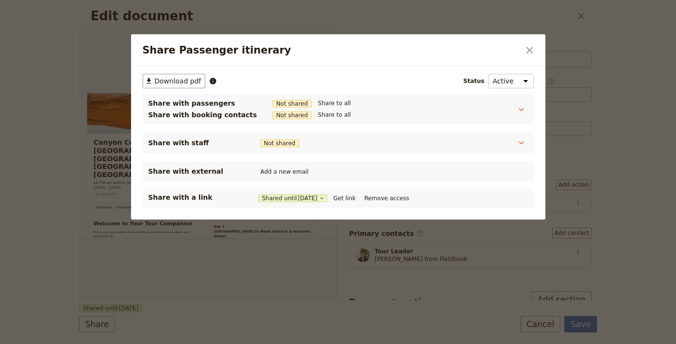
click at [537, 48] on div "Share Passenger itinerary ​" at bounding box center [338, 50] width 415 height 32
click at [532, 45] on icon "Close dialog" at bounding box center [530, 50] width 12 height 12
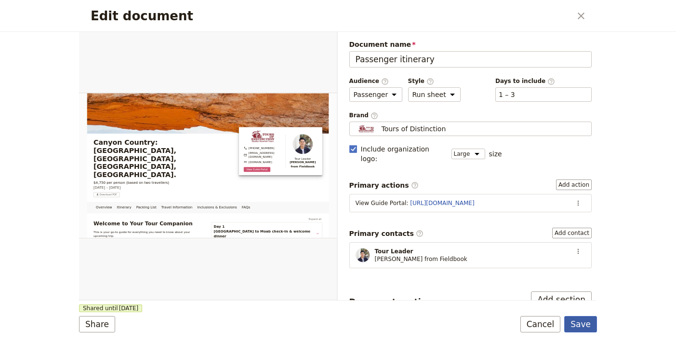
click at [586, 324] on button "Save" at bounding box center [580, 324] width 33 height 16
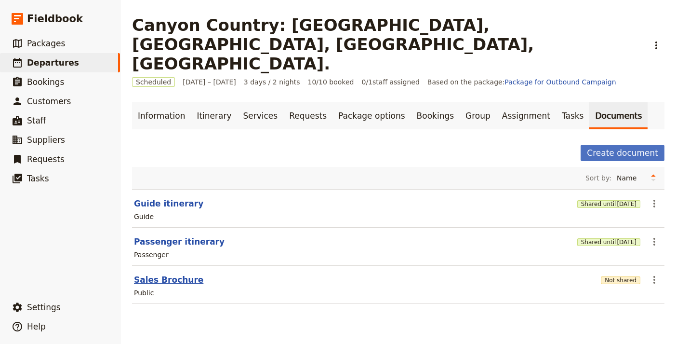
click at [157, 274] on button "Sales Brochure" at bounding box center [168, 280] width 69 height 12
select select "DEFAULT"
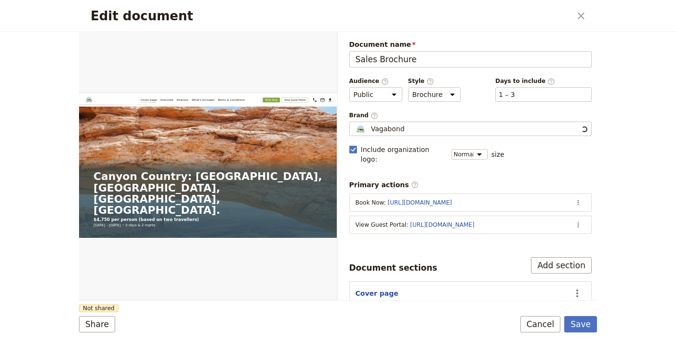
scroll to position [2, 0]
click at [479, 130] on div "Vagabond" at bounding box center [471, 129] width 234 height 10
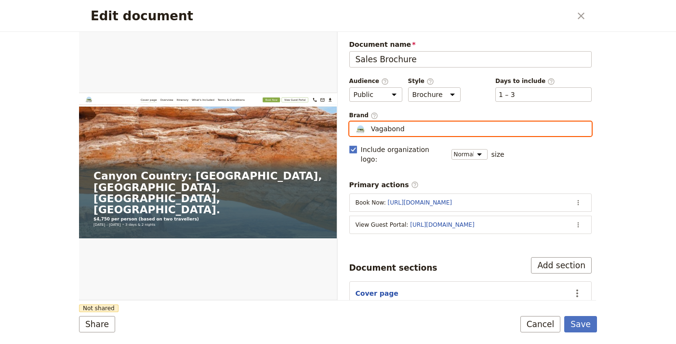
click at [354, 122] on input "Vagabond" at bounding box center [353, 121] width 0 height 0
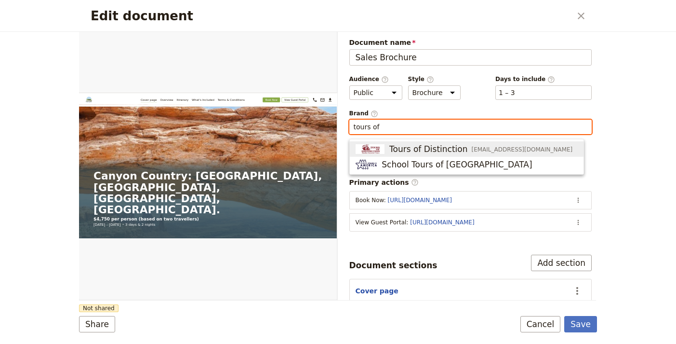
click at [471, 152] on span "toursofdistinctionlv@gmail.com" at bounding box center [521, 150] width 101 height 8
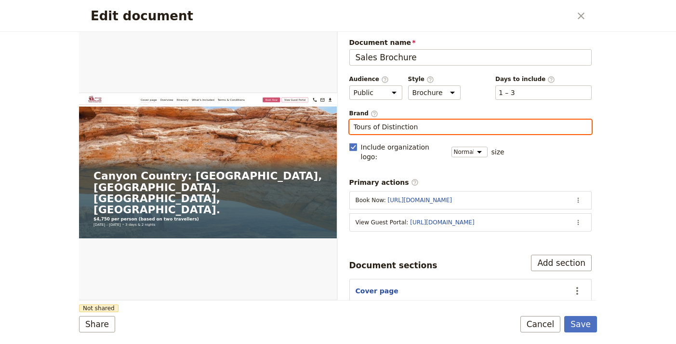
type input "Tours of Distinction"
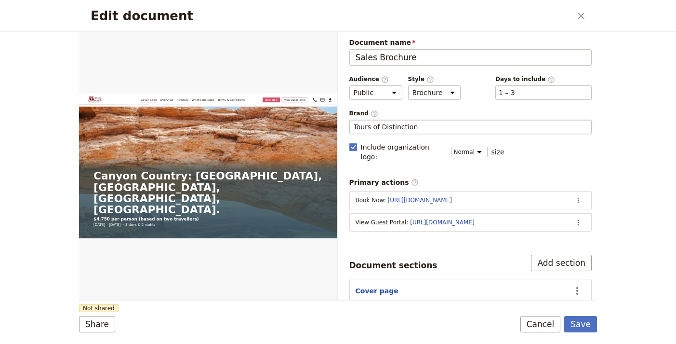
click at [252, 298] on div "Edit document" at bounding box center [208, 165] width 258 height 268
click at [97, 327] on button "Share" at bounding box center [97, 324] width 36 height 16
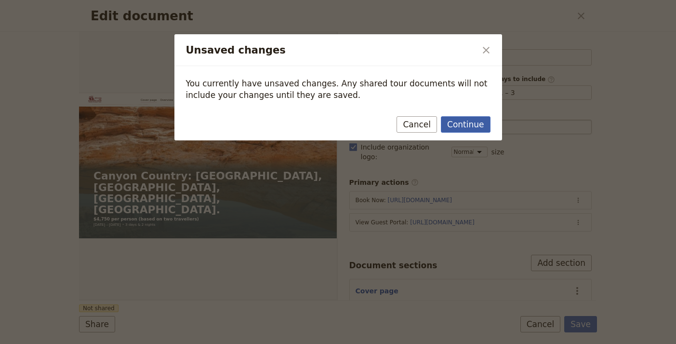
click at [468, 129] on button "Continue" at bounding box center [465, 124] width 49 height 16
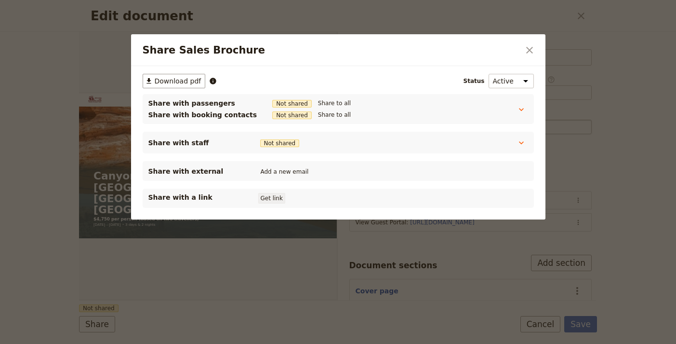
click at [278, 193] on button "Get link" at bounding box center [271, 198] width 27 height 11
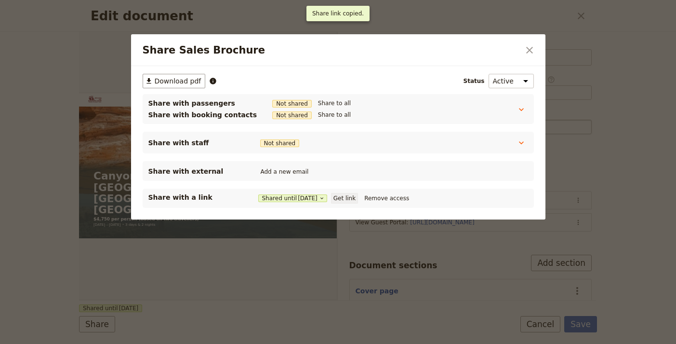
click at [358, 199] on button "Get link" at bounding box center [344, 198] width 27 height 11
click at [348, 199] on button "Get link" at bounding box center [344, 198] width 27 height 11
click at [523, 48] on button "​" at bounding box center [530, 50] width 16 height 16
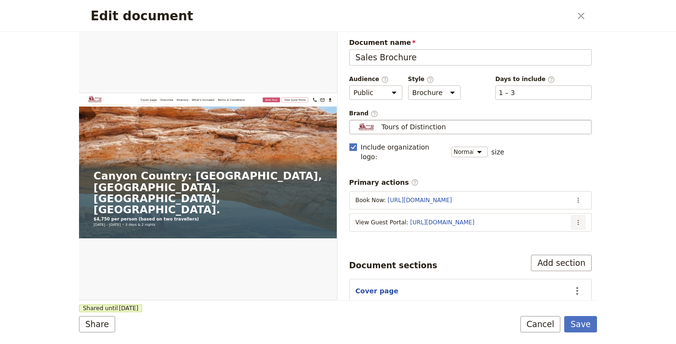
click at [575, 218] on icon "Actions" at bounding box center [579, 222] width 8 height 8
click at [571, 234] on span "Edit action" at bounding box center [533, 233] width 78 height 10
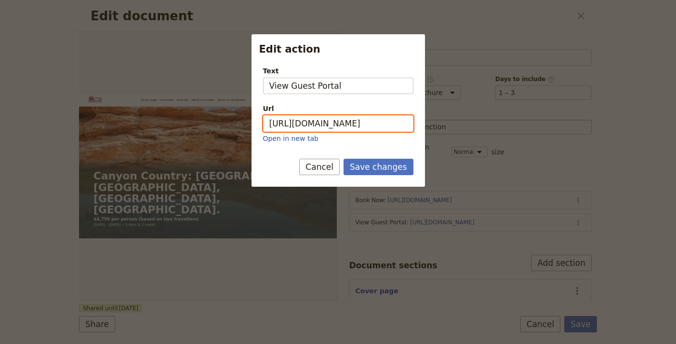
click at [354, 129] on input "https://trips.fieldbook.com/d/w1Hvvwr1ALQIiqGsvu-RA" at bounding box center [338, 123] width 150 height 16
paste input "AgJN79pmG8k6lPdqXR-IP"
type input "https://trips.fieldbook.com/d/AgJN79pmG8k6lPdqXR-IP"
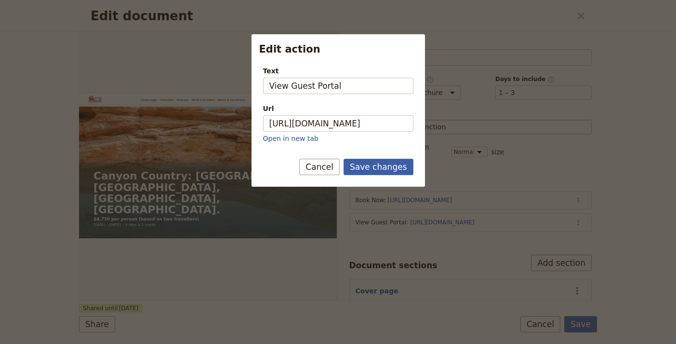
click at [387, 168] on button "Save changes" at bounding box center [379, 167] width 70 height 16
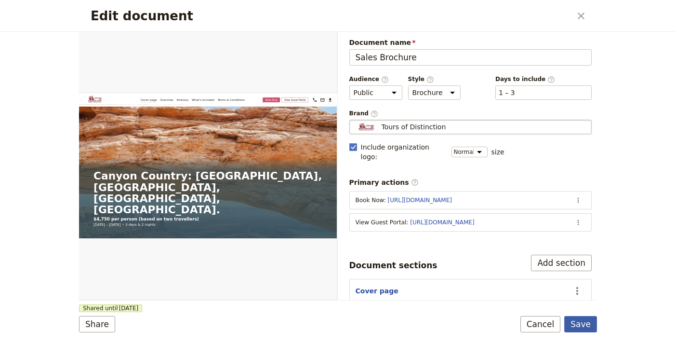
click at [592, 326] on button "Save" at bounding box center [580, 324] width 33 height 16
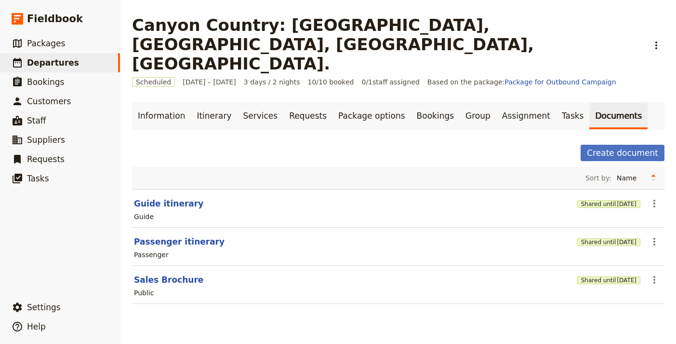
click at [160, 249] on div "Passenger" at bounding box center [398, 255] width 531 height 12
click at [165, 236] on button "Passenger itinerary" at bounding box center [179, 242] width 91 height 12
select select "PASSENGER"
select select "RUN_SHEET"
select select "LARGE"
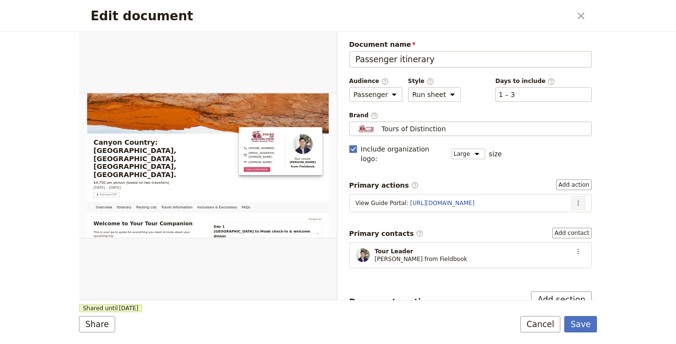
click at [575, 196] on button "​" at bounding box center [578, 203] width 14 height 14
click at [569, 214] on span "Edit action" at bounding box center [547, 214] width 50 height 10
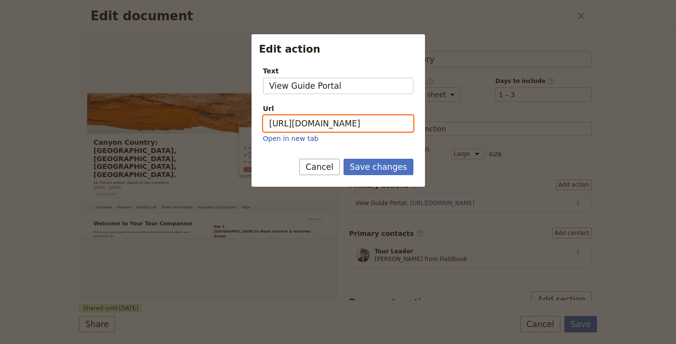
click at [342, 121] on input "https://trips.fieldbook.com/d/zatS1qkTLF9wPnJT0xPuB" at bounding box center [338, 123] width 150 height 16
paste input "nHcUcTAmIBtlqiLFixyLc"
type input "https://trips.fieldbook.com/d/nHcUcTAmIBtlqiLFixyLc"
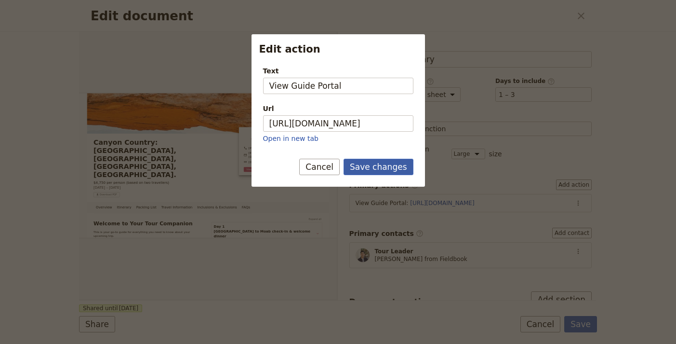
click at [371, 166] on button "Save changes" at bounding box center [379, 167] width 70 height 16
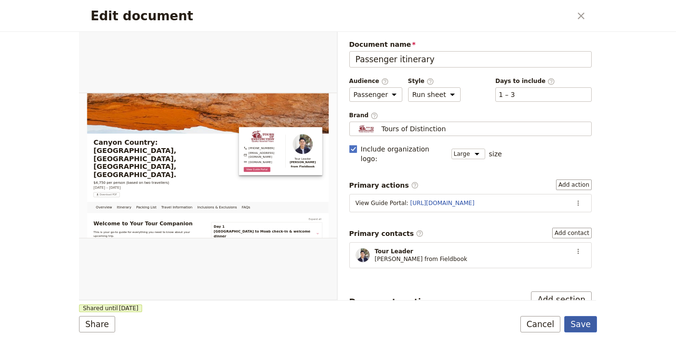
click at [582, 328] on button "Save" at bounding box center [580, 324] width 33 height 16
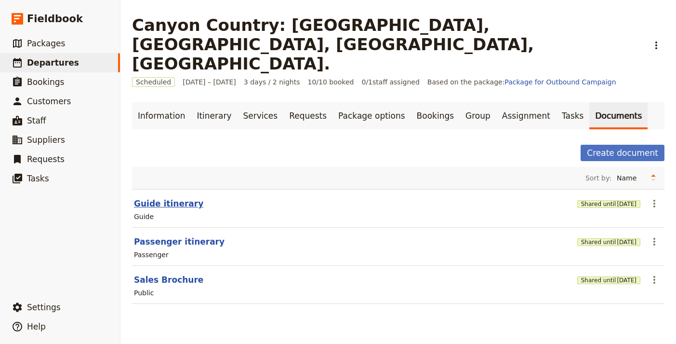
click at [168, 198] on button "Guide itinerary" at bounding box center [168, 204] width 69 height 12
select select "STAFF"
select select "RUN_SHEET"
select select "LARGE"
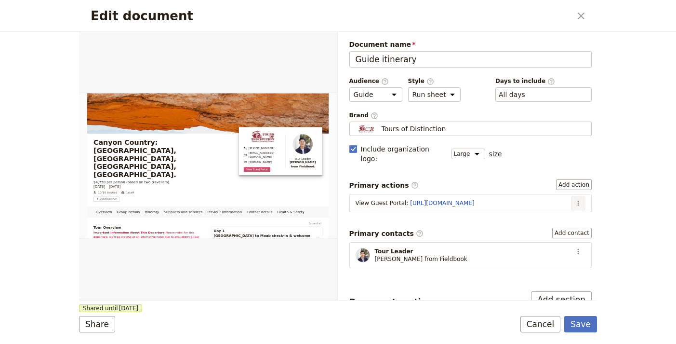
click at [575, 199] on icon "Actions" at bounding box center [579, 203] width 8 height 8
click at [564, 213] on span "Edit action" at bounding box center [547, 214] width 50 height 10
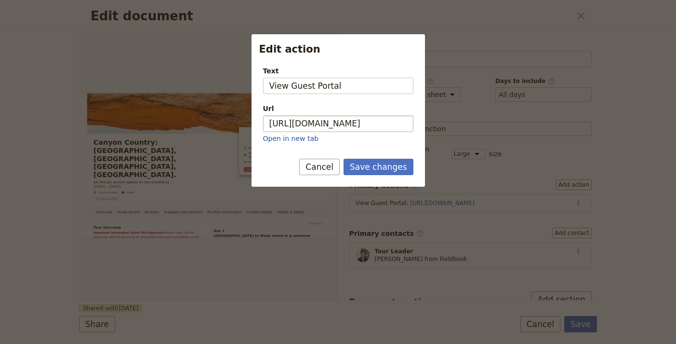
drag, startPoint x: 358, startPoint y: 112, endPoint x: 357, endPoint y: 120, distance: 8.3
click at [358, 112] on div "Url" at bounding box center [338, 109] width 150 height 10
click at [358, 115] on input "https://trips.fieldbook.com/d/w1Hvvwr1ALQIiqGsvu-RA" at bounding box center [338, 123] width 150 height 16
click at [358, 120] on input "https://trips.fieldbook.com/d/w1Hvvwr1ALQIiqGsvu-RA" at bounding box center [338, 123] width 150 height 16
paste input "AgJN79pmG8k6lPdqXR-IP"
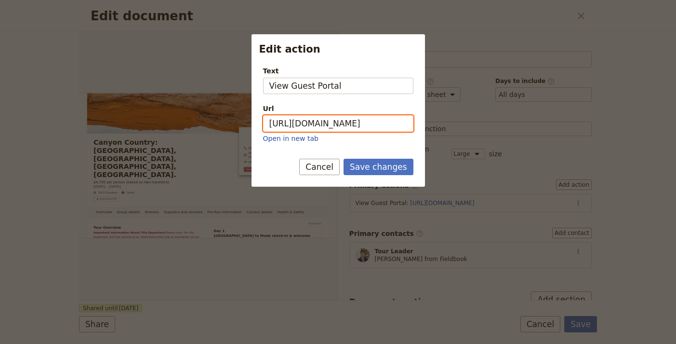
scroll to position [0, 66]
type input "https://trips.fieldbook.com/d/AgJN79pmG8k6lPdqXR-IP"
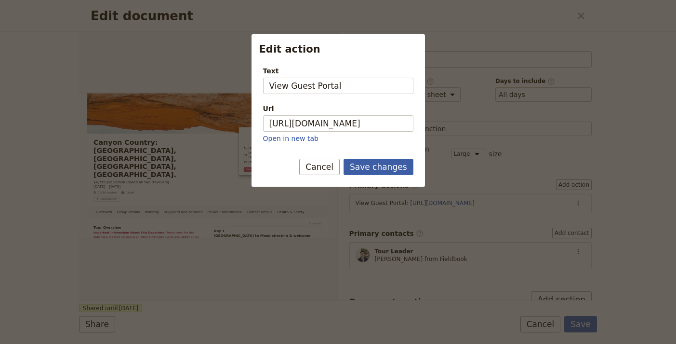
click at [399, 167] on button "Save changes" at bounding box center [379, 167] width 70 height 16
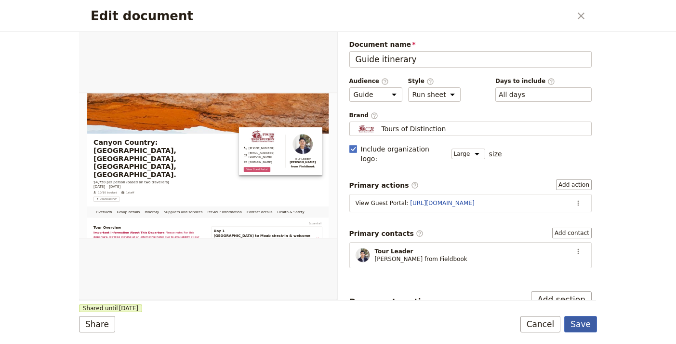
click at [580, 325] on button "Save" at bounding box center [580, 324] width 33 height 16
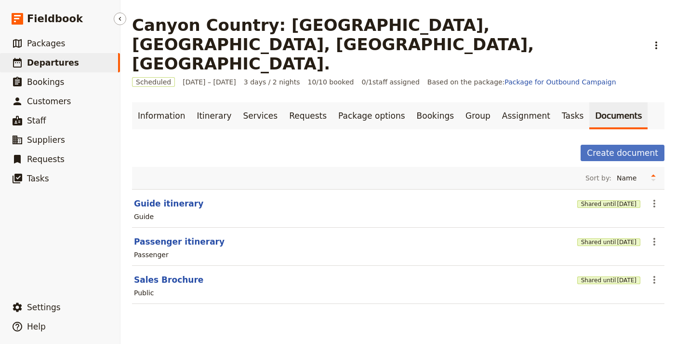
click at [49, 61] on span "Departures" at bounding box center [53, 63] width 52 height 10
select select "UPDATED_AT"
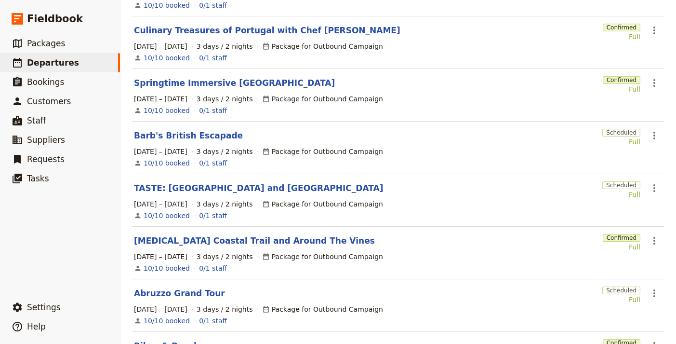
scroll to position [252, 0]
click at [218, 78] on link "Springtime Immersive Umbria" at bounding box center [234, 84] width 201 height 12
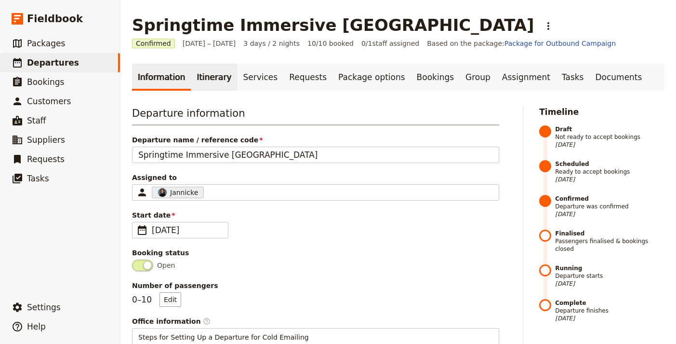
click at [209, 69] on link "Itinerary" at bounding box center [214, 77] width 46 height 27
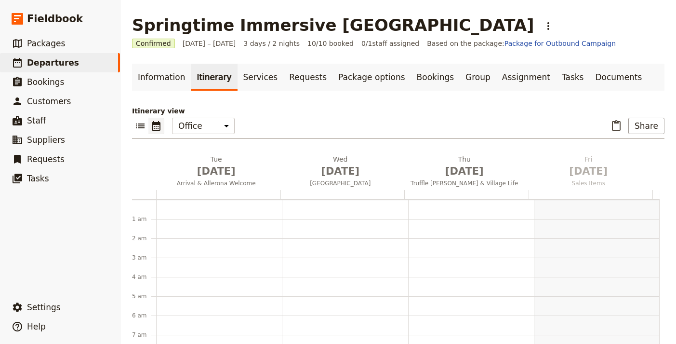
scroll to position [125, 0]
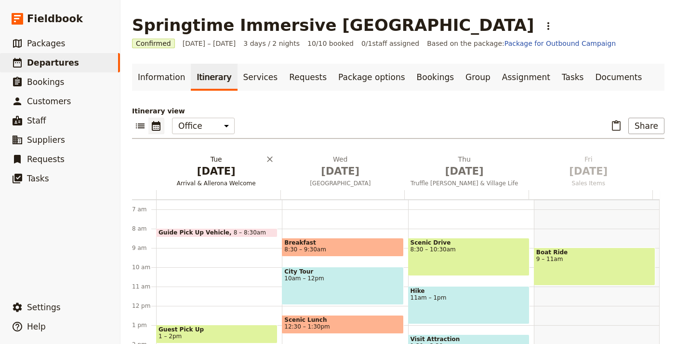
click at [226, 175] on span "Sep 1" at bounding box center [216, 171] width 113 height 14
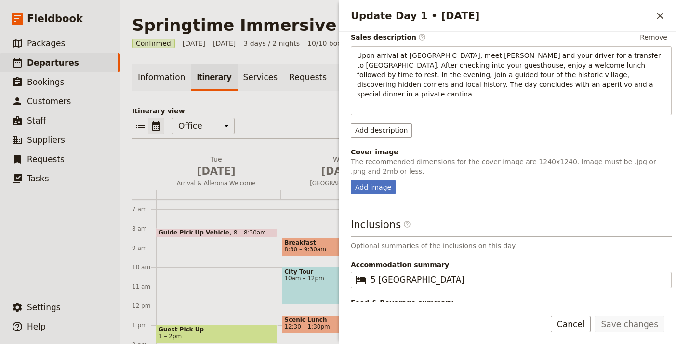
scroll to position [147, 0]
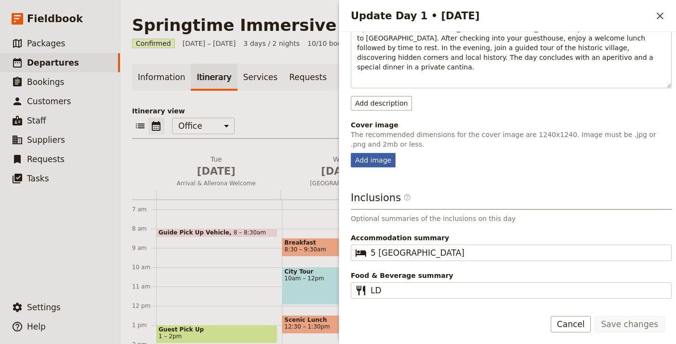
click at [382, 155] on div "Add image" at bounding box center [373, 160] width 45 height 14
click at [351, 153] on input "Add image" at bounding box center [350, 152] width 0 height 0
type input "C:\fakepath\iStock-1431904450.jpg"
click at [624, 333] on div "Save changes Cancel" at bounding box center [507, 330] width 337 height 28
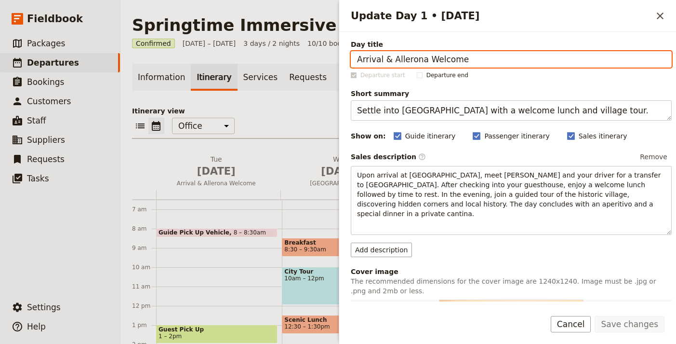
scroll to position [297, 0]
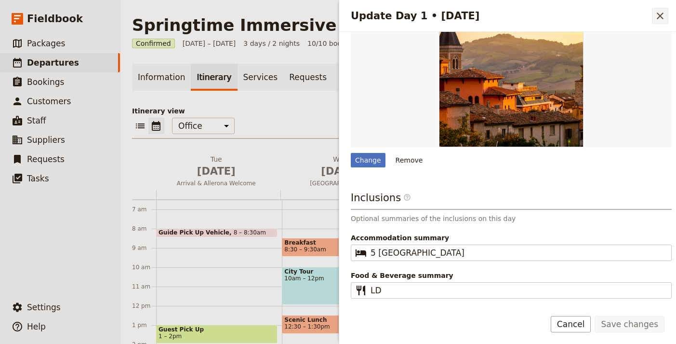
click at [667, 23] on button "​" at bounding box center [660, 16] width 16 height 16
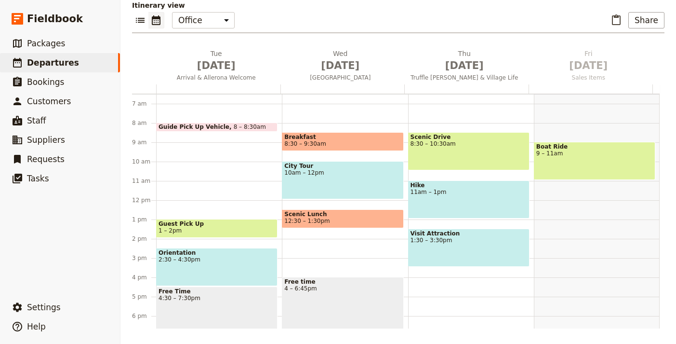
scroll to position [228, 0]
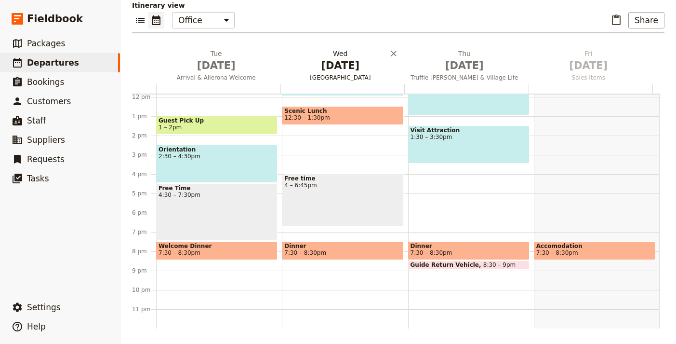
click at [335, 72] on span "Sep 2" at bounding box center [340, 65] width 113 height 14
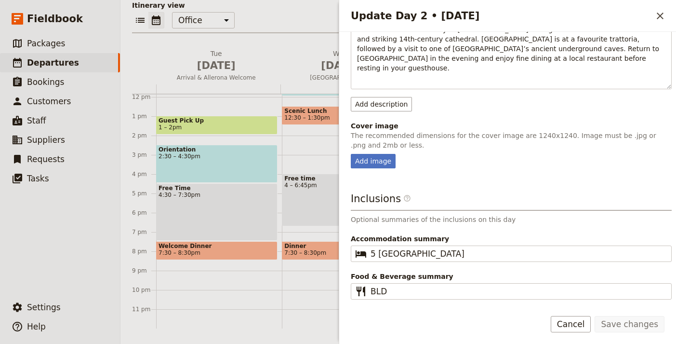
scroll to position [147, 0]
click at [371, 153] on div "Add image" at bounding box center [373, 160] width 45 height 14
click at [351, 152] on input "Add image" at bounding box center [350, 152] width 0 height 0
type input "C:\fakepath\italy-umbria-old-town-orvieto.jpeg"
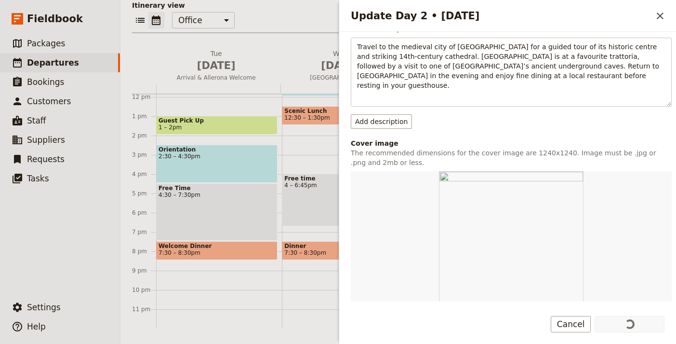
scroll to position [0, 0]
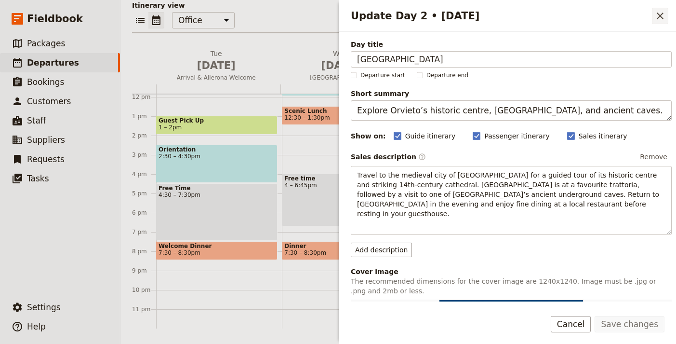
click at [658, 13] on icon "Close drawer" at bounding box center [660, 16] width 7 height 7
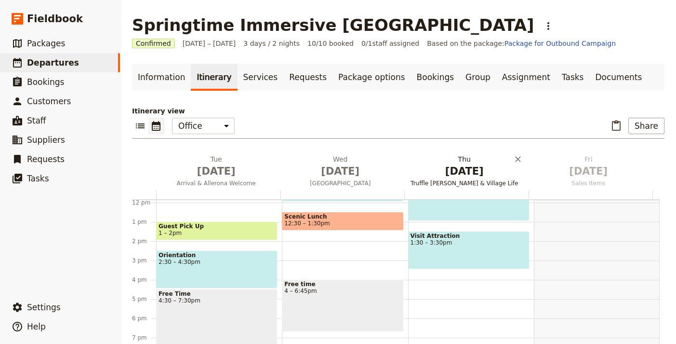
click at [443, 169] on span "Sep 3" at bounding box center [464, 171] width 113 height 14
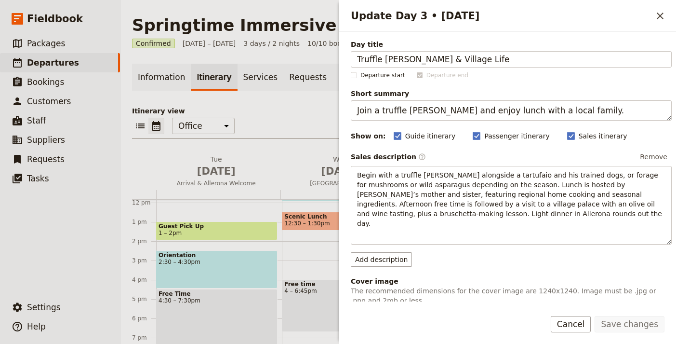
scroll to position [168, 0]
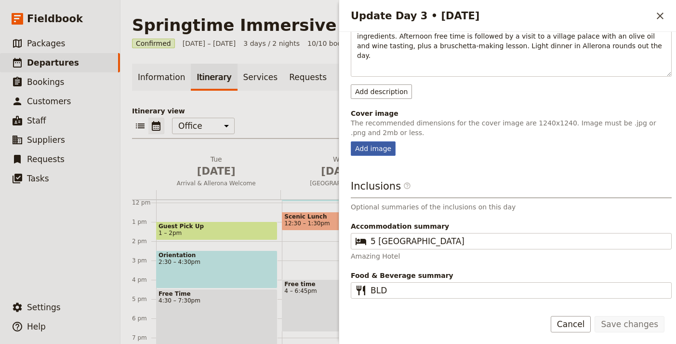
click at [362, 143] on div "Add image" at bounding box center [373, 148] width 45 height 14
click at [351, 141] on input "Add image" at bounding box center [350, 141] width 0 height 0
type input "C:\fakepath\a-weekend-in-umbria-6405ae167ffaf.jpg"
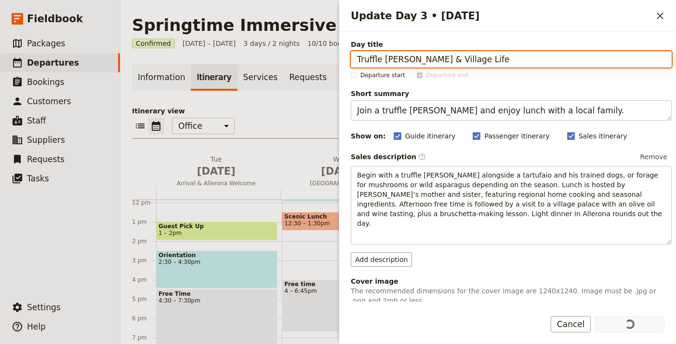
scroll to position [170, 0]
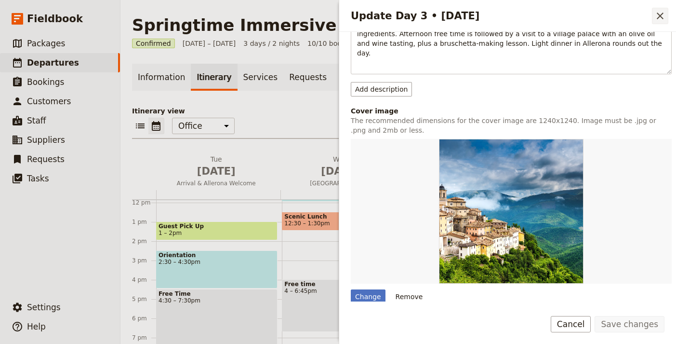
click at [659, 16] on icon "Close drawer" at bounding box center [661, 16] width 12 height 12
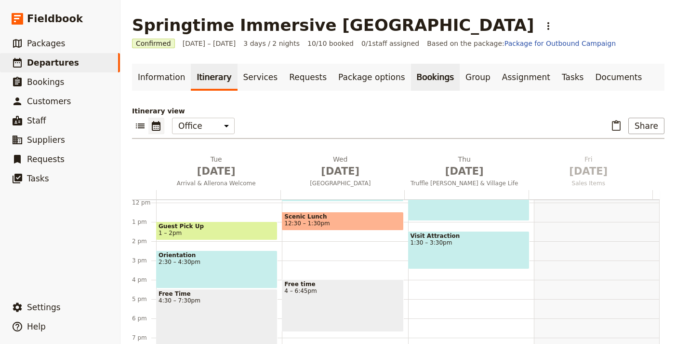
click at [411, 79] on link "Bookings" at bounding box center [435, 77] width 49 height 27
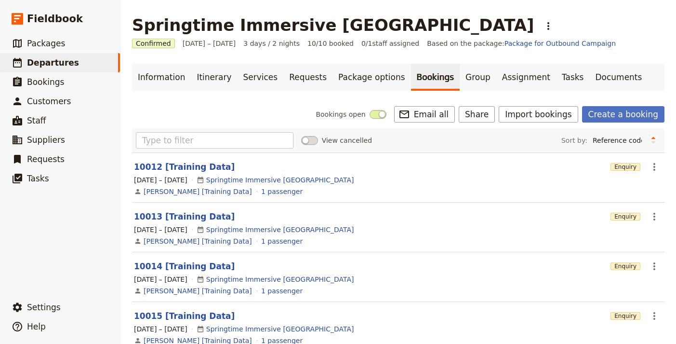
click at [411, 79] on link "Bookings" at bounding box center [435, 77] width 49 height 27
click at [79, 55] on link "​ Departures" at bounding box center [60, 62] width 120 height 19
select select "UPDATED_AT"
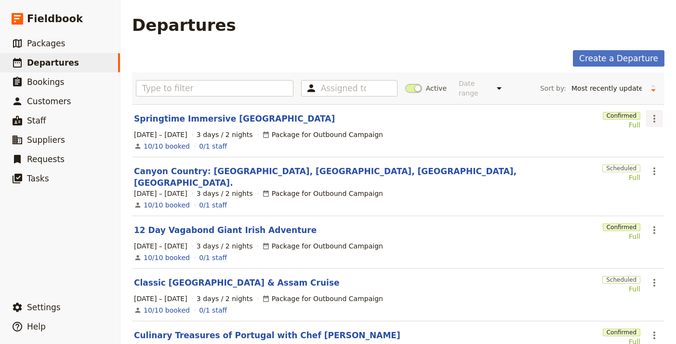
click at [649, 113] on icon "Actions" at bounding box center [655, 119] width 12 height 12
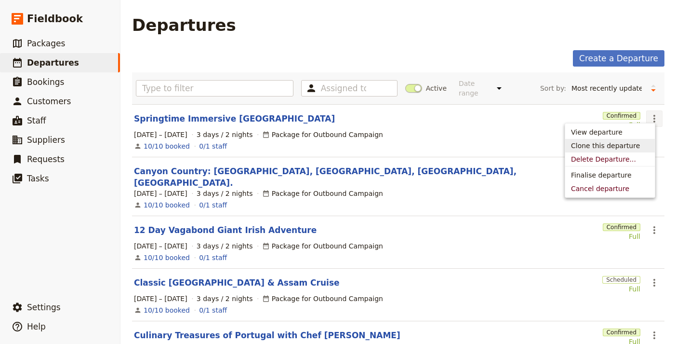
click at [616, 143] on span "Clone this departure" at bounding box center [605, 146] width 69 height 10
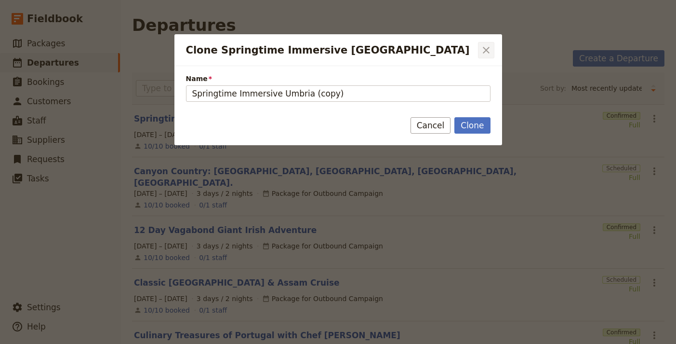
click at [486, 52] on icon "Close dialog" at bounding box center [487, 50] width 12 height 12
click at [486, 52] on div "Create a Departure" at bounding box center [398, 58] width 533 height 16
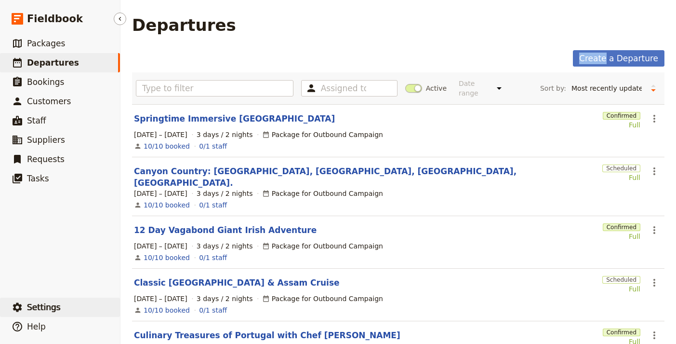
click at [83, 307] on button "​ Settings" at bounding box center [60, 306] width 120 height 19
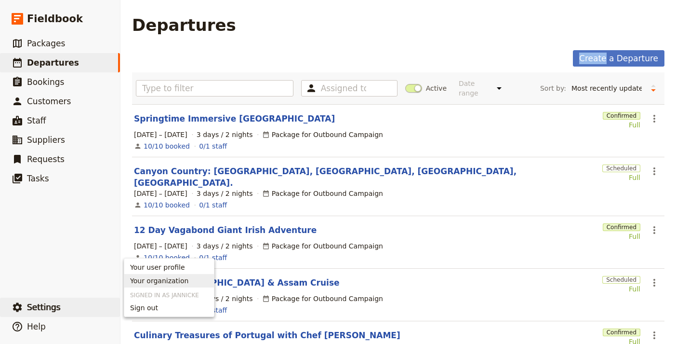
click at [158, 278] on span "Your organization" at bounding box center [159, 281] width 58 height 10
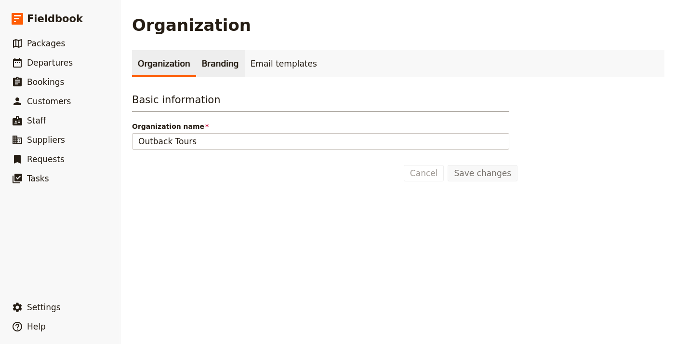
click at [199, 68] on link "Branding" at bounding box center [220, 63] width 49 height 27
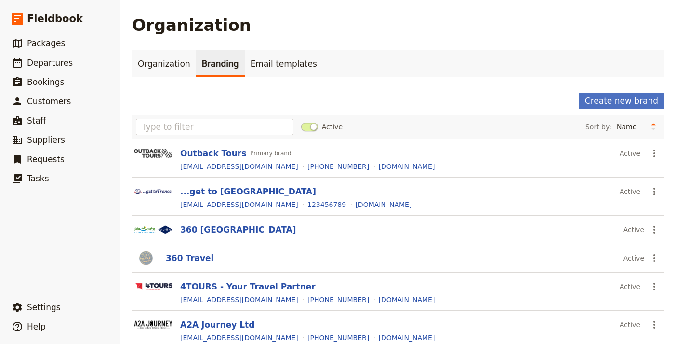
click at [194, 117] on div "Active Sort by: Name Most recently updated Most recently created" at bounding box center [398, 127] width 533 height 24
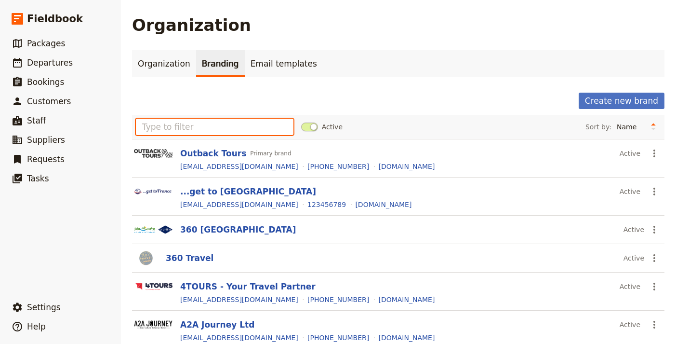
click at [191, 127] on input "text" at bounding box center [215, 127] width 158 height 16
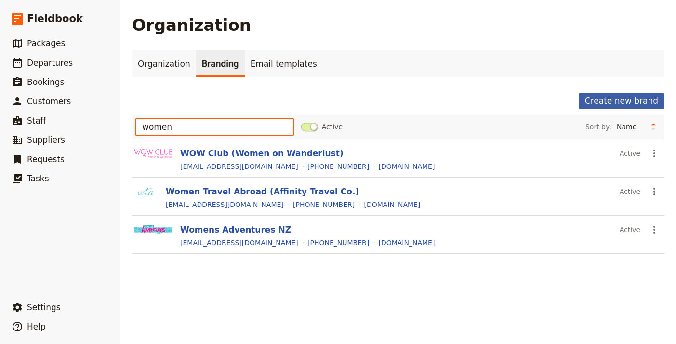
type input "women"
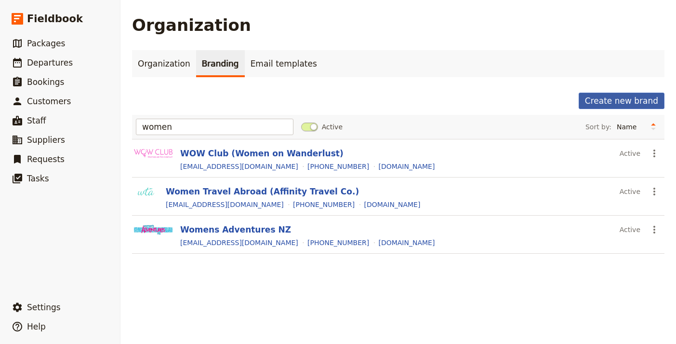
click at [608, 98] on button "Create new brand" at bounding box center [622, 101] width 86 height 16
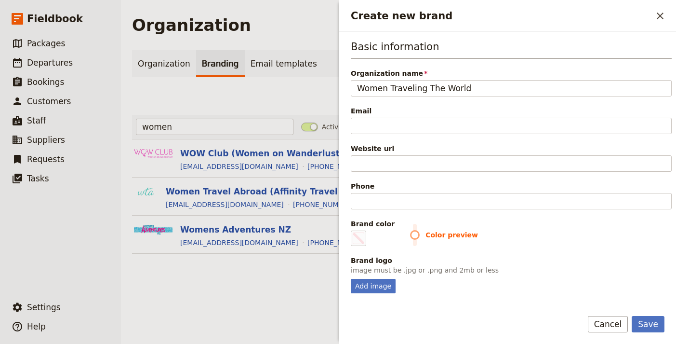
type input "Women Traveling The World"
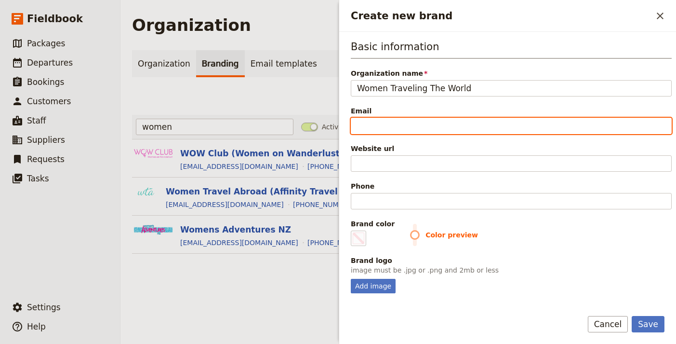
click at [388, 125] on input "Email" at bounding box center [511, 126] width 321 height 16
paste input "[EMAIL_ADDRESS][DOMAIN_NAME]"
type input "[EMAIL_ADDRESS][DOMAIN_NAME]"
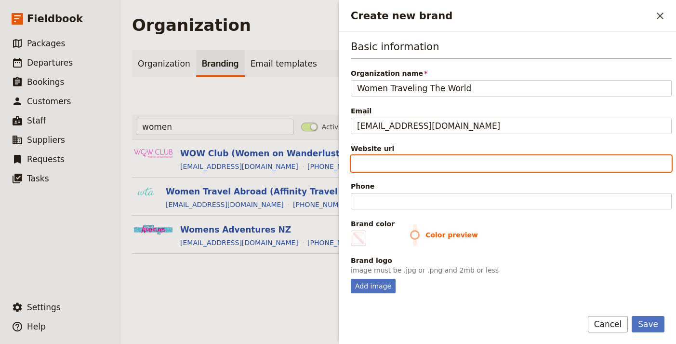
click at [426, 158] on input "Website url" at bounding box center [511, 163] width 321 height 16
paste input "https://womentravelingtheworld.com"
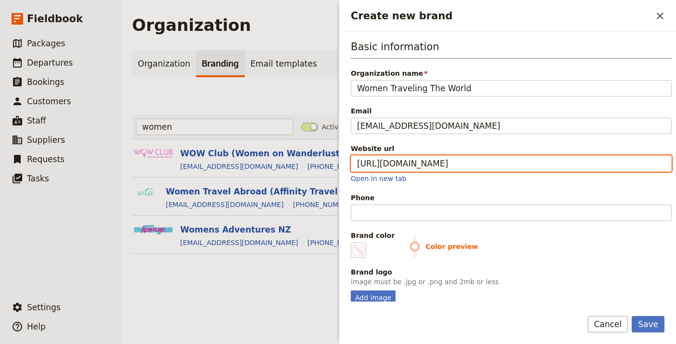
type input "https://womentravelingtheworld.com"
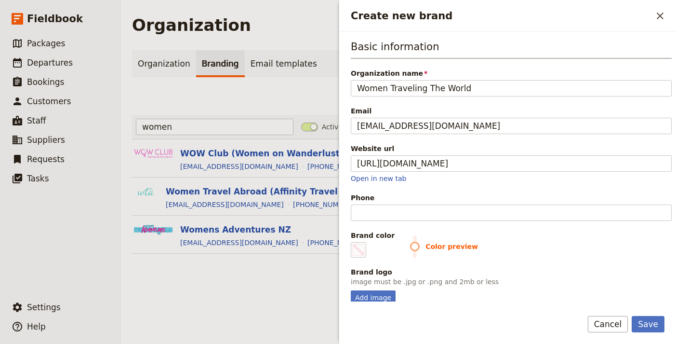
click at [522, 222] on div "Basic information Organization name Women Traveling The World Email info@woment…" at bounding box center [511, 172] width 321 height 265
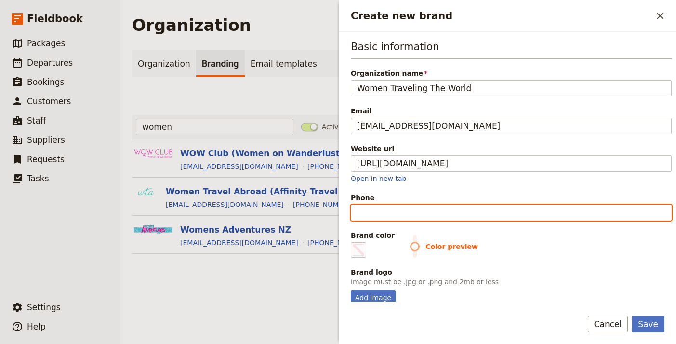
click at [530, 215] on input "Phone" at bounding box center [511, 212] width 321 height 16
paste input "[PHONE_NUMBER]"
type input "[PHONE_NUMBER]"
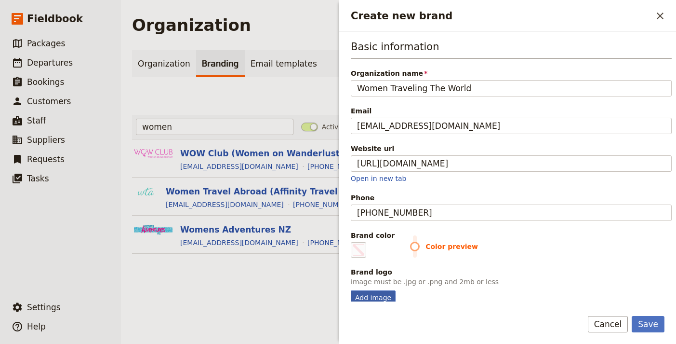
click at [359, 296] on div "Add image" at bounding box center [373, 297] width 45 height 14
click at [351, 290] on input "Add image" at bounding box center [350, 290] width 0 height 0
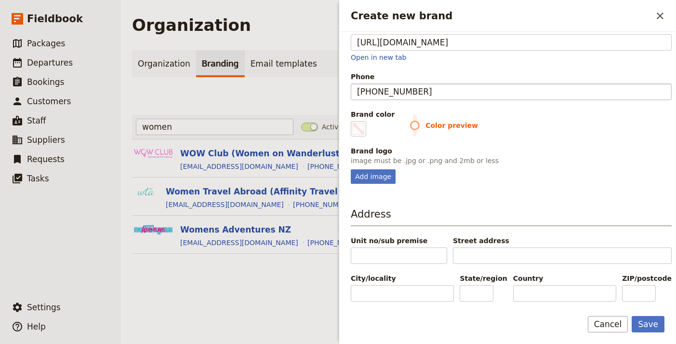
scroll to position [119, 0]
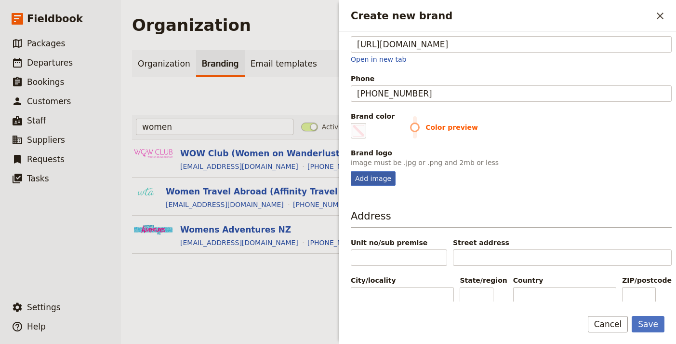
click at [371, 175] on div "Add image" at bounding box center [373, 178] width 45 height 14
click at [351, 171] on input "Add image" at bounding box center [350, 171] width 0 height 0
type input "C:\fakepath\images (3).png"
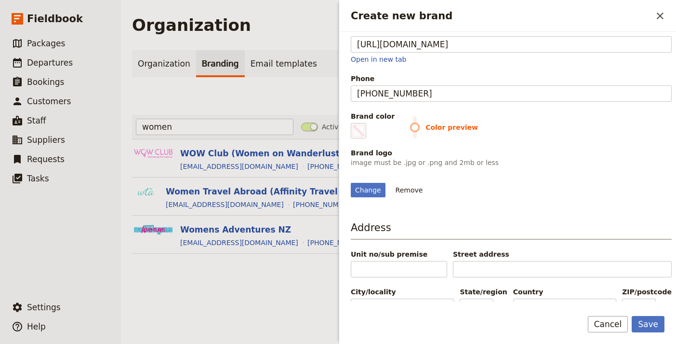
click at [410, 126] on span "Color preview" at bounding box center [541, 127] width 262 height 10
click at [357, 128] on span "Create new brand" at bounding box center [359, 131] width 12 height 12
click at [353, 123] on input "#000000" at bounding box center [353, 122] width 0 height 0
type input "#bf1e2d"
click at [562, 197] on div "Change Remove" at bounding box center [511, 184] width 321 height 26
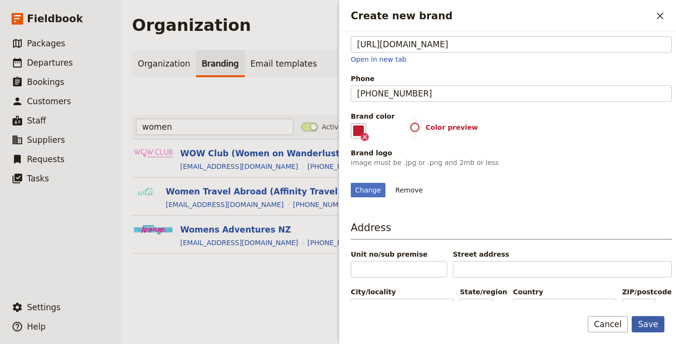
click at [661, 325] on button "Save" at bounding box center [648, 324] width 33 height 16
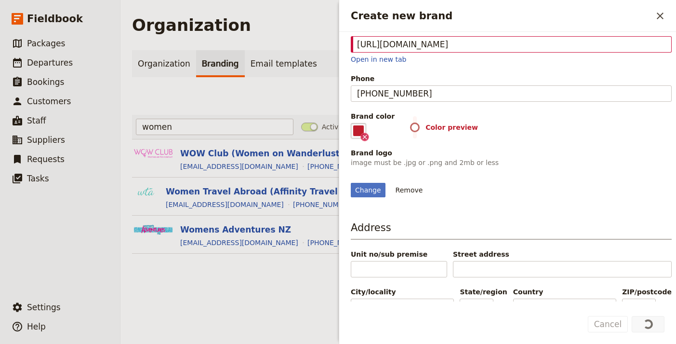
scroll to position [0, 0]
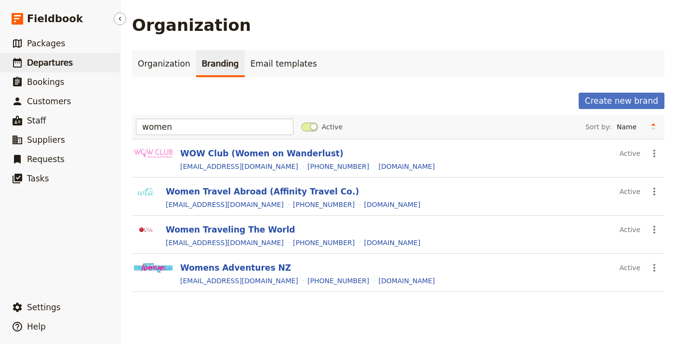
click at [63, 66] on span "Departures" at bounding box center [50, 63] width 46 height 10
select select "UPDATED_AT"
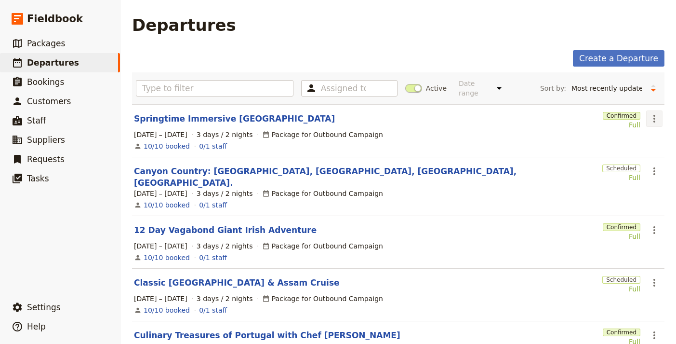
click at [650, 113] on icon "Actions" at bounding box center [655, 119] width 12 height 12
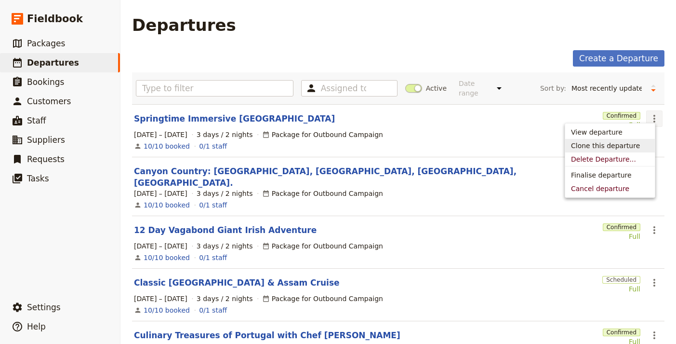
click at [633, 143] on span "Clone this departure" at bounding box center [605, 146] width 69 height 10
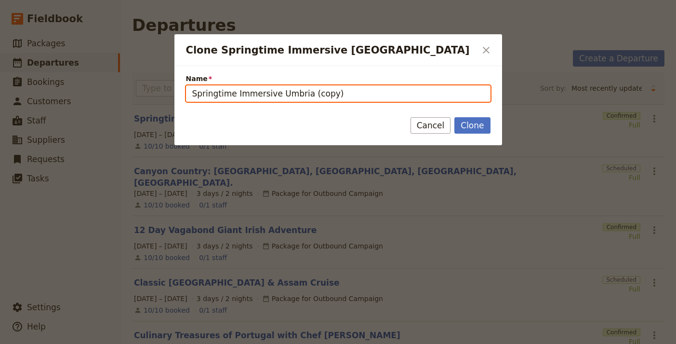
click at [325, 97] on input "Springtime Immersive Umbria (copy)" at bounding box center [338, 93] width 305 height 16
paste input "Greece Island Explorer 2026"
type input "Greece Island Explorer 2026"
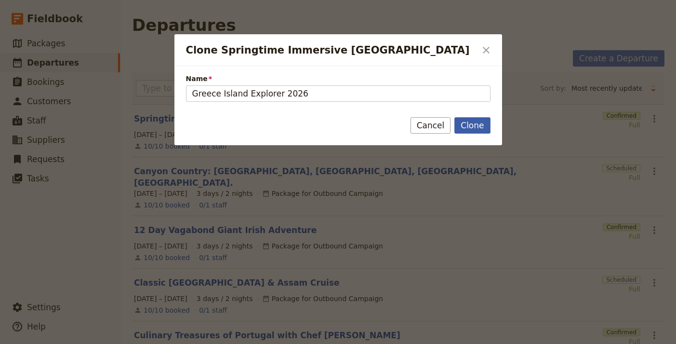
click at [477, 125] on button "Clone" at bounding box center [473, 125] width 36 height 16
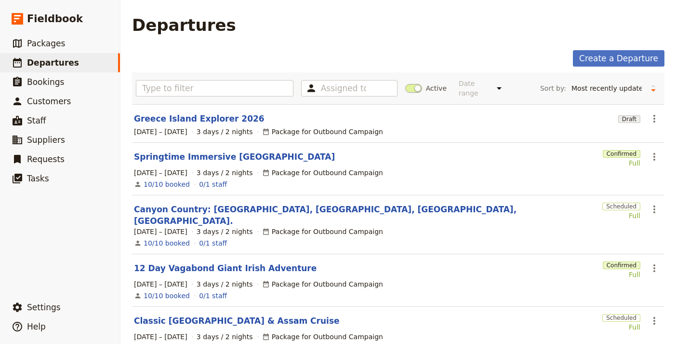
click at [197, 117] on section "Greece Island Explorer 2026 Draft ​ 1 – 3 Sep 2026 3 days / 2 nights Package fo…" at bounding box center [398, 123] width 533 height 39
click at [201, 113] on link "Greece Island Explorer 2026" at bounding box center [199, 119] width 131 height 12
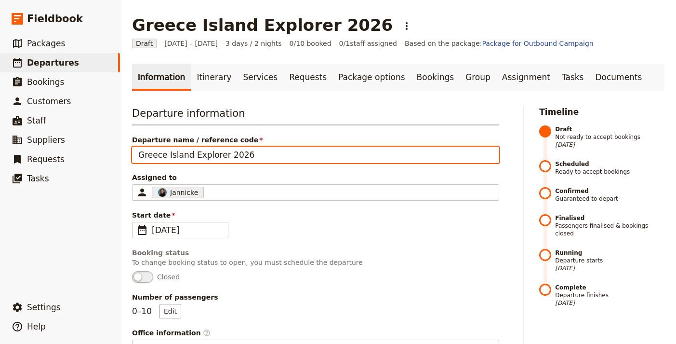
click at [227, 148] on input "Greece Island Explorer 2026" at bounding box center [315, 155] width 367 height 16
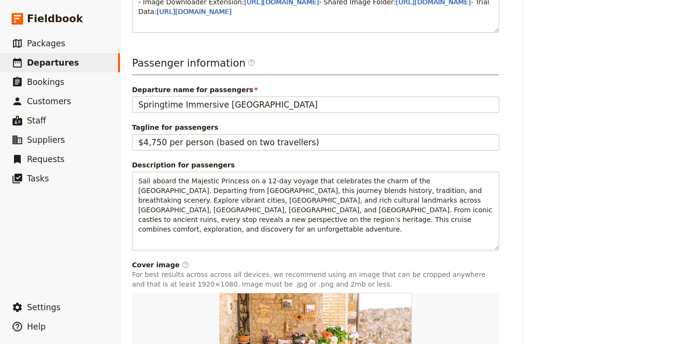
scroll to position [537, 0]
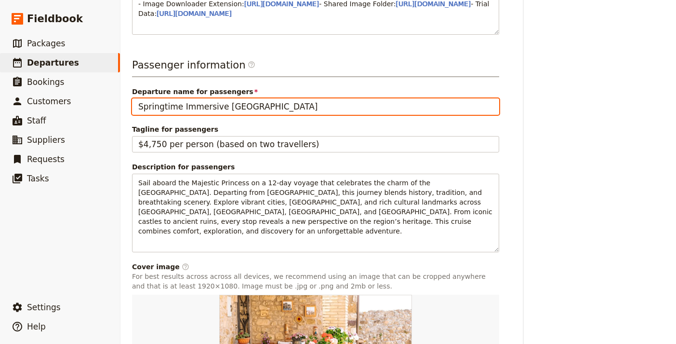
click at [254, 115] on input "Springtime Immersive Umbria" at bounding box center [315, 106] width 367 height 16
paste input "Greece Island Explorer 2026"
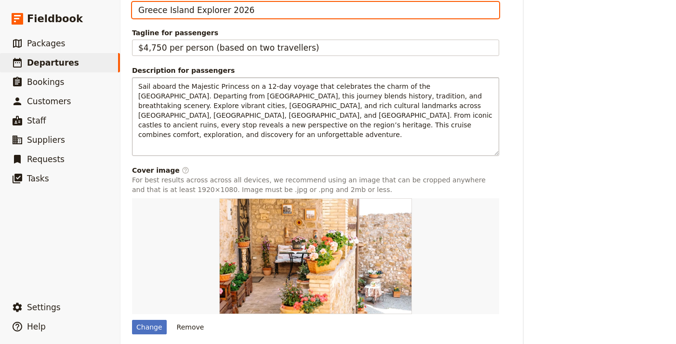
scroll to position [695, 0]
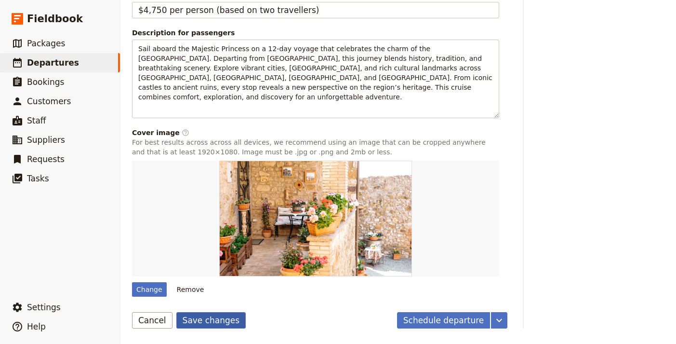
type input "Greece Island Explorer 2026"
click at [194, 319] on button "Save changes" at bounding box center [211, 320] width 70 height 16
click at [151, 288] on div "Change" at bounding box center [149, 289] width 35 height 14
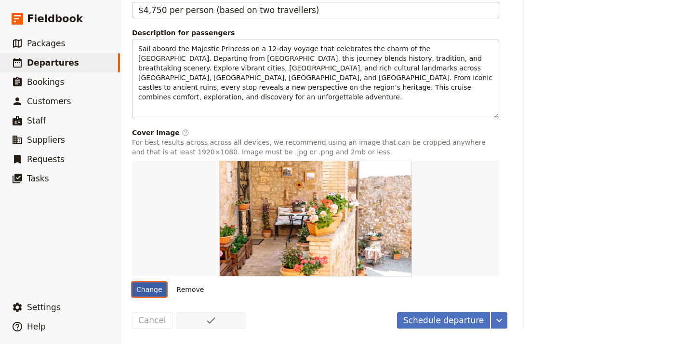
click at [132, 282] on input "Change" at bounding box center [132, 281] width 0 height 0
type input "C:\fakepath\greece_page20_2.jpeg"
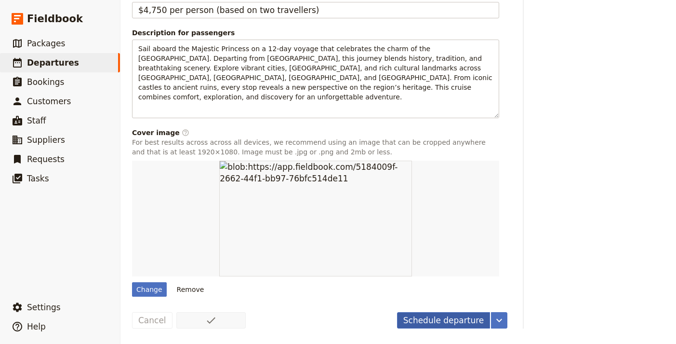
click at [460, 321] on button "Schedule departure" at bounding box center [444, 320] width 94 height 16
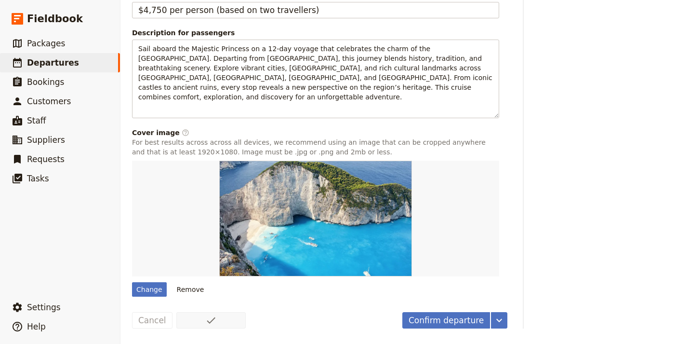
scroll to position [0, 0]
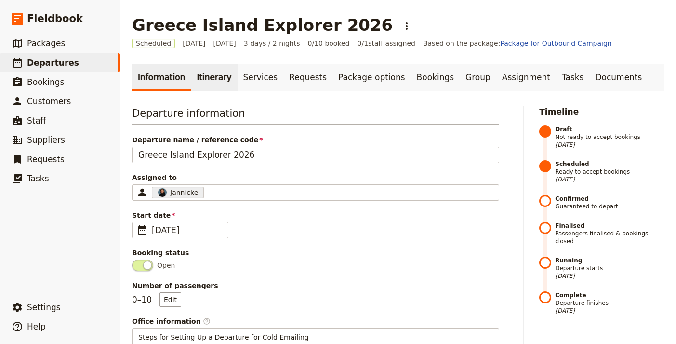
click at [201, 73] on link "Itinerary" at bounding box center [214, 77] width 46 height 27
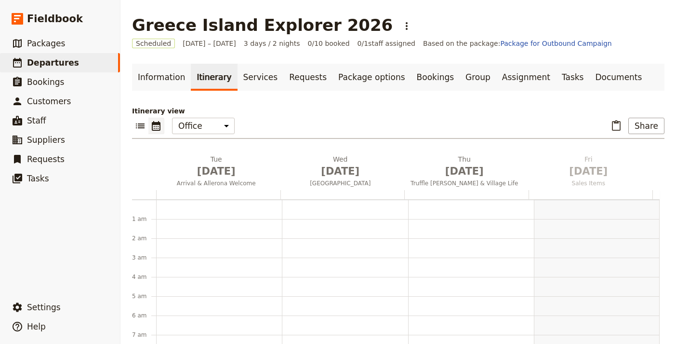
scroll to position [125, 0]
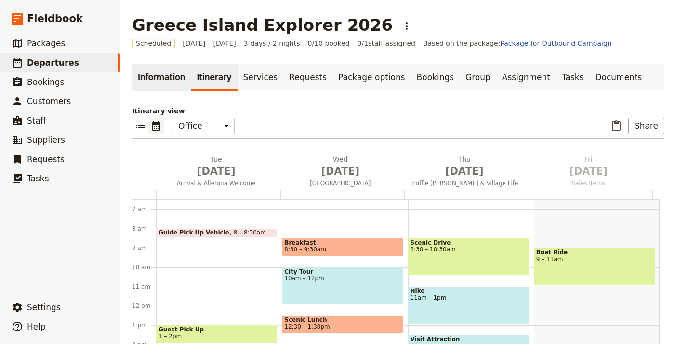
click at [173, 83] on link "Information" at bounding box center [161, 77] width 59 height 27
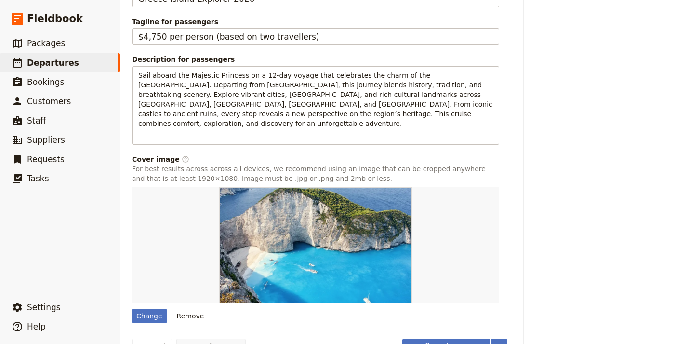
scroll to position [643, 0]
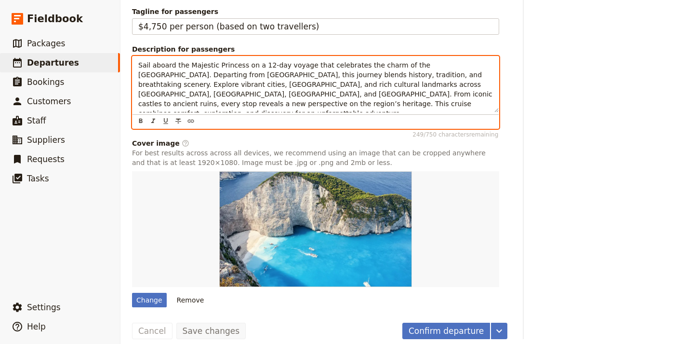
click at [267, 115] on span "Sail aboard the Majestic Princess on a 12-day voyage that celebrates the charm …" at bounding box center [316, 89] width 356 height 56
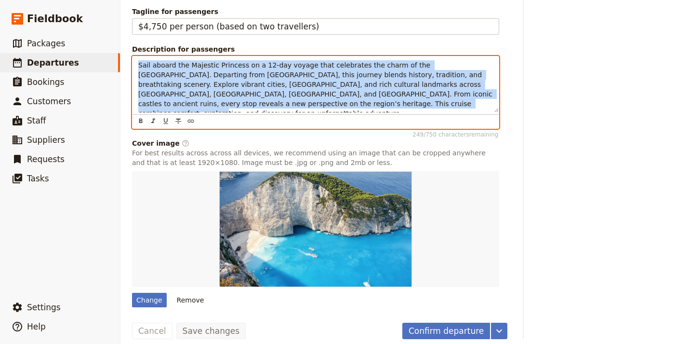
click at [267, 115] on span "Sail aboard the Majestic Princess on a 12-day voyage that celebrates the charm …" at bounding box center [316, 89] width 356 height 56
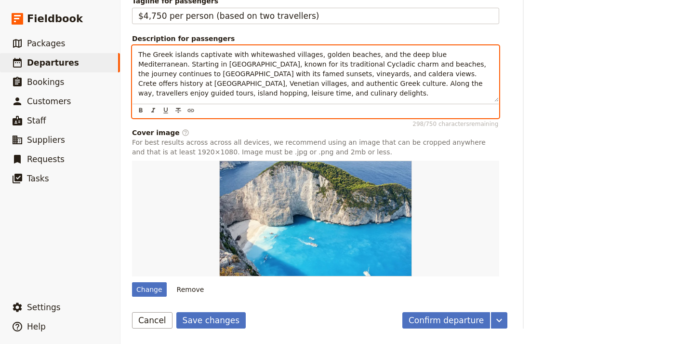
scroll to position [683, 0]
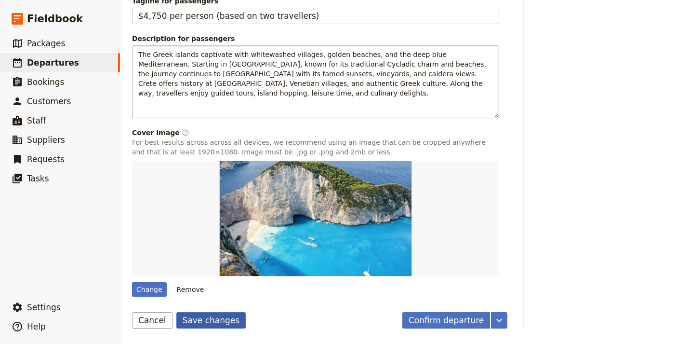
click at [208, 321] on button "Save changes" at bounding box center [211, 320] width 70 height 16
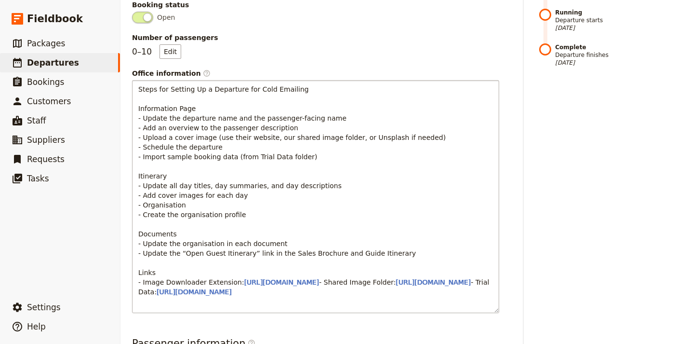
scroll to position [0, 0]
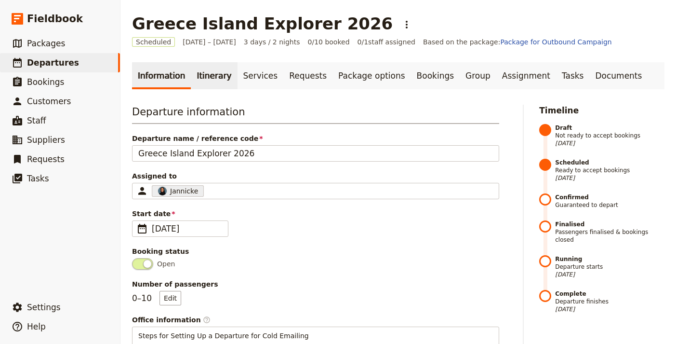
click at [197, 69] on link "Itinerary" at bounding box center [214, 75] width 46 height 27
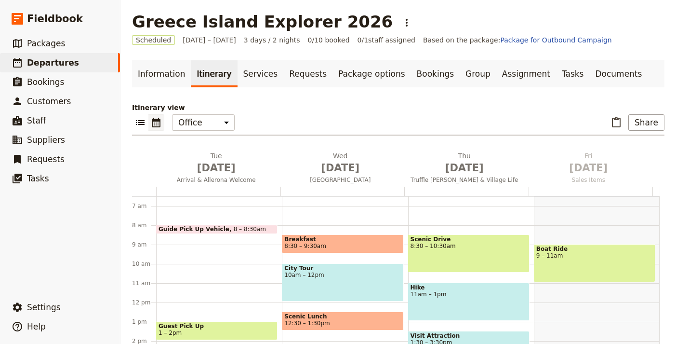
scroll to position [4, 0]
click at [211, 170] on span "Sep 1" at bounding box center [216, 167] width 113 height 14
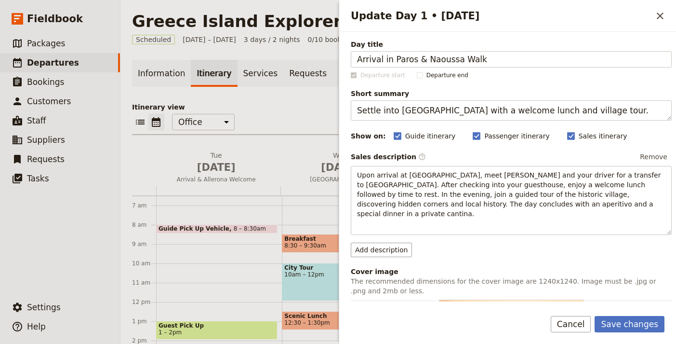
type input "Arrival in Paros & Naoussa Walk"
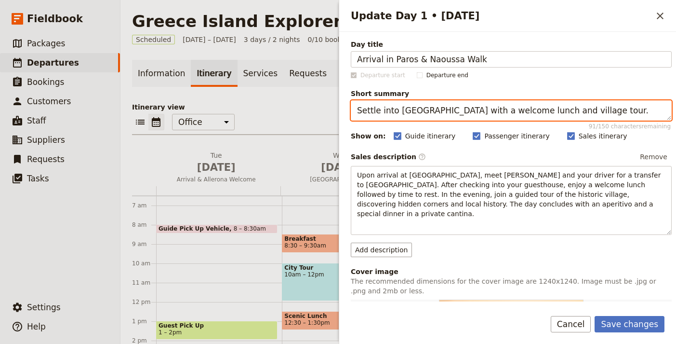
click at [395, 113] on textarea "Settle into Allerona with a welcome lunch and village tour." at bounding box center [511, 110] width 321 height 20
paste textarea "Arrive in Paros, relax, explore Naoussa, and enjoy a welcome dinne"
type textarea "Arrive in Paros, relax, explore Naoussa, and enjoy a welcome dinner."
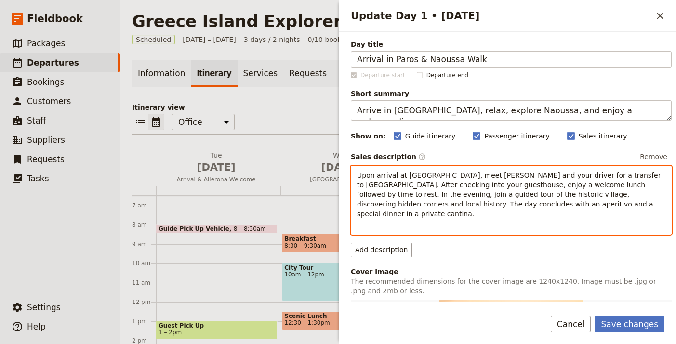
click at [516, 186] on span "Upon arrival at Rome Fiumicino Airport, meet Liz and your driver for a transfer…" at bounding box center [510, 194] width 306 height 46
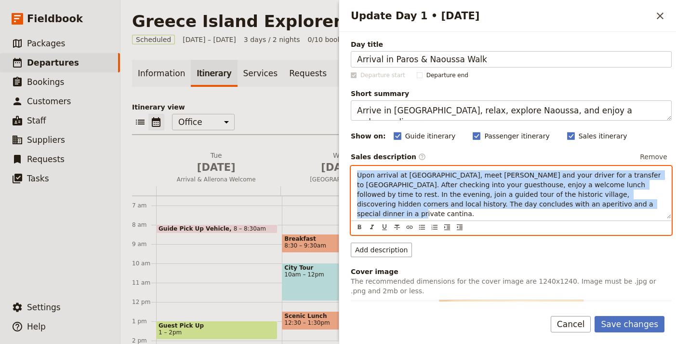
click at [516, 186] on span "Upon arrival at Rome Fiumicino Airport, meet Liz and your driver for a transfer…" at bounding box center [510, 194] width 306 height 46
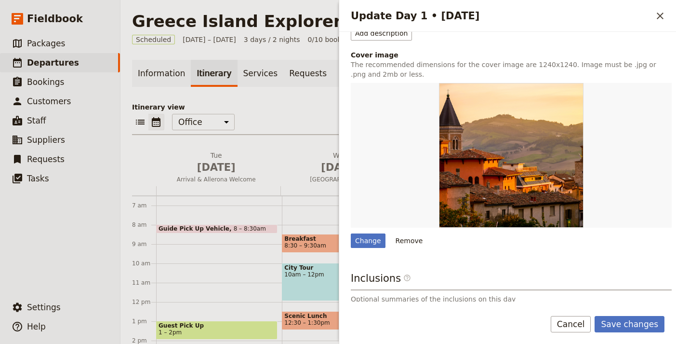
scroll to position [207, 0]
click at [369, 233] on div "Change" at bounding box center [368, 240] width 35 height 14
click at [351, 232] on input "Change" at bounding box center [350, 232] width 0 height 0
type input "C:\fakepath\image_processing20211220-4-178m415.jpg"
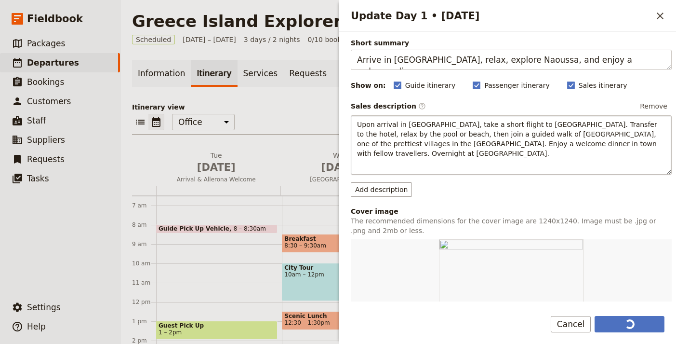
scroll to position [0, 0]
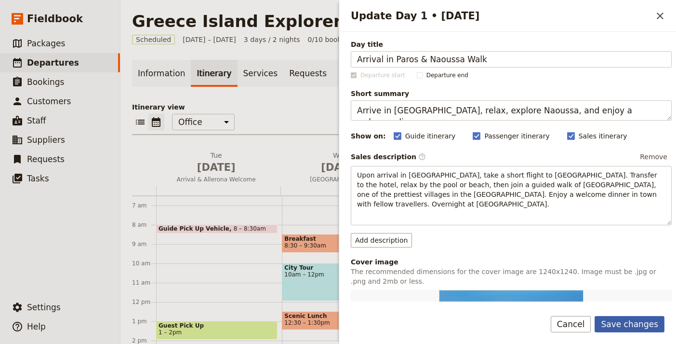
click at [636, 323] on button "Save changes" at bounding box center [630, 324] width 70 height 16
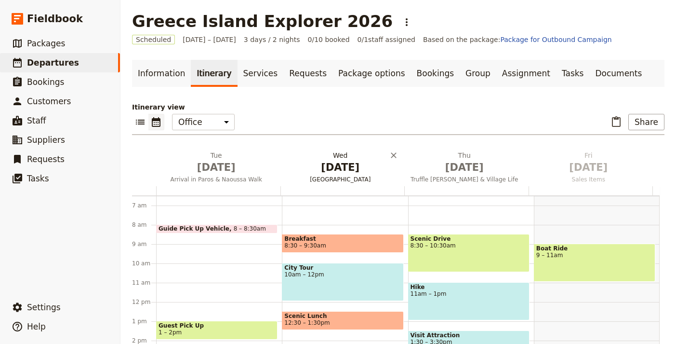
click at [341, 161] on span "Sep 2" at bounding box center [340, 167] width 113 height 14
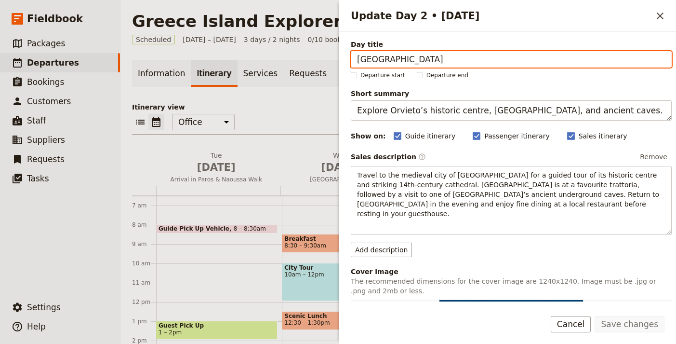
click at [490, 64] on input "Orvieto’s Cathedral & Underground Caves" at bounding box center [511, 59] width 321 height 16
paste input "Paros Island Tour"
type input "Paros Island Tour"
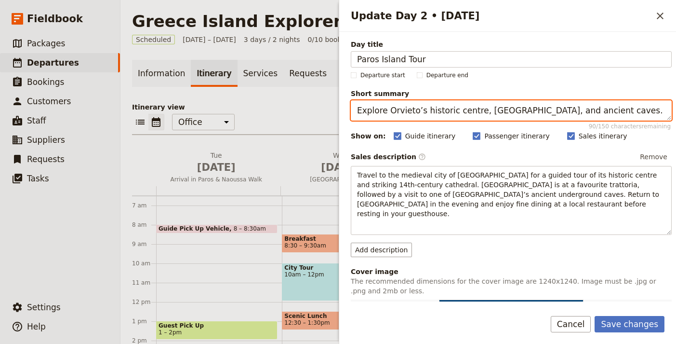
click at [441, 114] on textarea "Explore Orvieto’s historic centre, Duomo, and ancient caves." at bounding box center [511, 110] width 321 height 20
click at [442, 114] on textarea "Explore Orvieto’s historic centre, Duomo, and ancient caves." at bounding box center [511, 110] width 321 height 20
paste textarea "Guided tour of Paros highlights and historic sites with local lunch."
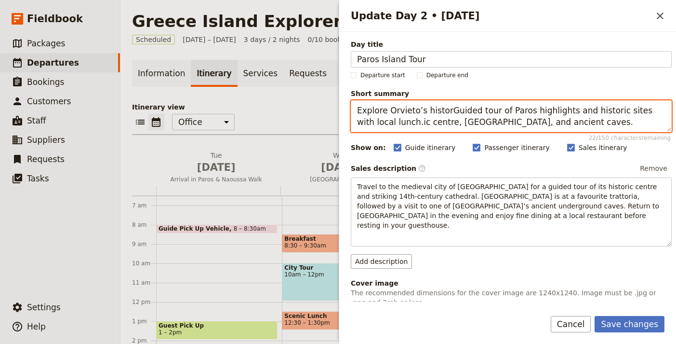
paste textarea "Guided tour of Paros highlights and historic sites with local lunch"
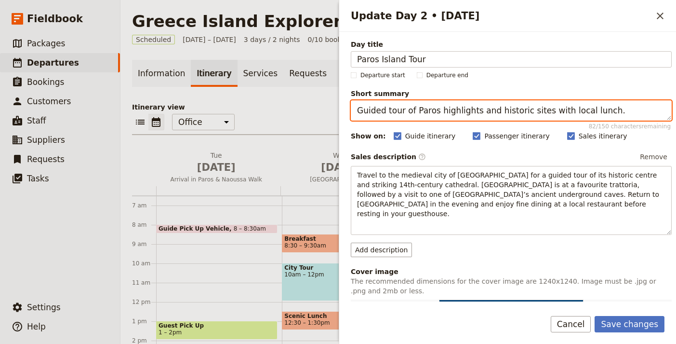
type textarea "Guided tour of Paros highlights and historic sites with local lunch."
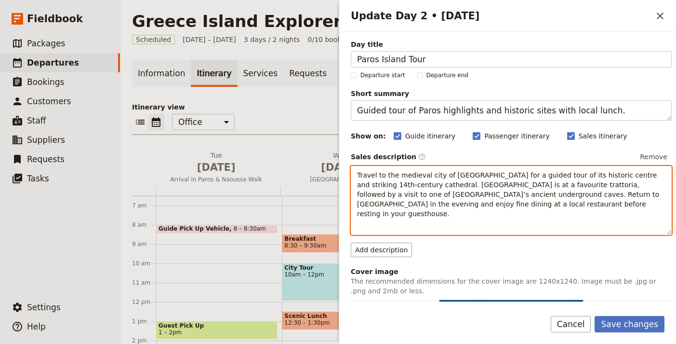
click at [512, 203] on p "Travel to the medieval city of Orvieto for a guided tour of its historic centre…" at bounding box center [511, 194] width 308 height 48
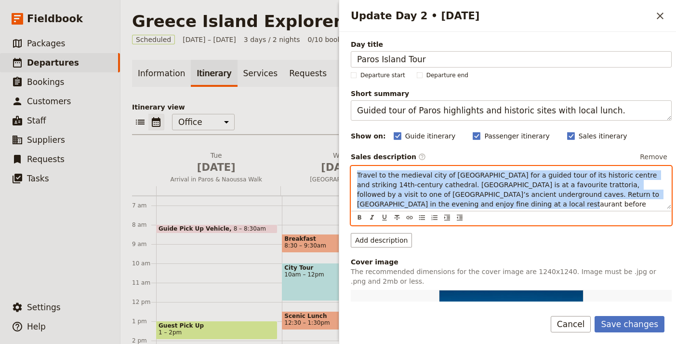
click at [512, 203] on p "Travel to the medieval city of Orvieto for a guided tour of its historic centre…" at bounding box center [511, 194] width 308 height 48
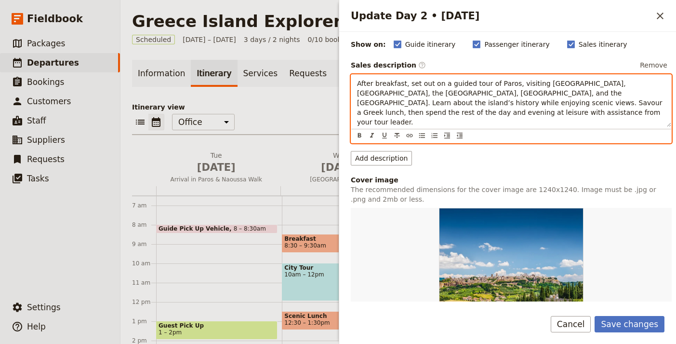
scroll to position [184, 0]
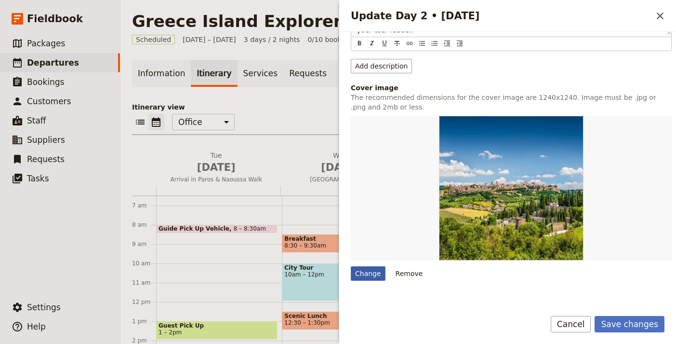
click at [378, 266] on div "Change" at bounding box center [368, 273] width 35 height 14
click at [351, 266] on input "Change" at bounding box center [350, 266] width 0 height 0
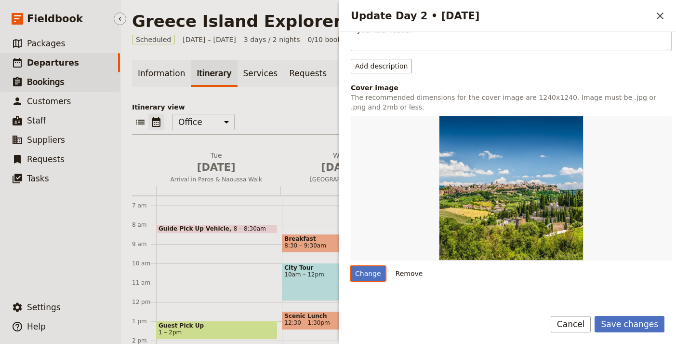
type input "C:\fakepath\Screenshot-2025-06-17-143655.jpeg"
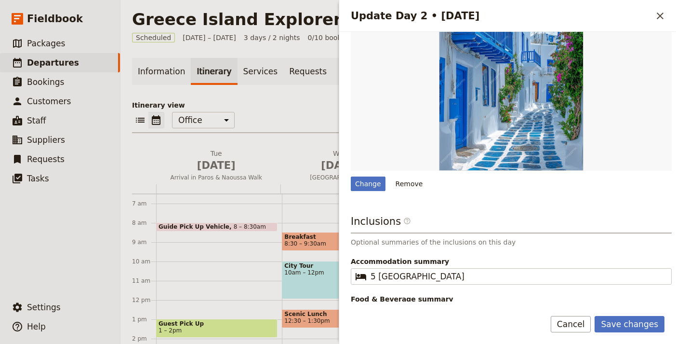
scroll to position [275, 0]
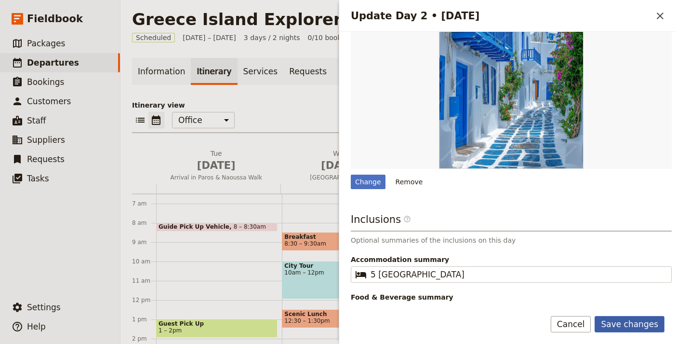
click at [633, 323] on button "Save changes" at bounding box center [630, 324] width 70 height 16
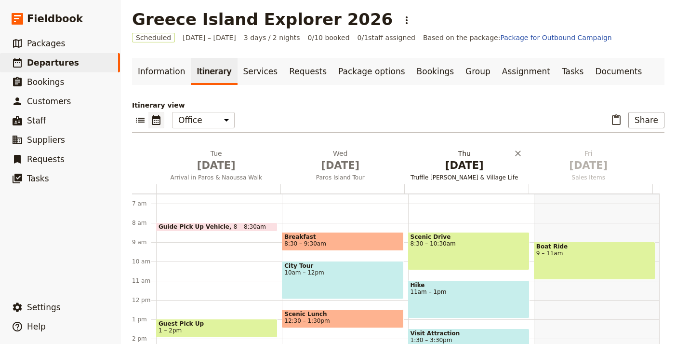
click at [463, 165] on span "Sep 3" at bounding box center [464, 165] width 113 height 14
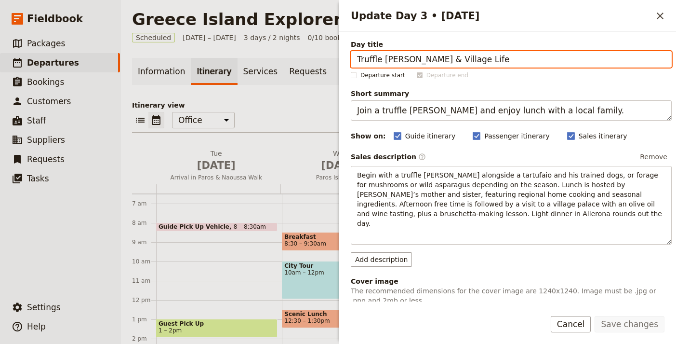
paste input "Leisure in [GEOGRAPHIC_DATA]"
type input "Leisure in [GEOGRAPHIC_DATA]"
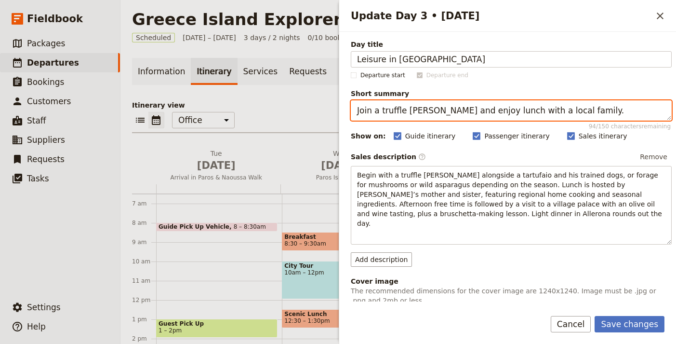
click at [495, 113] on textarea "Join a truffle hunt and enjoy lunch with a local family." at bounding box center [511, 110] width 321 height 20
paste textarea "Free day for beaches, Parikia town, or hotel spa"
type textarea "Free day for beaches, Parikia town, or hotel spa."
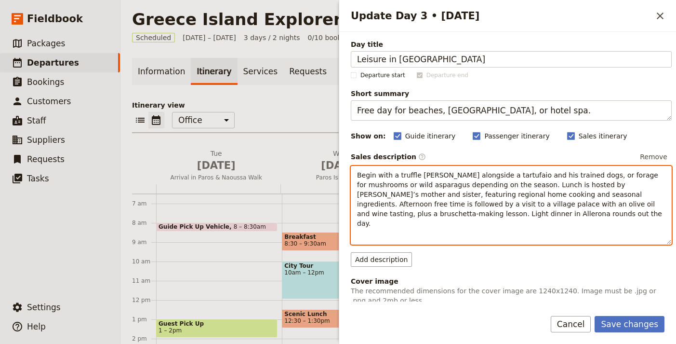
click at [444, 199] on p "Begin with a truffle hunt alongside a tartufaio and his trained dogs, or forage…" at bounding box center [511, 199] width 308 height 58
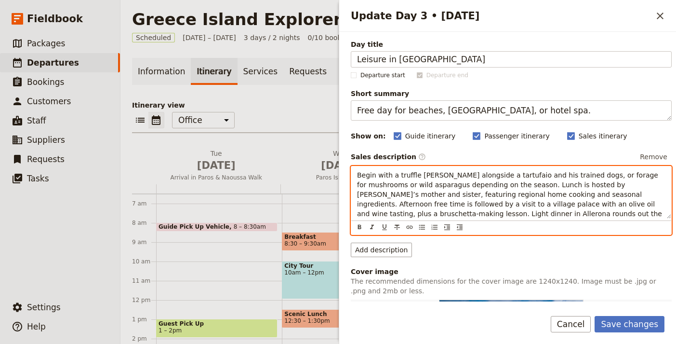
click at [444, 199] on p "Begin with a truffle hunt alongside a tartufaio and his trained dogs, or forage…" at bounding box center [511, 199] width 308 height 58
click at [445, 199] on p "Begin with a truffle hunt alongside a tartufaio and his trained dogs, or forage…" at bounding box center [511, 199] width 308 height 58
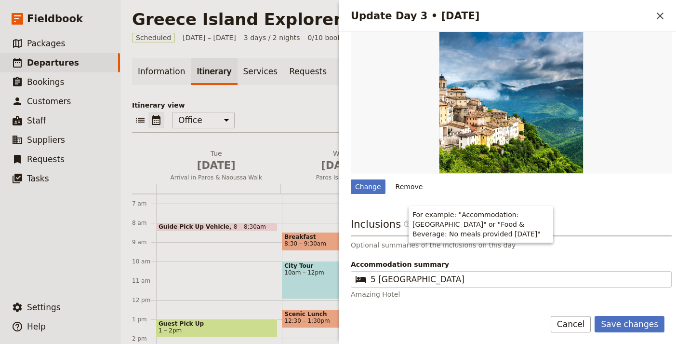
scroll to position [247, 0]
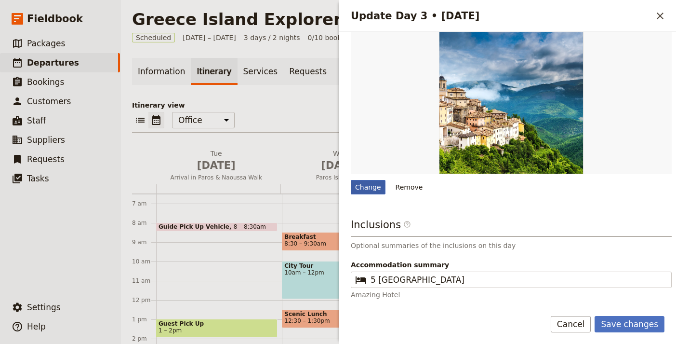
click at [365, 190] on div "Change" at bounding box center [368, 187] width 35 height 14
click at [351, 180] on input "Change" at bounding box center [350, 179] width 0 height 0
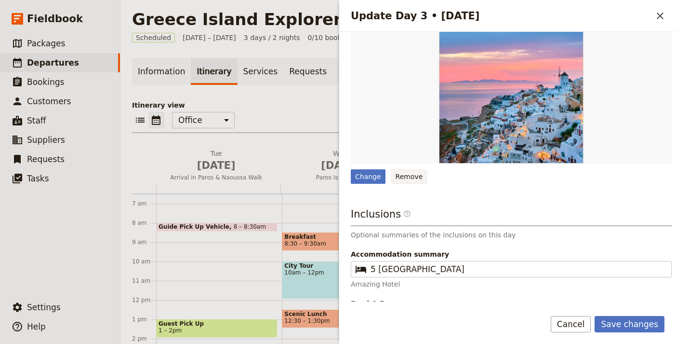
scroll to position [256, 0]
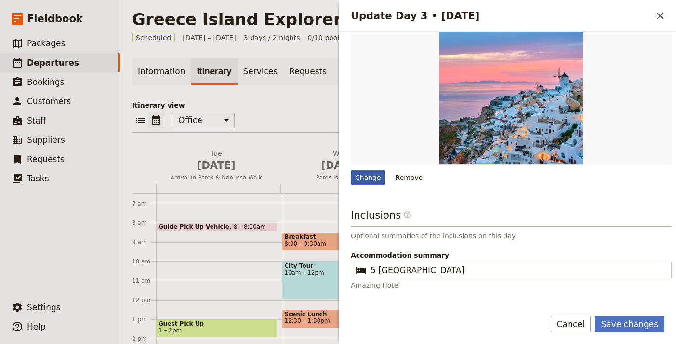
click at [371, 177] on div "Change" at bounding box center [368, 177] width 35 height 14
click at [351, 170] on input "Change" at bounding box center [350, 170] width 0 height 0
type input "C:\fakepath\images (21).jpeg"
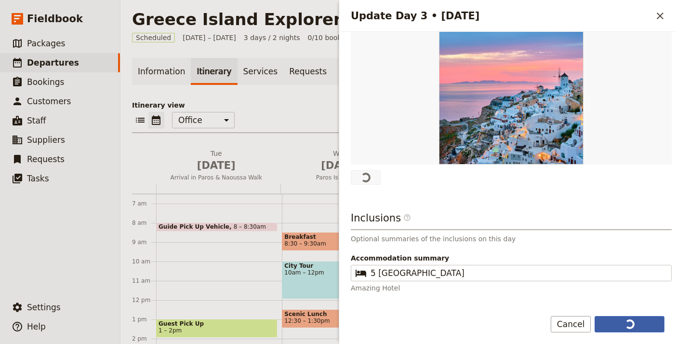
scroll to position [0, 0]
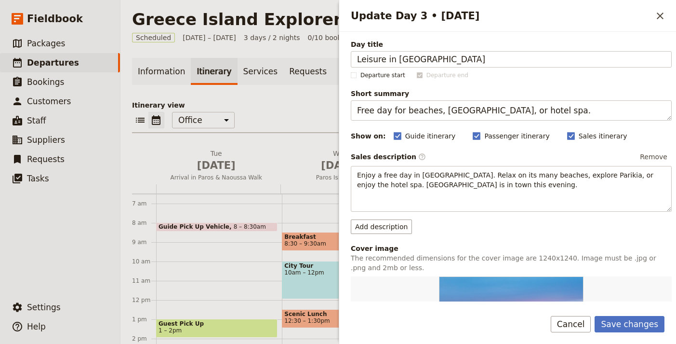
click at [622, 312] on form "Day title Leisure in Paros Departure start Departure end Short summary Free day…" at bounding box center [507, 188] width 337 height 312
click at [626, 322] on button "Save changes" at bounding box center [630, 324] width 70 height 16
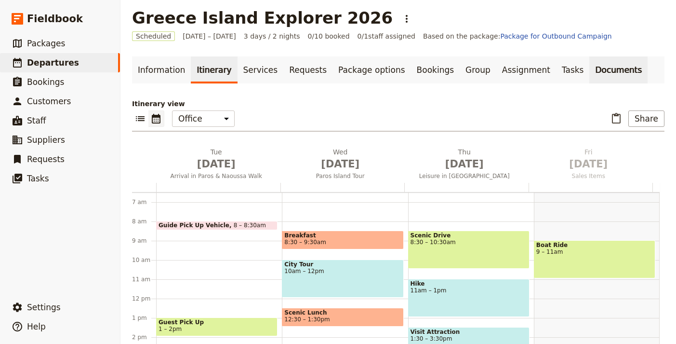
scroll to position [8, 0]
click at [591, 67] on link "Documents" at bounding box center [618, 69] width 58 height 27
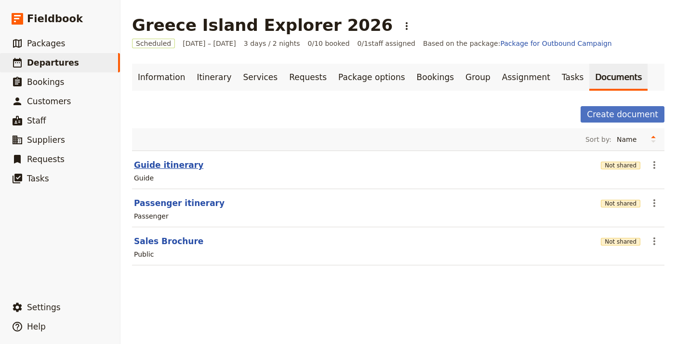
click at [179, 164] on button "Guide itinerary" at bounding box center [168, 165] width 69 height 12
select select "STAFF"
select select "RUN_SHEET"
select select "LARGE"
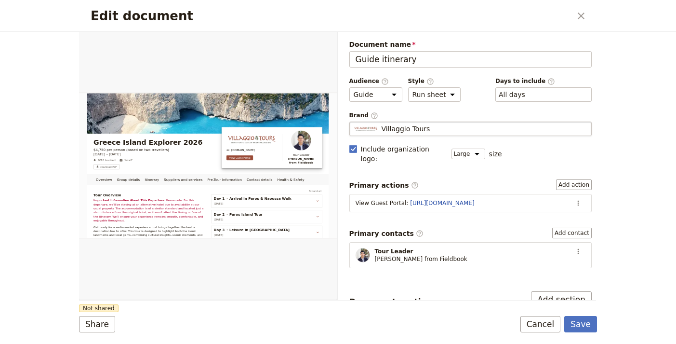
click at [408, 125] on span "Villaggio Tours" at bounding box center [406, 129] width 49 height 10
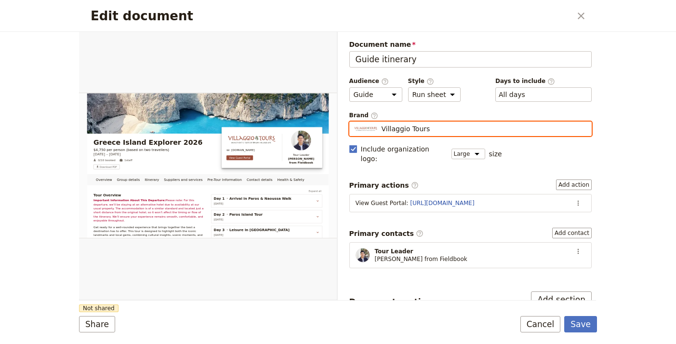
click at [354, 122] on input "Villaggio Tours" at bounding box center [353, 121] width 0 height 0
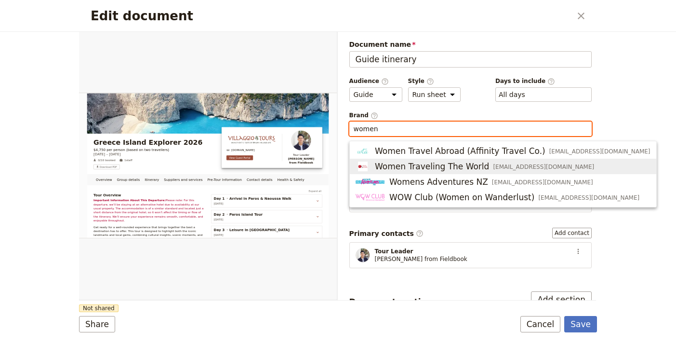
click at [431, 165] on span "Women Traveling The World" at bounding box center [432, 167] width 114 height 12
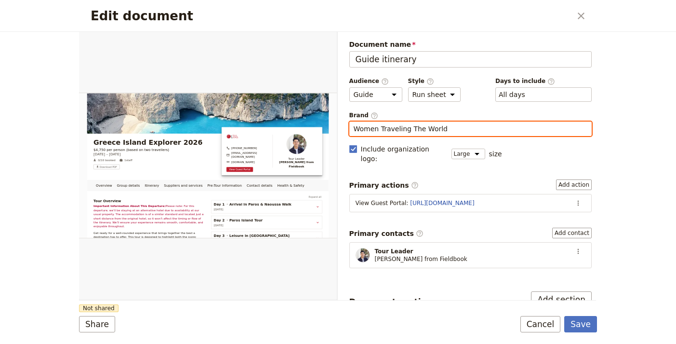
type input "Women Traveling The World"
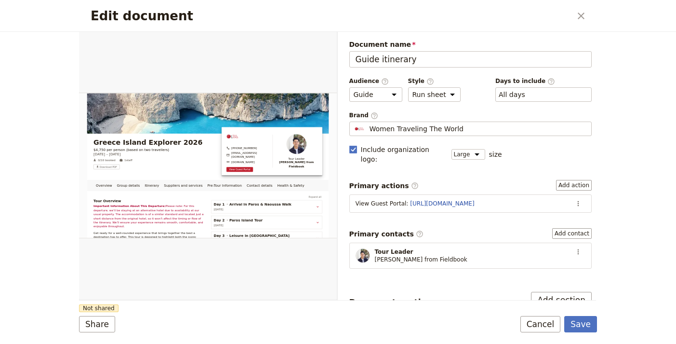
click at [421, 228] on label "Primary contacts ​ Add contact" at bounding box center [470, 233] width 243 height 11
click at [552, 228] on button "Add contact" at bounding box center [572, 233] width 40 height 11
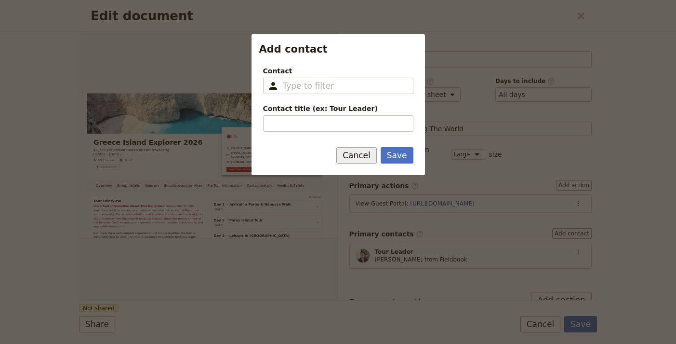
click at [367, 156] on button "Cancel" at bounding box center [356, 155] width 40 height 16
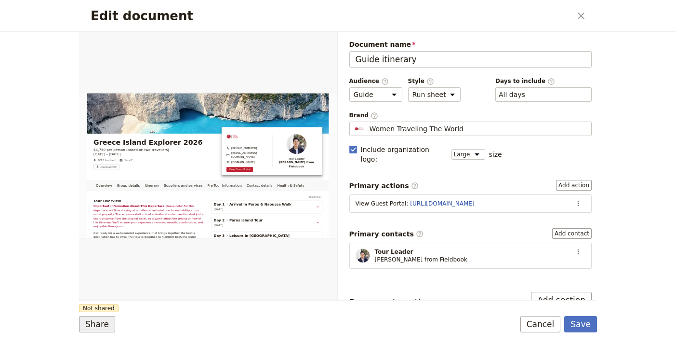
click at [106, 321] on button "Share" at bounding box center [97, 324] width 36 height 16
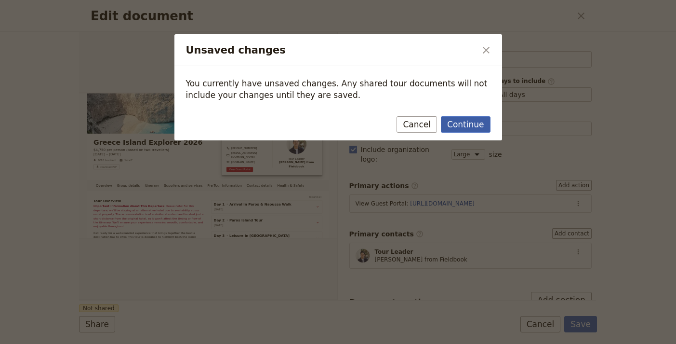
click at [460, 131] on button "Continue" at bounding box center [465, 124] width 49 height 16
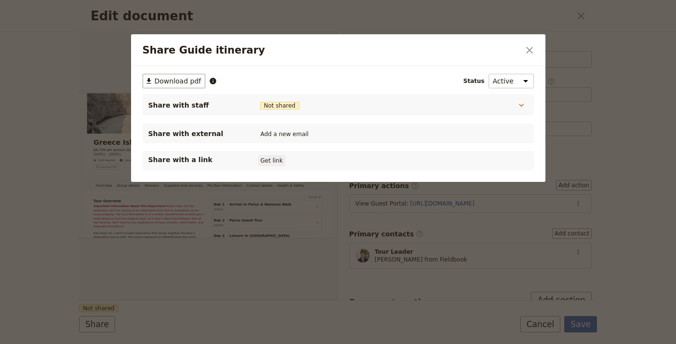
click at [281, 161] on button "Get link" at bounding box center [271, 160] width 27 height 11
click at [527, 48] on icon "Close dialog" at bounding box center [530, 50] width 12 height 12
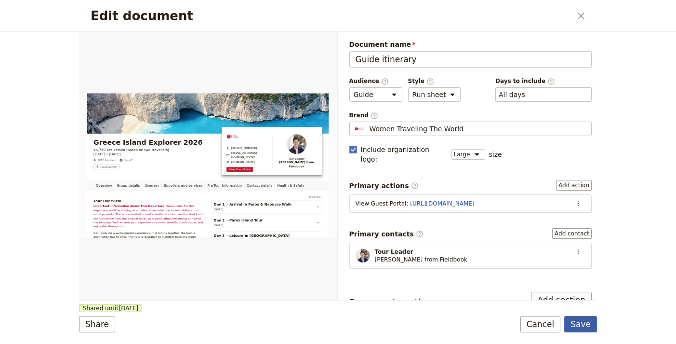
click at [575, 324] on button "Save" at bounding box center [580, 324] width 33 height 16
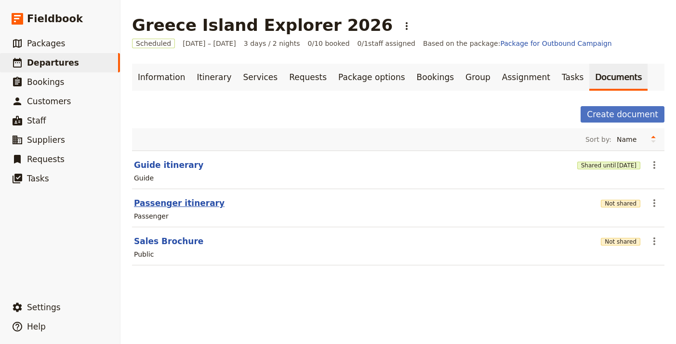
click at [167, 198] on button "Passenger itinerary" at bounding box center [179, 203] width 91 height 12
select select "PASSENGER"
select select "RUN_SHEET"
select select "LARGE"
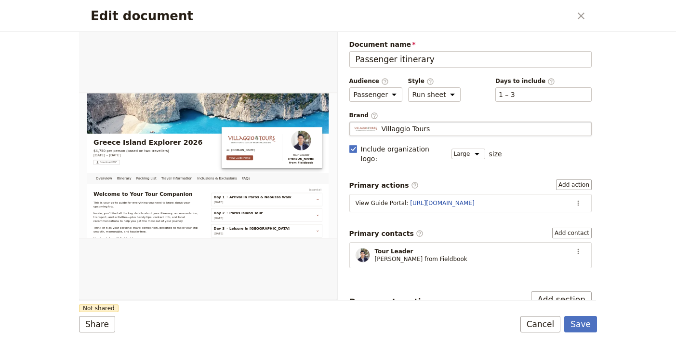
click at [437, 131] on div "Villaggio Tours" at bounding box center [471, 129] width 234 height 10
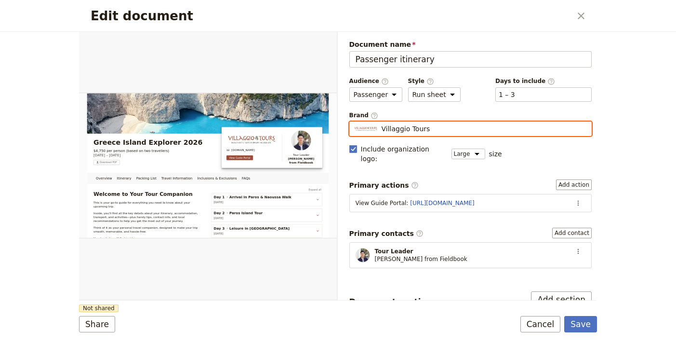
click at [354, 122] on input "Villaggio Tours" at bounding box center [353, 121] width 0 height 0
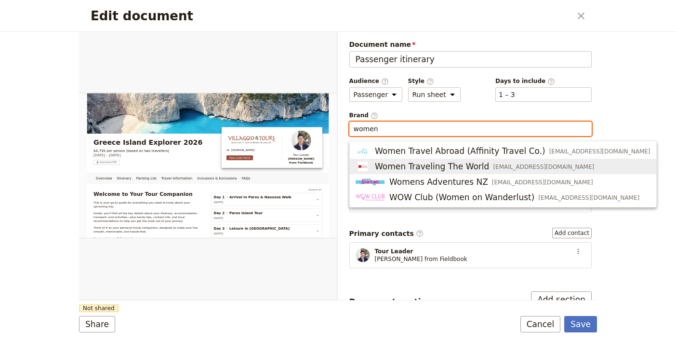
click at [439, 165] on span "Women Traveling The World" at bounding box center [432, 167] width 114 height 12
type input "Women Traveling The World"
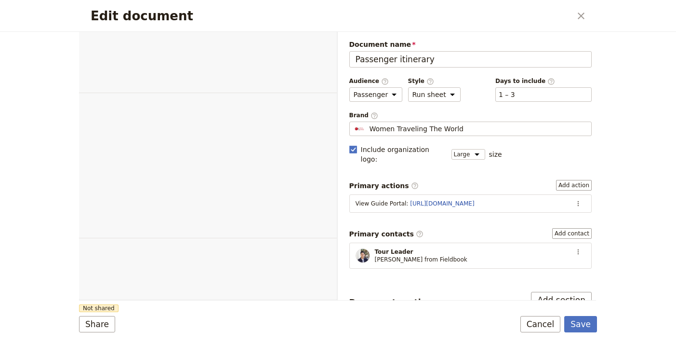
select select "PASSENGER"
select select "RUN_SHEET"
select select "LARGE"
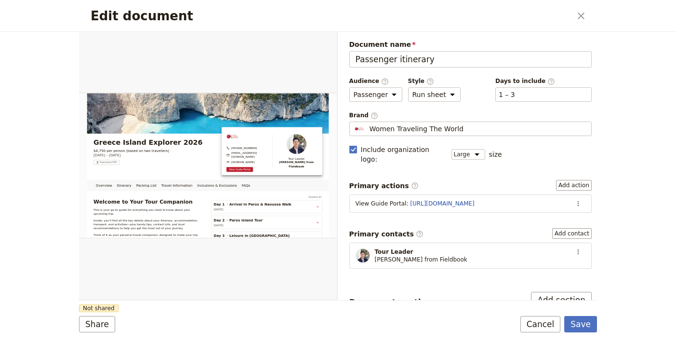
click at [100, 334] on form "Overview Itinerary Packing List Travel Information Inclusions & Exclusions FAQs…" at bounding box center [338, 188] width 518 height 312
click at [101, 329] on button "Share" at bounding box center [97, 324] width 36 height 16
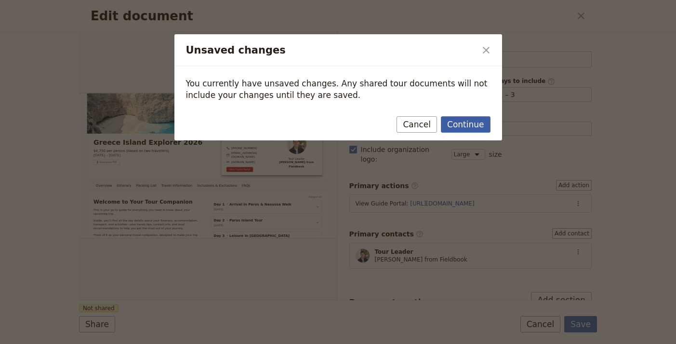
click at [462, 127] on button "Continue" at bounding box center [465, 124] width 49 height 16
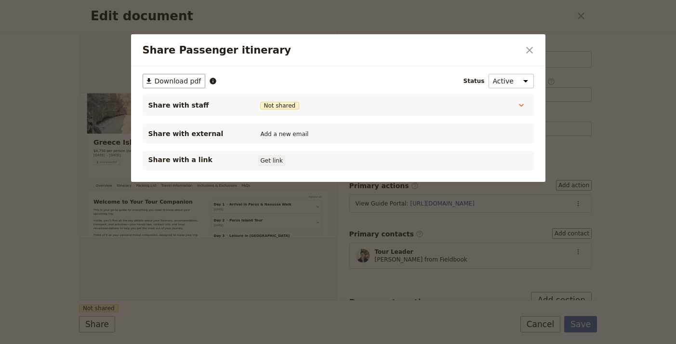
click at [271, 163] on button "Get link" at bounding box center [271, 160] width 27 height 11
click at [523, 49] on button "​" at bounding box center [530, 50] width 16 height 16
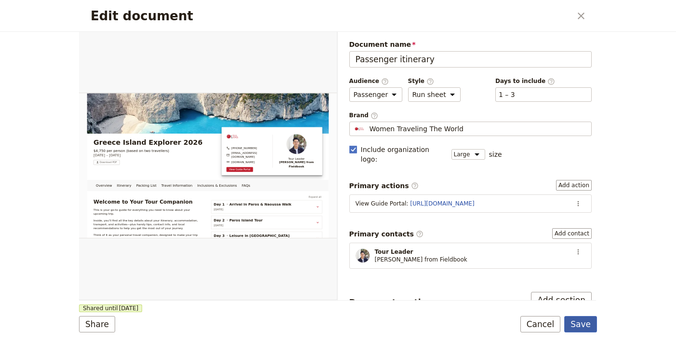
click at [584, 325] on button "Save" at bounding box center [580, 324] width 33 height 16
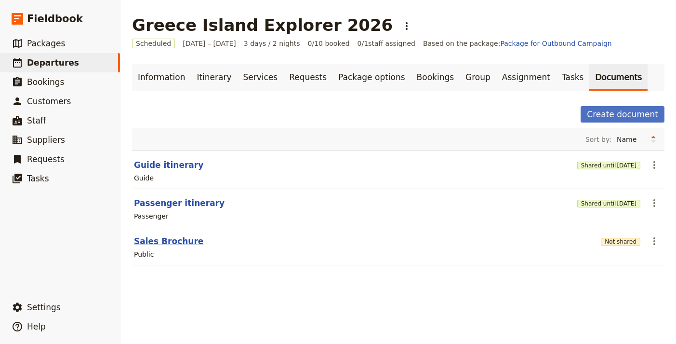
click at [165, 241] on button "Sales Brochure" at bounding box center [168, 241] width 69 height 12
select select "DEFAULT"
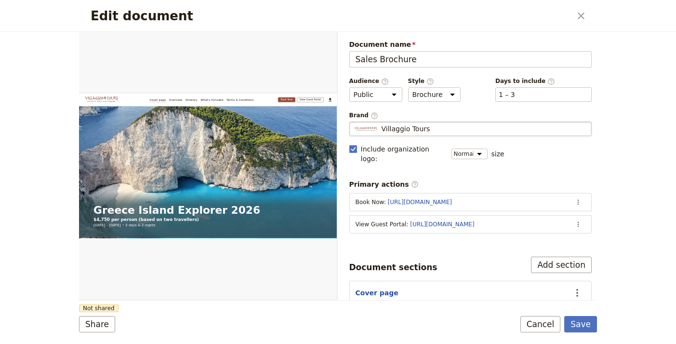
click at [423, 130] on span "Villaggio Tours" at bounding box center [406, 129] width 49 height 10
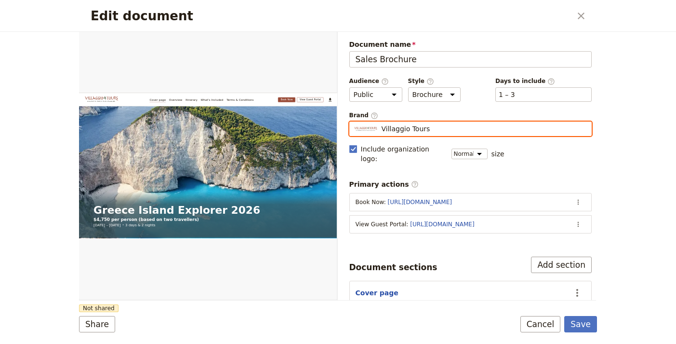
click at [354, 122] on input "Villaggio Tours" at bounding box center [353, 121] width 0 height 0
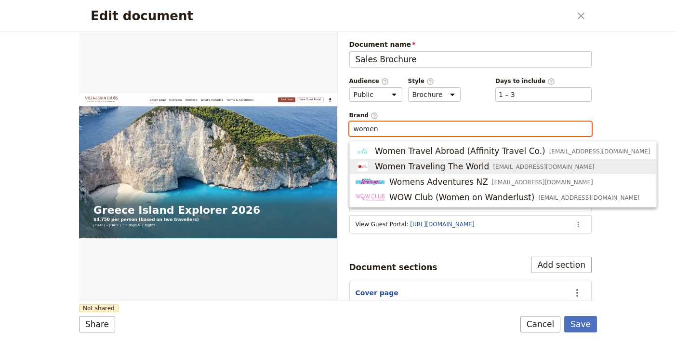
click at [425, 161] on span "Women Traveling The World" at bounding box center [432, 167] width 114 height 12
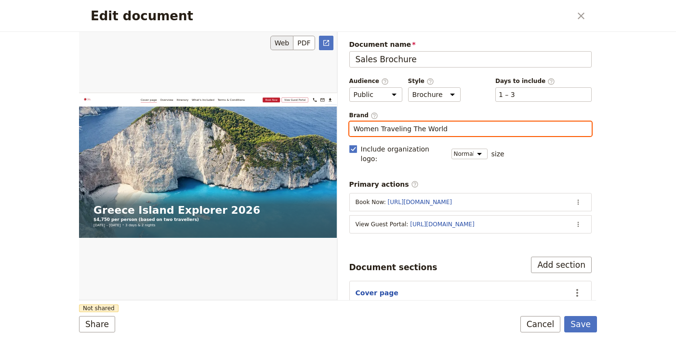
type input "Women Traveling The World"
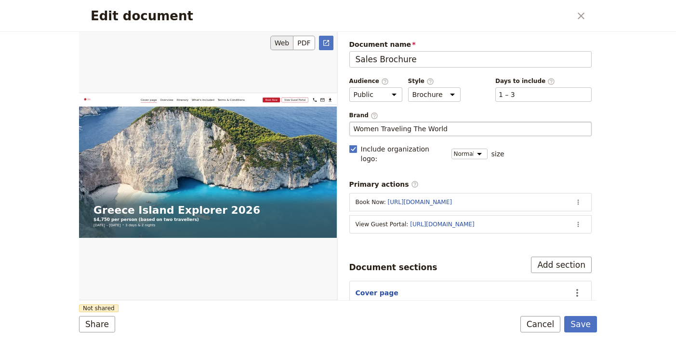
click at [224, 236] on div "Edit document" at bounding box center [208, 165] width 258 height 268
click at [94, 320] on button "Share" at bounding box center [97, 324] width 36 height 16
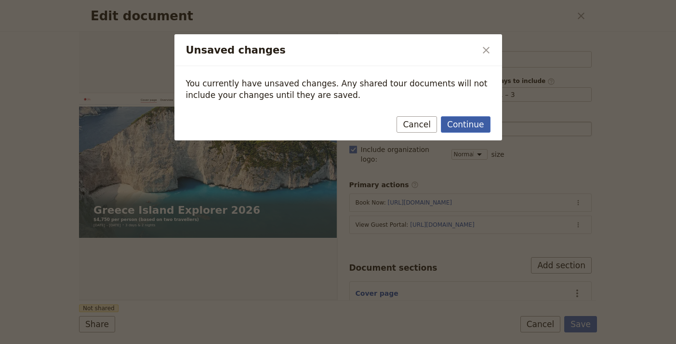
click at [466, 126] on button "Continue" at bounding box center [465, 124] width 49 height 16
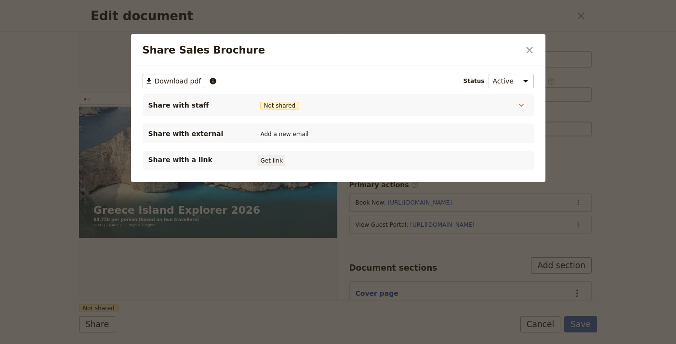
click at [270, 159] on button "Get link" at bounding box center [271, 160] width 27 height 11
click at [531, 49] on icon "Close dialog" at bounding box center [530, 50] width 12 height 12
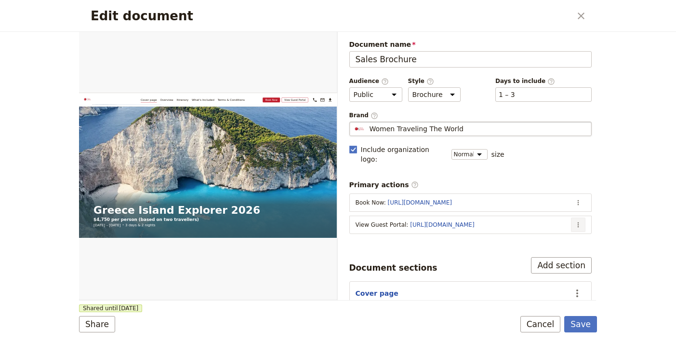
click at [575, 221] on icon "Actions" at bounding box center [579, 225] width 8 height 8
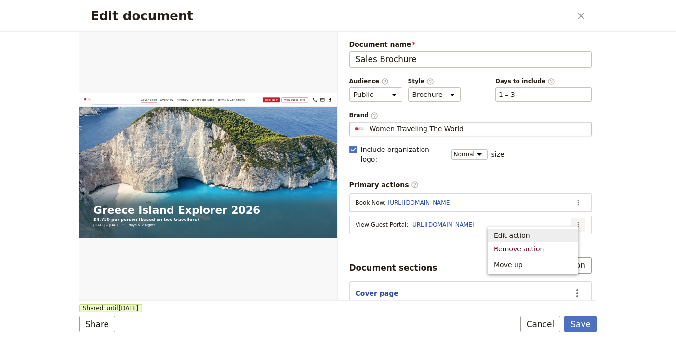
click at [553, 232] on span "Edit action" at bounding box center [533, 235] width 78 height 10
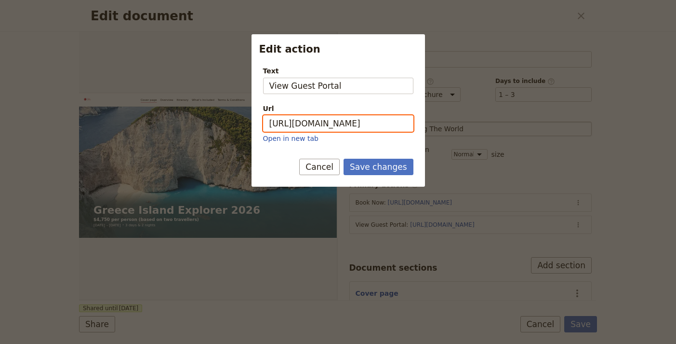
click at [362, 127] on input "[URL][DOMAIN_NAME]" at bounding box center [338, 123] width 150 height 16
paste input "MnyjDbki0GtLvyU4gQ-17"
type input "[URL][DOMAIN_NAME]"
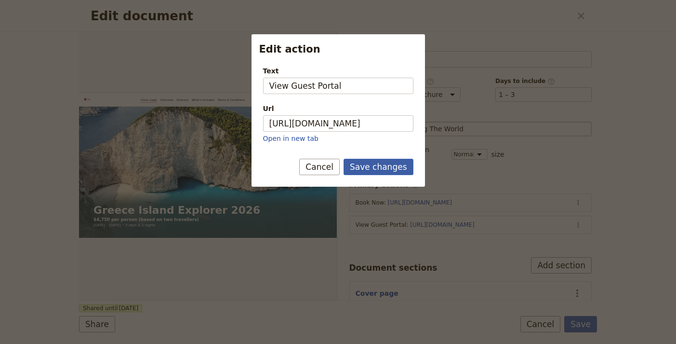
click at [391, 168] on button "Save changes" at bounding box center [379, 167] width 70 height 16
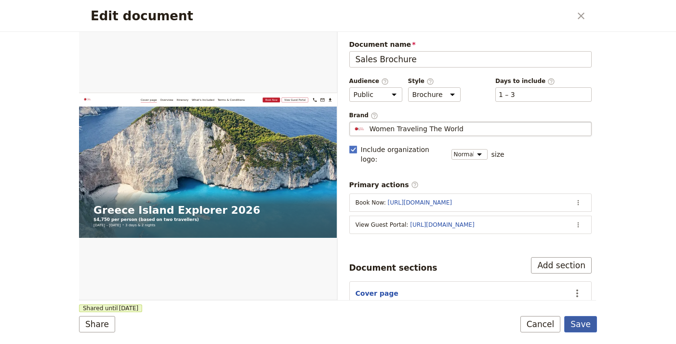
click at [578, 322] on button "Save" at bounding box center [580, 324] width 33 height 16
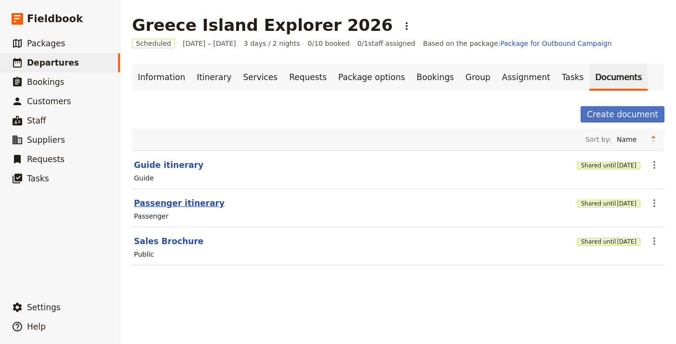
click at [186, 201] on button "Passenger itinerary" at bounding box center [179, 203] width 91 height 12
select select "PASSENGER"
select select "RUN_SHEET"
select select "LARGE"
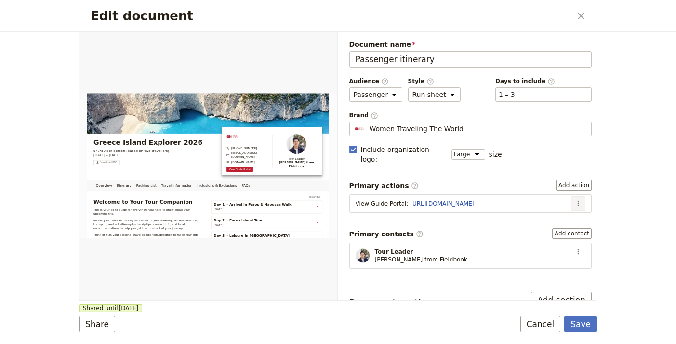
click at [575, 200] on icon "Actions" at bounding box center [579, 204] width 8 height 8
click at [560, 210] on span "Edit action" at bounding box center [547, 214] width 50 height 10
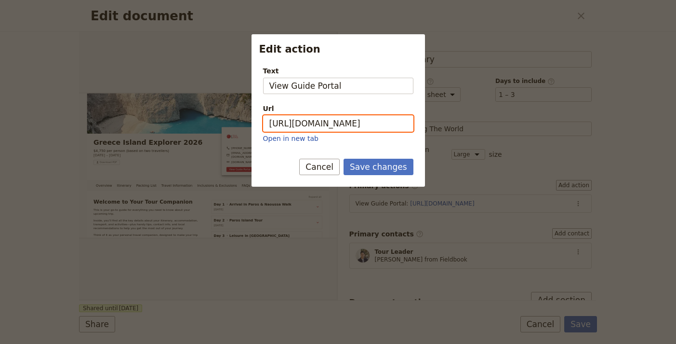
click at [308, 116] on input "[URL][DOMAIN_NAME]" at bounding box center [338, 123] width 150 height 16
paste input "gQi-SubAsh8Hk38mnjDeO"
type input "[URL][DOMAIN_NAME]"
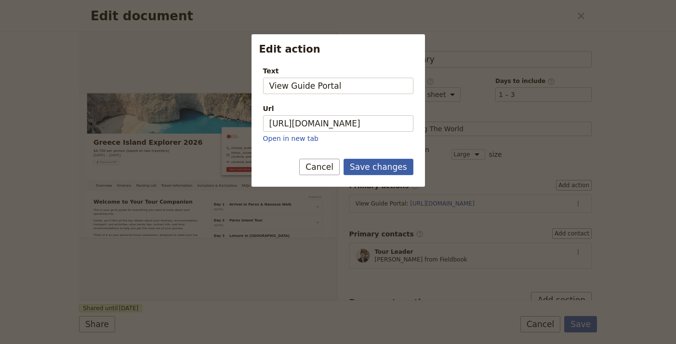
click at [399, 171] on button "Save changes" at bounding box center [379, 167] width 70 height 16
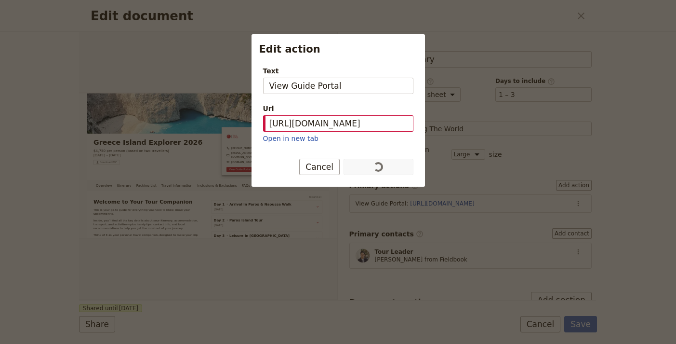
scroll to position [0, 0]
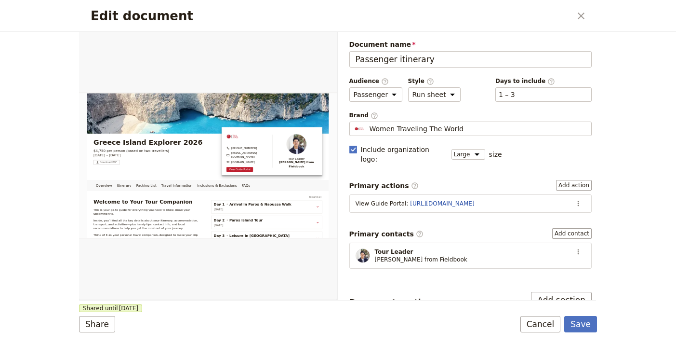
click at [589, 315] on form "Overview Itinerary Packing List Travel Information Inclusions & Exclusions FAQs…" at bounding box center [338, 188] width 518 height 312
click at [588, 319] on button "Save" at bounding box center [580, 324] width 33 height 16
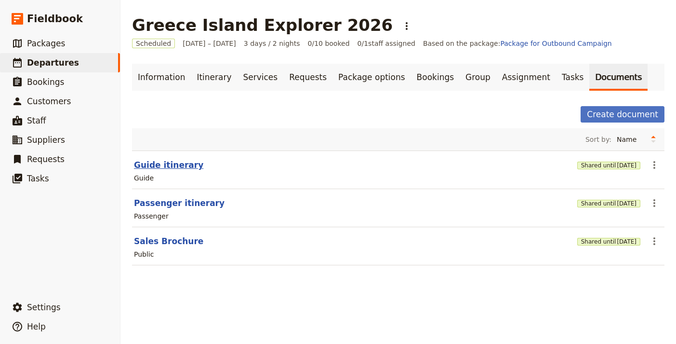
click at [172, 159] on button "Guide itinerary" at bounding box center [168, 165] width 69 height 12
select select "STAFF"
select select "RUN_SHEET"
select select "LARGE"
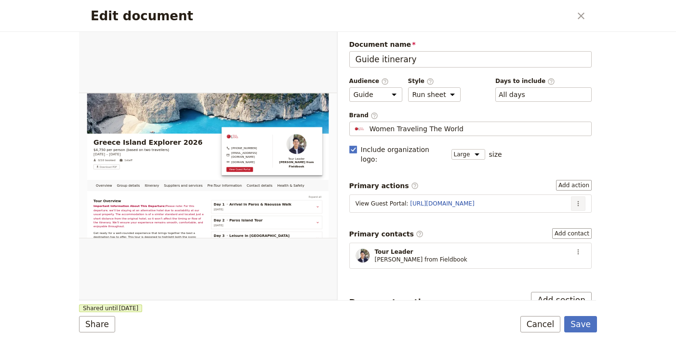
click at [575, 200] on icon "Actions" at bounding box center [579, 204] width 8 height 8
click at [558, 212] on span "Edit action" at bounding box center [540, 214] width 36 height 10
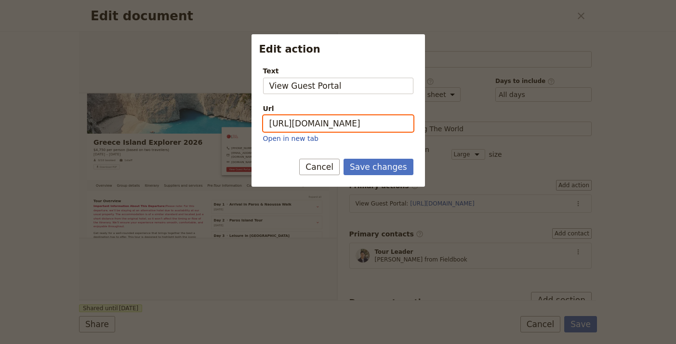
click at [323, 123] on input "[URL][DOMAIN_NAME]" at bounding box center [338, 123] width 150 height 16
paste input "MnyjDbki0GtLvyU4gQ-17"
type input "[URL][DOMAIN_NAME]"
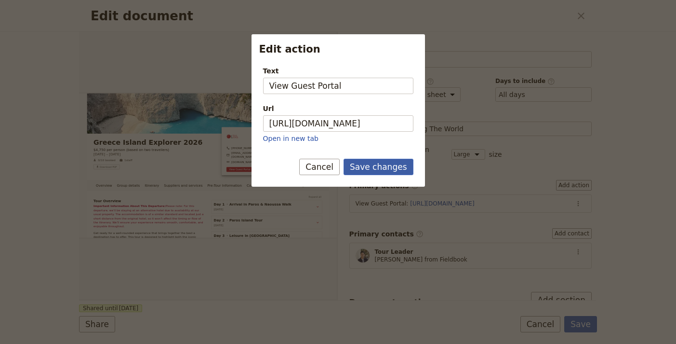
click at [388, 168] on button "Save changes" at bounding box center [379, 167] width 70 height 16
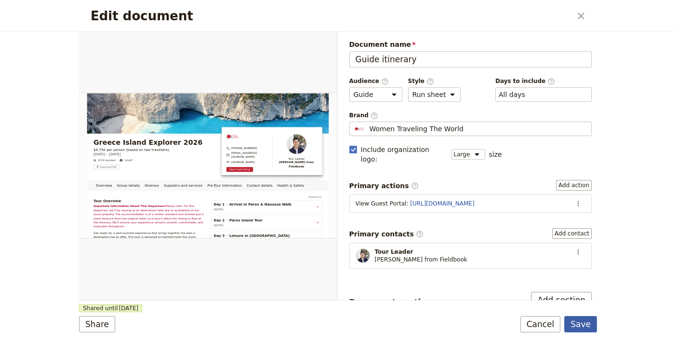
click at [595, 321] on button "Save" at bounding box center [580, 324] width 33 height 16
